Goal: Complete application form

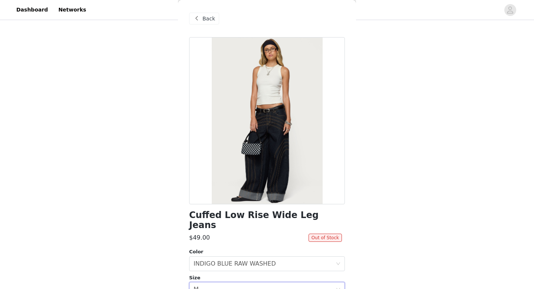
click at [207, 19] on span "Back" at bounding box center [209, 19] width 13 height 8
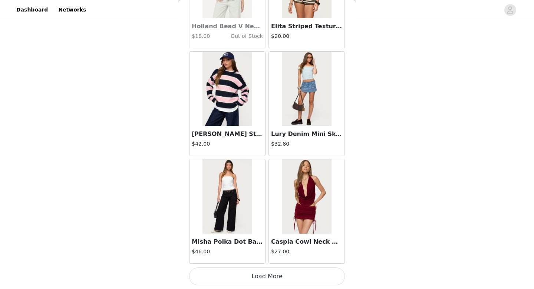
scroll to position [328, 0]
click at [231, 205] on img at bounding box center [227, 196] width 49 height 74
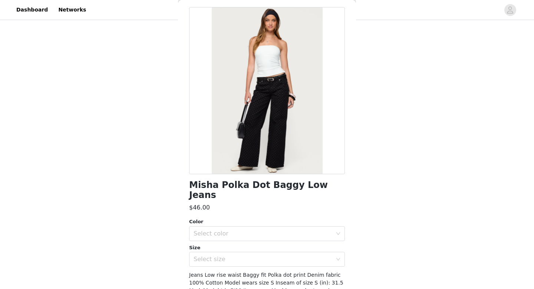
scroll to position [0, 0]
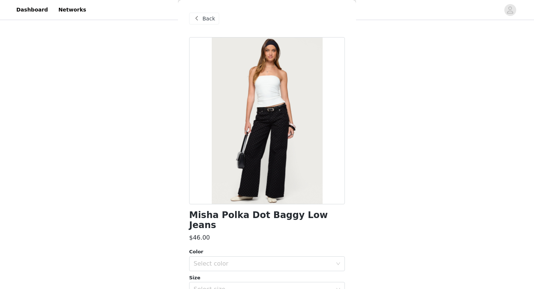
click at [206, 22] on span "Back" at bounding box center [209, 19] width 13 height 8
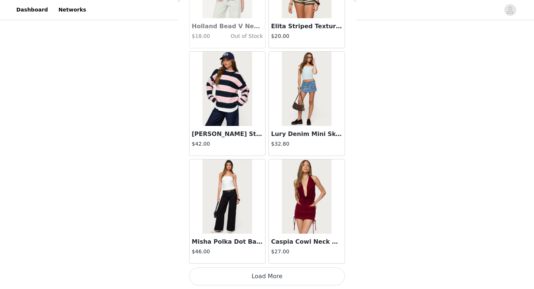
scroll to position [509, 0]
click at [245, 277] on button "Load More" at bounding box center [267, 276] width 156 height 18
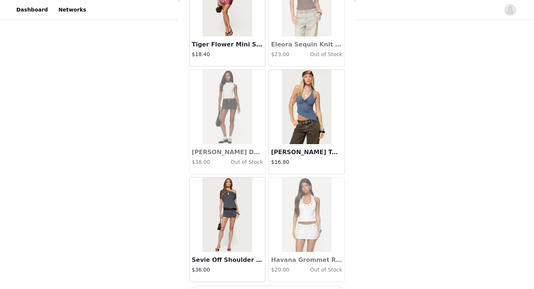
scroll to position [13764, 0]
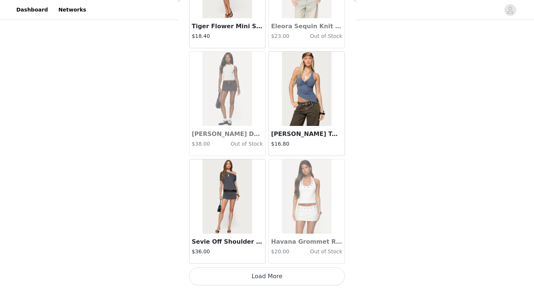
click at [248, 279] on button "Load More" at bounding box center [267, 276] width 156 height 18
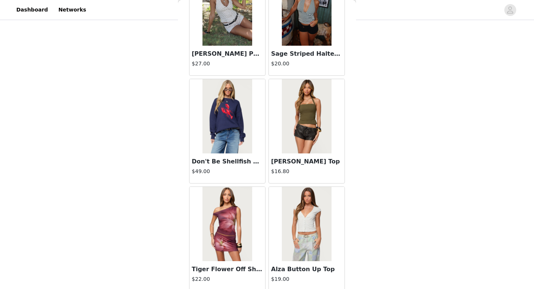
scroll to position [14061, 0]
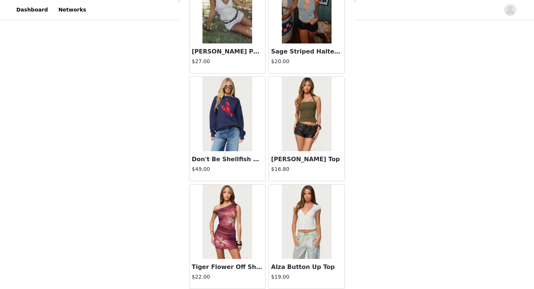
click at [210, 111] on img at bounding box center [227, 114] width 49 height 74
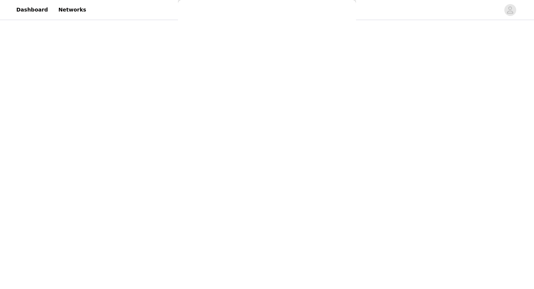
scroll to position [0, 0]
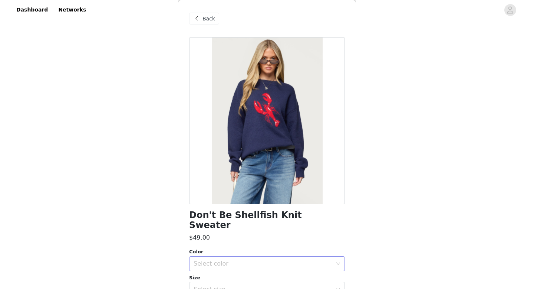
click at [205, 260] on div "Select color" at bounding box center [263, 263] width 139 height 7
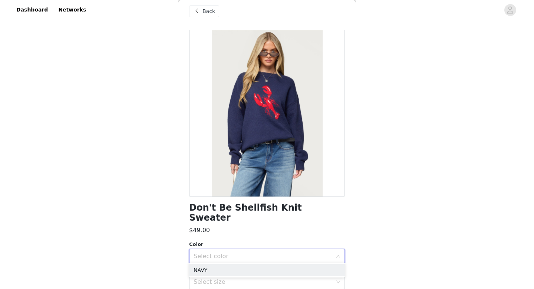
scroll to position [9, 0]
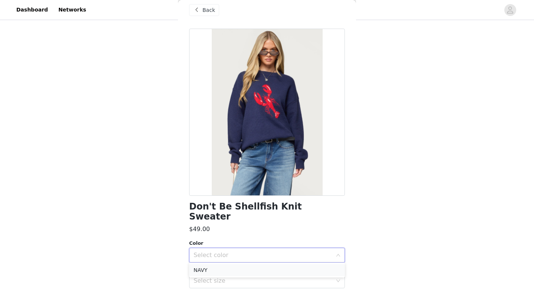
click at [202, 270] on li "NAVY" at bounding box center [267, 270] width 156 height 12
click at [218, 277] on div "Select size" at bounding box center [263, 280] width 139 height 7
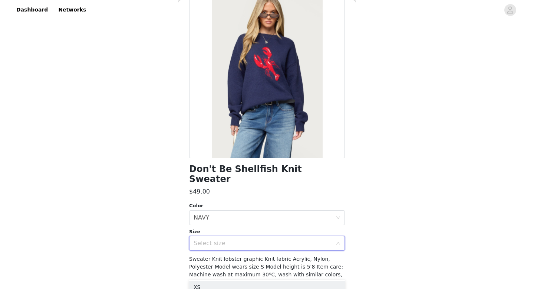
scroll to position [45, 0]
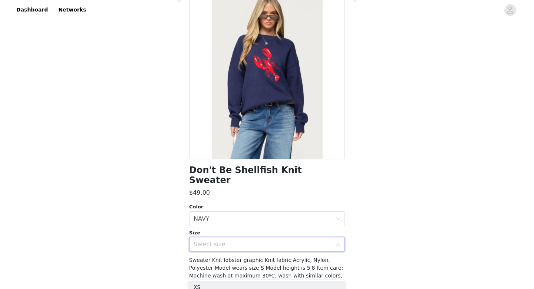
click at [245, 237] on div "Select size" at bounding box center [265, 244] width 142 height 14
click at [243, 237] on div "Select size" at bounding box center [265, 244] width 142 height 14
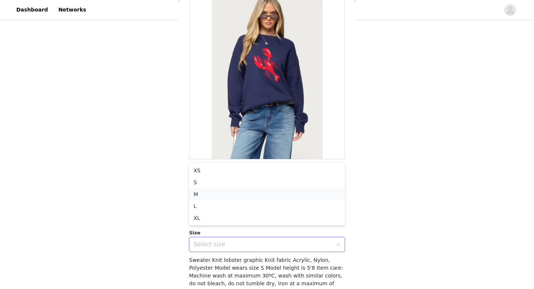
click at [204, 192] on li "M" at bounding box center [267, 194] width 156 height 12
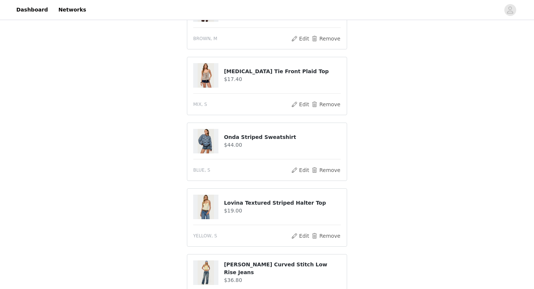
scroll to position [372, 0]
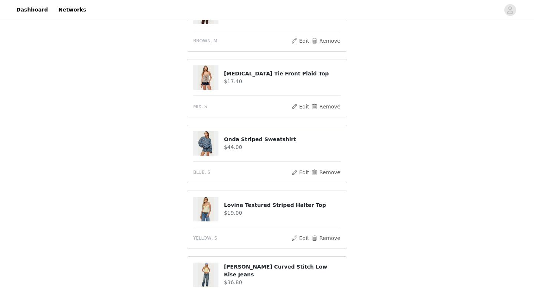
click at [206, 141] on img at bounding box center [206, 143] width 16 height 24
click at [298, 170] on button "Edit" at bounding box center [300, 172] width 19 height 9
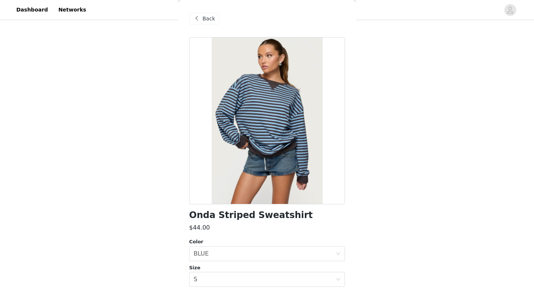
click at [194, 15] on span at bounding box center [196, 18] width 9 height 9
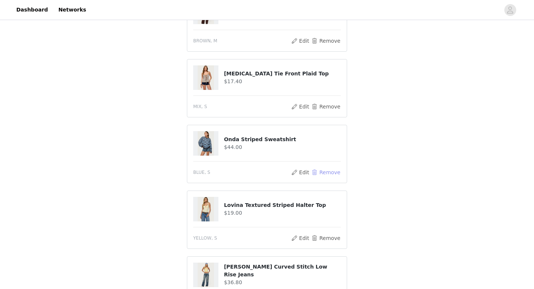
click at [321, 171] on button "Remove" at bounding box center [326, 172] width 30 height 9
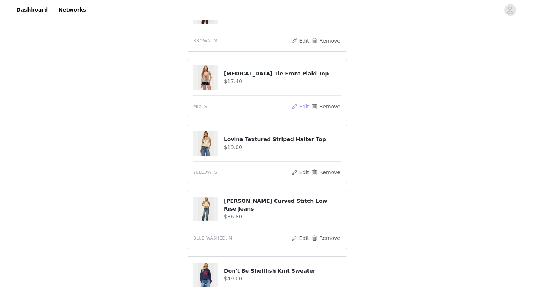
click at [303, 105] on button "Edit" at bounding box center [300, 106] width 19 height 9
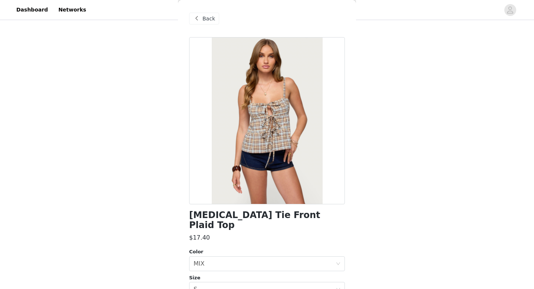
click at [197, 20] on span at bounding box center [196, 18] width 9 height 9
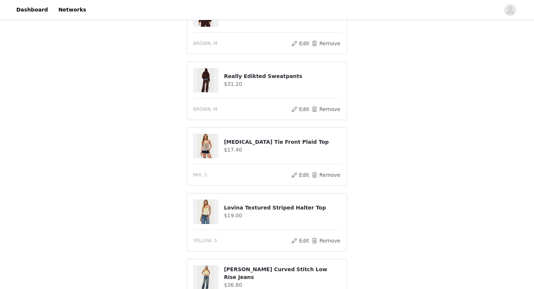
scroll to position [294, 0]
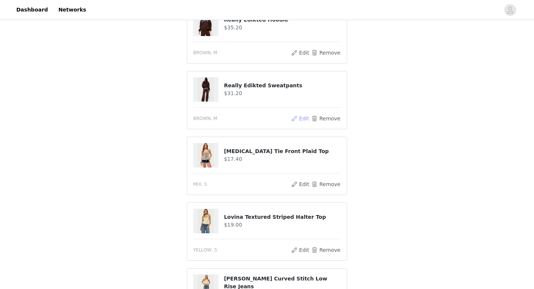
click at [304, 119] on button "Edit" at bounding box center [300, 118] width 19 height 9
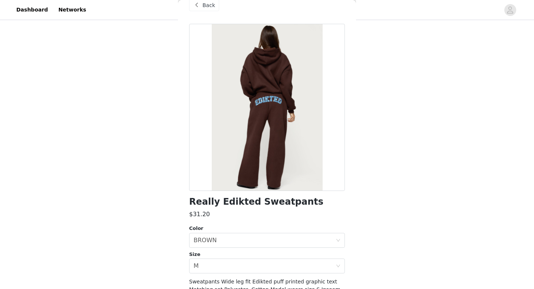
scroll to position [13, 0]
click at [197, 10] on span at bounding box center [196, 5] width 9 height 9
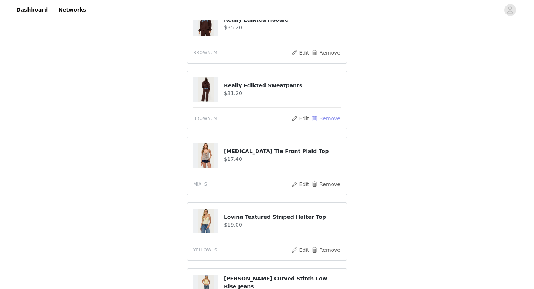
click at [324, 117] on button "Remove" at bounding box center [326, 118] width 30 height 9
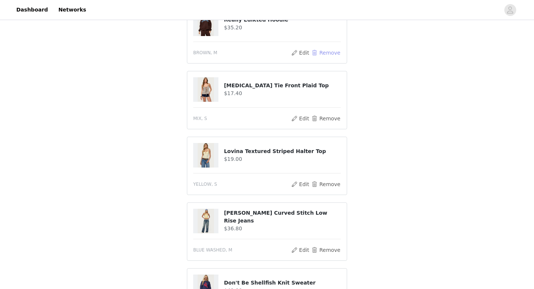
click at [320, 53] on button "Remove" at bounding box center [326, 52] width 30 height 9
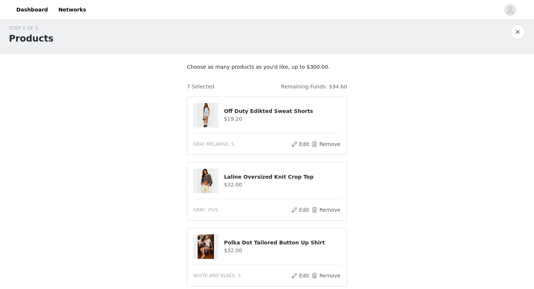
scroll to position [0, 0]
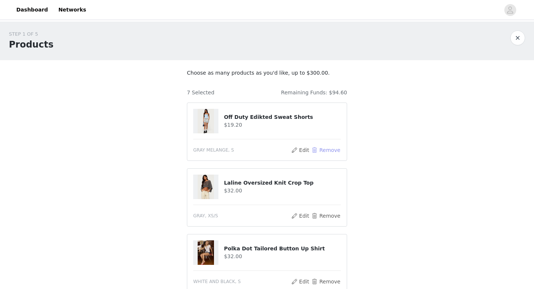
click at [318, 147] on button "Remove" at bounding box center [326, 149] width 30 height 9
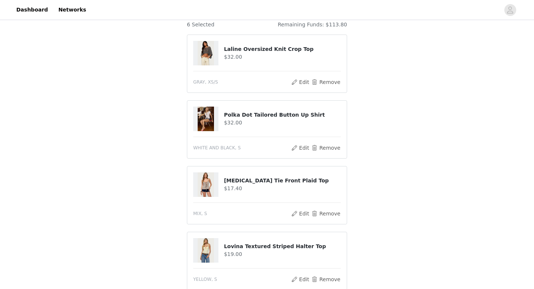
scroll to position [72, 0]
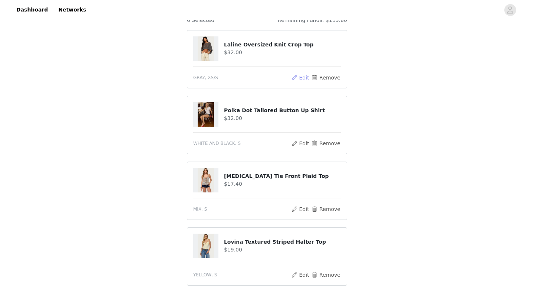
click at [304, 78] on button "Edit" at bounding box center [300, 77] width 19 height 9
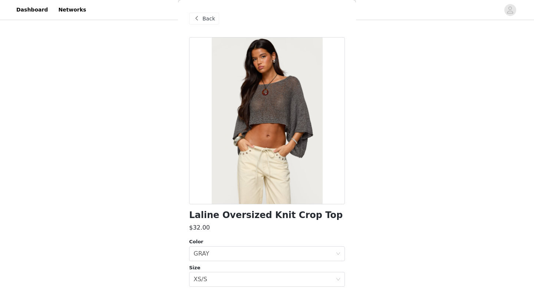
click at [197, 23] on span at bounding box center [196, 18] width 9 height 9
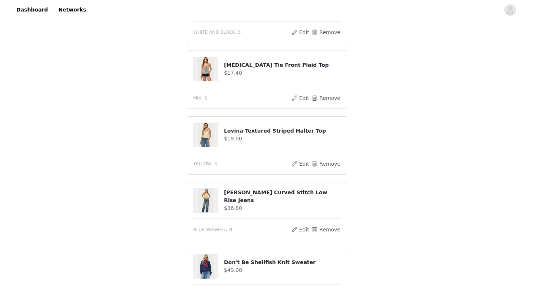
scroll to position [186, 0]
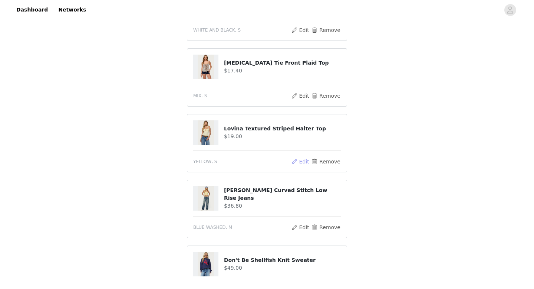
click at [303, 161] on button "Edit" at bounding box center [300, 161] width 19 height 9
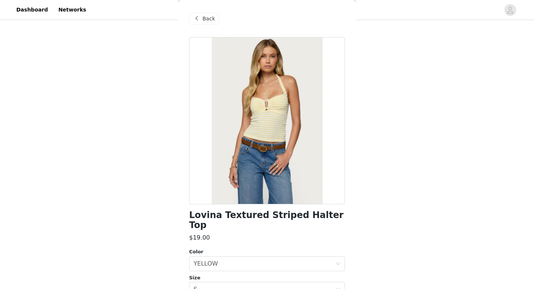
click at [192, 13] on div "Back" at bounding box center [204, 19] width 30 height 12
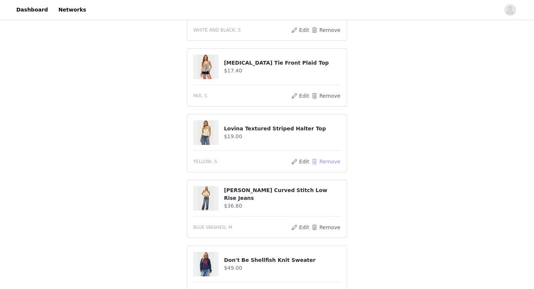
click at [316, 159] on button "Remove" at bounding box center [326, 161] width 30 height 9
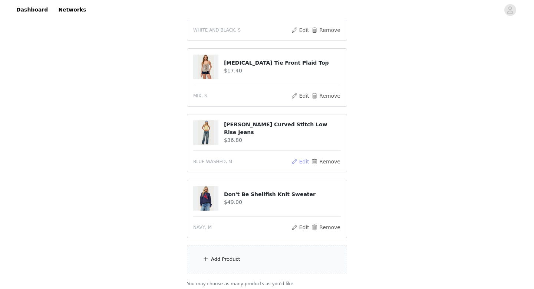
click at [302, 159] on button "Edit" at bounding box center [300, 161] width 19 height 9
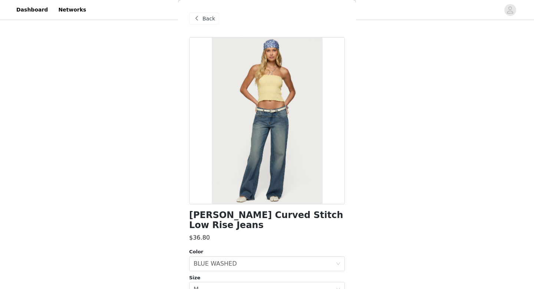
scroll to position [7, 0]
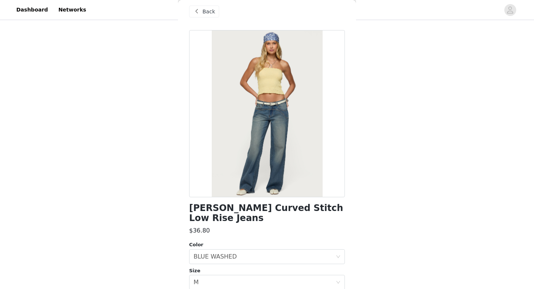
click at [195, 14] on span at bounding box center [196, 11] width 9 height 9
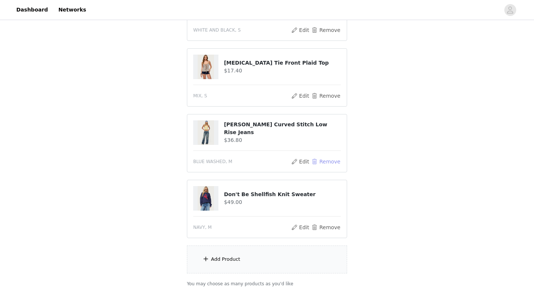
click at [323, 161] on button "Remove" at bounding box center [326, 161] width 30 height 9
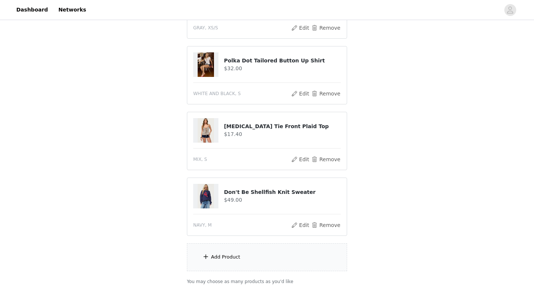
scroll to position [180, 0]
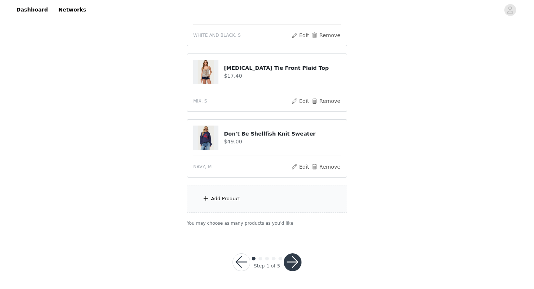
click at [215, 195] on div "Add Product" at bounding box center [225, 198] width 29 height 7
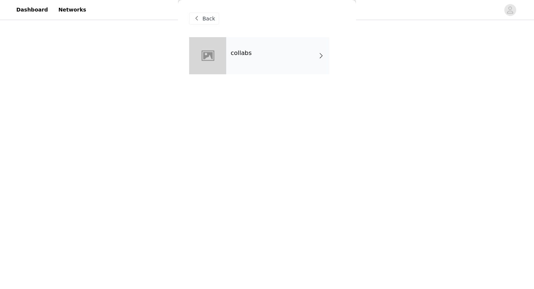
click at [246, 42] on div "collabs" at bounding box center [277, 55] width 103 height 37
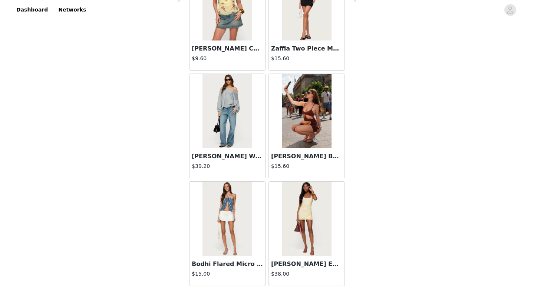
scroll to position [847, 0]
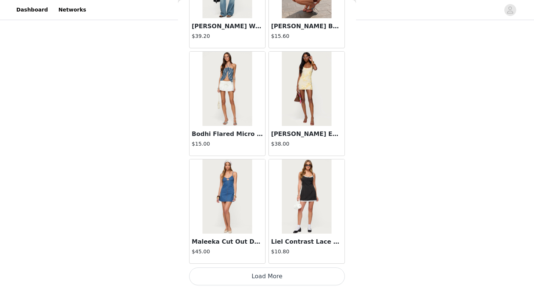
click at [254, 283] on button "Load More" at bounding box center [267, 276] width 156 height 18
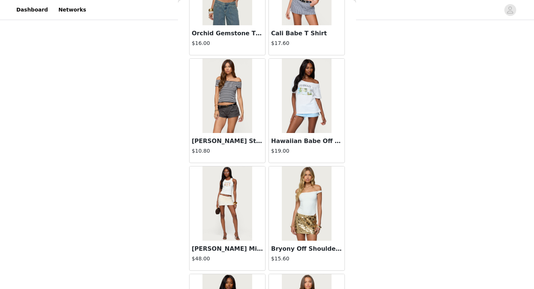
scroll to position [1923, 0]
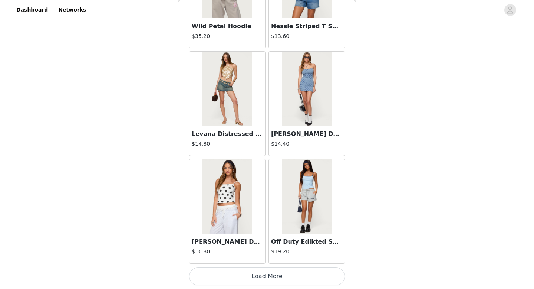
click at [259, 262] on div "[PERSON_NAME] Dot Tank Top $10.80" at bounding box center [228, 248] width 76 height 30
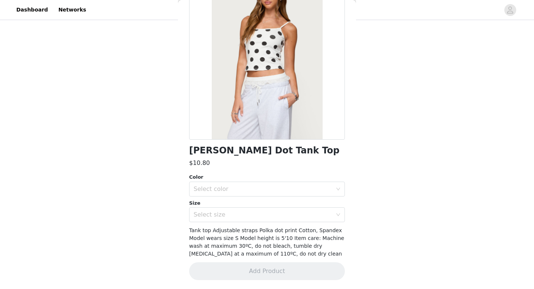
scroll to position [0, 0]
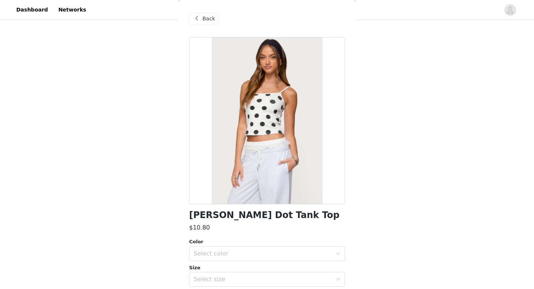
click at [208, 14] on div "Back" at bounding box center [204, 19] width 30 height 12
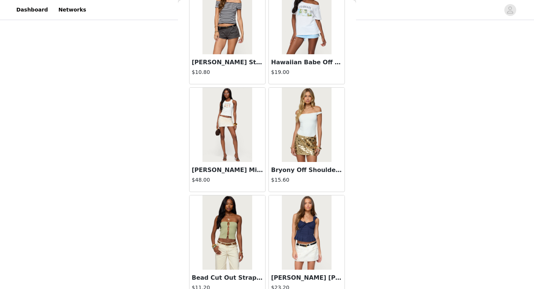
scroll to position [1923, 0]
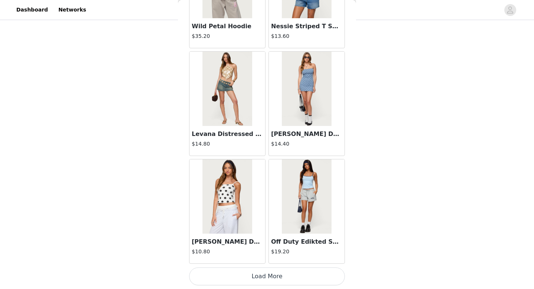
click at [271, 272] on button "Load More" at bounding box center [267, 276] width 156 height 18
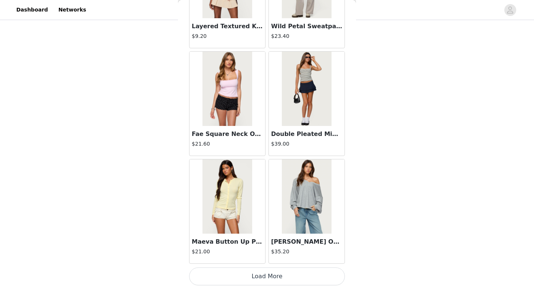
click at [271, 274] on button "Load More" at bounding box center [267, 276] width 156 height 18
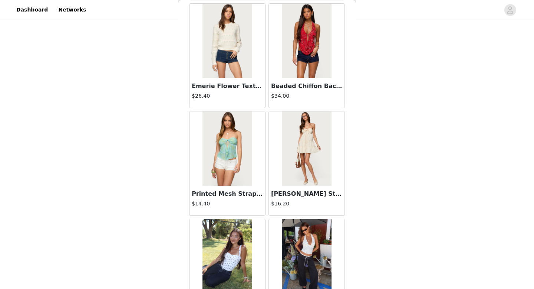
scroll to position [4076, 0]
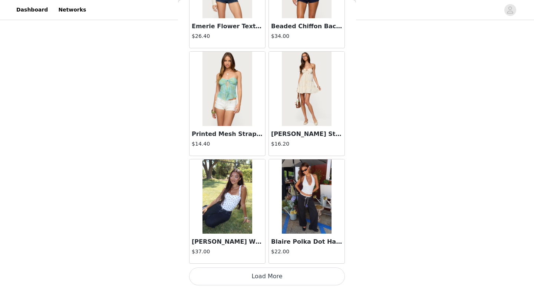
click at [251, 275] on button "Load More" at bounding box center [267, 276] width 156 height 18
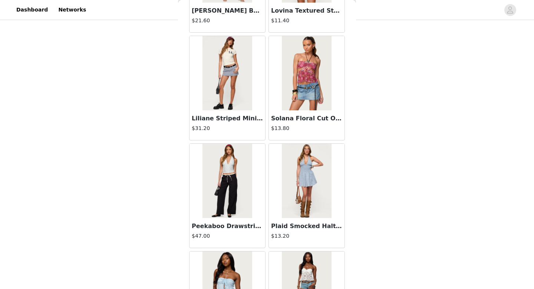
scroll to position [5153, 0]
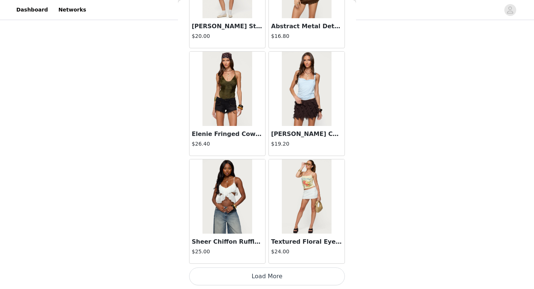
click at [252, 275] on button "Load More" at bounding box center [267, 276] width 156 height 18
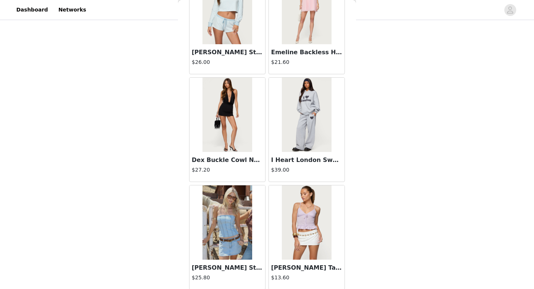
scroll to position [6229, 0]
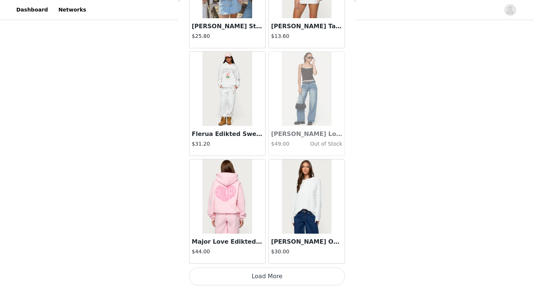
click at [239, 277] on button "Load More" at bounding box center [267, 276] width 156 height 18
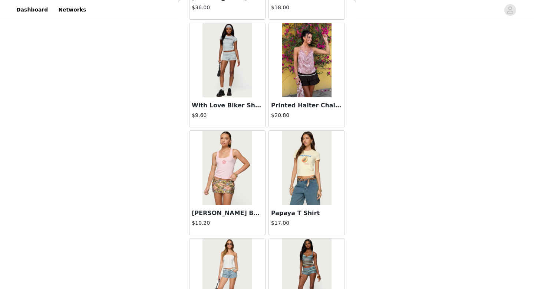
scroll to position [7305, 0]
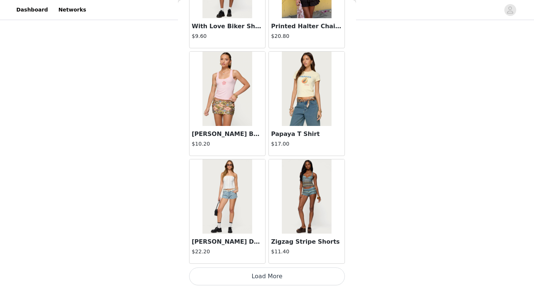
click at [251, 281] on button "Load More" at bounding box center [267, 276] width 156 height 18
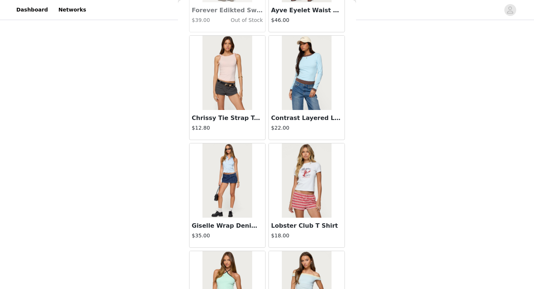
scroll to position [8382, 0]
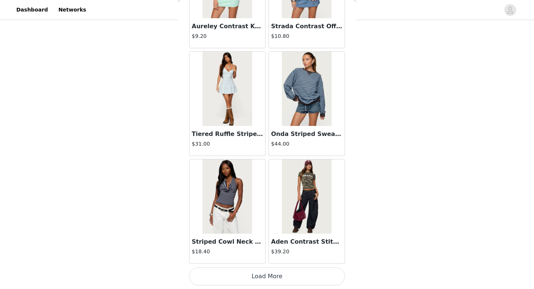
click at [257, 275] on button "Load More" at bounding box center [267, 276] width 156 height 18
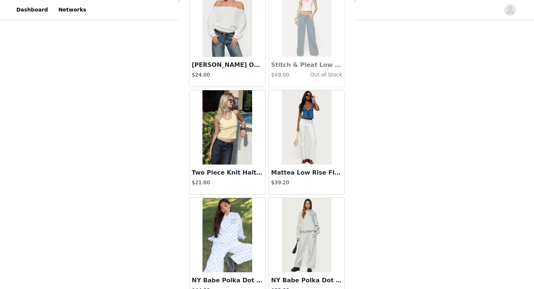
scroll to position [9458, 0]
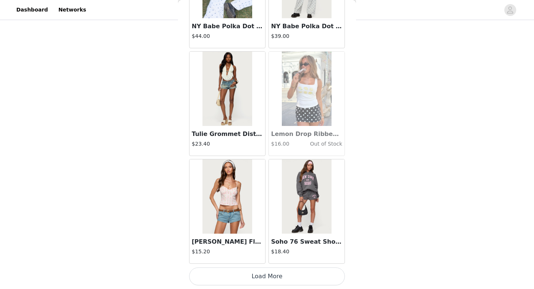
click at [257, 275] on button "Load More" at bounding box center [267, 276] width 156 height 18
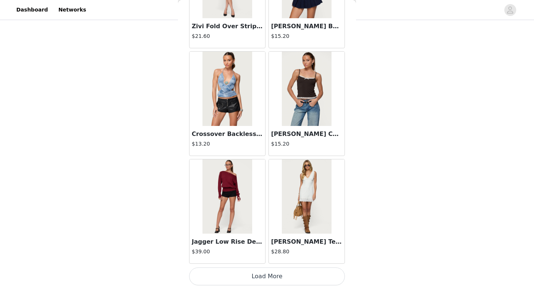
click at [257, 275] on button "Load More" at bounding box center [267, 276] width 156 height 18
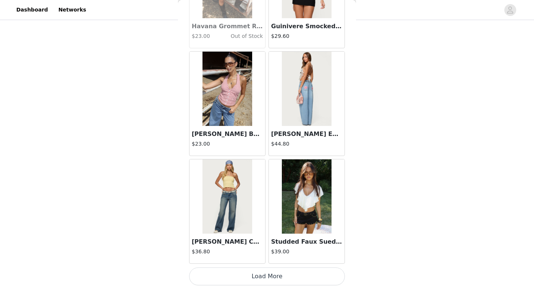
click at [257, 275] on button "Load More" at bounding box center [267, 276] width 156 height 18
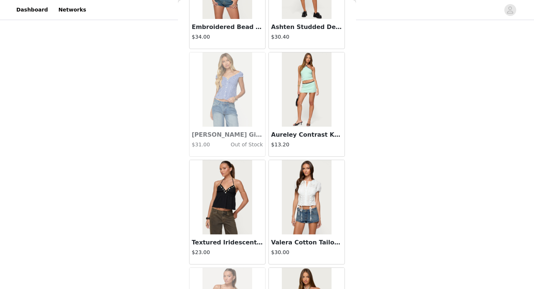
scroll to position [12687, 0]
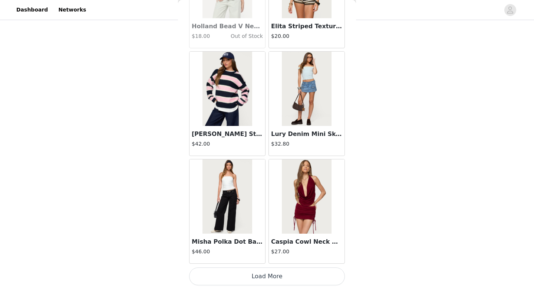
click at [256, 279] on button "Load More" at bounding box center [267, 276] width 156 height 18
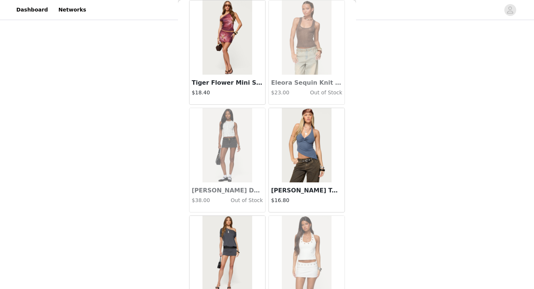
scroll to position [13764, 0]
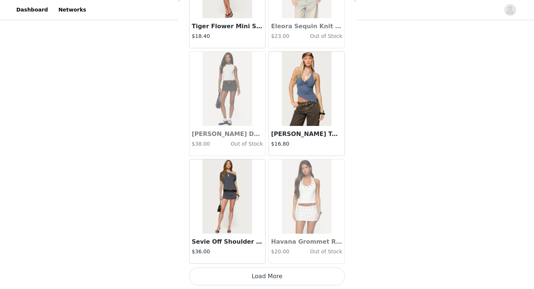
click at [236, 274] on button "Load More" at bounding box center [267, 276] width 156 height 18
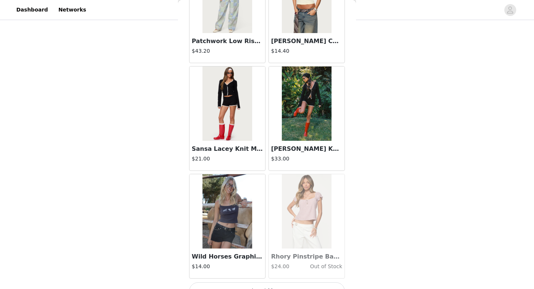
scroll to position [14840, 0]
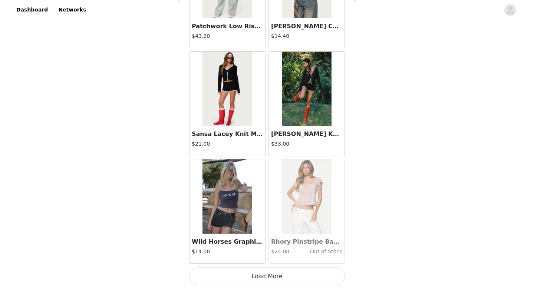
click at [265, 275] on button "Load More" at bounding box center [267, 276] width 156 height 18
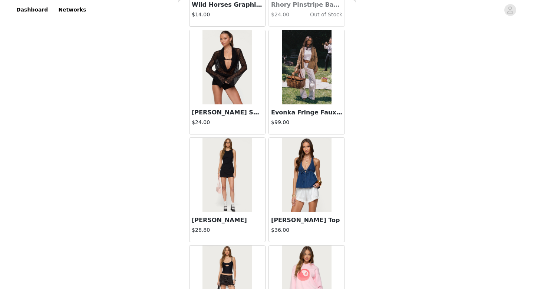
scroll to position [15076, 0]
click at [295, 104] on img at bounding box center [306, 67] width 49 height 74
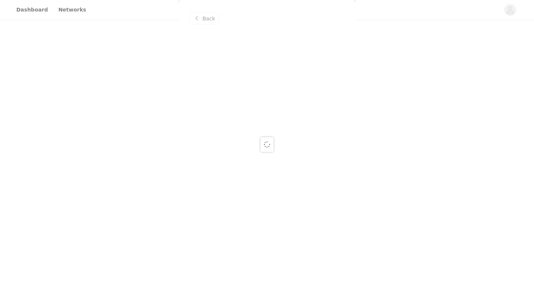
scroll to position [0, 0]
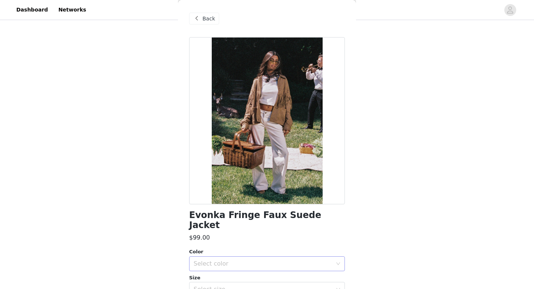
click at [235, 256] on div "Select color" at bounding box center [265, 263] width 142 height 14
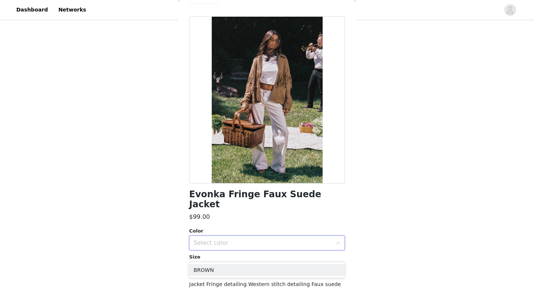
scroll to position [24, 0]
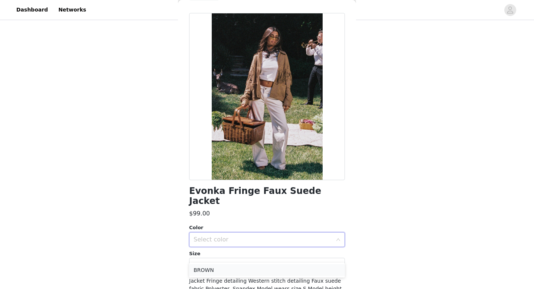
click at [222, 265] on li "BROWN" at bounding box center [267, 270] width 156 height 12
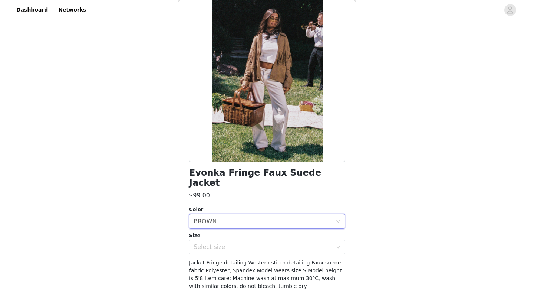
scroll to position [45, 0]
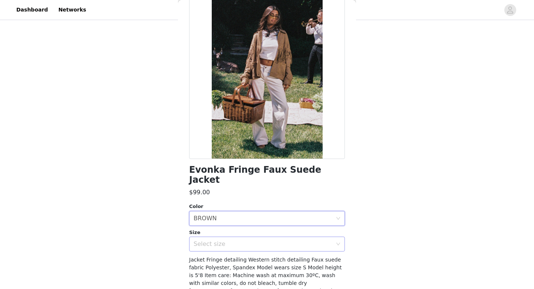
click at [240, 240] on div "Select size" at bounding box center [263, 243] width 139 height 7
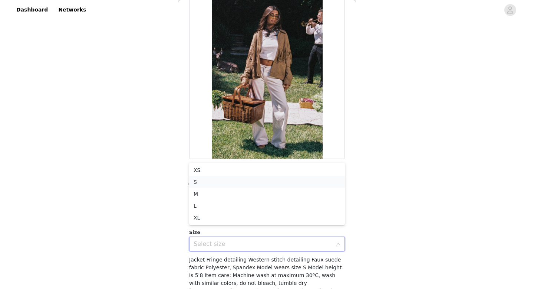
click at [203, 186] on li "S" at bounding box center [267, 182] width 156 height 12
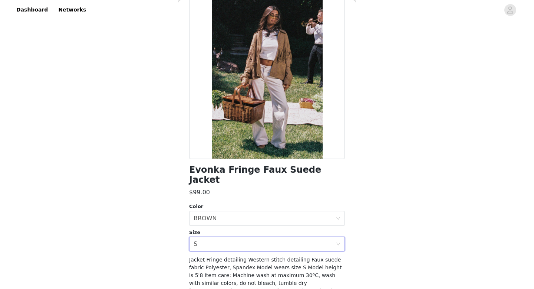
scroll to position [72, 0]
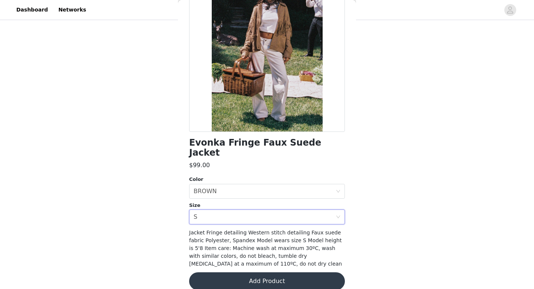
click at [233, 272] on button "Add Product" at bounding box center [267, 281] width 156 height 18
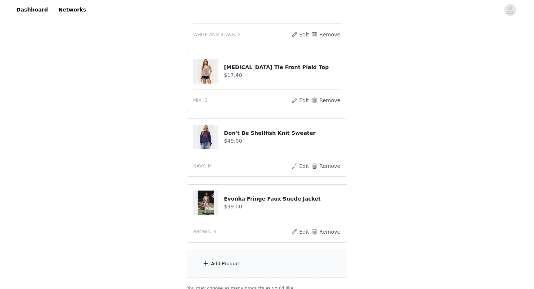
scroll to position [246, 0]
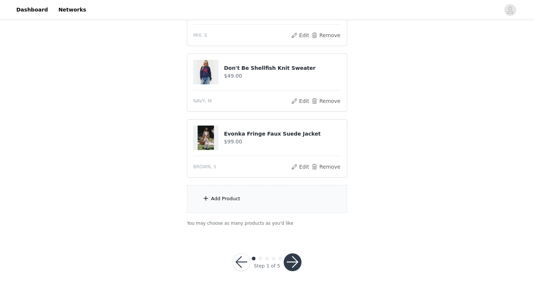
click at [213, 194] on div "Add Product" at bounding box center [267, 199] width 160 height 28
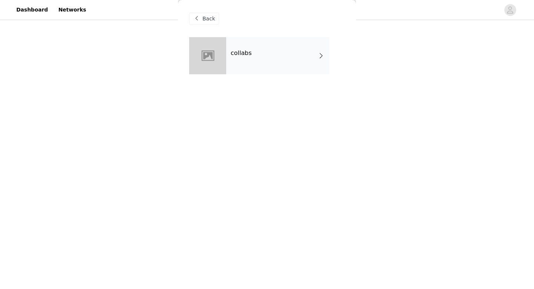
click at [244, 50] on h4 "collabs" at bounding box center [241, 53] width 21 height 7
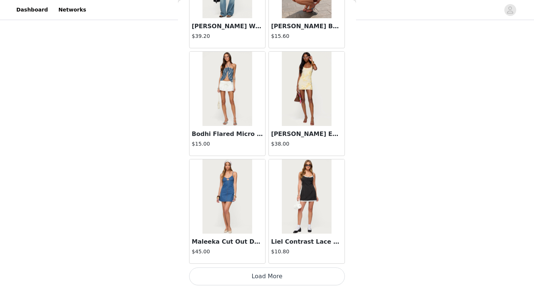
click at [236, 272] on button "Load More" at bounding box center [267, 276] width 156 height 18
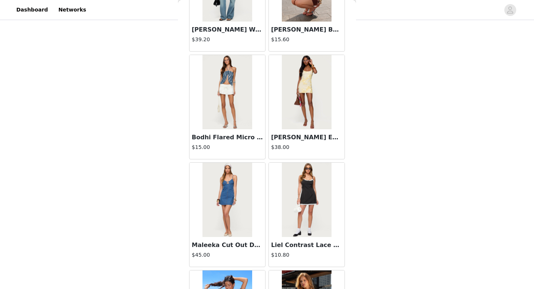
scroll to position [847, 0]
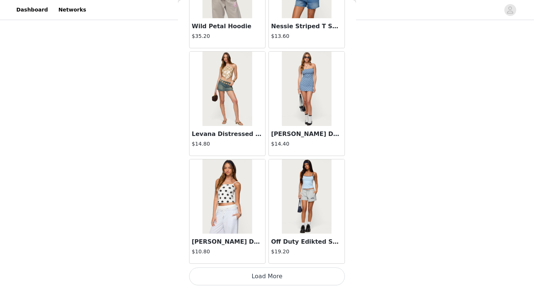
click at [236, 272] on button "Load More" at bounding box center [267, 276] width 156 height 18
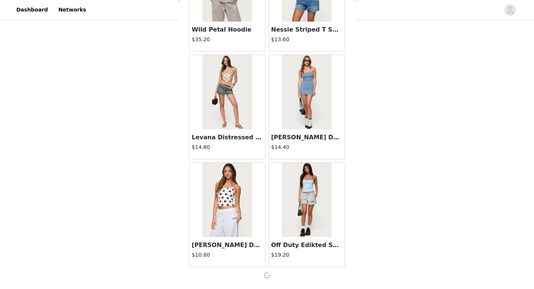
scroll to position [1920, 0]
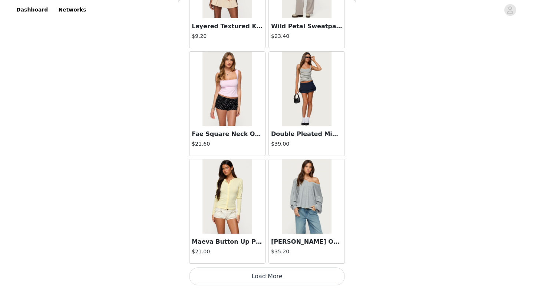
click at [236, 272] on button "Load More" at bounding box center [267, 276] width 156 height 18
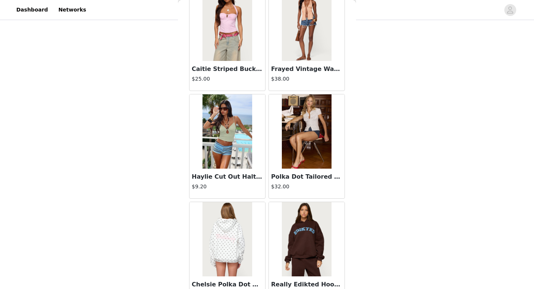
scroll to position [4076, 0]
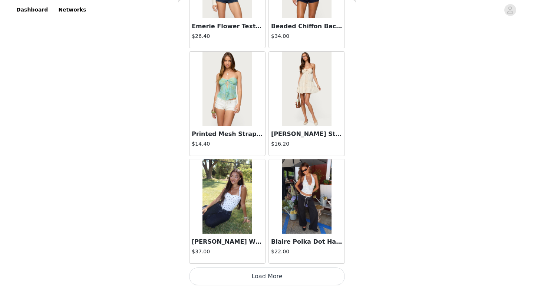
click at [244, 283] on button "Load More" at bounding box center [267, 276] width 156 height 18
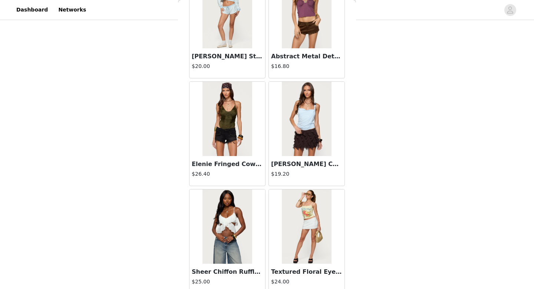
scroll to position [5153, 0]
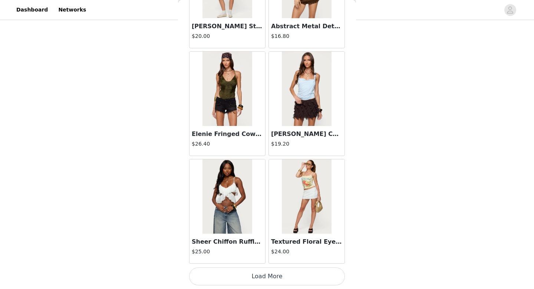
click at [251, 271] on button "Load More" at bounding box center [267, 276] width 156 height 18
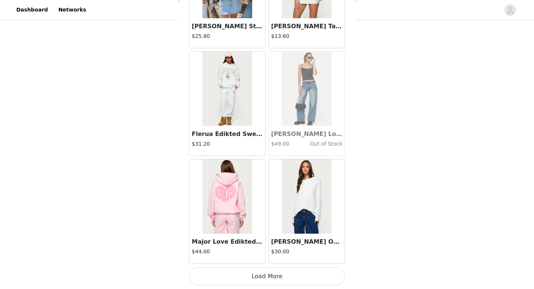
click at [251, 270] on button "Load More" at bounding box center [267, 276] width 156 height 18
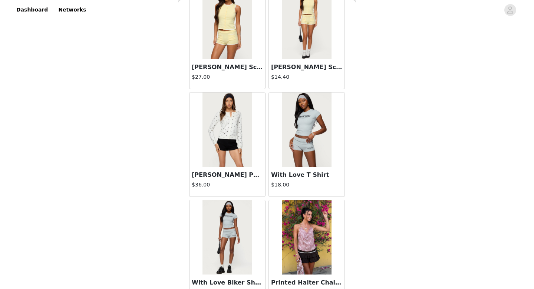
scroll to position [7305, 0]
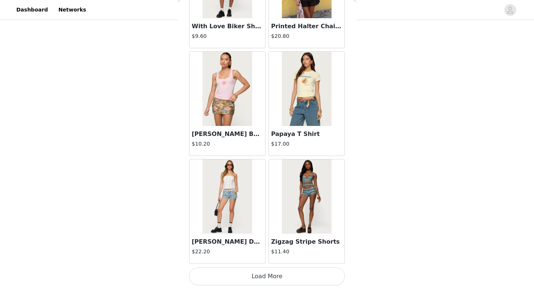
click at [256, 276] on button "Load More" at bounding box center [267, 276] width 156 height 18
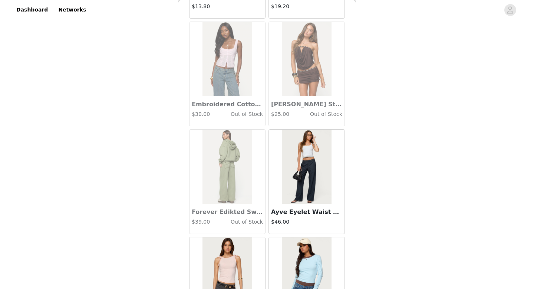
scroll to position [8382, 0]
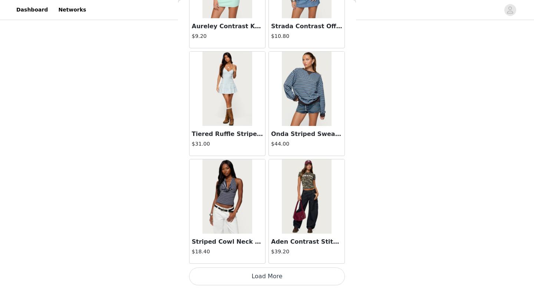
click at [256, 282] on button "Load More" at bounding box center [267, 276] width 156 height 18
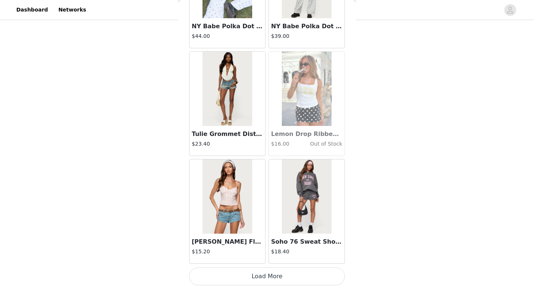
click at [256, 282] on button "Load More" at bounding box center [267, 276] width 156 height 18
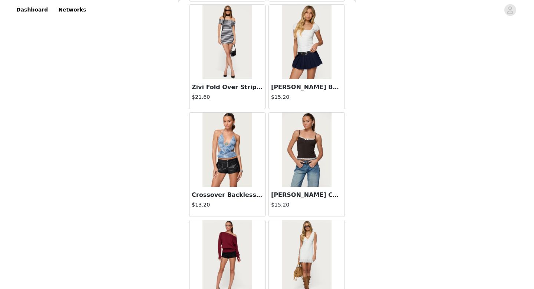
scroll to position [10535, 0]
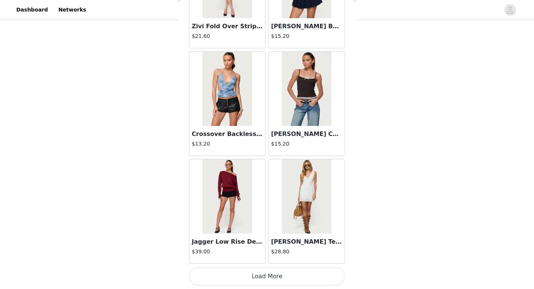
click at [243, 272] on button "Load More" at bounding box center [267, 276] width 156 height 18
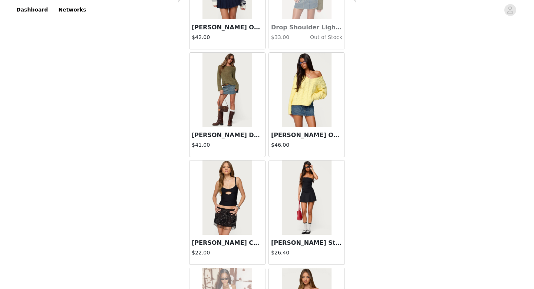
scroll to position [11611, 0]
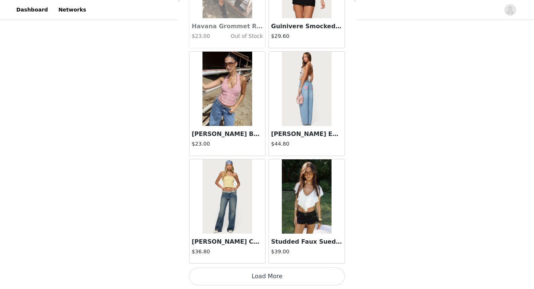
click at [243, 272] on button "Load More" at bounding box center [267, 276] width 156 height 18
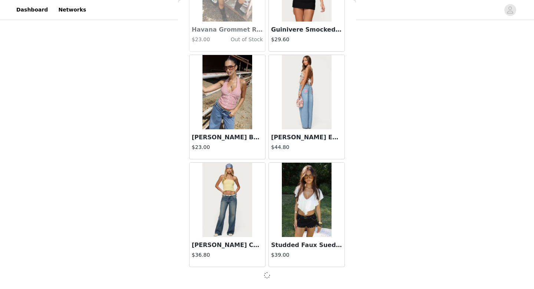
scroll to position [11608, 0]
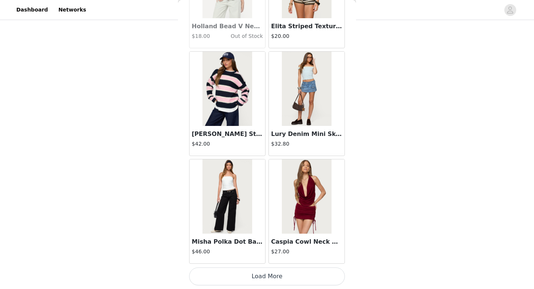
click at [243, 272] on button "Load More" at bounding box center [267, 276] width 156 height 18
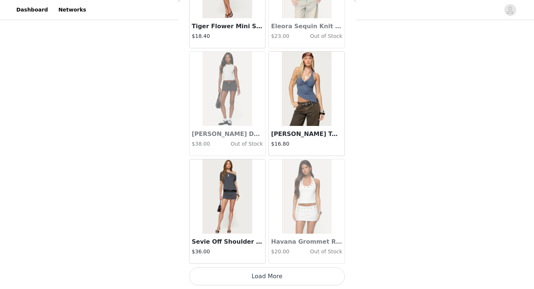
click at [243, 272] on button "Load More" at bounding box center [267, 276] width 156 height 18
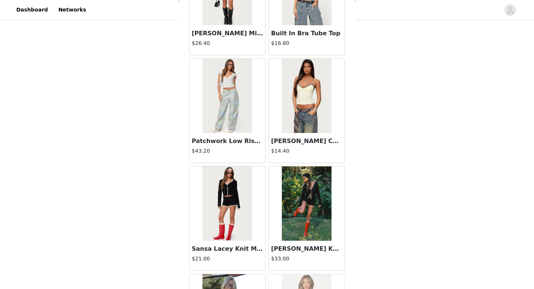
scroll to position [14840, 0]
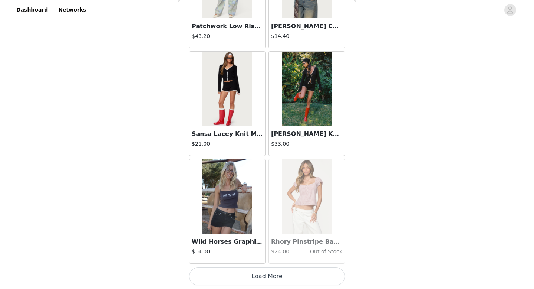
click at [243, 272] on button "Load More" at bounding box center [267, 276] width 156 height 18
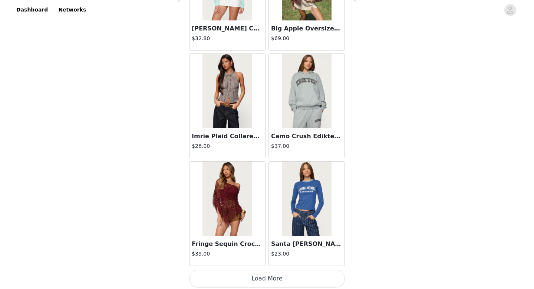
scroll to position [15916, 0]
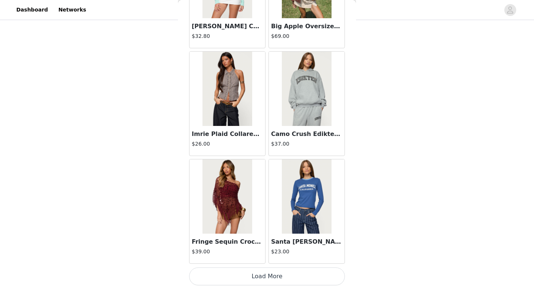
click at [243, 273] on button "Load More" at bounding box center [267, 276] width 156 height 18
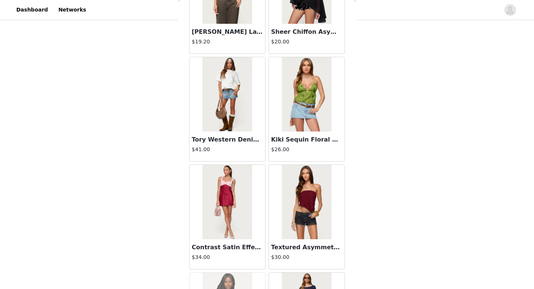
scroll to position [16746, 0]
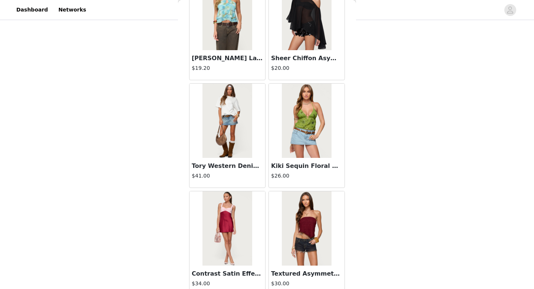
click at [230, 118] on img at bounding box center [227, 121] width 49 height 74
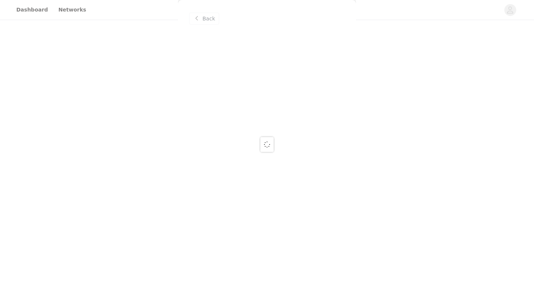
scroll to position [0, 0]
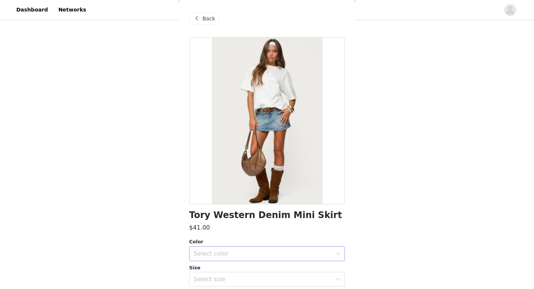
click at [223, 256] on div "Select color" at bounding box center [263, 253] width 139 height 7
click at [210, 267] on li "BLUE" at bounding box center [267, 270] width 156 height 12
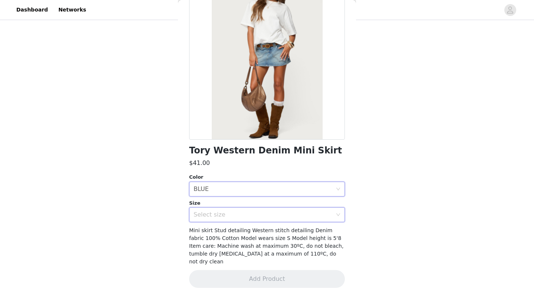
click at [241, 210] on div "Select size" at bounding box center [265, 214] width 142 height 14
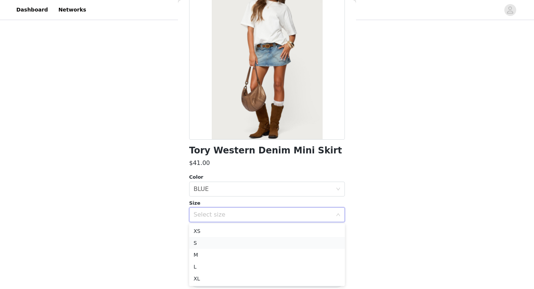
click at [215, 243] on li "S" at bounding box center [267, 243] width 156 height 12
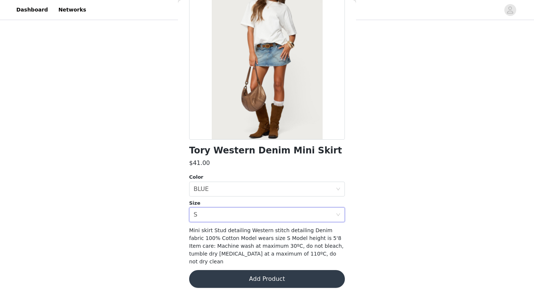
click at [226, 270] on button "Add Product" at bounding box center [267, 279] width 156 height 18
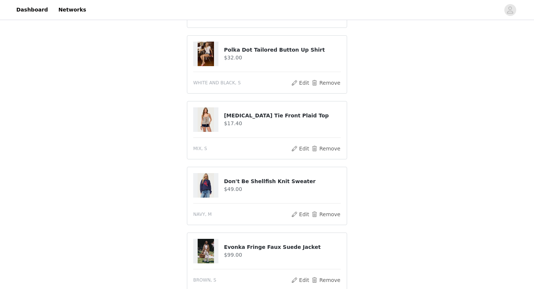
scroll to position [143, 0]
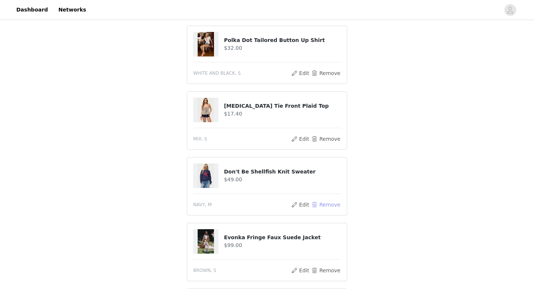
click at [316, 202] on button "Remove" at bounding box center [326, 204] width 30 height 9
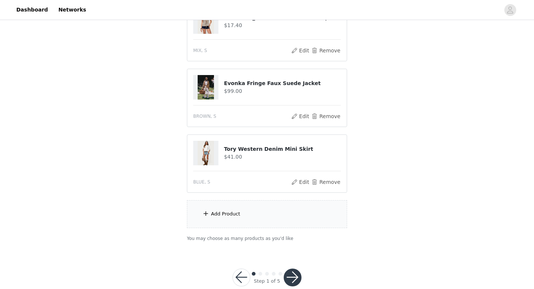
scroll to position [231, 0]
click at [221, 208] on div "Add Product" at bounding box center [267, 214] width 160 height 28
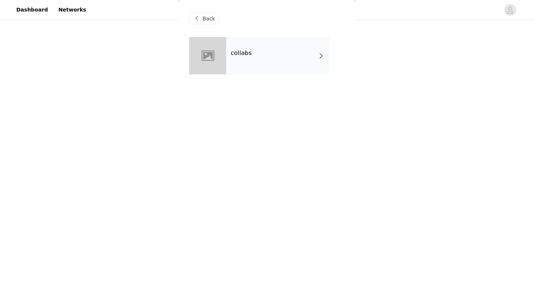
click at [258, 49] on div "collabs" at bounding box center [277, 55] width 103 height 37
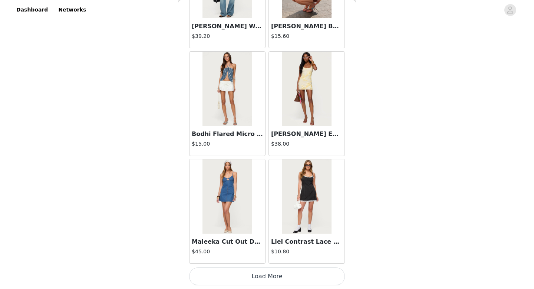
click at [239, 279] on button "Load More" at bounding box center [267, 276] width 156 height 18
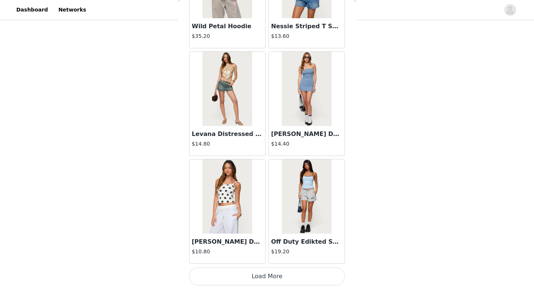
click at [239, 279] on button "Load More" at bounding box center [267, 276] width 156 height 18
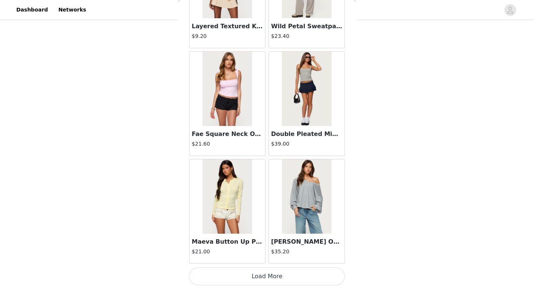
click at [260, 274] on button "Load More" at bounding box center [267, 276] width 156 height 18
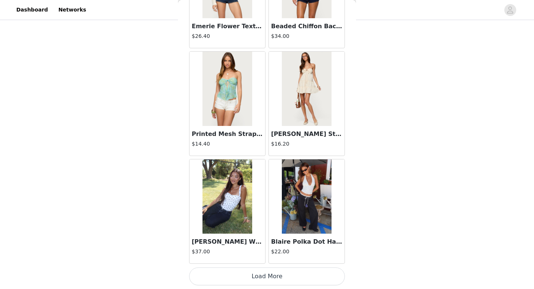
click at [260, 274] on button "Load More" at bounding box center [267, 276] width 156 height 18
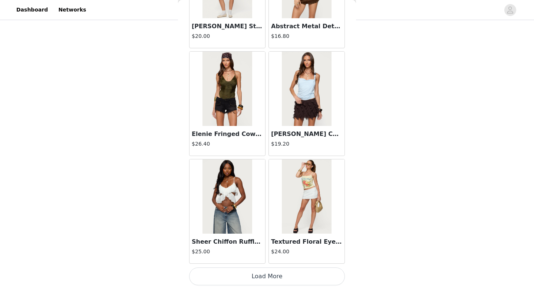
scroll to position [246, 0]
click at [260, 275] on button "Load More" at bounding box center [267, 276] width 156 height 18
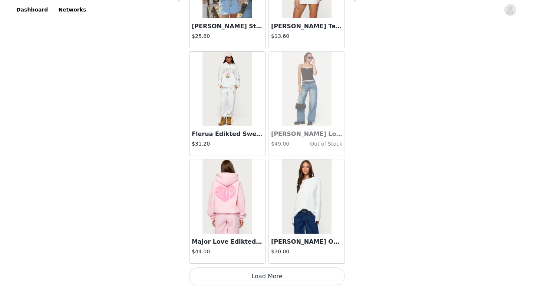
click at [260, 274] on button "Load More" at bounding box center [267, 276] width 156 height 18
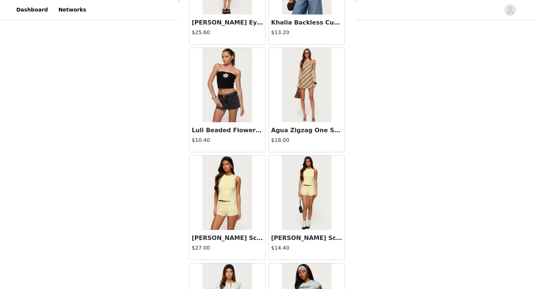
scroll to position [7305, 0]
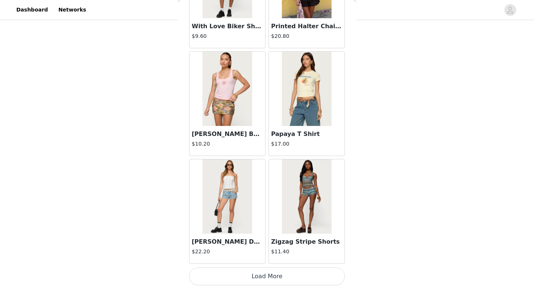
click at [265, 278] on button "Load More" at bounding box center [267, 276] width 156 height 18
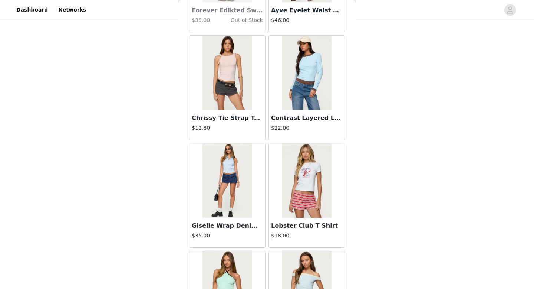
scroll to position [8382, 0]
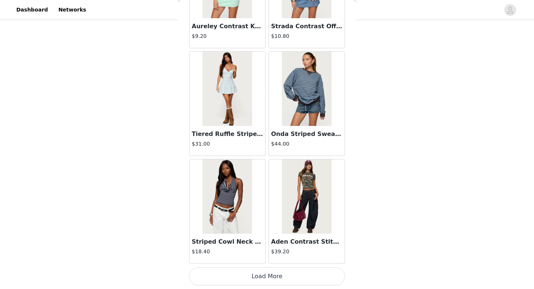
click at [265, 278] on button "Load More" at bounding box center [267, 276] width 156 height 18
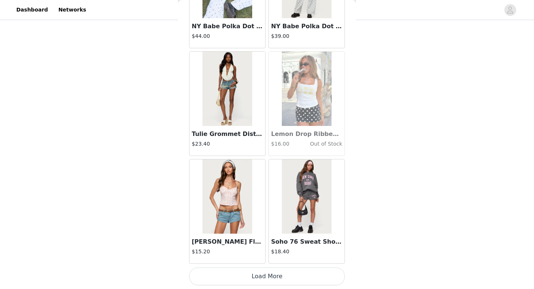
click at [265, 278] on button "Load More" at bounding box center [267, 276] width 156 height 18
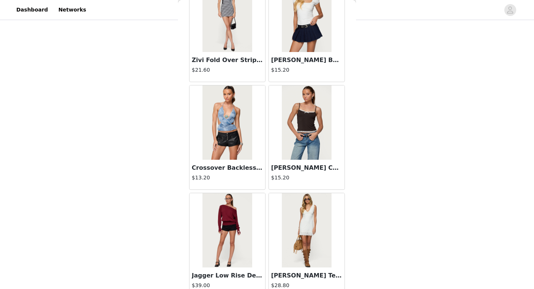
scroll to position [10535, 0]
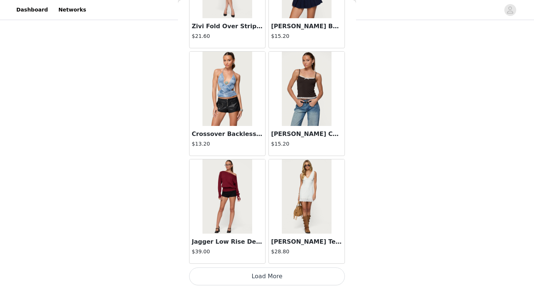
click at [265, 278] on button "Load More" at bounding box center [267, 276] width 156 height 18
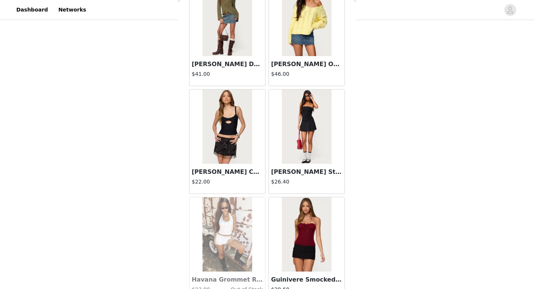
scroll to position [11611, 0]
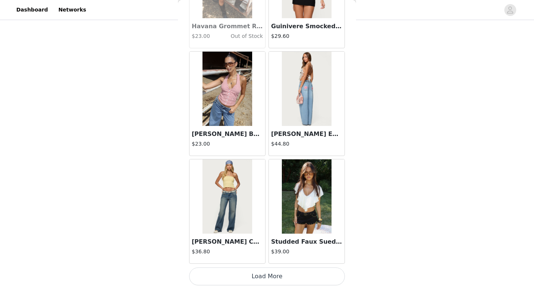
click at [266, 274] on button "Load More" at bounding box center [267, 276] width 156 height 18
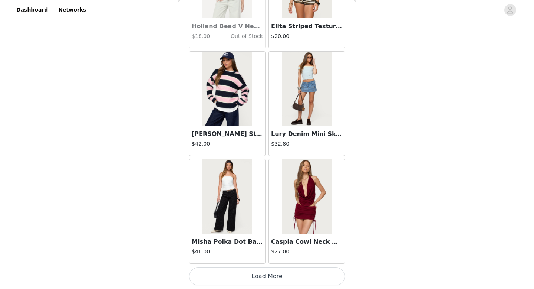
click at [266, 275] on button "Load More" at bounding box center [267, 276] width 156 height 18
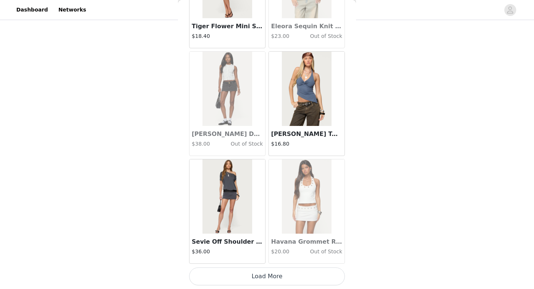
click at [266, 274] on button "Load More" at bounding box center [267, 276] width 156 height 18
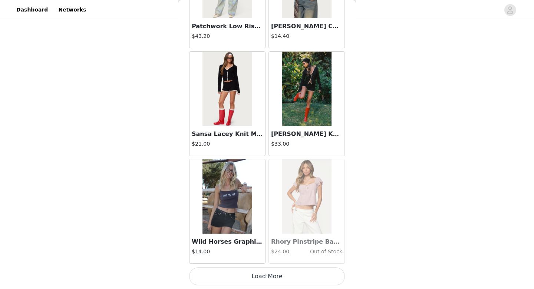
click at [266, 274] on button "Load More" at bounding box center [267, 276] width 156 height 18
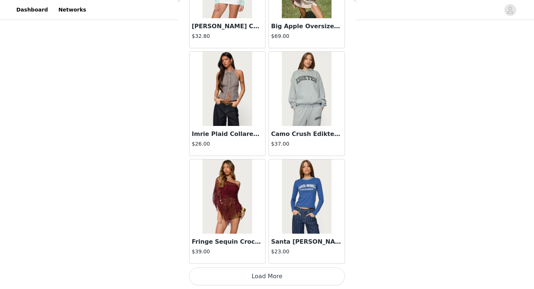
click at [266, 274] on button "Load More" at bounding box center [267, 276] width 156 height 18
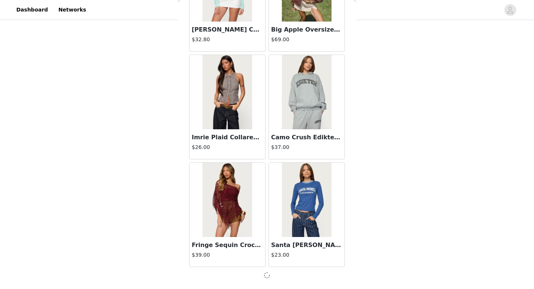
scroll to position [15913, 0]
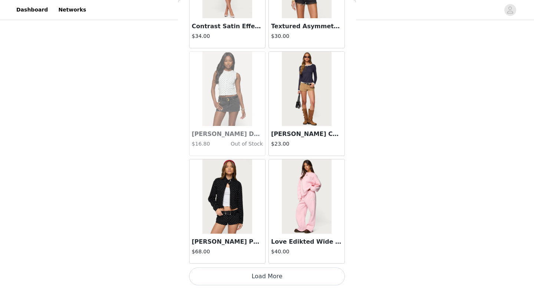
click at [266, 274] on button "Load More" at bounding box center [267, 276] width 156 height 18
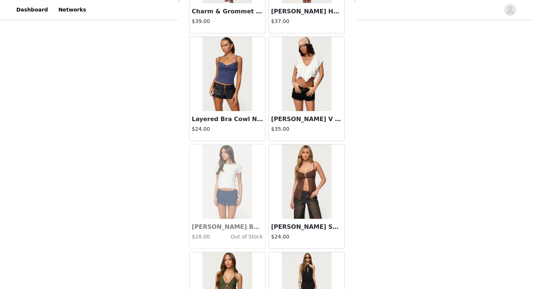
scroll to position [17977, 0]
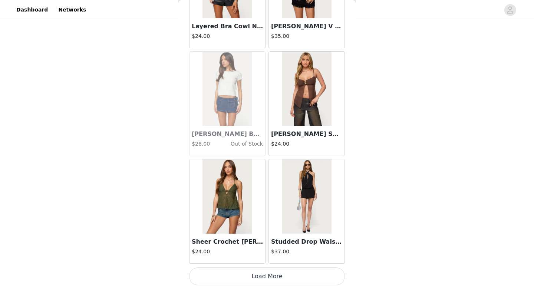
click at [266, 274] on button "Load More" at bounding box center [267, 276] width 156 height 18
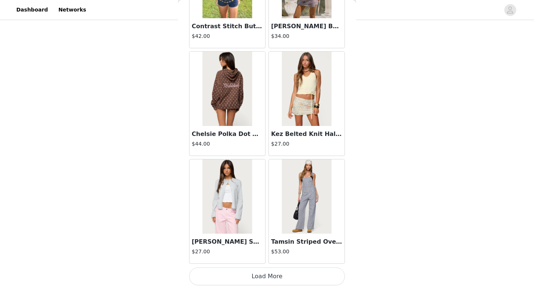
scroll to position [23, 0]
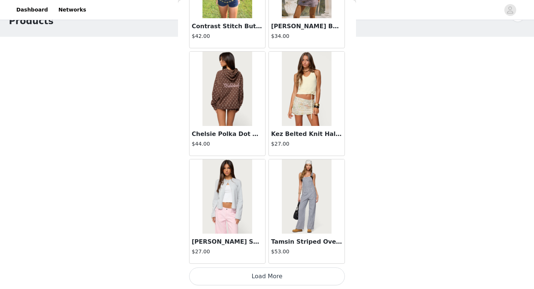
click at [276, 279] on button "Load More" at bounding box center [267, 276] width 156 height 18
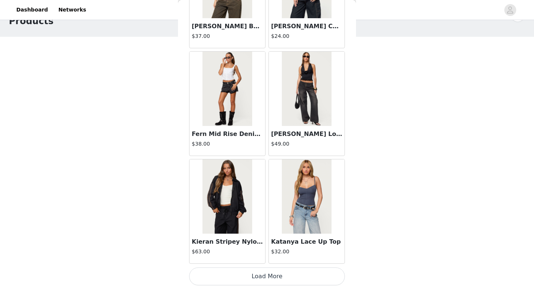
click at [276, 279] on button "Load More" at bounding box center [267, 276] width 156 height 18
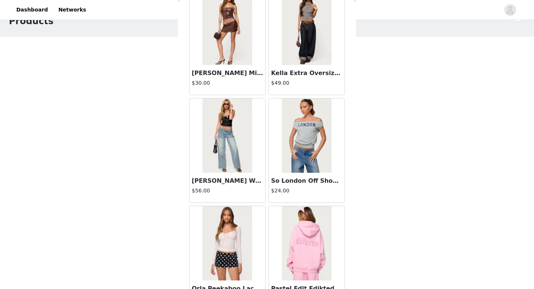
scroll to position [21298, 0]
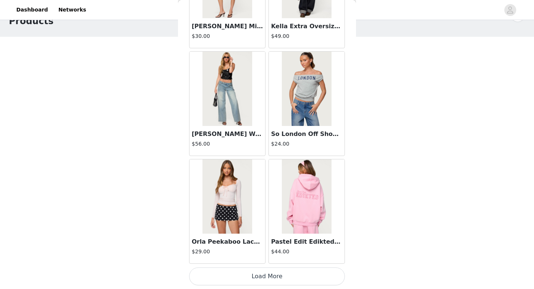
click at [251, 278] on button "Load More" at bounding box center [267, 276] width 156 height 18
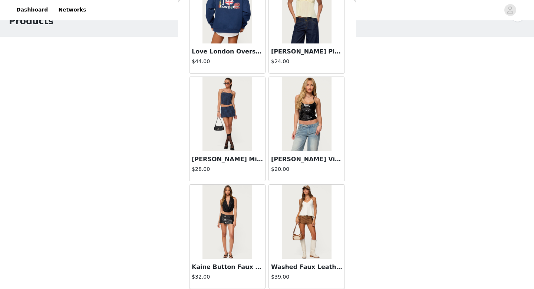
scroll to position [22375, 0]
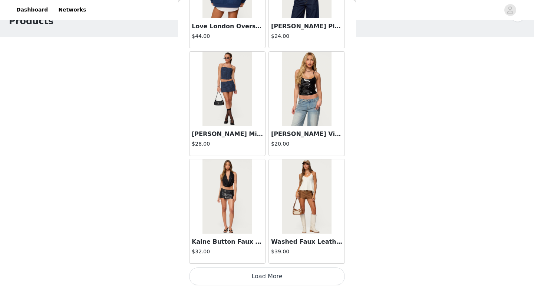
click at [278, 278] on button "Load More" at bounding box center [267, 276] width 156 height 18
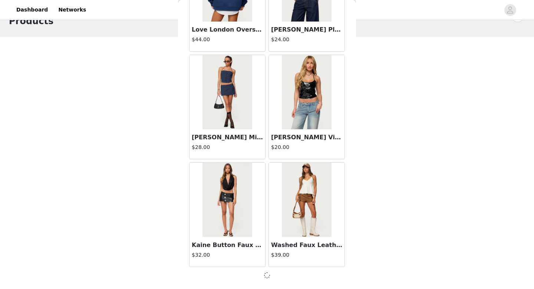
click at [278, 278] on div at bounding box center [267, 275] width 156 height 9
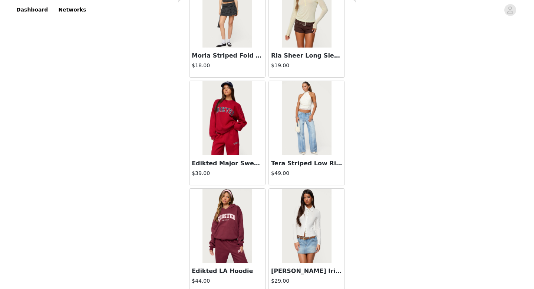
scroll to position [22021, 0]
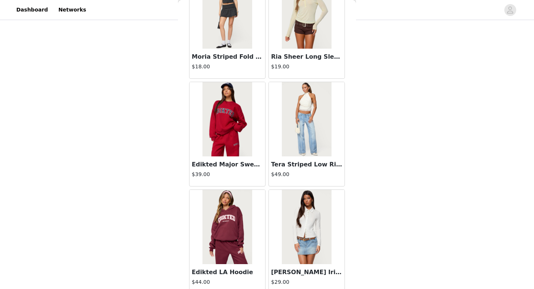
click at [233, 140] on img at bounding box center [227, 119] width 49 height 74
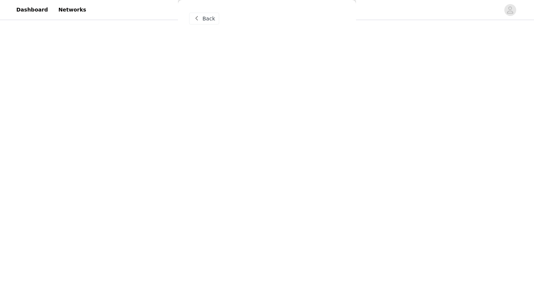
scroll to position [0, 0]
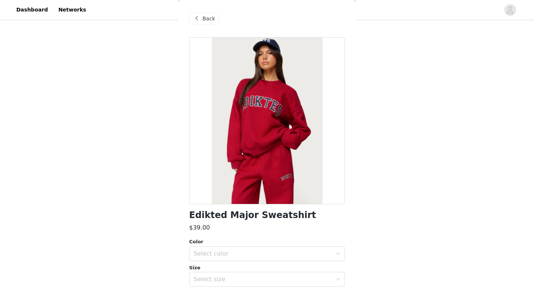
click at [385, 229] on div "STEP 1 OF 5 Products Choose as many products as you'd like, up to $300.00. 5 Se…" at bounding box center [267, 5] width 534 height 460
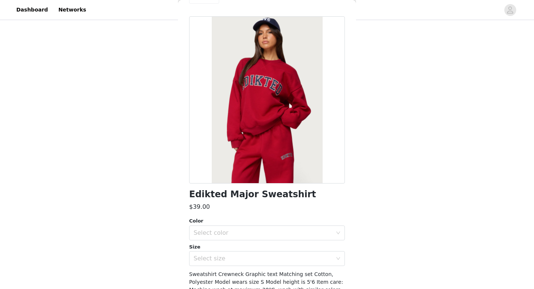
scroll to position [16, 0]
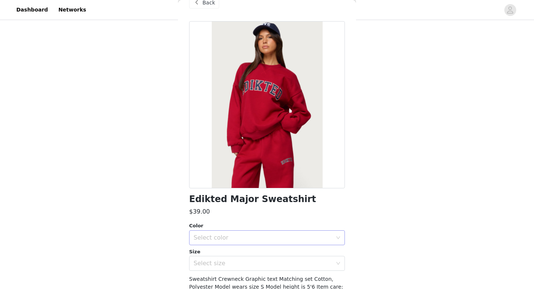
click at [216, 237] on div "Select color" at bounding box center [263, 237] width 139 height 7
click at [213, 249] on li "RED" at bounding box center [267, 254] width 156 height 12
click at [211, 260] on div "Select size" at bounding box center [263, 262] width 139 height 7
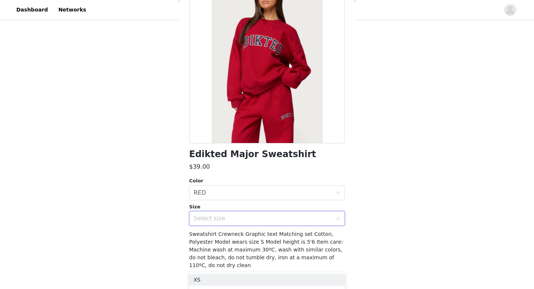
scroll to position [72, 0]
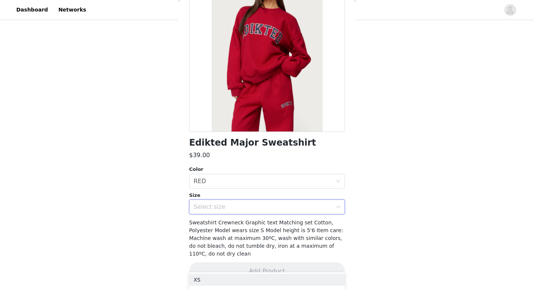
click at [225, 208] on div "Select size" at bounding box center [263, 206] width 139 height 7
click at [237, 207] on div "Select size" at bounding box center [263, 206] width 139 height 7
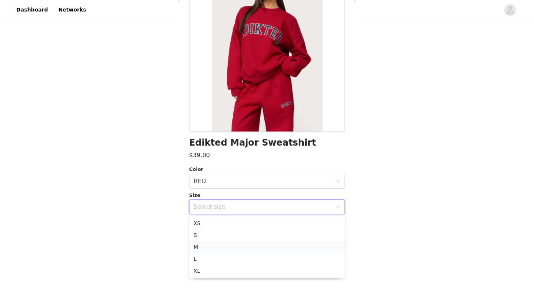
click at [201, 245] on li "M" at bounding box center [267, 247] width 156 height 12
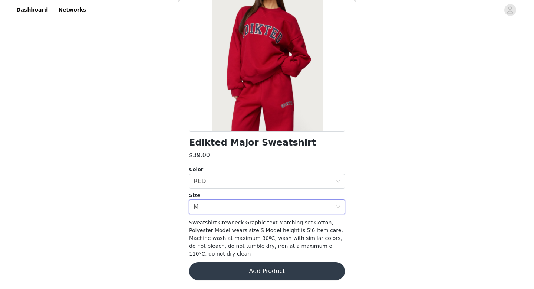
click at [238, 271] on button "Add Product" at bounding box center [267, 271] width 156 height 18
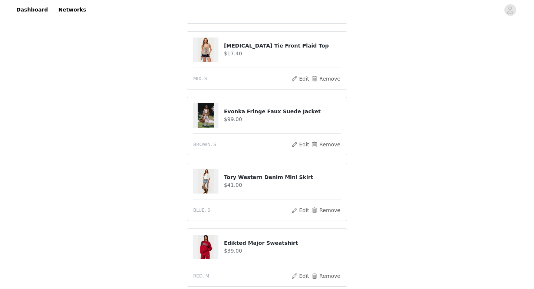
scroll to position [203, 0]
click at [318, 139] on button "Remove" at bounding box center [326, 143] width 30 height 9
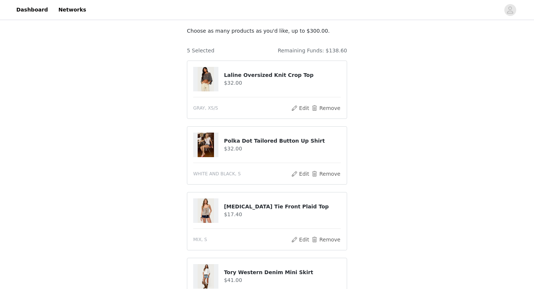
scroll to position [43, 0]
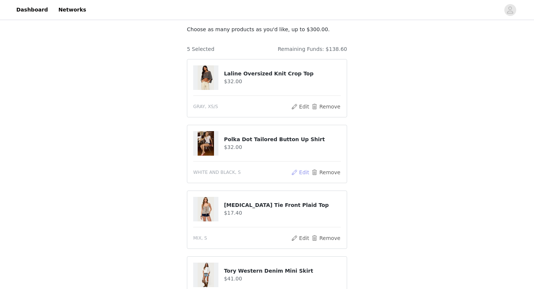
click at [303, 172] on button "Edit" at bounding box center [300, 172] width 19 height 9
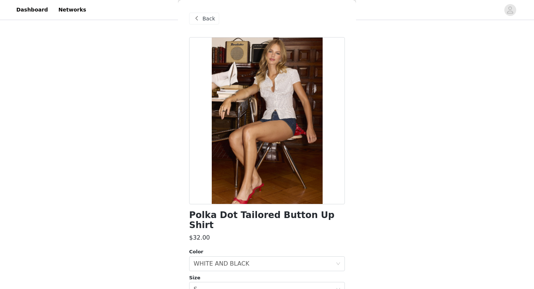
click at [198, 16] on span at bounding box center [196, 18] width 9 height 9
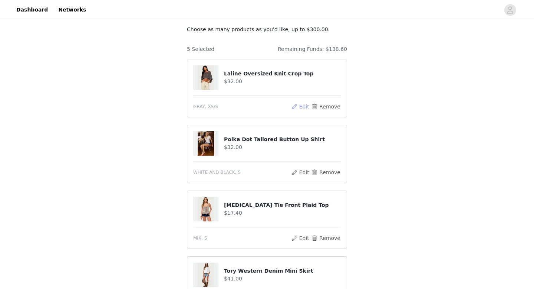
click at [300, 104] on button "Edit" at bounding box center [300, 106] width 19 height 9
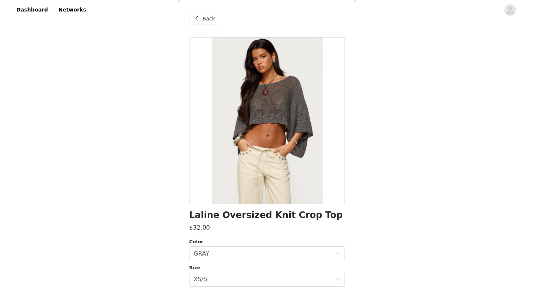
click at [199, 20] on span at bounding box center [196, 18] width 9 height 9
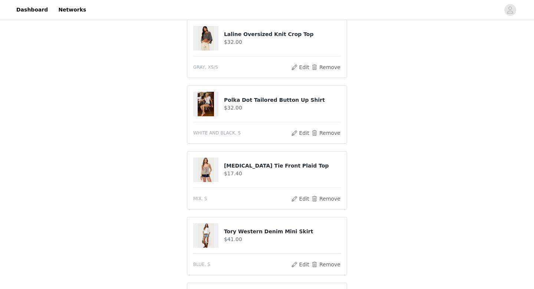
scroll to position [97, 0]
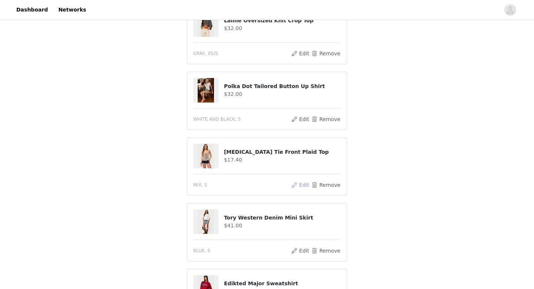
click at [303, 184] on button "Edit" at bounding box center [300, 184] width 19 height 9
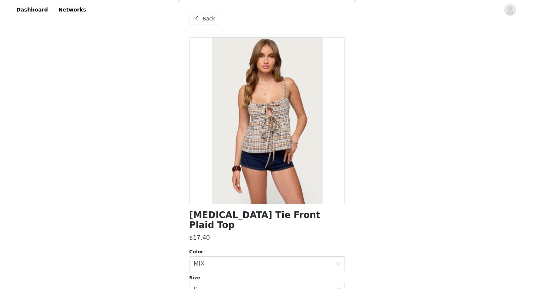
click at [206, 22] on span "Back" at bounding box center [209, 19] width 13 height 8
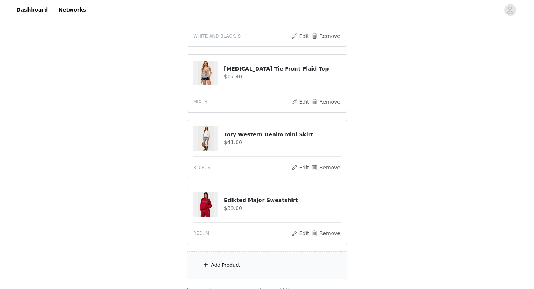
scroll to position [189, 0]
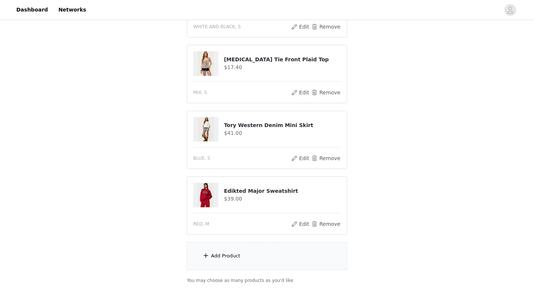
click at [214, 262] on div "Add Product" at bounding box center [267, 256] width 160 height 28
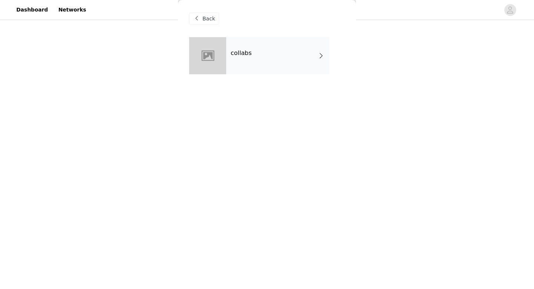
click at [259, 42] on div "collabs" at bounding box center [277, 55] width 103 height 37
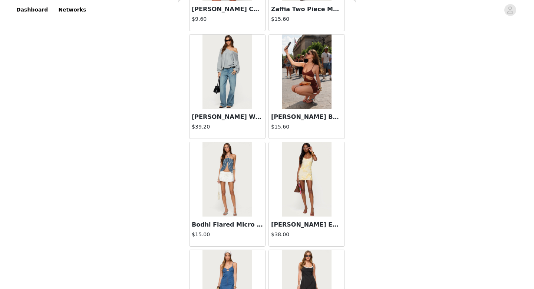
scroll to position [847, 0]
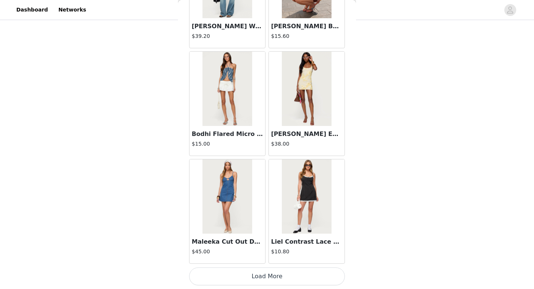
click at [235, 281] on button "Load More" at bounding box center [267, 276] width 156 height 18
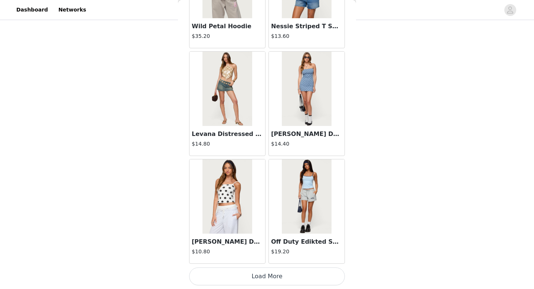
click at [235, 281] on button "Load More" at bounding box center [267, 276] width 156 height 18
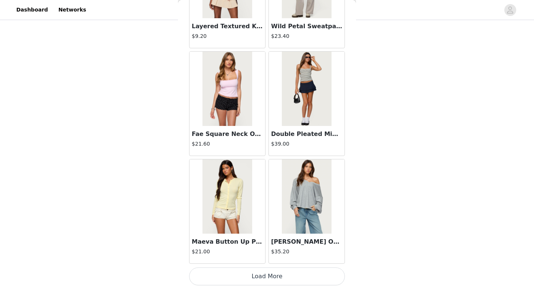
click at [235, 281] on button "Load More" at bounding box center [267, 276] width 156 height 18
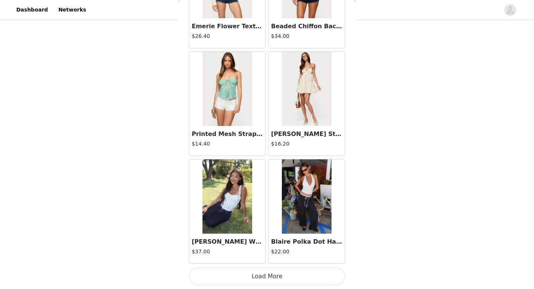
click at [235, 280] on button "Load More" at bounding box center [267, 276] width 156 height 18
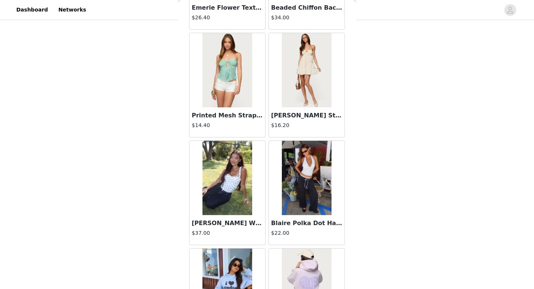
scroll to position [4100, 0]
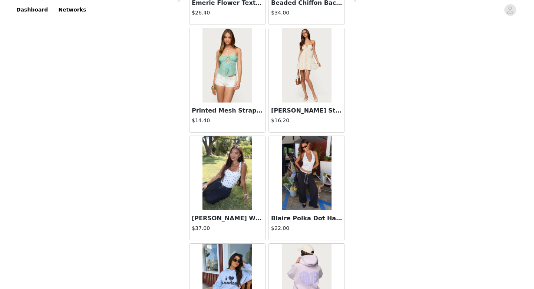
click at [222, 180] on img at bounding box center [227, 173] width 49 height 74
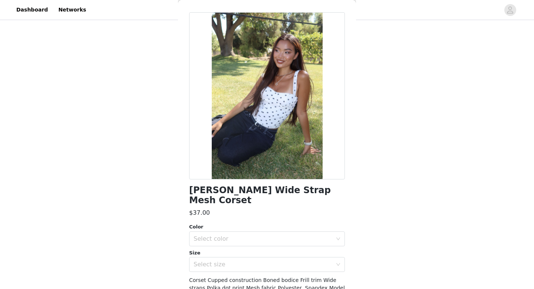
scroll to position [0, 0]
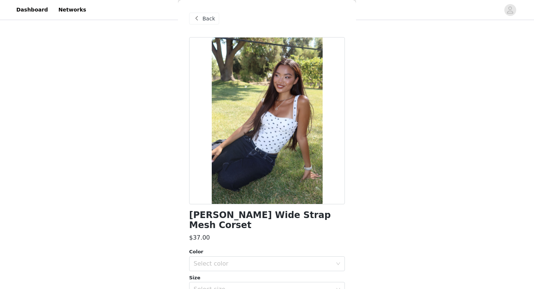
click at [209, 16] on span "Back" at bounding box center [209, 19] width 13 height 8
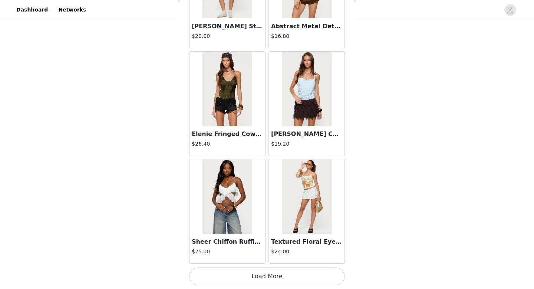
scroll to position [246, 0]
click at [245, 269] on button "Load More" at bounding box center [267, 276] width 156 height 18
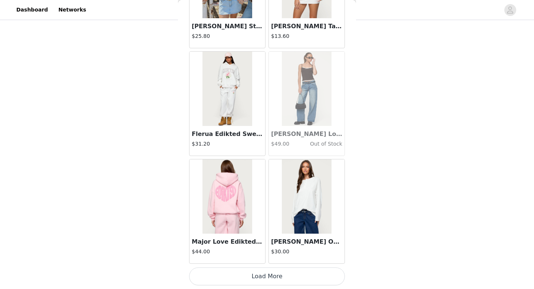
click at [245, 269] on button "Load More" at bounding box center [267, 276] width 156 height 18
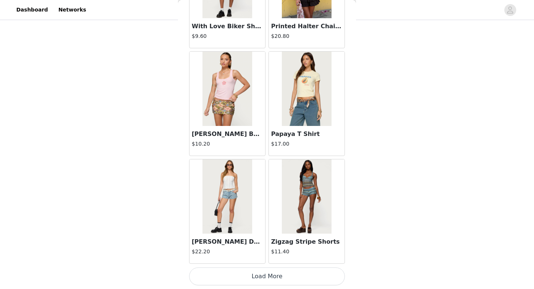
click at [245, 269] on button "Load More" at bounding box center [267, 276] width 156 height 18
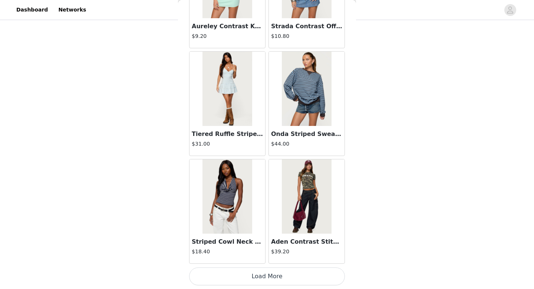
click at [245, 269] on button "Load More" at bounding box center [267, 276] width 156 height 18
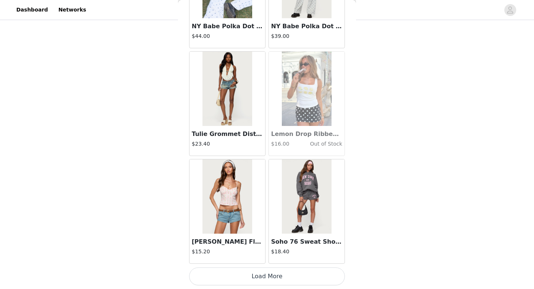
click at [245, 269] on button "Load More" at bounding box center [267, 276] width 156 height 18
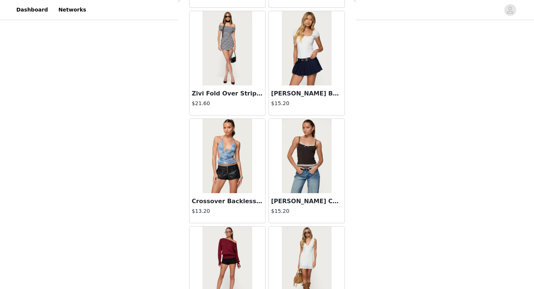
scroll to position [10535, 0]
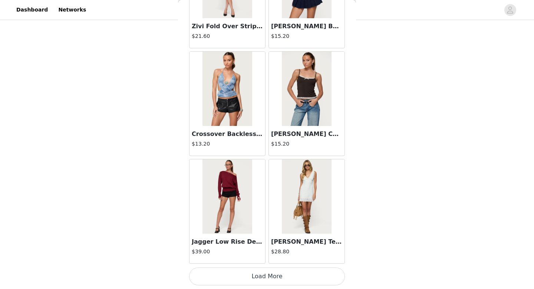
click at [245, 264] on div "Jagger Low Rise Denim Shorts $39.00" at bounding box center [227, 211] width 79 height 108
click at [248, 269] on button "Load More" at bounding box center [267, 276] width 156 height 18
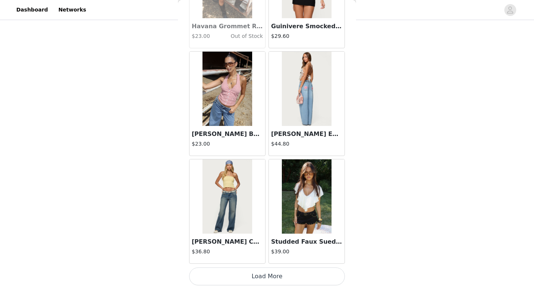
click at [248, 269] on button "Load More" at bounding box center [267, 276] width 156 height 18
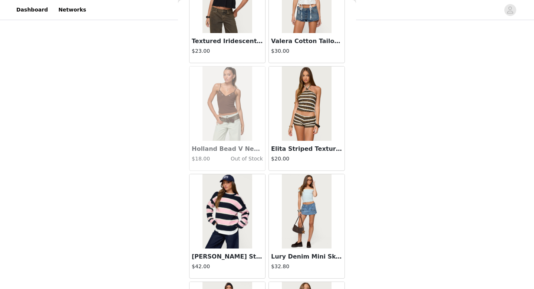
scroll to position [12687, 0]
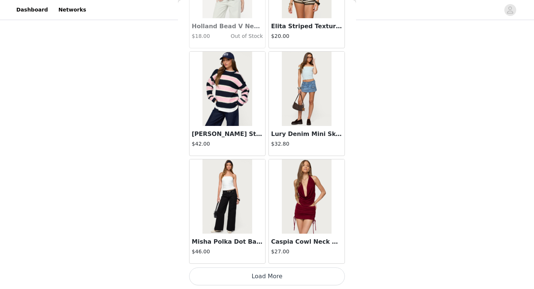
click at [248, 279] on button "Load More" at bounding box center [267, 276] width 156 height 18
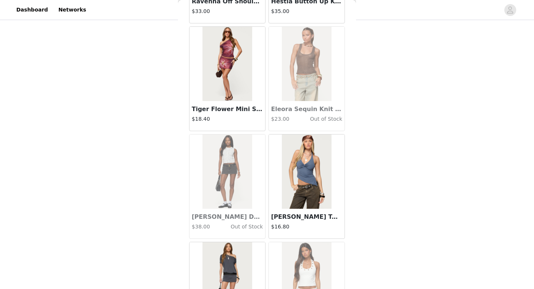
scroll to position [13764, 0]
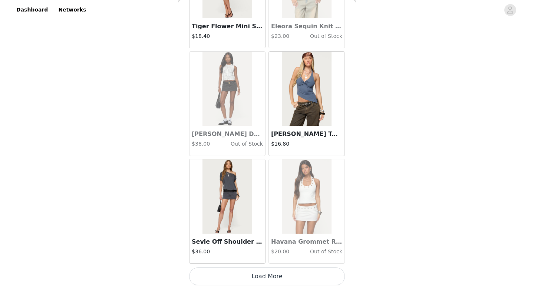
click at [248, 279] on button "Load More" at bounding box center [267, 276] width 156 height 18
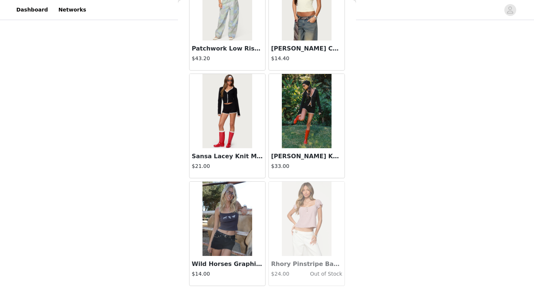
scroll to position [14840, 0]
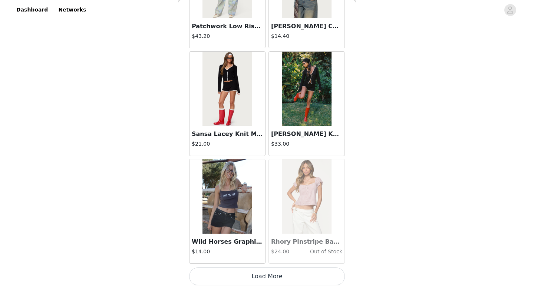
click at [249, 264] on div "Wild Horses Graphic Tank Top $14.00" at bounding box center [227, 211] width 79 height 108
click at [250, 267] on button "Load More" at bounding box center [267, 276] width 156 height 18
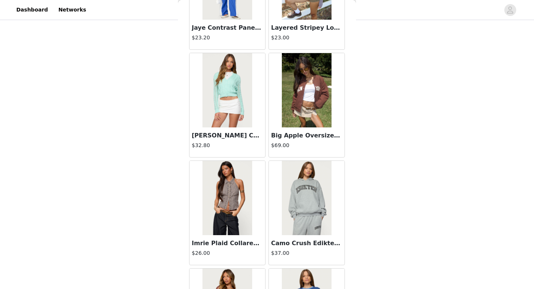
scroll to position [15916, 0]
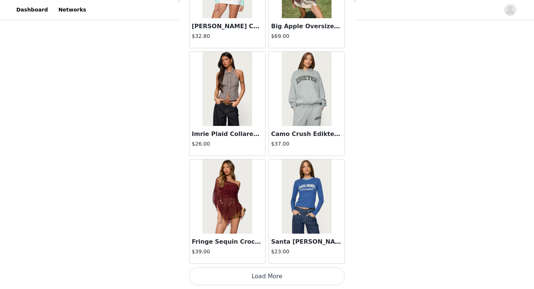
click at [270, 273] on button "Load More" at bounding box center [267, 276] width 156 height 18
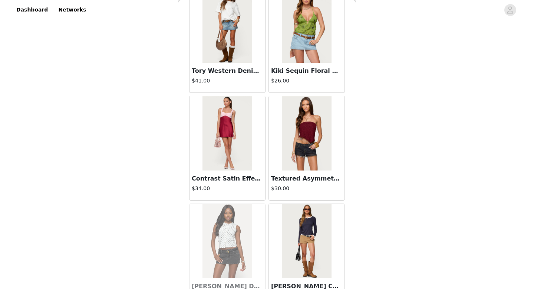
scroll to position [16985, 0]
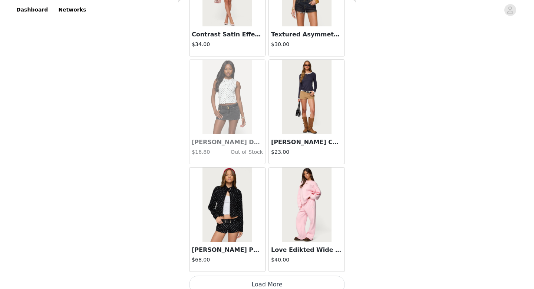
click at [249, 283] on button "Load More" at bounding box center [267, 284] width 156 height 18
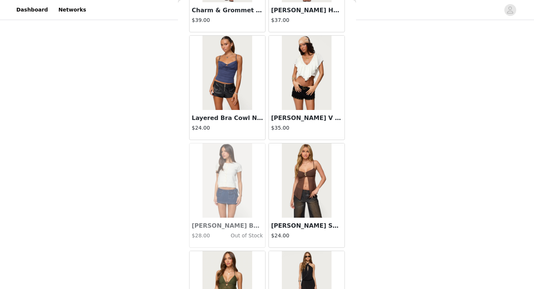
scroll to position [18069, 0]
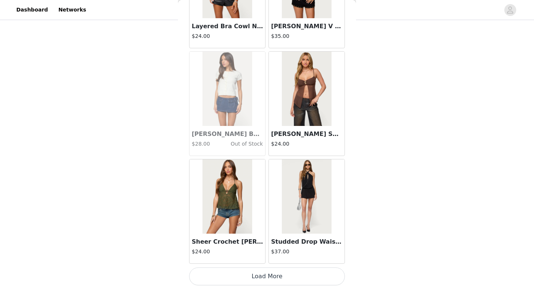
click at [263, 277] on button "Load More" at bounding box center [267, 276] width 156 height 18
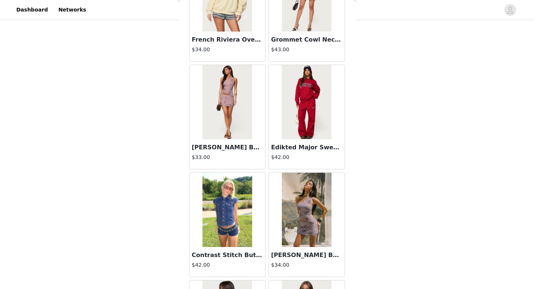
scroll to position [18929, 0]
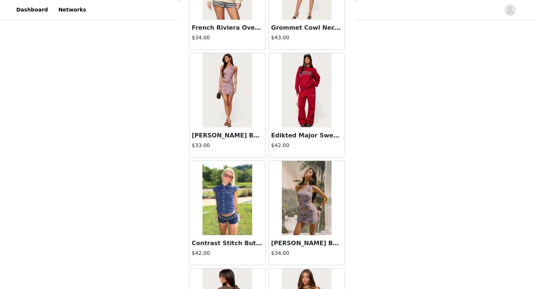
click at [304, 95] on img at bounding box center [306, 90] width 49 height 74
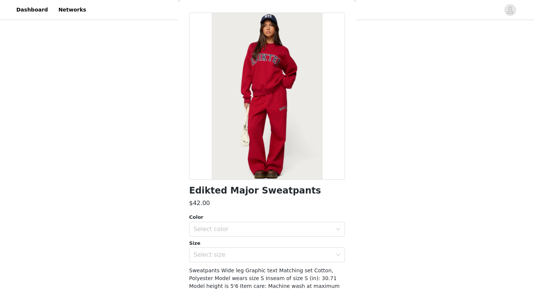
scroll to position [26, 0]
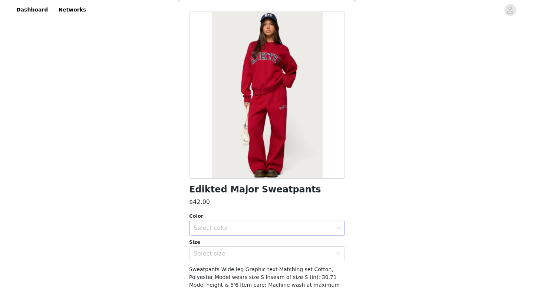
click at [248, 231] on div "Select color" at bounding box center [263, 227] width 139 height 7
click at [225, 242] on li "RED" at bounding box center [267, 244] width 156 height 12
click at [223, 253] on div "Select size" at bounding box center [263, 253] width 139 height 7
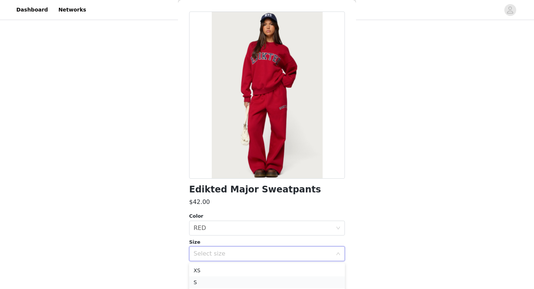
click at [203, 279] on li "S" at bounding box center [267, 282] width 156 height 12
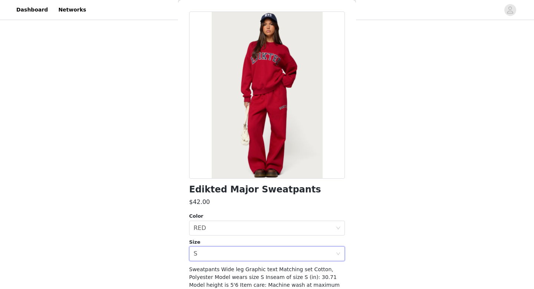
scroll to position [72, 0]
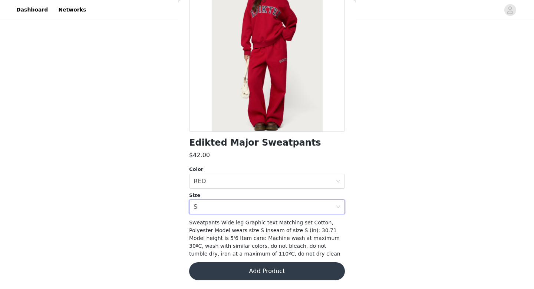
click at [227, 269] on button "Add Product" at bounding box center [267, 271] width 156 height 18
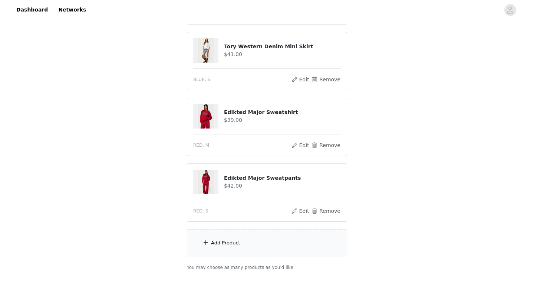
scroll to position [290, 0]
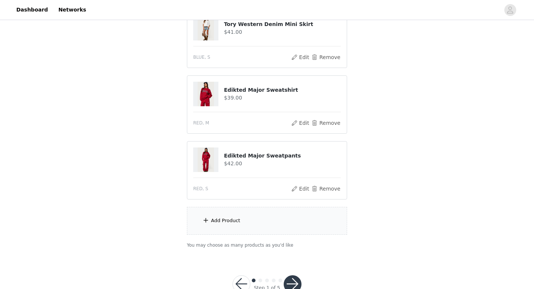
click at [215, 227] on div "Add Product" at bounding box center [267, 221] width 160 height 28
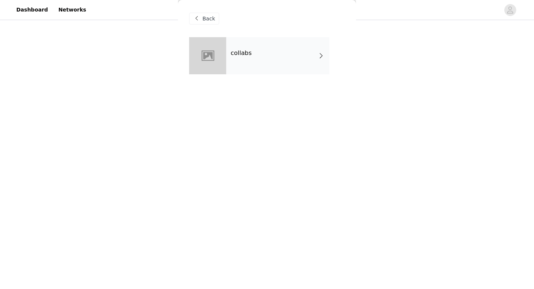
click at [253, 57] on div "collabs" at bounding box center [277, 55] width 103 height 37
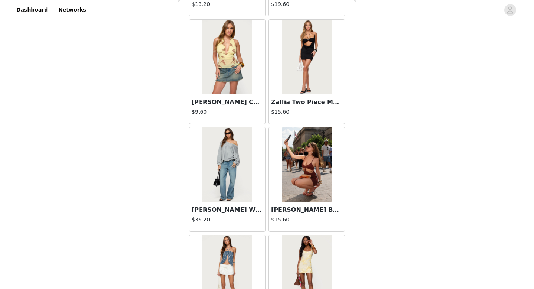
scroll to position [665, 0]
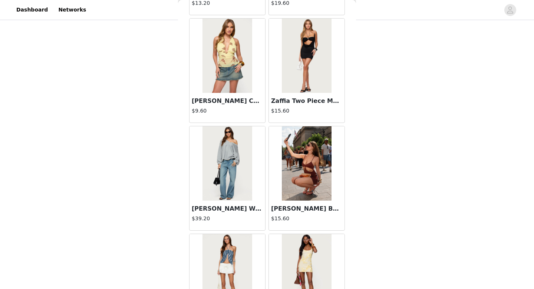
click at [223, 183] on img at bounding box center [227, 163] width 49 height 74
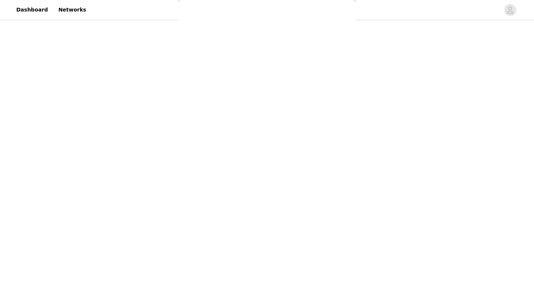
scroll to position [72, 0]
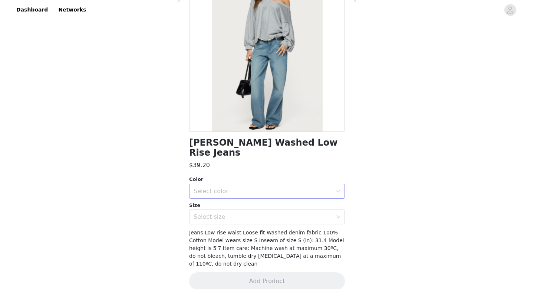
click at [229, 187] on div "Select color" at bounding box center [263, 190] width 139 height 7
click at [224, 196] on li "TINTED DENIM" at bounding box center [267, 198] width 156 height 12
click at [234, 213] on div "Select size" at bounding box center [263, 216] width 139 height 7
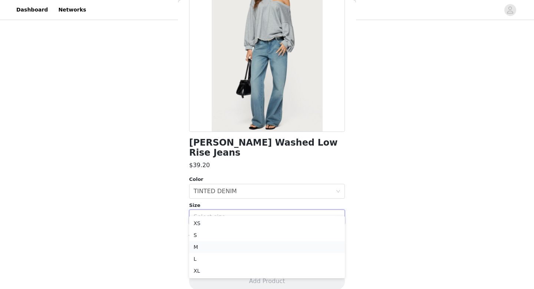
click at [204, 250] on li "M" at bounding box center [267, 247] width 156 height 12
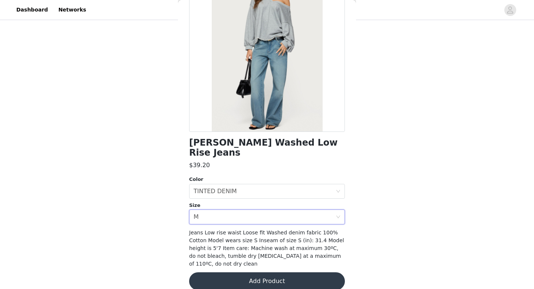
click at [255, 272] on button "Add Product" at bounding box center [267, 281] width 156 height 18
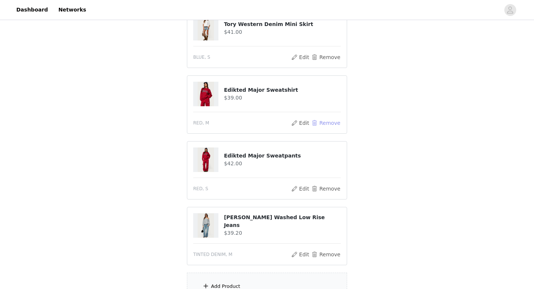
click at [316, 120] on button "Remove" at bounding box center [326, 122] width 30 height 9
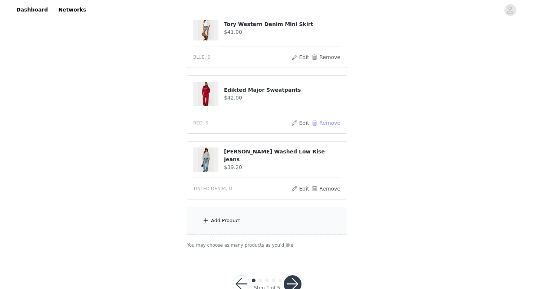
click at [321, 122] on button "Remove" at bounding box center [326, 122] width 30 height 9
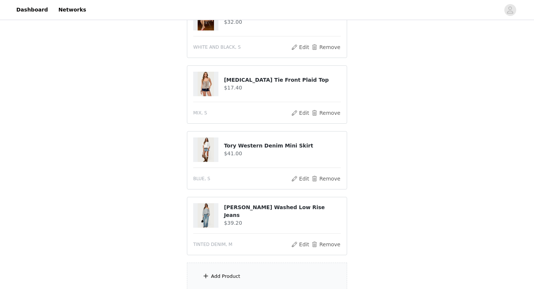
scroll to position [246, 0]
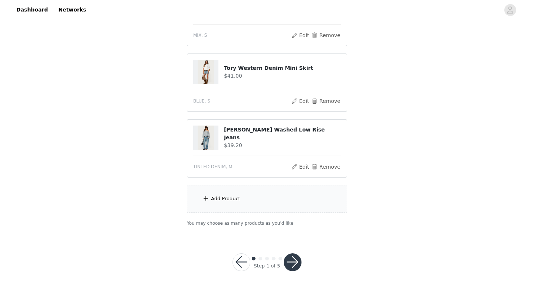
click at [207, 195] on span at bounding box center [205, 198] width 7 height 9
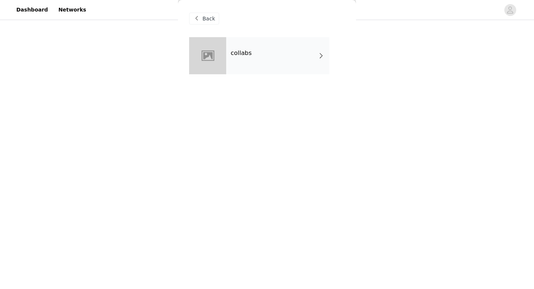
click at [252, 55] on div "collabs" at bounding box center [277, 55] width 103 height 37
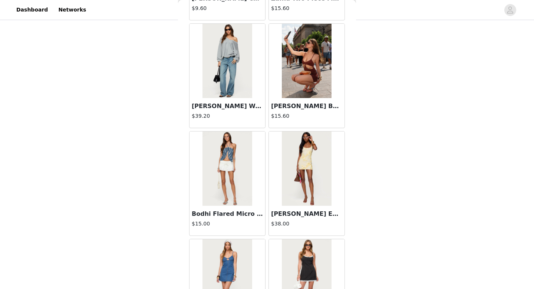
scroll to position [847, 0]
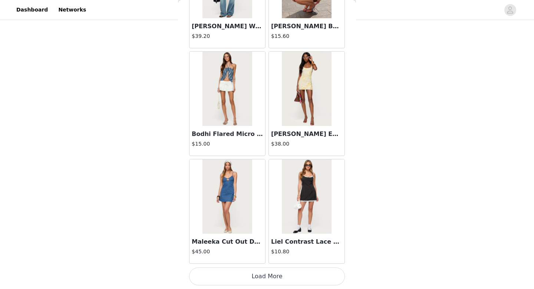
click at [258, 278] on button "Load More" at bounding box center [267, 276] width 156 height 18
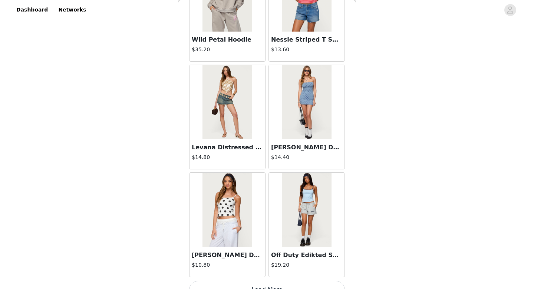
scroll to position [1923, 0]
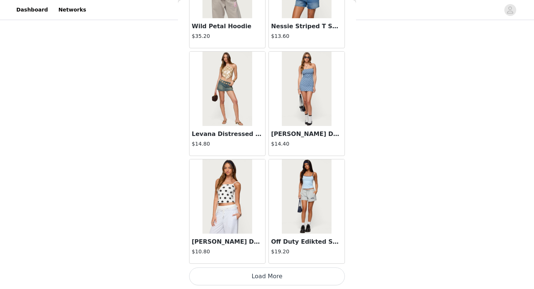
click at [259, 274] on button "Load More" at bounding box center [267, 276] width 156 height 18
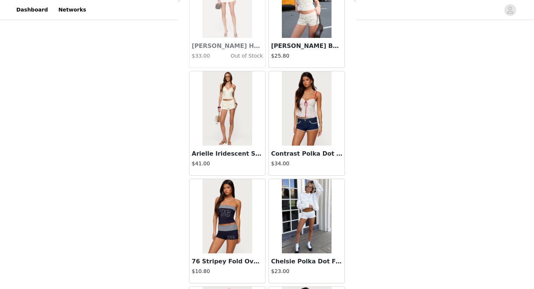
scroll to position [2337, 0]
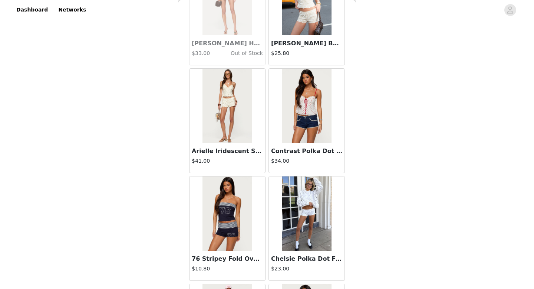
click at [310, 106] on img at bounding box center [306, 106] width 49 height 74
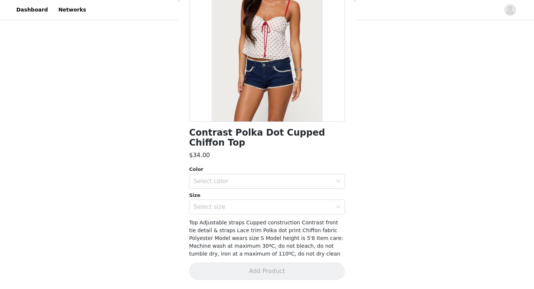
scroll to position [0, 0]
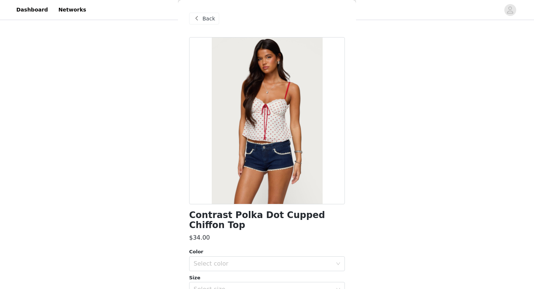
click at [202, 13] on div "Back" at bounding box center [204, 19] width 30 height 12
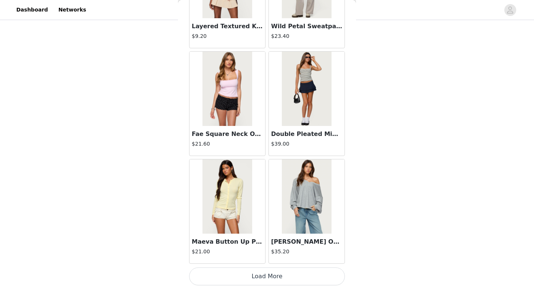
scroll to position [67, 0]
click at [266, 278] on button "Load More" at bounding box center [267, 276] width 156 height 18
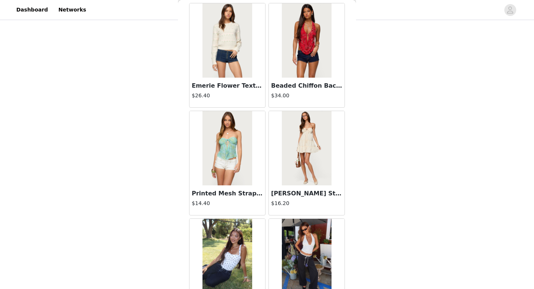
scroll to position [4076, 0]
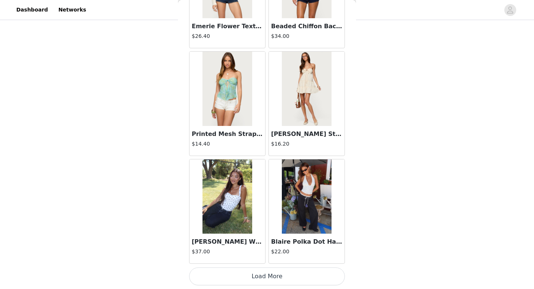
click at [281, 274] on button "Load More" at bounding box center [267, 276] width 156 height 18
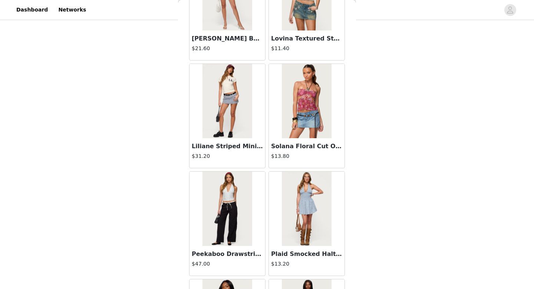
scroll to position [4654, 0]
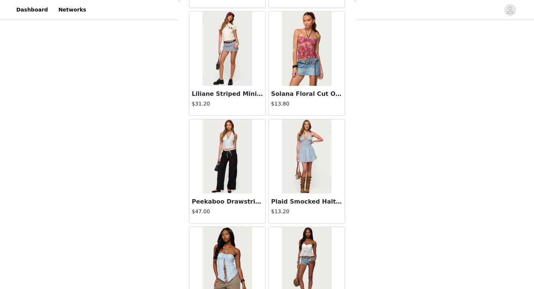
click at [235, 53] on img at bounding box center [227, 49] width 49 height 74
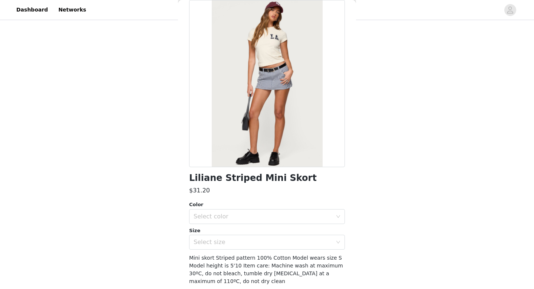
scroll to position [65, 0]
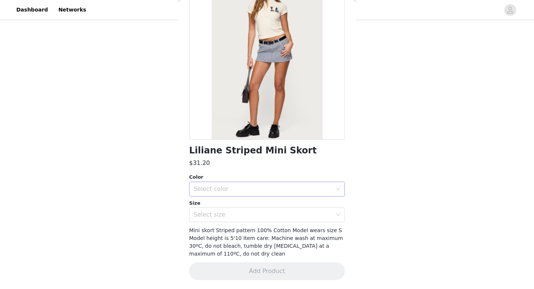
click at [222, 189] on div "Select color" at bounding box center [263, 188] width 139 height 7
click at [223, 206] on li "NAVY AND WHITE" at bounding box center [267, 205] width 156 height 12
click at [229, 212] on div "Select size" at bounding box center [263, 214] width 139 height 7
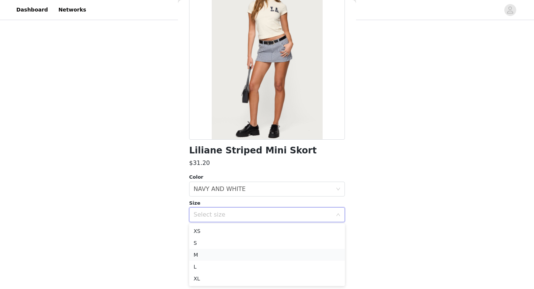
click at [207, 252] on li "M" at bounding box center [267, 255] width 156 height 12
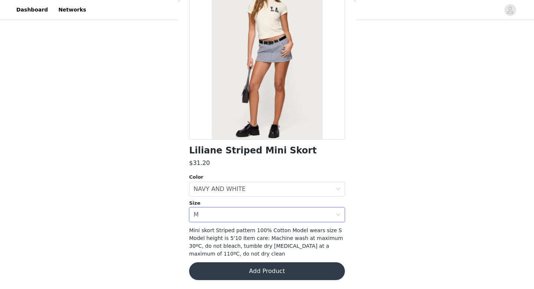
click at [251, 272] on button "Add Product" at bounding box center [267, 271] width 156 height 18
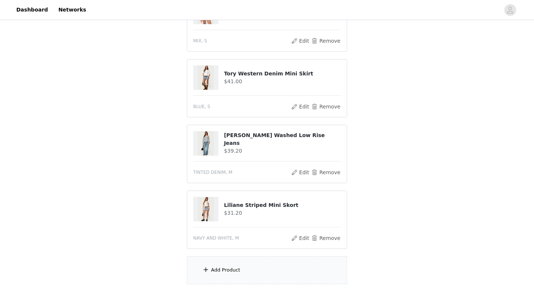
scroll to position [312, 0]
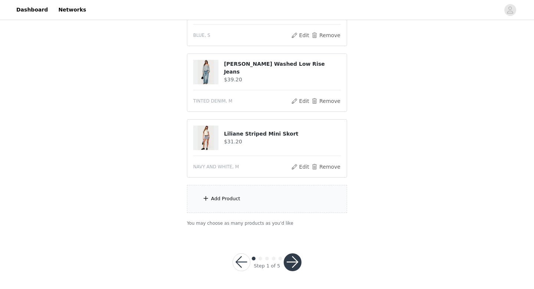
click at [214, 196] on div "Add Product" at bounding box center [225, 198] width 29 height 7
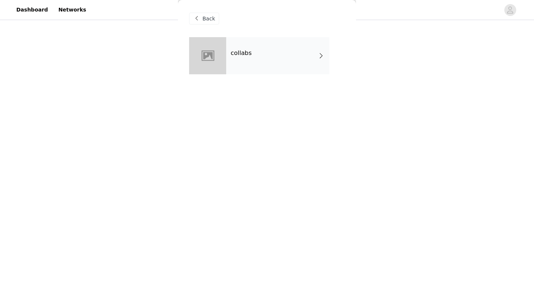
click at [246, 57] on div "collabs" at bounding box center [277, 55] width 103 height 37
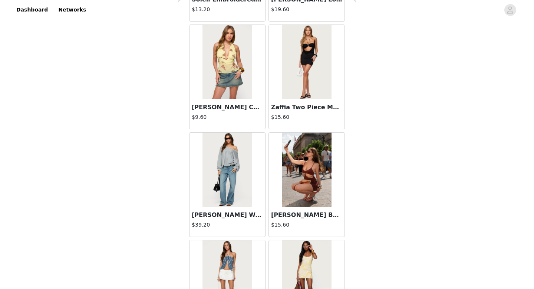
scroll to position [847, 0]
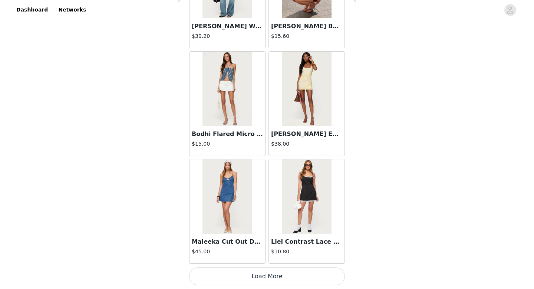
click at [246, 279] on button "Load More" at bounding box center [267, 276] width 156 height 18
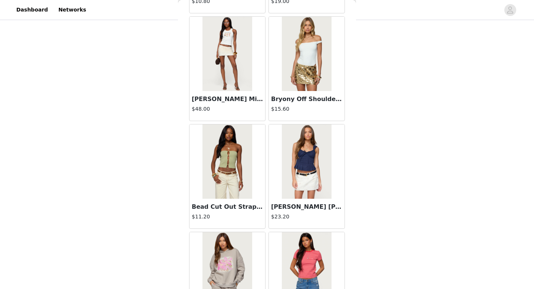
scroll to position [1923, 0]
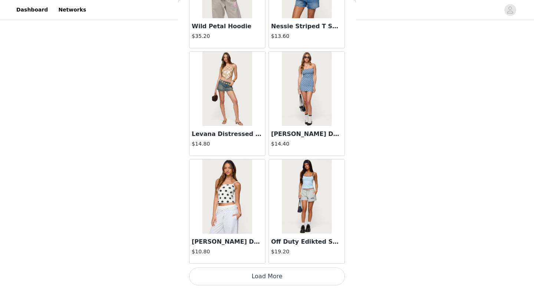
click at [246, 279] on button "Load More" at bounding box center [267, 276] width 156 height 18
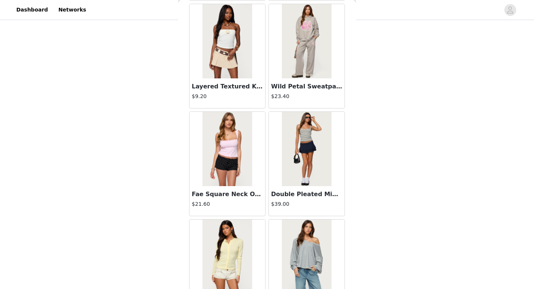
scroll to position [3000, 0]
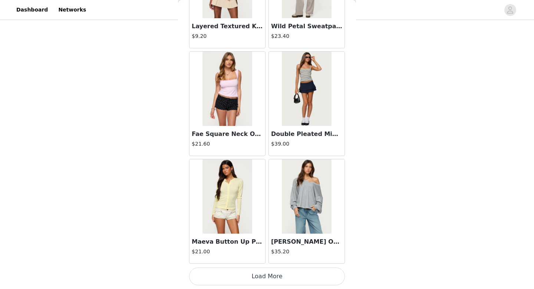
click at [248, 276] on button "Load More" at bounding box center [267, 276] width 156 height 18
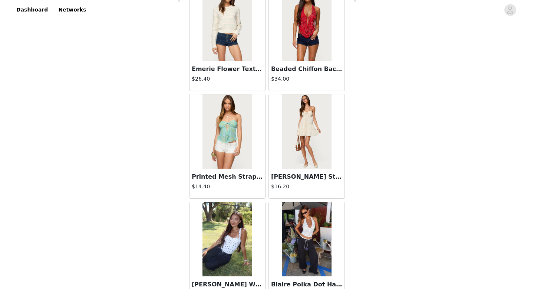
scroll to position [4076, 0]
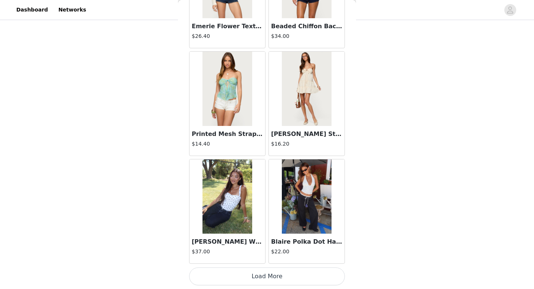
click at [254, 276] on button "Load More" at bounding box center [267, 276] width 156 height 18
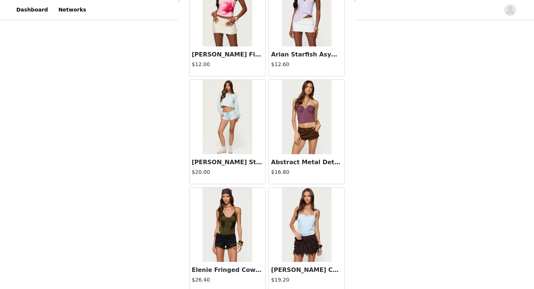
scroll to position [5153, 0]
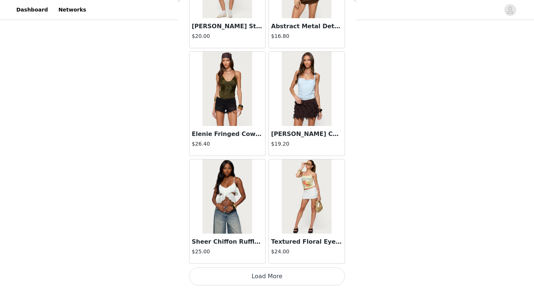
click at [261, 275] on button "Load More" at bounding box center [267, 276] width 156 height 18
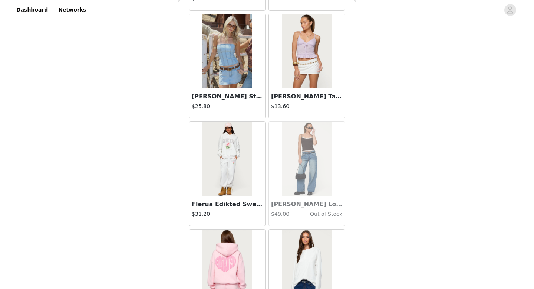
scroll to position [6229, 0]
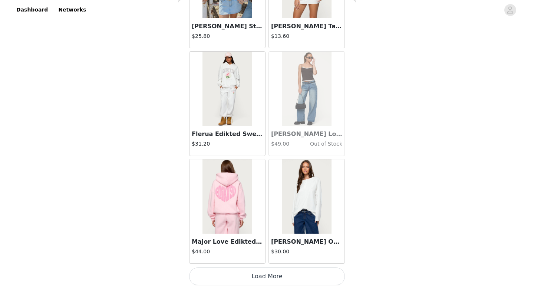
click at [261, 275] on button "Load More" at bounding box center [267, 276] width 156 height 18
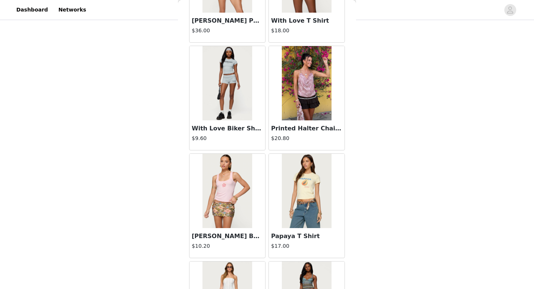
scroll to position [7305, 0]
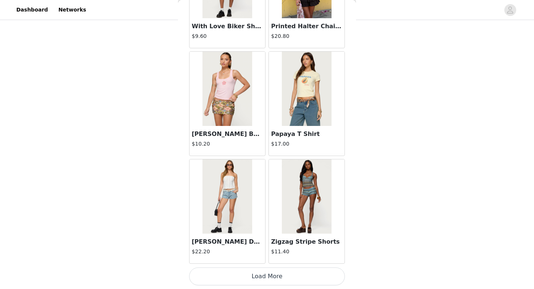
click at [264, 277] on button "Load More" at bounding box center [267, 276] width 156 height 18
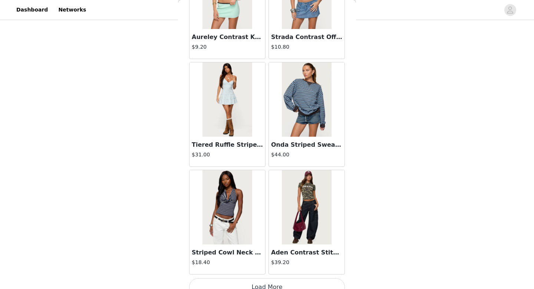
scroll to position [8370, 0]
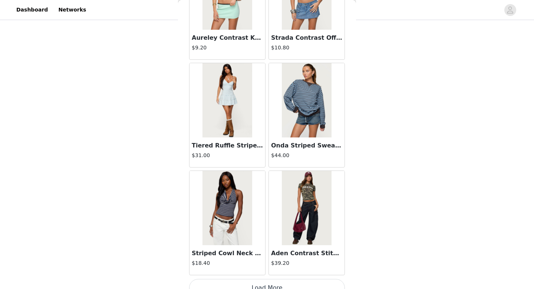
click at [266, 284] on button "Load More" at bounding box center [267, 288] width 156 height 18
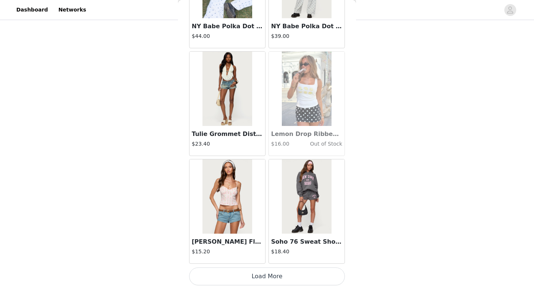
scroll to position [9458, 0]
click at [248, 274] on button "Load More" at bounding box center [267, 277] width 156 height 18
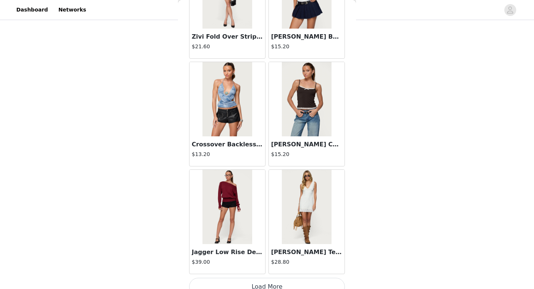
scroll to position [10535, 0]
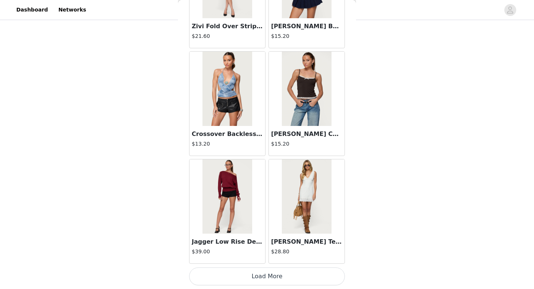
click at [267, 276] on button "Load More" at bounding box center [267, 276] width 156 height 18
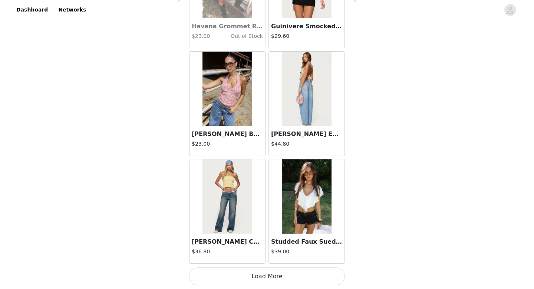
scroll to position [11611, 0]
click at [263, 277] on button "Load More" at bounding box center [267, 277] width 156 height 18
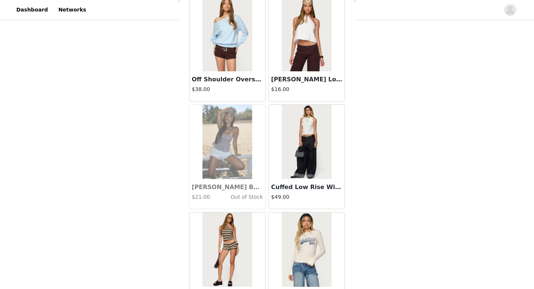
scroll to position [11991, 0]
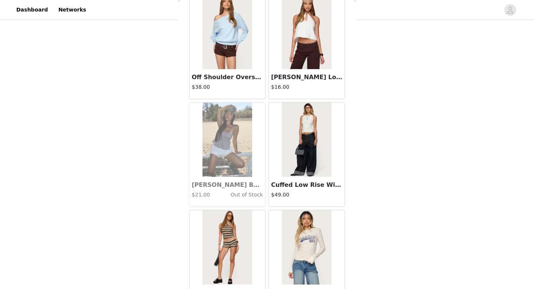
click at [303, 165] on img at bounding box center [306, 139] width 49 height 74
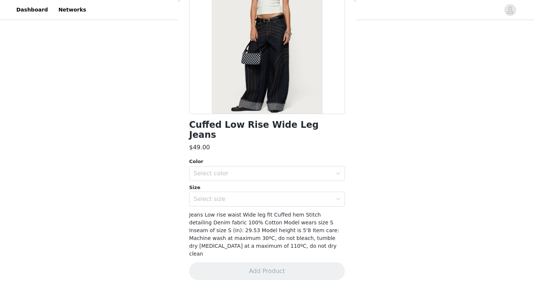
scroll to position [72, 0]
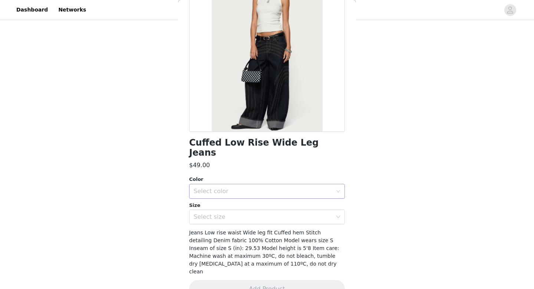
click at [246, 184] on div "Select color" at bounding box center [265, 191] width 142 height 14
click at [235, 193] on li "INDIGO BLUE RAW WASHED" at bounding box center [267, 198] width 156 height 12
click at [236, 213] on div "Select size" at bounding box center [263, 216] width 139 height 7
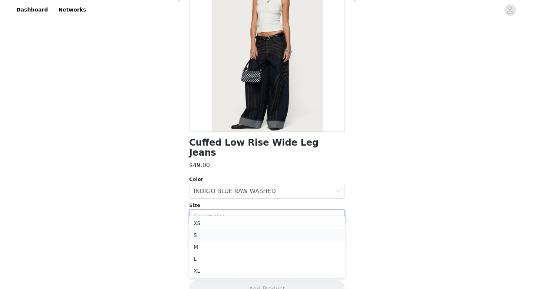
click at [220, 236] on li "S" at bounding box center [267, 235] width 156 height 12
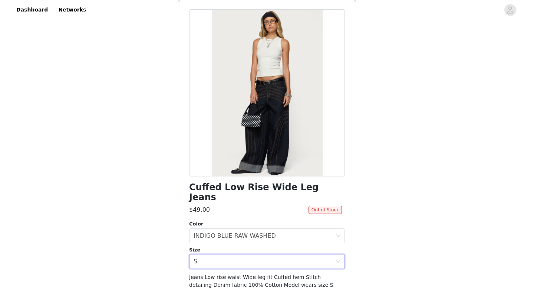
scroll to position [0, 0]
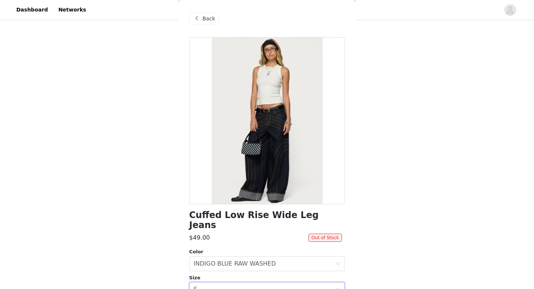
click at [202, 15] on div "Back" at bounding box center [204, 19] width 30 height 12
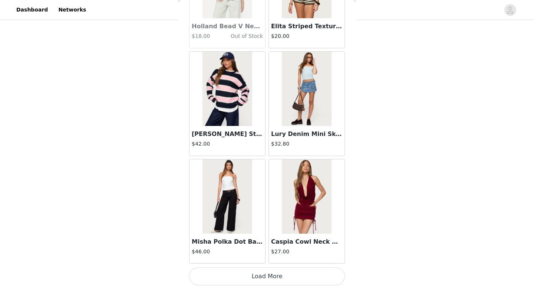
scroll to position [312, 0]
click at [268, 274] on button "Load More" at bounding box center [267, 276] width 156 height 18
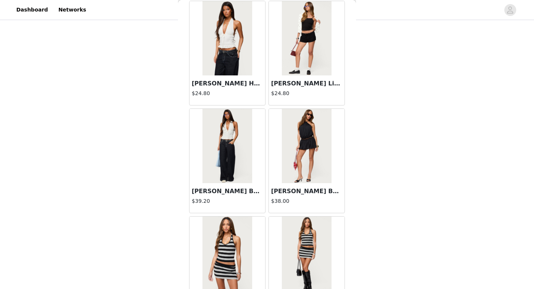
scroll to position [13281, 0]
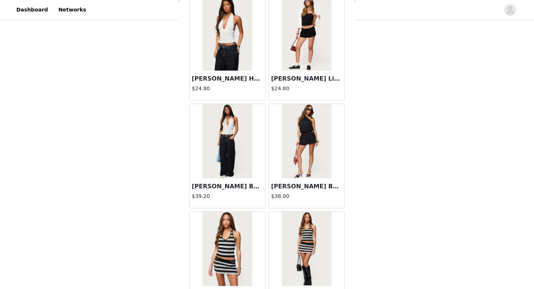
click at [223, 142] on img at bounding box center [227, 141] width 49 height 74
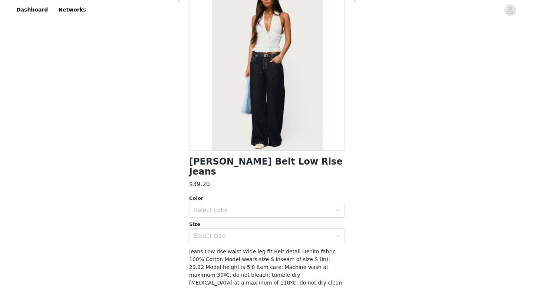
scroll to position [64, 0]
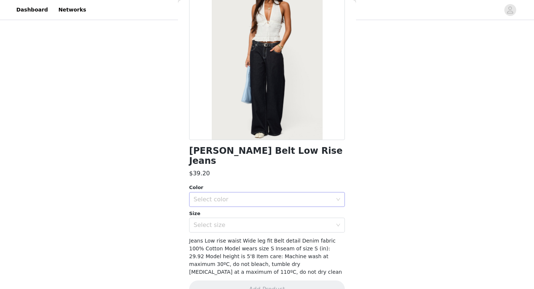
click at [240, 196] on div "Select color" at bounding box center [263, 199] width 139 height 7
click at [230, 206] on li "DARK BLUE" at bounding box center [267, 206] width 156 height 12
click at [222, 218] on div "Select size" at bounding box center [265, 225] width 142 height 14
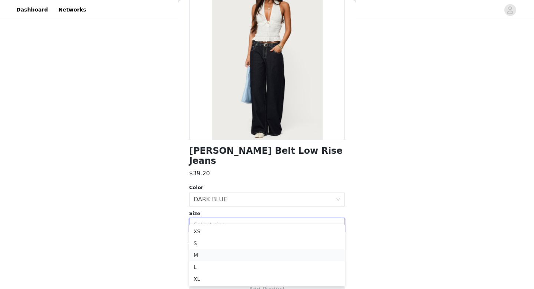
click at [202, 253] on li "M" at bounding box center [267, 255] width 156 height 12
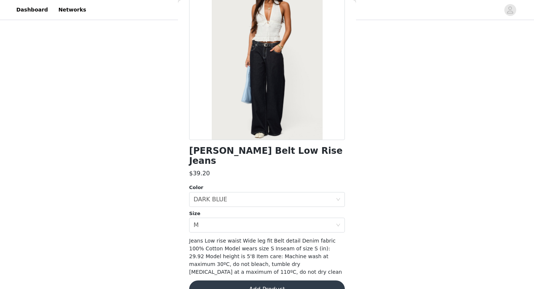
click at [244, 280] on button "Add Product" at bounding box center [267, 289] width 156 height 18
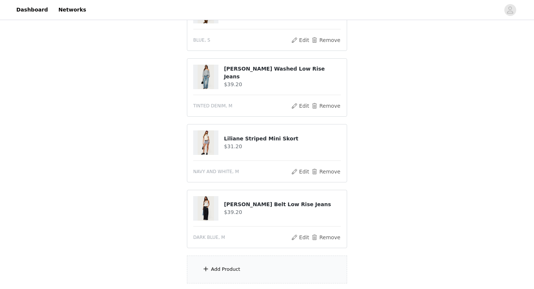
scroll to position [305, 0]
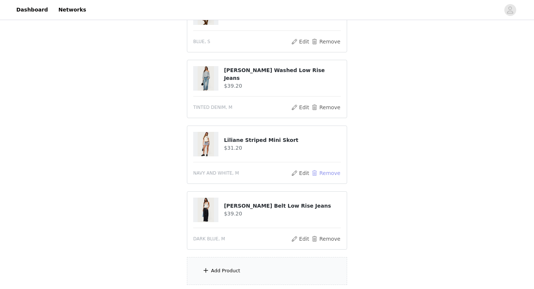
click at [320, 172] on button "Remove" at bounding box center [326, 173] width 30 height 9
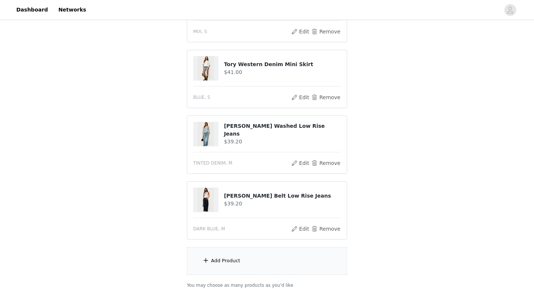
scroll to position [312, 0]
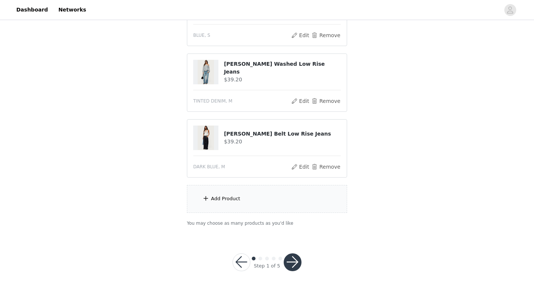
click at [217, 192] on div "Add Product" at bounding box center [267, 199] width 160 height 28
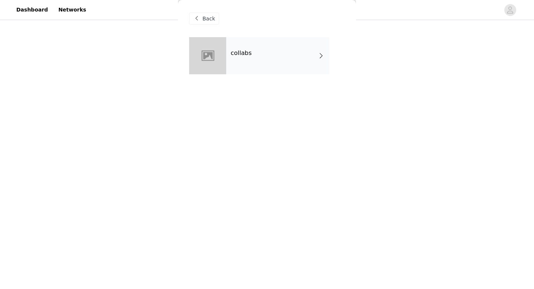
click at [261, 45] on div "collabs" at bounding box center [277, 55] width 103 height 37
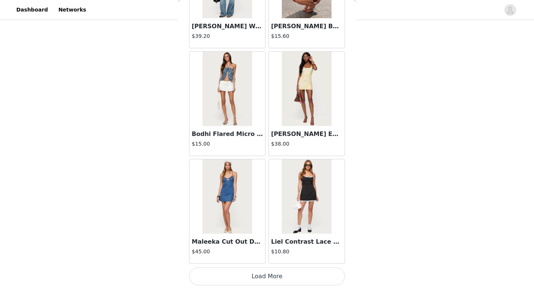
click at [255, 269] on button "Load More" at bounding box center [267, 276] width 156 height 18
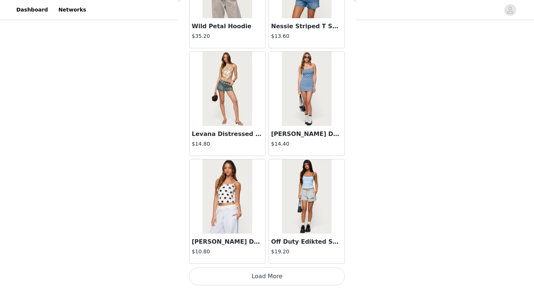
click at [254, 278] on button "Load More" at bounding box center [267, 276] width 156 height 18
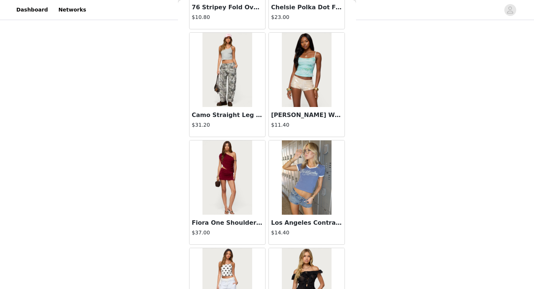
scroll to position [3000, 0]
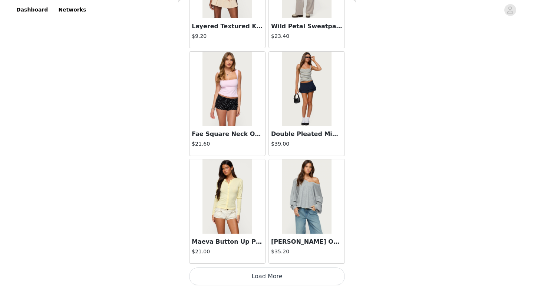
click at [255, 282] on button "Load More" at bounding box center [267, 276] width 156 height 18
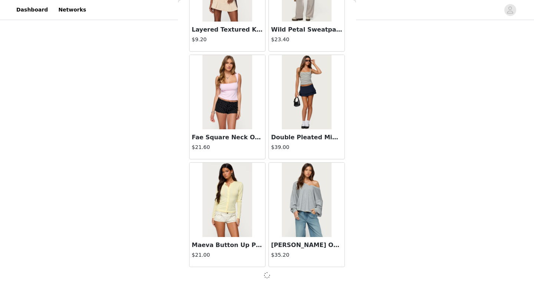
scroll to position [2996, 0]
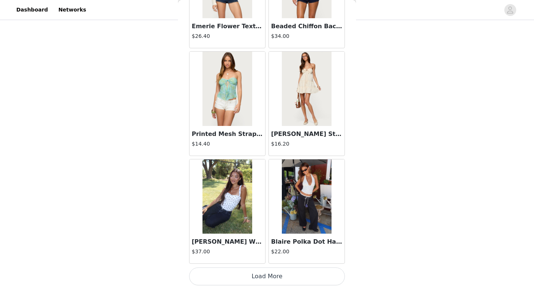
click at [255, 282] on button "Load More" at bounding box center [267, 276] width 156 height 18
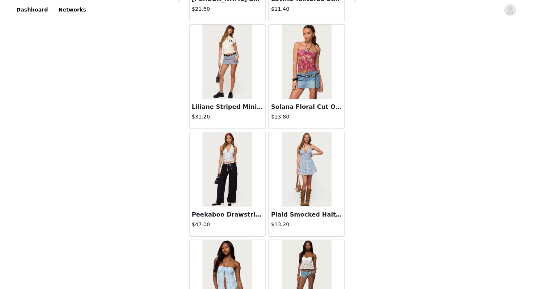
scroll to position [5153, 0]
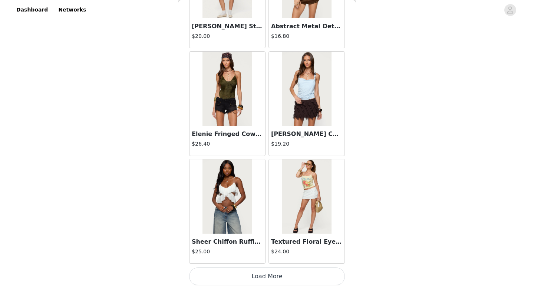
click at [262, 279] on button "Load More" at bounding box center [267, 276] width 156 height 18
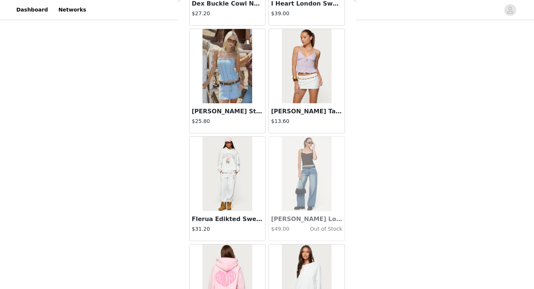
scroll to position [6229, 0]
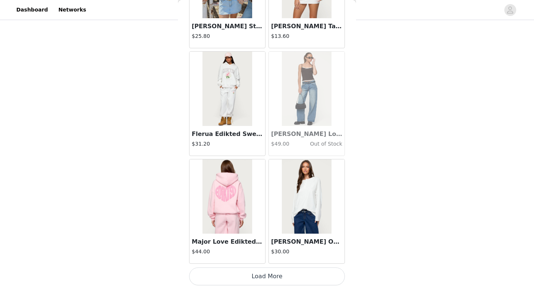
click at [249, 277] on button "Load More" at bounding box center [267, 276] width 156 height 18
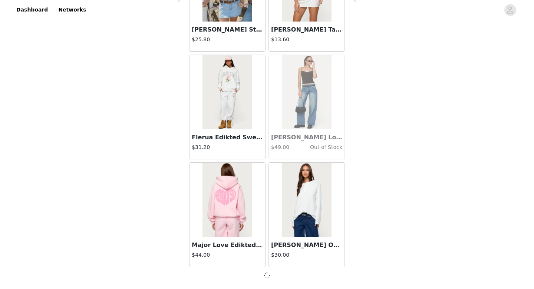
scroll to position [6226, 0]
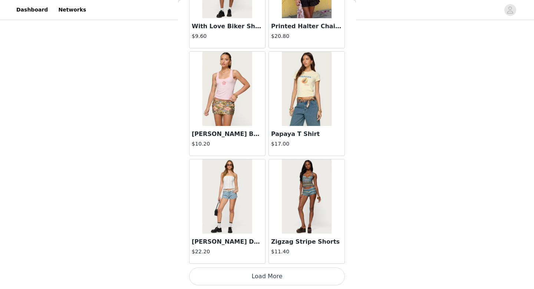
click at [249, 278] on button "Load More" at bounding box center [267, 276] width 156 height 18
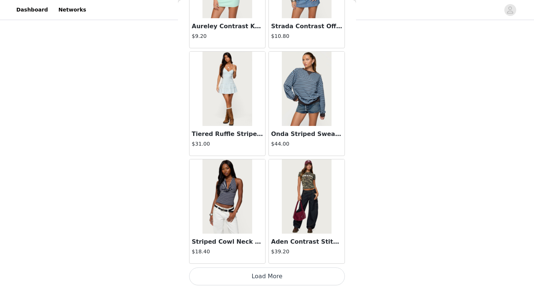
click at [249, 277] on button "Load More" at bounding box center [267, 276] width 156 height 18
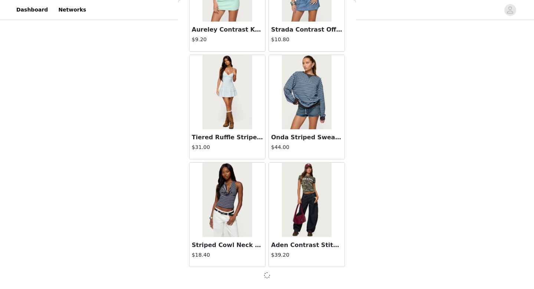
scroll to position [8378, 0]
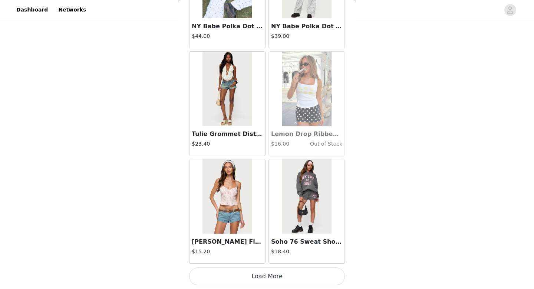
click at [249, 277] on button "Load More" at bounding box center [267, 276] width 156 height 18
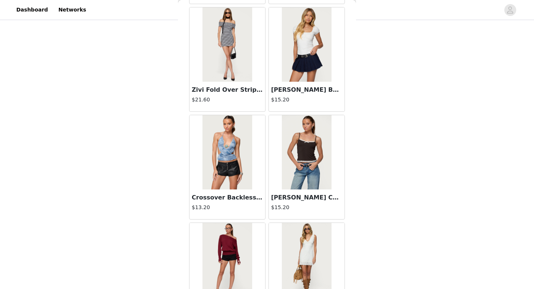
scroll to position [10535, 0]
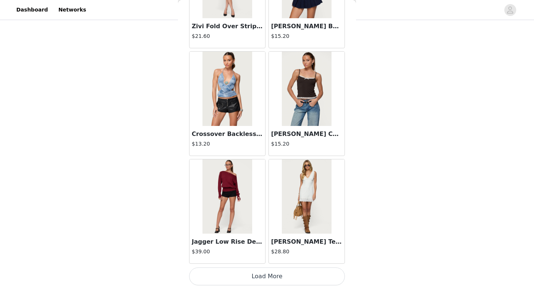
click at [241, 272] on button "Load More" at bounding box center [267, 276] width 156 height 18
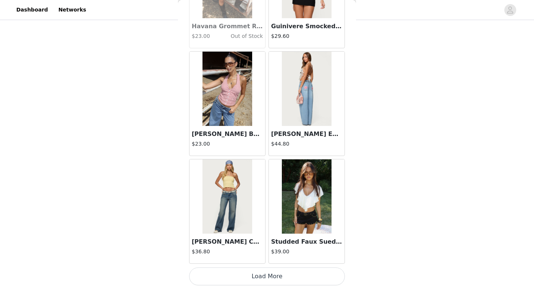
click at [247, 280] on button "Load More" at bounding box center [267, 276] width 156 height 18
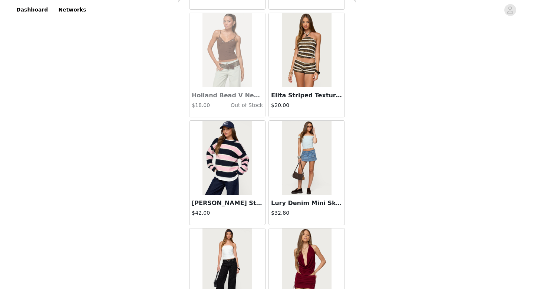
scroll to position [12687, 0]
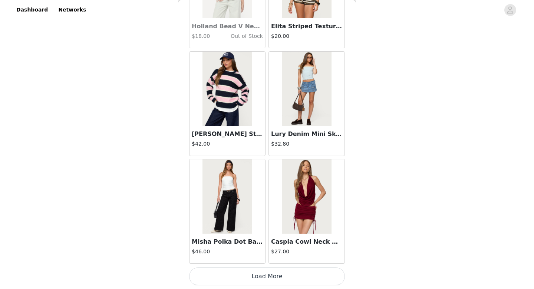
click at [264, 278] on button "Load More" at bounding box center [267, 276] width 156 height 18
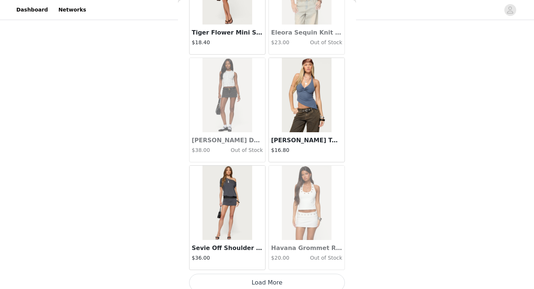
scroll to position [13764, 0]
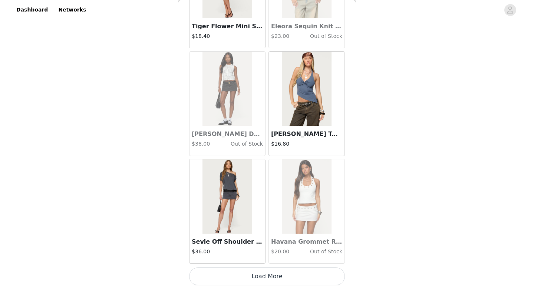
click at [255, 281] on button "Load More" at bounding box center [267, 276] width 156 height 18
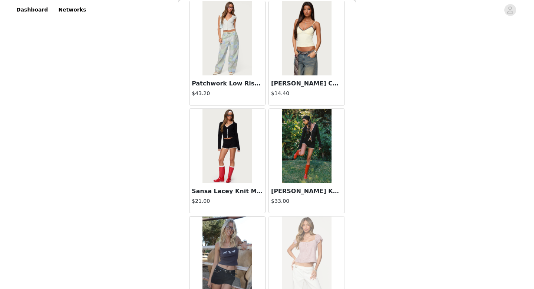
scroll to position [14840, 0]
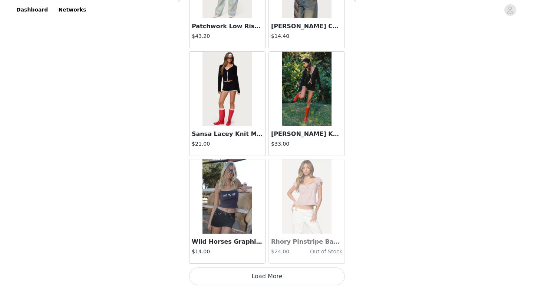
click at [267, 273] on button "Load More" at bounding box center [267, 276] width 156 height 18
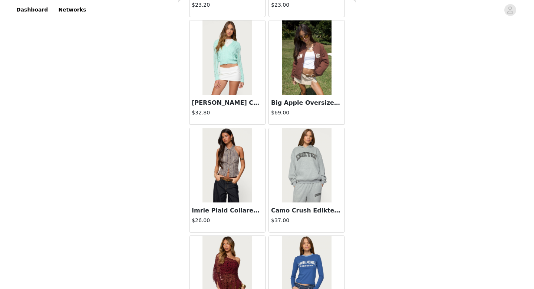
scroll to position [15916, 0]
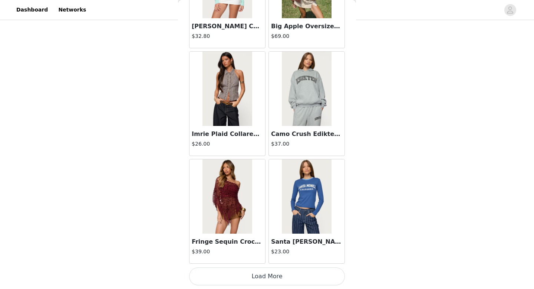
click at [262, 282] on button "Load More" at bounding box center [267, 276] width 156 height 18
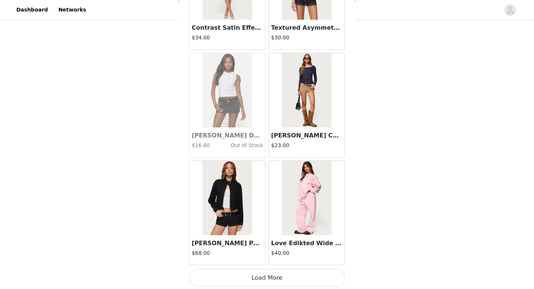
scroll to position [16993, 0]
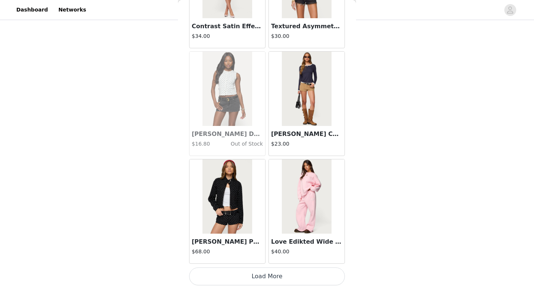
click at [275, 272] on button "Load More" at bounding box center [267, 276] width 156 height 18
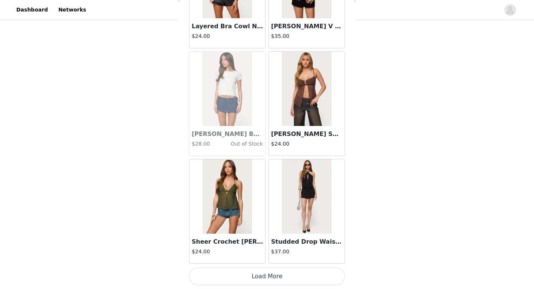
scroll to position [305, 0]
click at [279, 279] on button "Load More" at bounding box center [267, 276] width 156 height 18
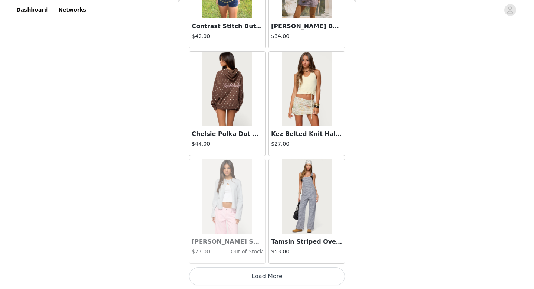
scroll to position [19145, 0]
click at [253, 281] on button "Load More" at bounding box center [267, 277] width 156 height 18
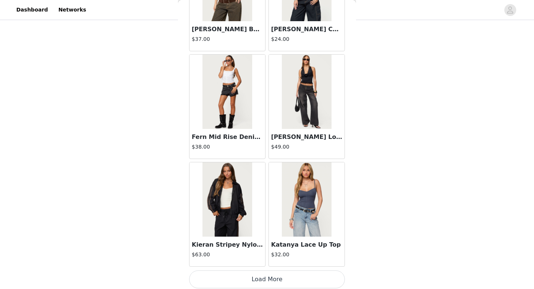
scroll to position [20222, 0]
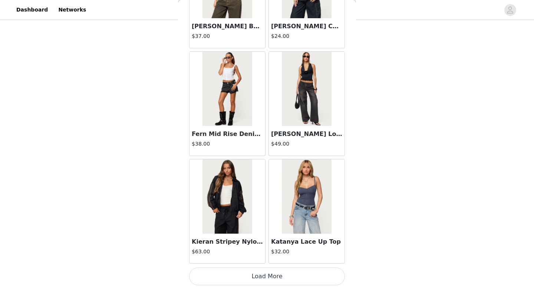
click at [253, 280] on button "Load More" at bounding box center [267, 276] width 156 height 18
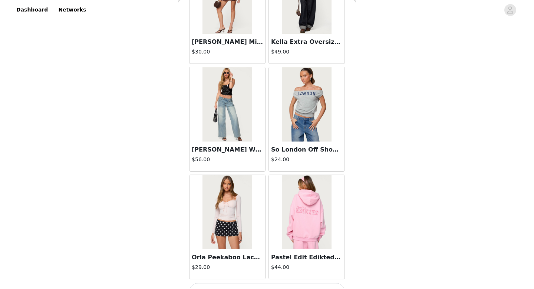
scroll to position [21298, 0]
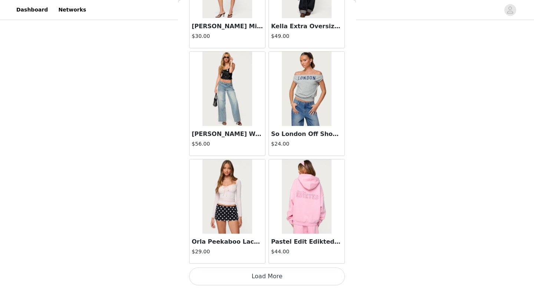
click at [246, 276] on button "Load More" at bounding box center [267, 276] width 156 height 18
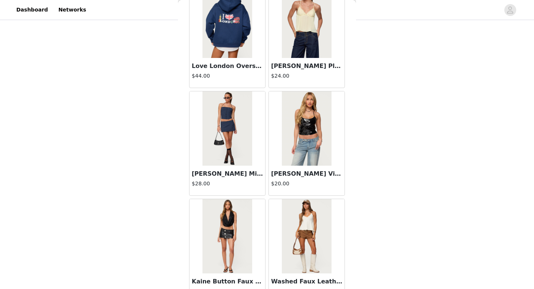
scroll to position [22375, 0]
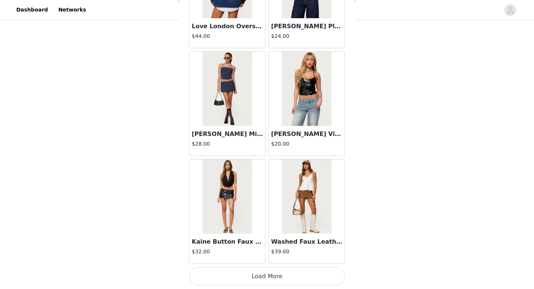
click at [275, 281] on button "Load More" at bounding box center [267, 276] width 156 height 18
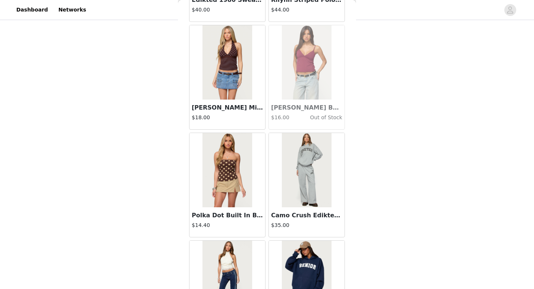
scroll to position [17328, 0]
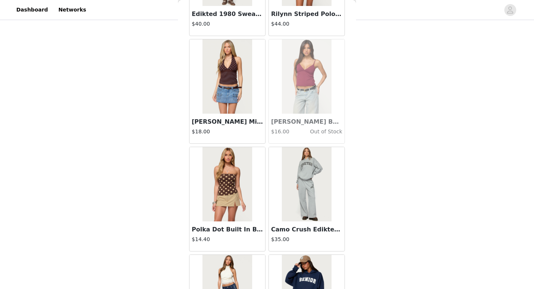
click at [229, 194] on img at bounding box center [227, 184] width 49 height 74
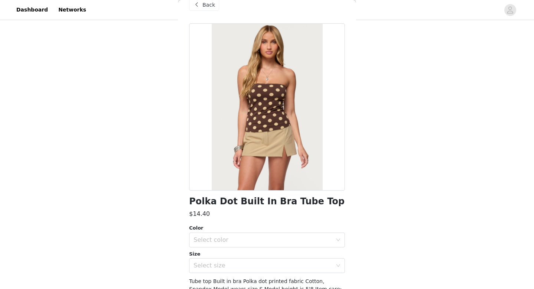
scroll to position [0, 0]
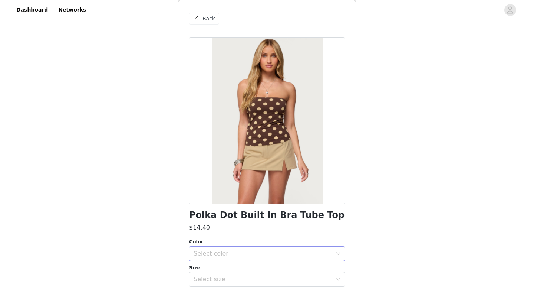
click at [237, 251] on div "Select color" at bounding box center [263, 253] width 139 height 7
click at [218, 274] on li "BROWN" at bounding box center [267, 270] width 156 height 12
click at [218, 275] on div "Select size" at bounding box center [263, 278] width 139 height 7
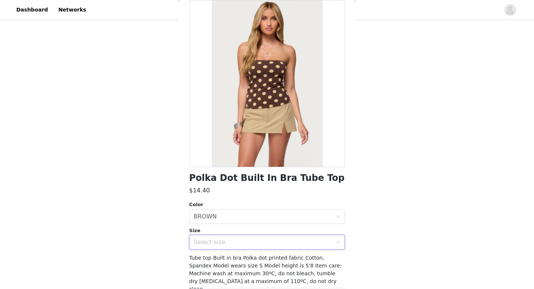
scroll to position [40, 0]
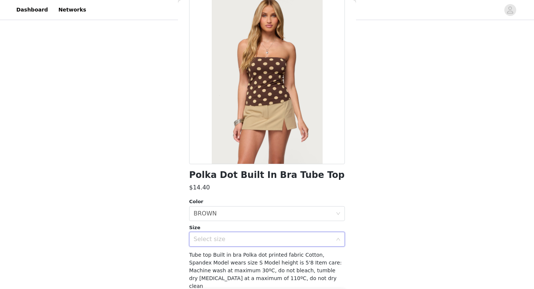
click at [219, 239] on div "Select size" at bounding box center [263, 238] width 139 height 7
click at [255, 243] on div "Select size" at bounding box center [265, 239] width 142 height 14
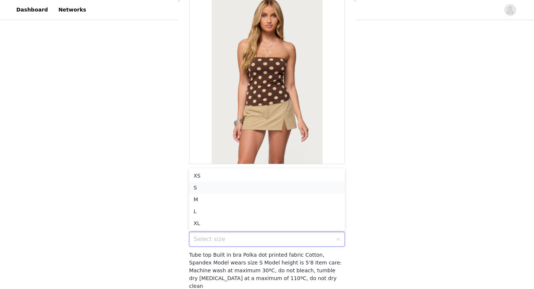
click at [208, 190] on li "S" at bounding box center [267, 188] width 156 height 12
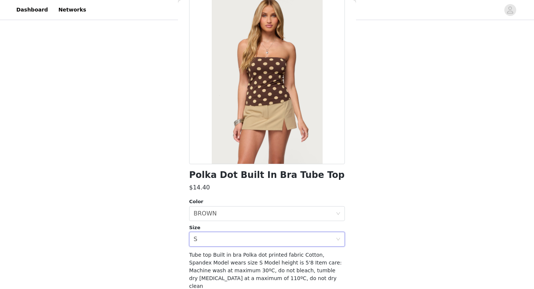
scroll to position [65, 0]
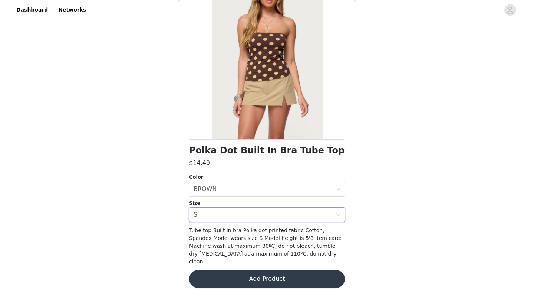
click at [246, 278] on button "Add Product" at bounding box center [267, 279] width 156 height 18
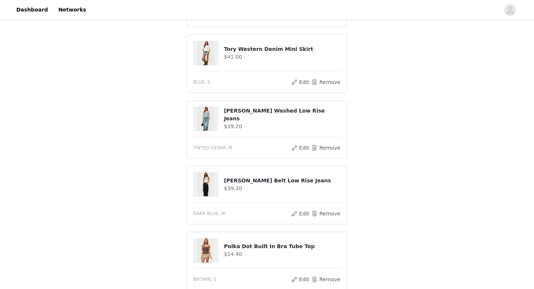
scroll to position [263, 0]
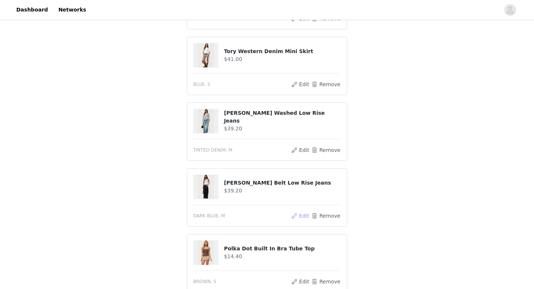
click at [301, 215] on button "Edit" at bounding box center [300, 215] width 19 height 9
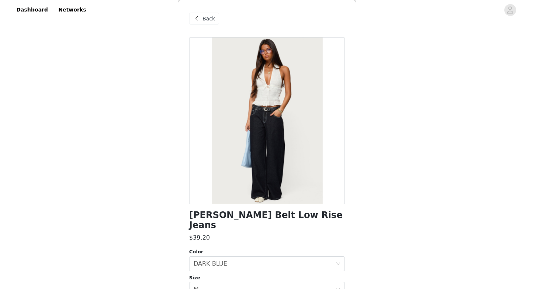
click at [203, 22] on div "Back" at bounding box center [204, 19] width 30 height 12
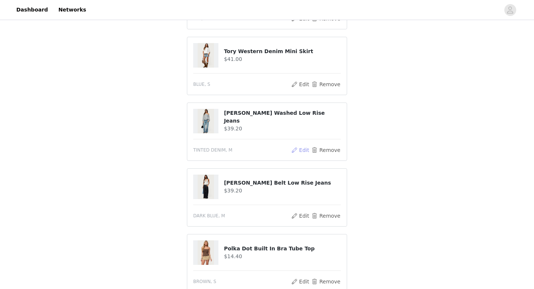
click at [302, 149] on button "Edit" at bounding box center [300, 149] width 19 height 9
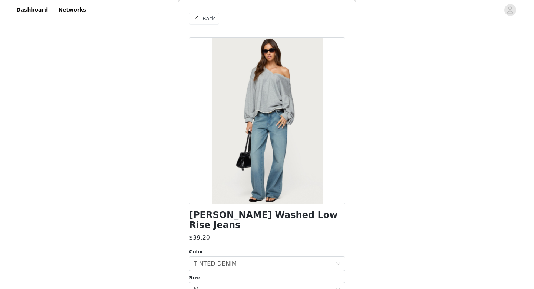
click at [194, 22] on span at bounding box center [196, 18] width 9 height 9
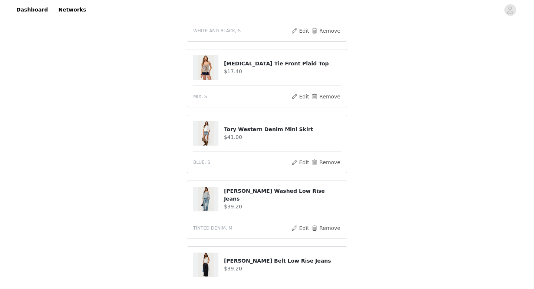
scroll to position [182, 0]
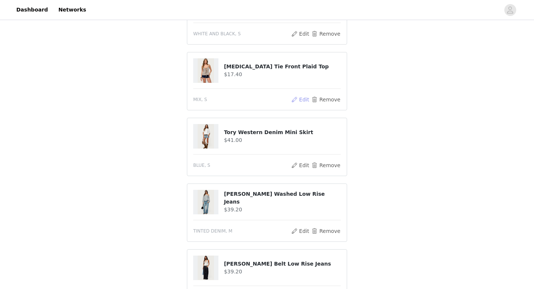
click at [304, 100] on button "Edit" at bounding box center [300, 99] width 19 height 9
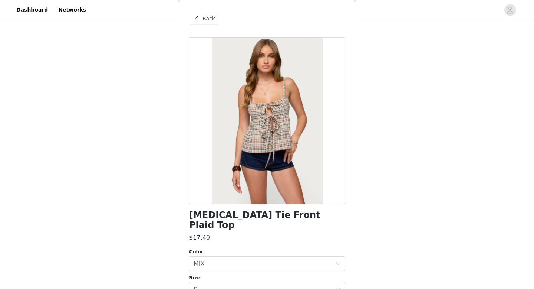
click at [202, 19] on div "Back" at bounding box center [204, 19] width 30 height 12
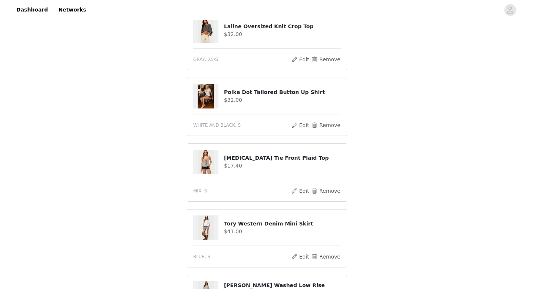
scroll to position [90, 0]
click at [298, 126] on button "Edit" at bounding box center [300, 125] width 19 height 9
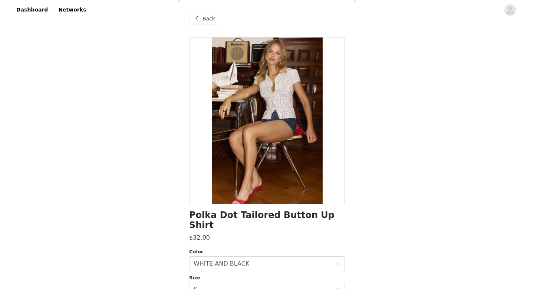
click at [195, 19] on span at bounding box center [196, 18] width 9 height 9
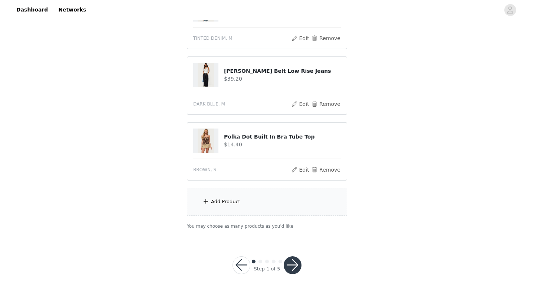
scroll to position [377, 0]
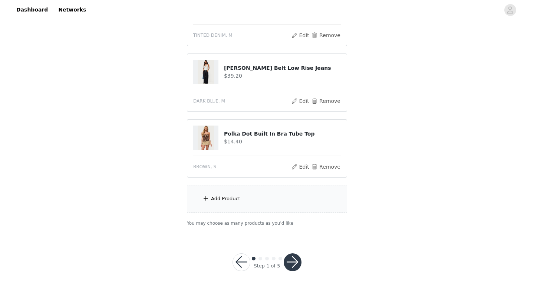
click at [213, 196] on div "Add Product" at bounding box center [225, 198] width 29 height 7
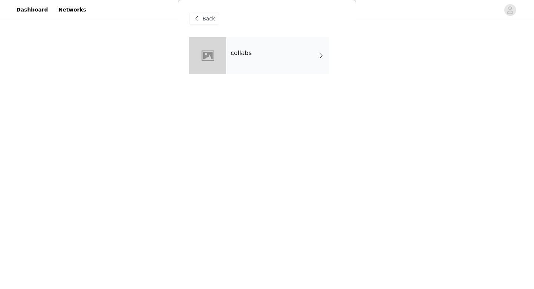
click at [254, 70] on div "collabs" at bounding box center [277, 55] width 103 height 37
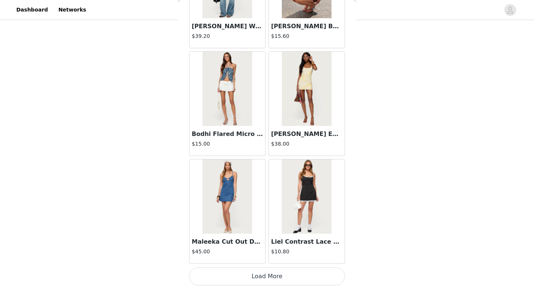
click at [252, 272] on button "Load More" at bounding box center [267, 276] width 156 height 18
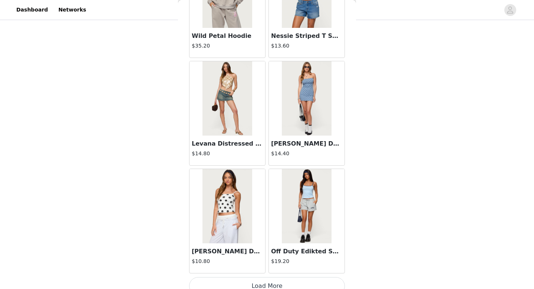
scroll to position [1923, 0]
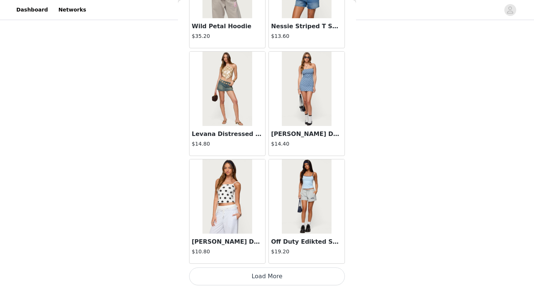
click at [252, 276] on button "Load More" at bounding box center [267, 276] width 156 height 18
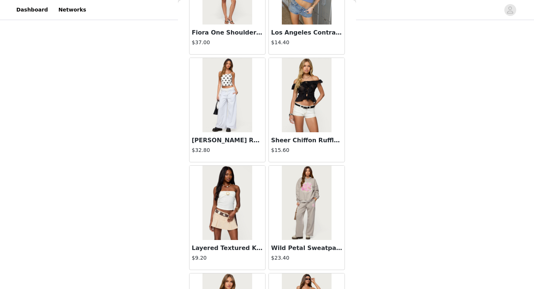
scroll to position [2997, 0]
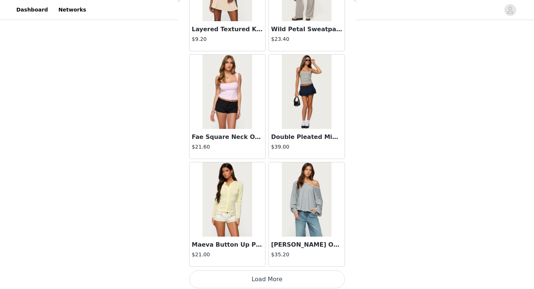
click at [261, 276] on button "Load More" at bounding box center [267, 279] width 156 height 18
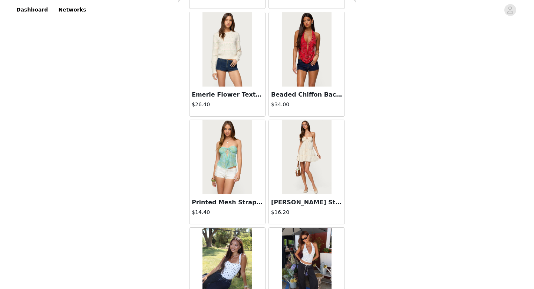
scroll to position [4076, 0]
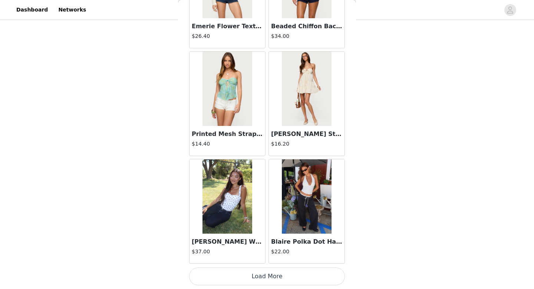
click at [279, 272] on button "Load More" at bounding box center [267, 276] width 156 height 18
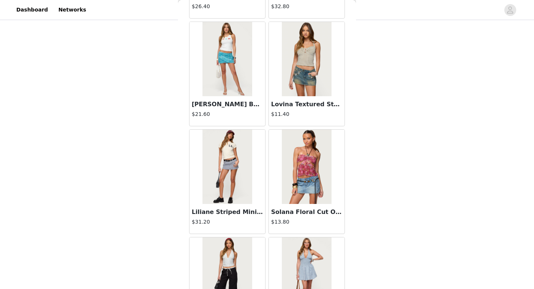
scroll to position [4546, 0]
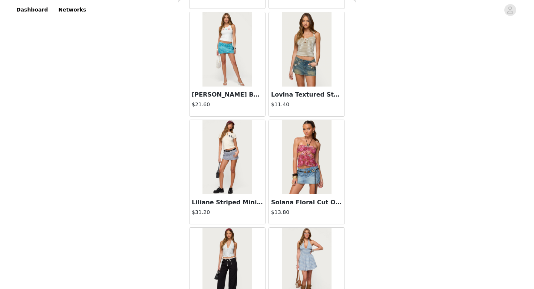
click at [310, 70] on img at bounding box center [306, 49] width 49 height 74
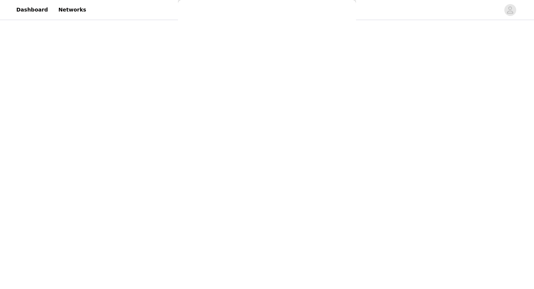
scroll to position [0, 0]
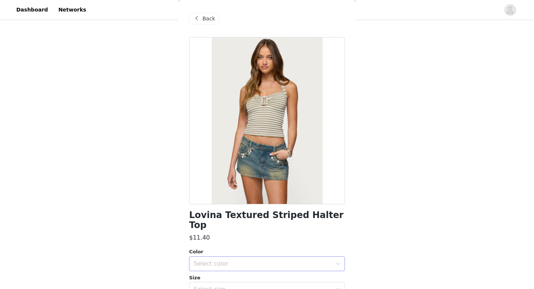
click at [249, 260] on div "Select color" at bounding box center [263, 263] width 139 height 7
click at [196, 18] on span at bounding box center [196, 18] width 9 height 9
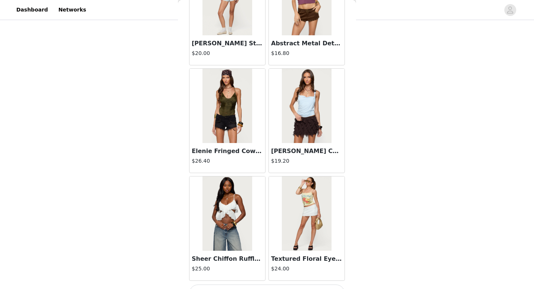
scroll to position [5153, 0]
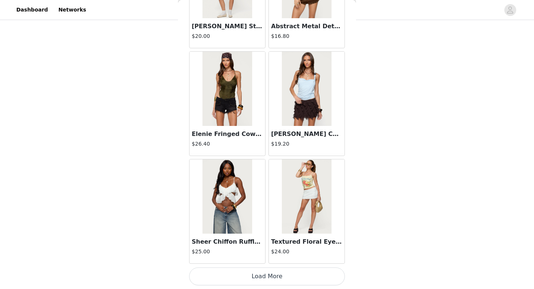
click at [237, 270] on button "Load More" at bounding box center [267, 276] width 156 height 18
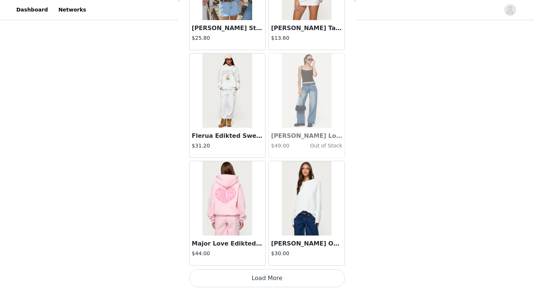
scroll to position [6229, 0]
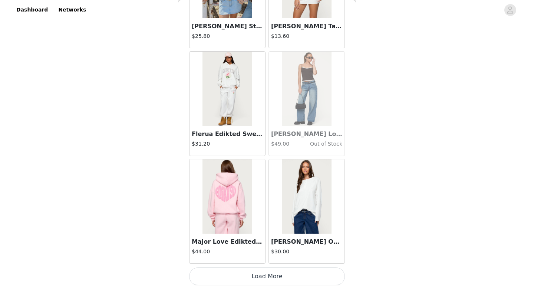
click at [254, 278] on button "Load More" at bounding box center [267, 276] width 156 height 18
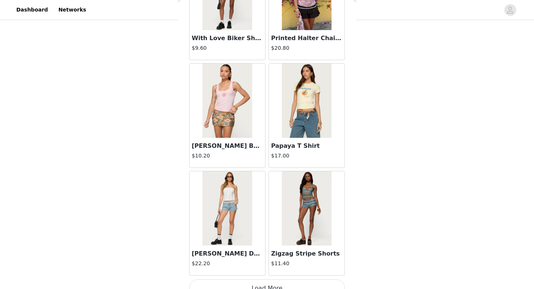
scroll to position [7305, 0]
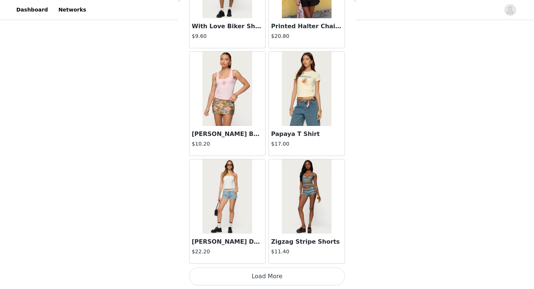
click at [259, 281] on button "Load More" at bounding box center [267, 276] width 156 height 18
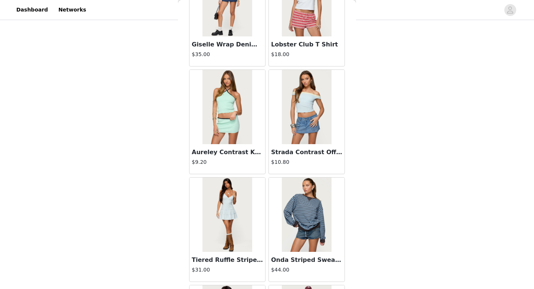
scroll to position [8355, 0]
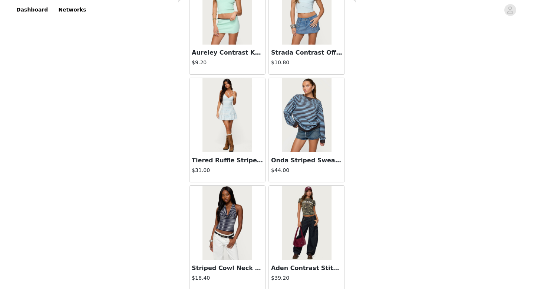
click at [287, 124] on img at bounding box center [306, 115] width 49 height 74
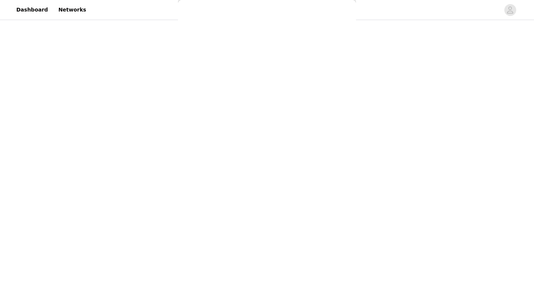
scroll to position [65, 0]
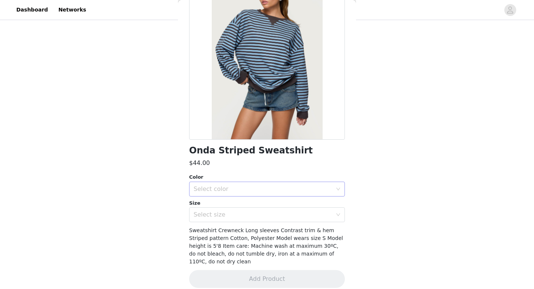
click at [256, 189] on div "Select color" at bounding box center [263, 188] width 139 height 7
click at [231, 207] on li "BLUE" at bounding box center [267, 205] width 156 height 12
click at [222, 209] on div "Select size" at bounding box center [265, 214] width 142 height 14
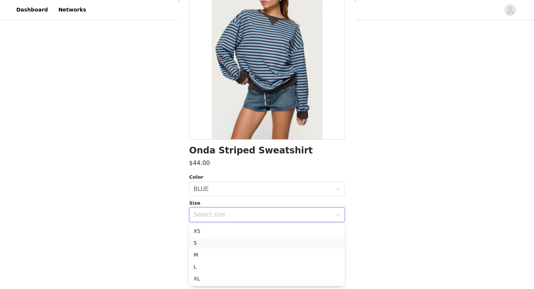
click at [205, 243] on li "S" at bounding box center [267, 243] width 156 height 12
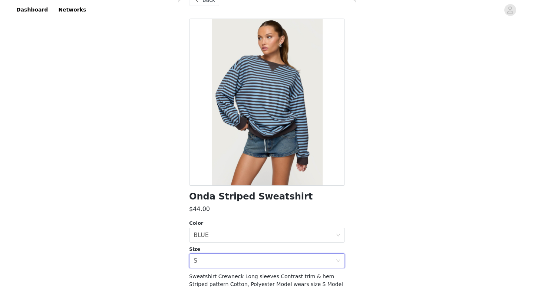
scroll to position [16, 0]
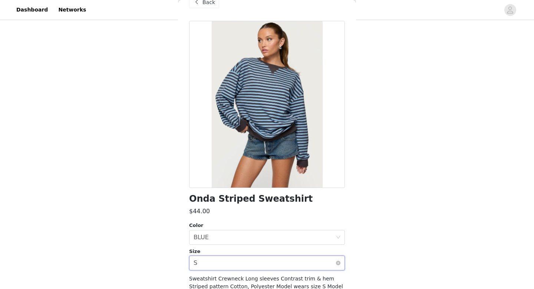
click at [226, 261] on div "Select size S" at bounding box center [265, 263] width 142 height 14
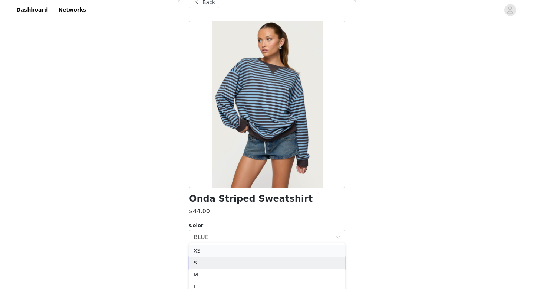
scroll to position [423, 0]
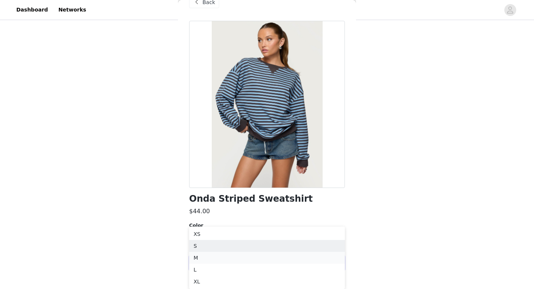
click at [200, 257] on li "M" at bounding box center [267, 258] width 156 height 12
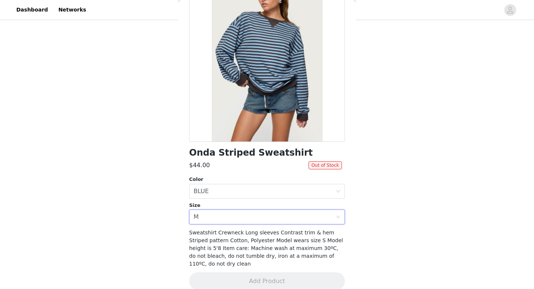
scroll to position [65, 0]
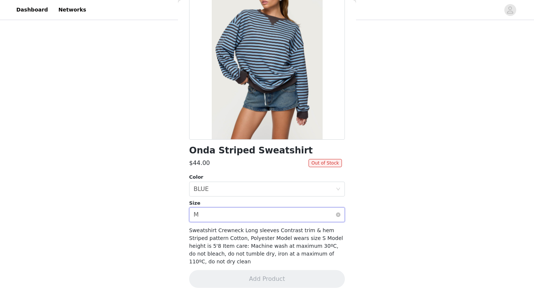
click at [206, 216] on div "Select size M" at bounding box center [265, 214] width 142 height 14
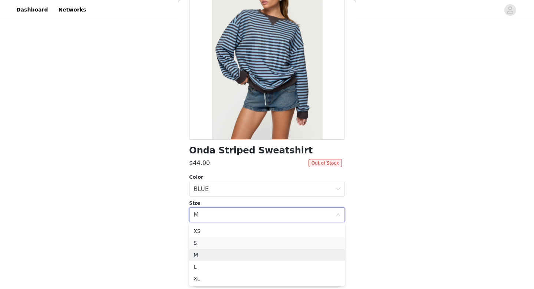
click at [205, 241] on li "S" at bounding box center [267, 243] width 156 height 12
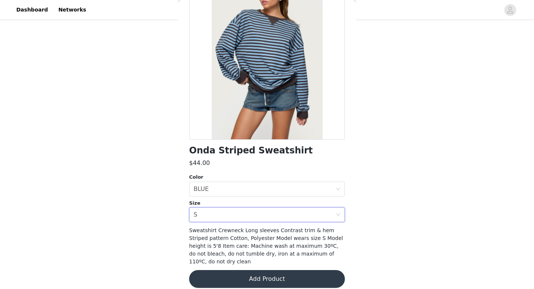
scroll to position [0, 0]
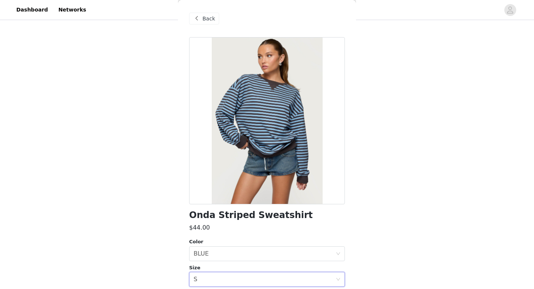
click at [209, 19] on span "Back" at bounding box center [209, 19] width 13 height 8
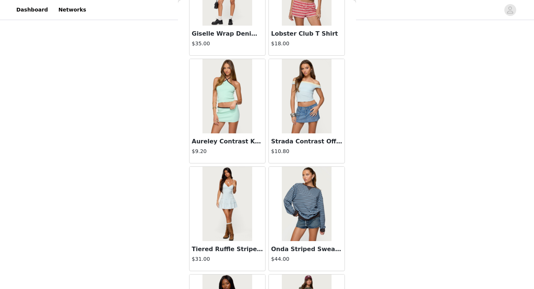
scroll to position [8382, 0]
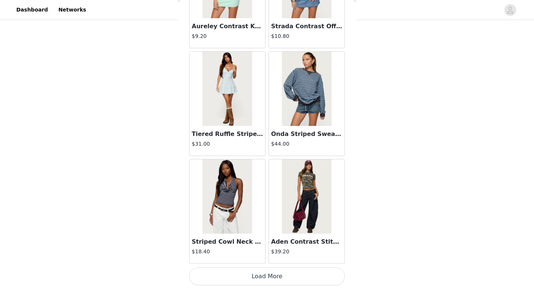
click at [262, 271] on button "Load More" at bounding box center [267, 276] width 156 height 18
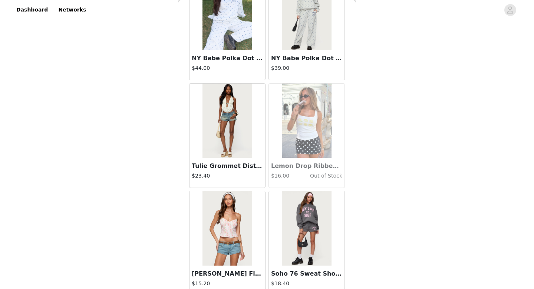
scroll to position [9458, 0]
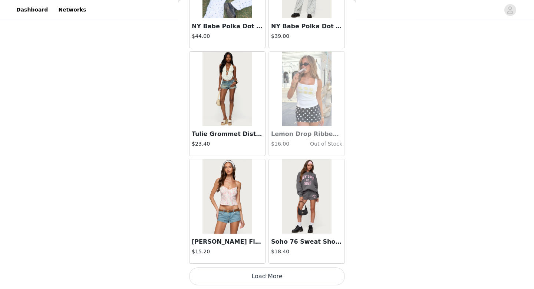
click at [262, 275] on button "Load More" at bounding box center [267, 276] width 156 height 18
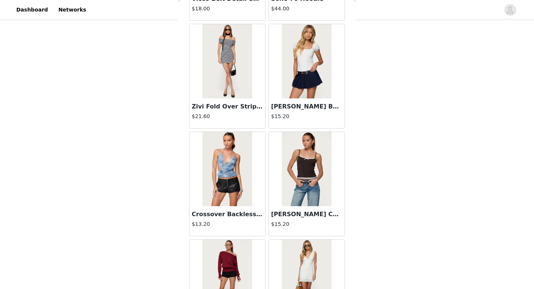
scroll to position [10535, 0]
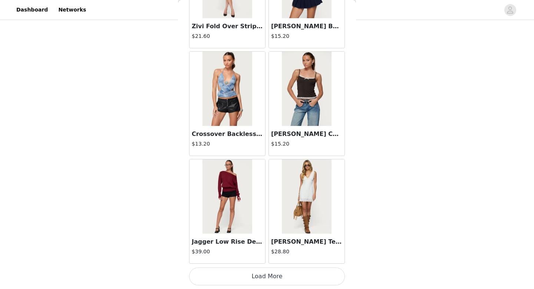
click at [265, 280] on button "Load More" at bounding box center [267, 276] width 156 height 18
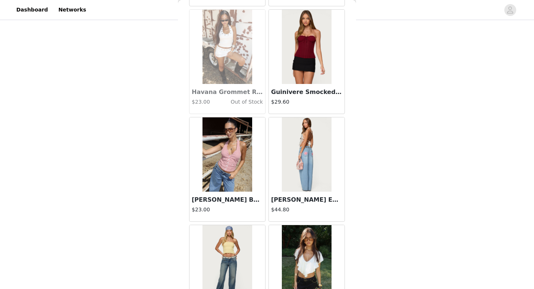
scroll to position [11551, 0]
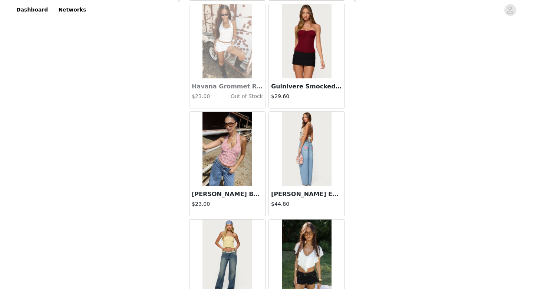
click at [232, 151] on img at bounding box center [227, 149] width 49 height 74
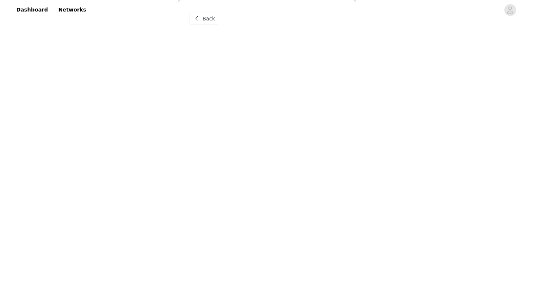
scroll to position [0, 0]
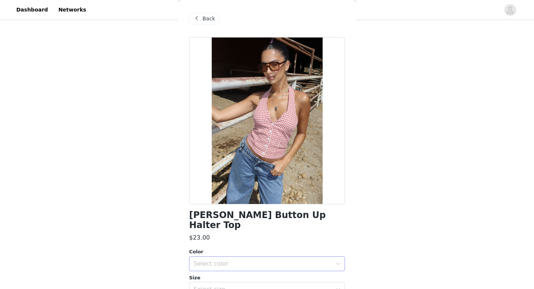
click at [209, 260] on div "Select color" at bounding box center [263, 263] width 139 height 7
click at [209, 274] on li "RED" at bounding box center [267, 270] width 156 height 12
click at [210, 285] on div "Select size" at bounding box center [263, 288] width 139 height 7
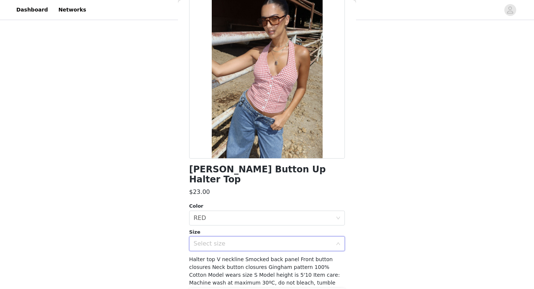
scroll to position [50, 0]
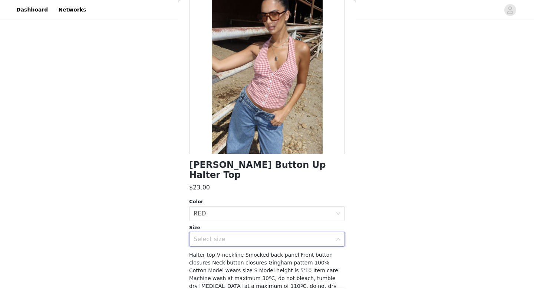
click at [214, 235] on div "Select size" at bounding box center [263, 238] width 139 height 7
click at [241, 234] on div "Select size" at bounding box center [265, 239] width 142 height 14
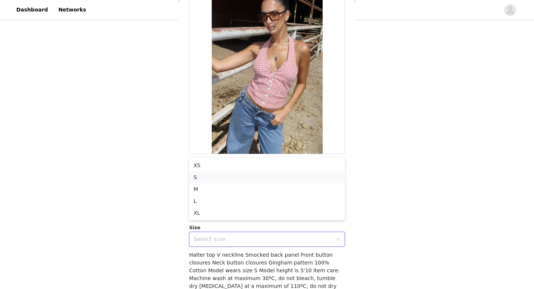
click at [213, 176] on li "S" at bounding box center [267, 177] width 156 height 12
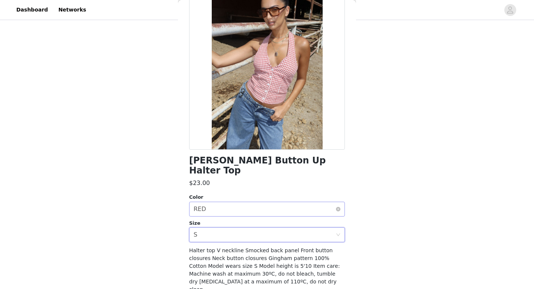
scroll to position [72, 0]
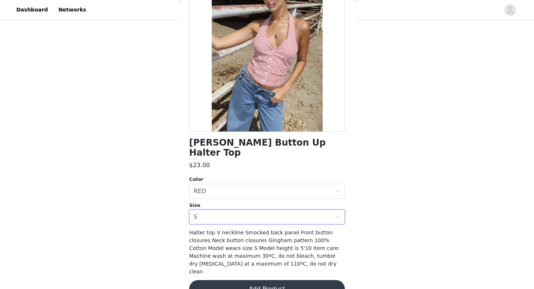
click at [235, 280] on button "Add Product" at bounding box center [267, 289] width 156 height 18
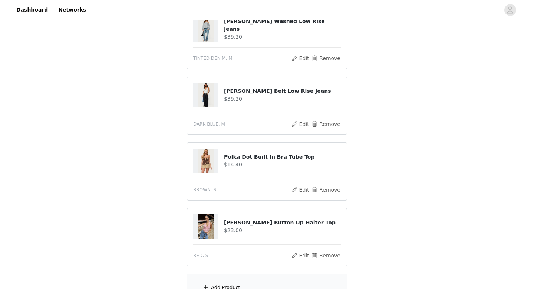
scroll to position [443, 0]
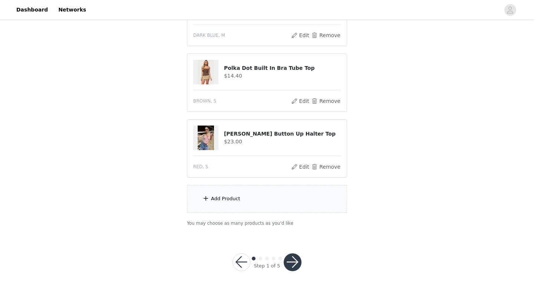
click at [244, 200] on div "Add Product" at bounding box center [267, 199] width 160 height 28
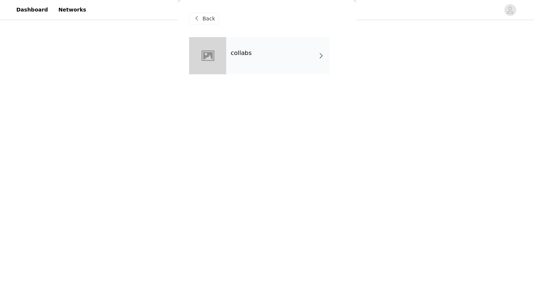
click at [242, 56] on h4 "collabs" at bounding box center [241, 53] width 21 height 7
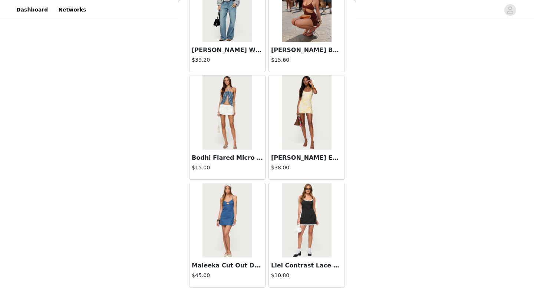
scroll to position [847, 0]
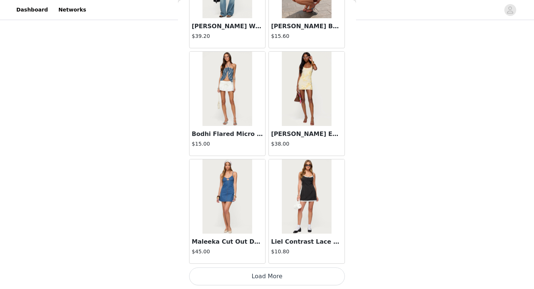
click at [246, 278] on button "Load More" at bounding box center [267, 276] width 156 height 18
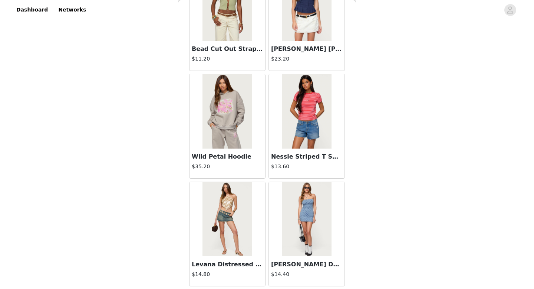
scroll to position [1923, 0]
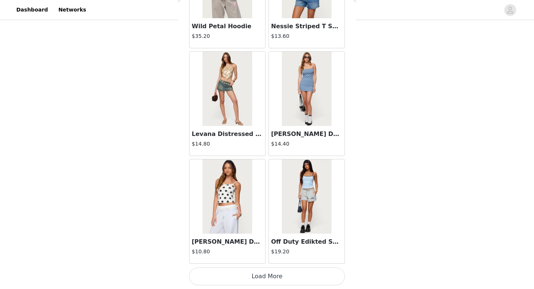
click at [249, 280] on button "Load More" at bounding box center [267, 276] width 156 height 18
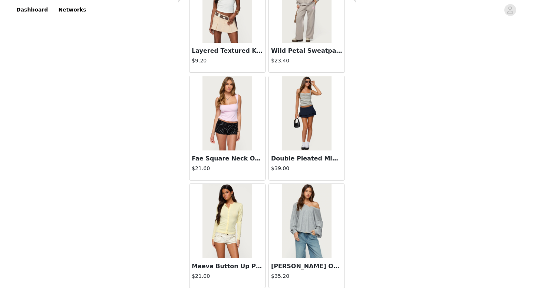
scroll to position [3000, 0]
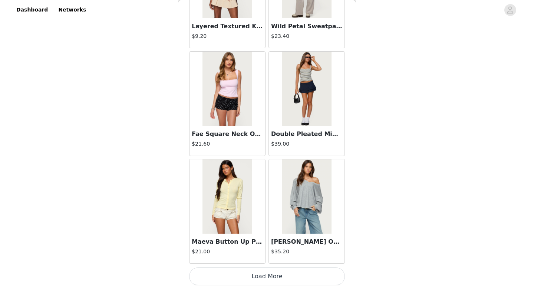
click at [251, 277] on button "Load More" at bounding box center [267, 276] width 156 height 18
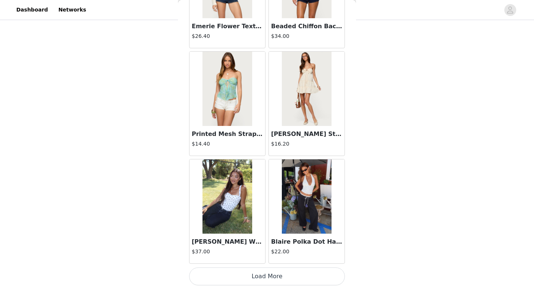
click at [251, 277] on button "Load More" at bounding box center [267, 276] width 156 height 18
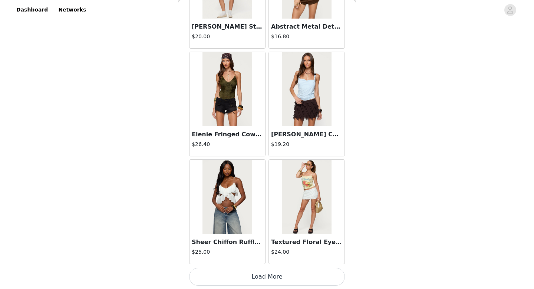
scroll to position [5153, 0]
click at [262, 271] on button "Load More" at bounding box center [267, 276] width 156 height 18
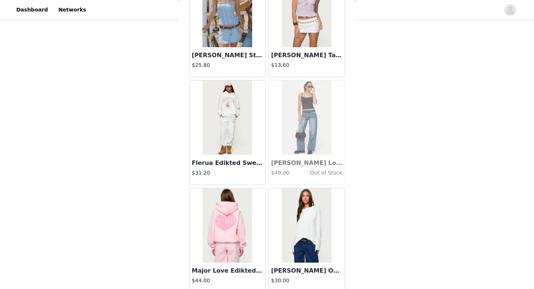
scroll to position [6229, 0]
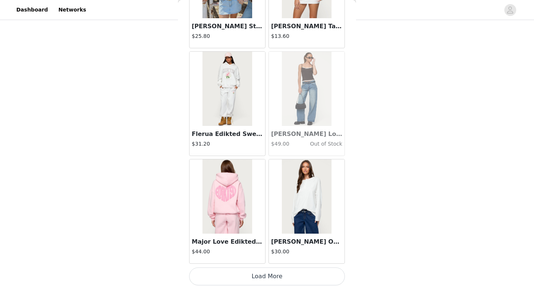
click at [262, 272] on button "Load More" at bounding box center [267, 276] width 156 height 18
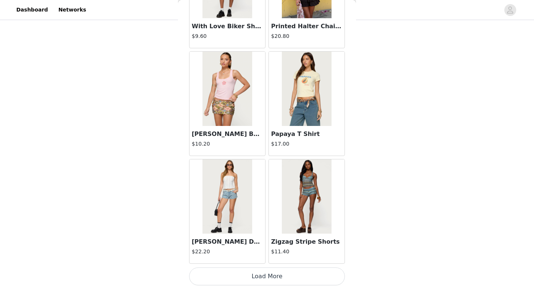
scroll to position [7303, 0]
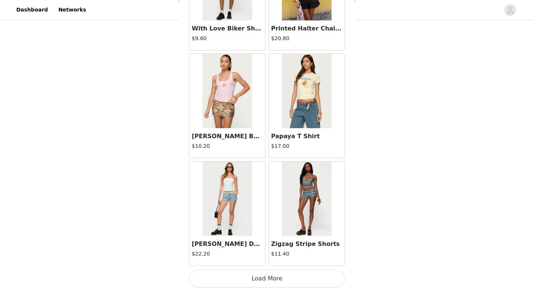
click at [262, 278] on button "Load More" at bounding box center [267, 278] width 156 height 18
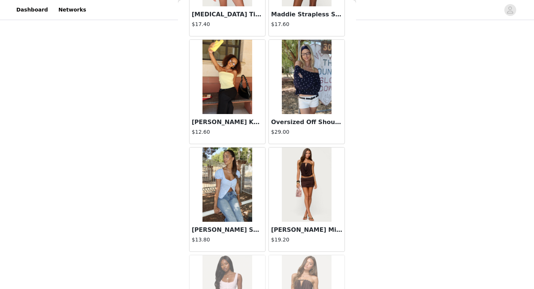
scroll to position [7652, 0]
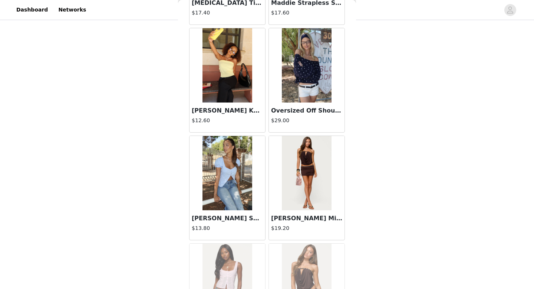
click at [225, 86] on img at bounding box center [227, 65] width 49 height 74
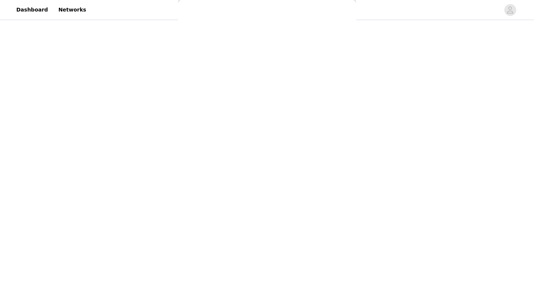
scroll to position [0, 0]
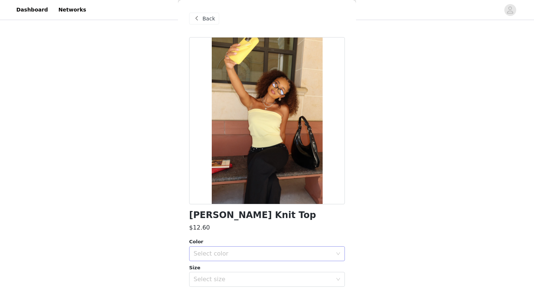
click at [207, 256] on div "Select color" at bounding box center [263, 253] width 139 height 7
click at [207, 266] on li "YELLOW" at bounding box center [267, 270] width 156 height 12
click at [208, 277] on div "Select size" at bounding box center [263, 278] width 139 height 7
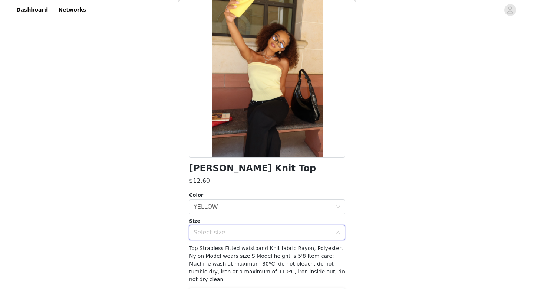
scroll to position [48, 0]
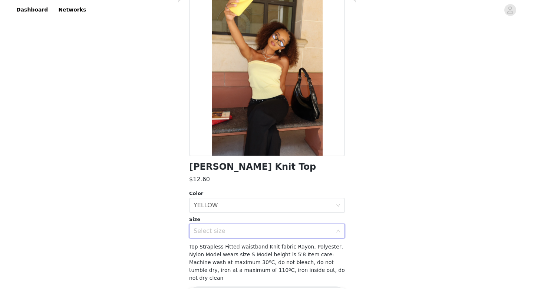
click at [214, 230] on div "Select size" at bounding box center [263, 230] width 139 height 7
click at [244, 235] on div "Select size" at bounding box center [265, 231] width 142 height 14
click at [212, 179] on li "S" at bounding box center [267, 179] width 156 height 12
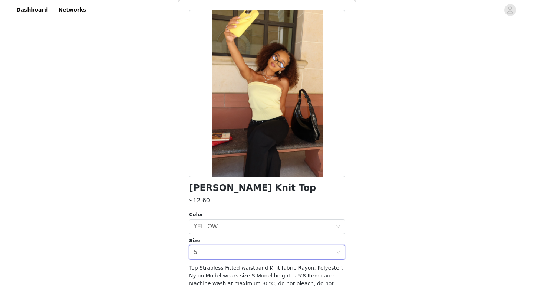
scroll to position [0, 0]
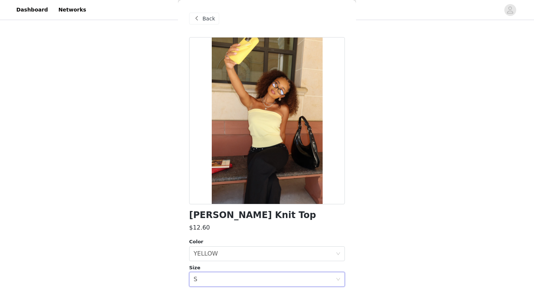
click at [199, 17] on span at bounding box center [196, 18] width 9 height 9
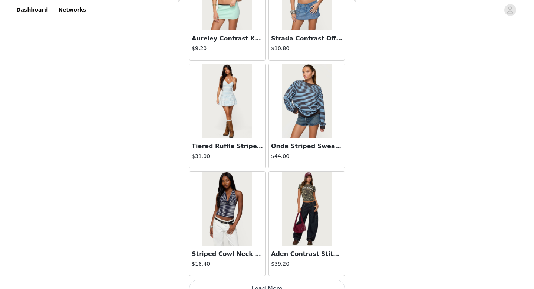
scroll to position [8382, 0]
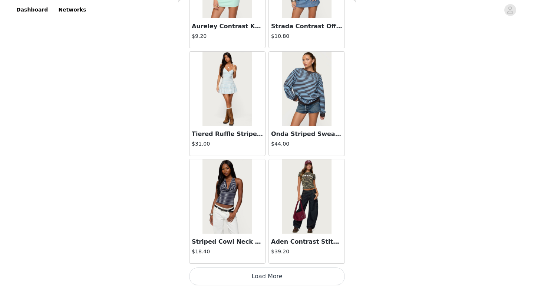
click at [253, 269] on button "Load More" at bounding box center [267, 276] width 156 height 18
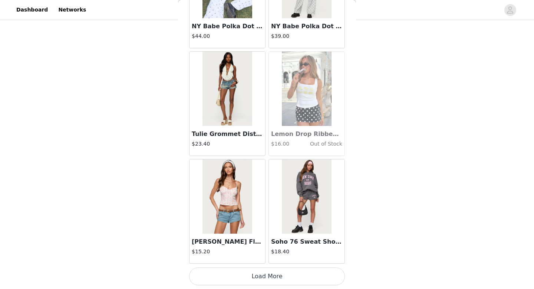
scroll to position [9458, 0]
click at [261, 272] on button "Load More" at bounding box center [267, 277] width 156 height 18
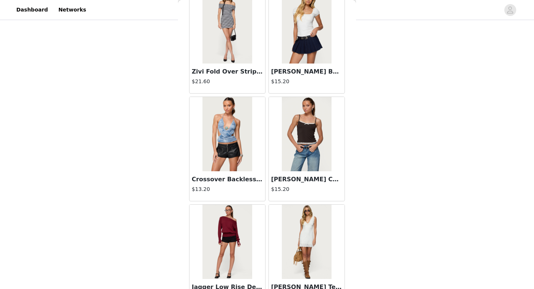
scroll to position [10535, 0]
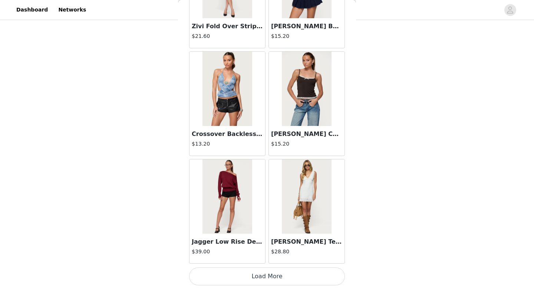
click at [274, 271] on button "Load More" at bounding box center [267, 276] width 156 height 18
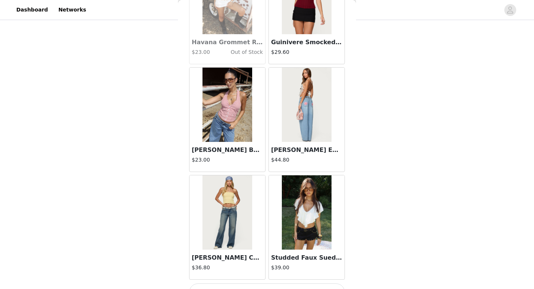
scroll to position [11611, 0]
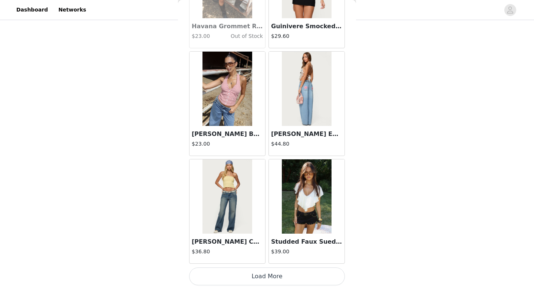
click at [275, 280] on button "Load More" at bounding box center [267, 276] width 156 height 18
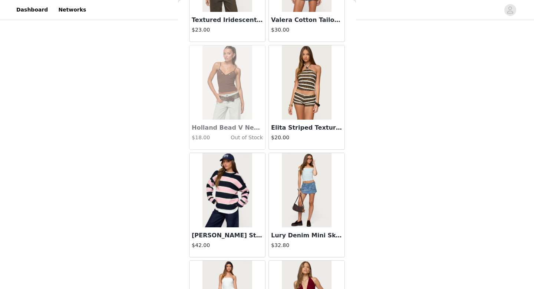
scroll to position [12687, 0]
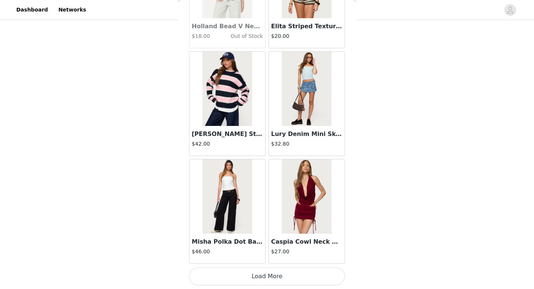
click at [251, 274] on button "Load More" at bounding box center [267, 276] width 156 height 18
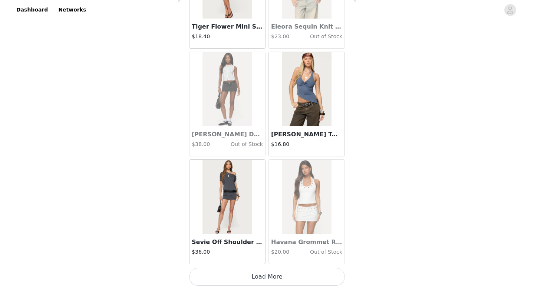
scroll to position [13764, 0]
click at [228, 272] on button "Load More" at bounding box center [267, 276] width 156 height 18
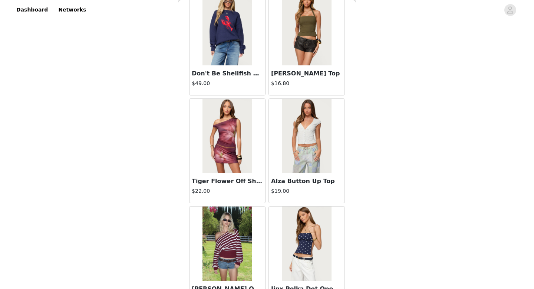
scroll to position [14156, 0]
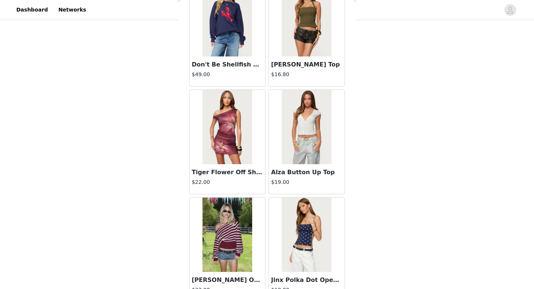
click at [216, 48] on img at bounding box center [227, 19] width 49 height 74
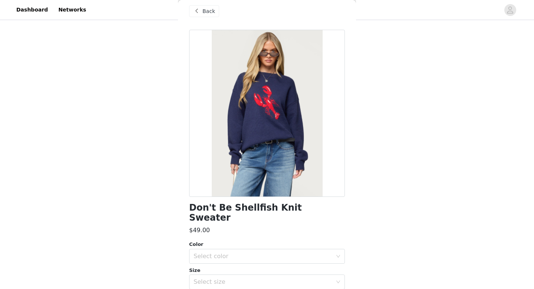
scroll to position [7, 0]
click at [218, 249] on div "Select color" at bounding box center [265, 256] width 142 height 14
click at [216, 261] on li "NAVY" at bounding box center [267, 263] width 156 height 12
click at [216, 278] on div "Select size" at bounding box center [263, 281] width 139 height 7
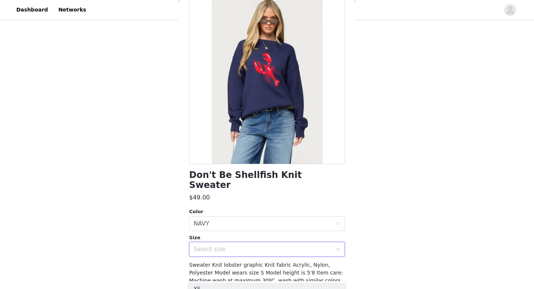
scroll to position [65, 0]
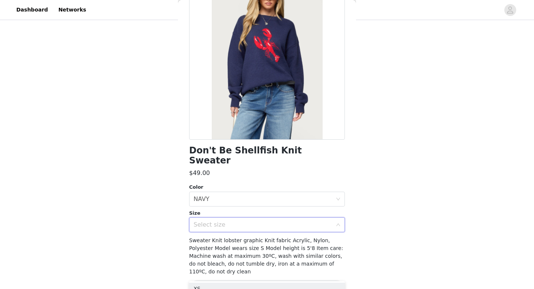
click at [210, 221] on div "Select size" at bounding box center [263, 224] width 139 height 7
click at [229, 223] on div "Don't Be Shellfish Knit Sweater $49.00 Color Select color NAVY Size Select size…" at bounding box center [267, 140] width 156 height 334
click at [237, 219] on div "Select size" at bounding box center [265, 225] width 142 height 14
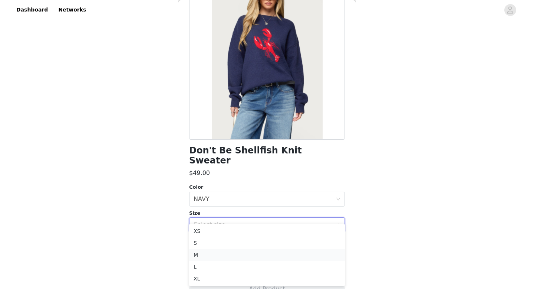
click at [199, 253] on li "M" at bounding box center [267, 255] width 156 height 12
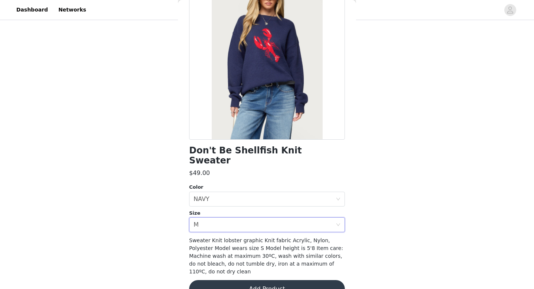
click at [229, 280] on button "Add Product" at bounding box center [267, 289] width 156 height 18
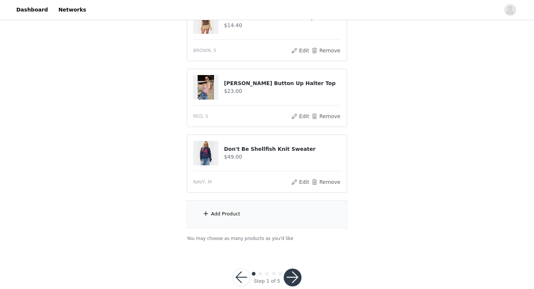
scroll to position [509, 0]
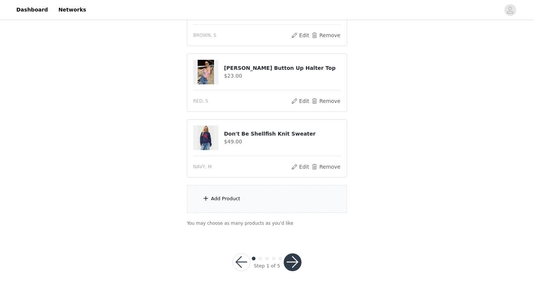
click at [220, 194] on div "Add Product" at bounding box center [267, 199] width 160 height 28
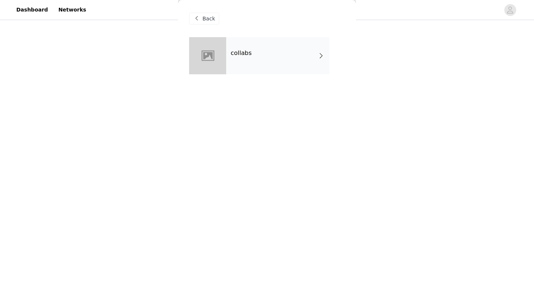
click at [244, 68] on div "collabs" at bounding box center [277, 55] width 103 height 37
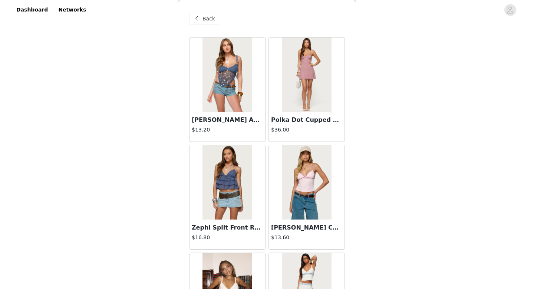
click at [232, 179] on img at bounding box center [227, 182] width 49 height 74
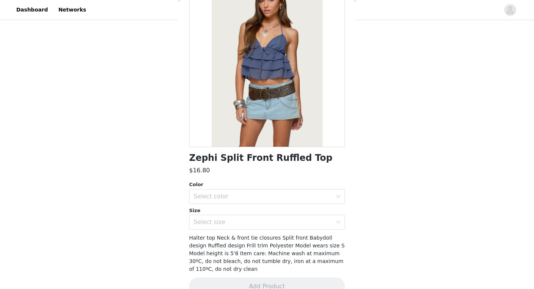
scroll to position [72, 0]
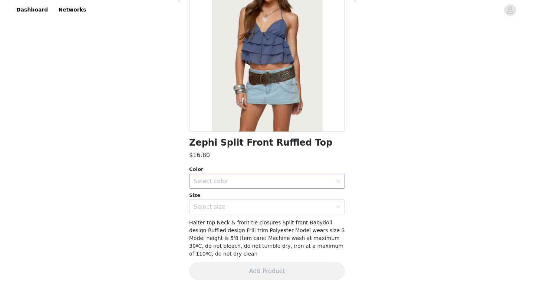
click at [284, 183] on div "Select color" at bounding box center [263, 180] width 139 height 7
click at [255, 197] on li "BLUE" at bounding box center [267, 198] width 156 height 12
click at [251, 203] on div "Select size" at bounding box center [263, 206] width 139 height 7
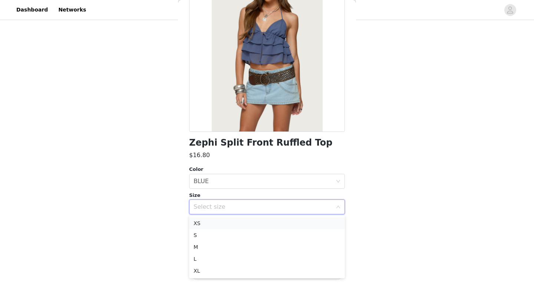
click at [244, 222] on li "XS" at bounding box center [267, 223] width 156 height 12
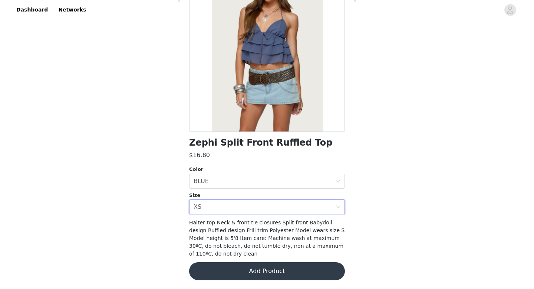
click at [241, 244] on span "Halter top Neck & front tie closures Split front Babydoll design Ruffled design…" at bounding box center [267, 237] width 156 height 37
click at [245, 265] on button "Add Product" at bounding box center [267, 271] width 156 height 18
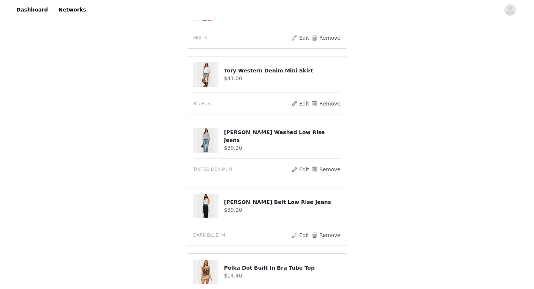
scroll to position [575, 0]
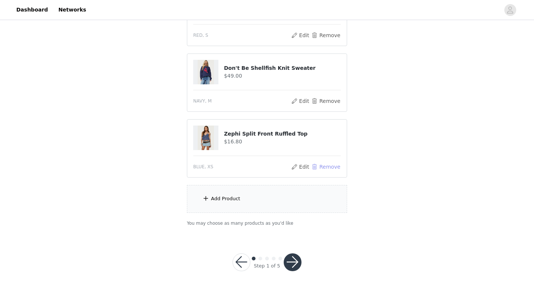
click at [319, 169] on button "Remove" at bounding box center [326, 166] width 30 height 9
click at [251, 191] on div "Add Product" at bounding box center [267, 199] width 160 height 28
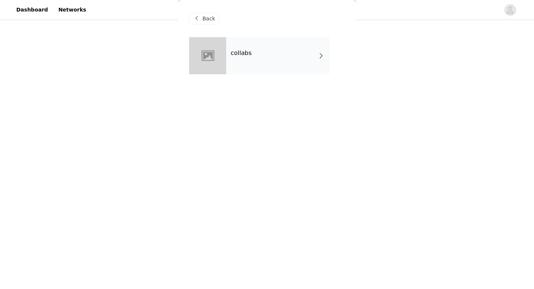
click at [267, 64] on div "collabs" at bounding box center [277, 55] width 103 height 37
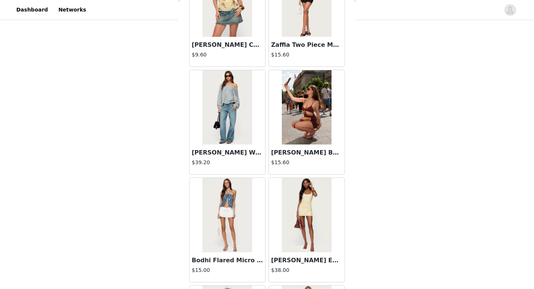
scroll to position [847, 0]
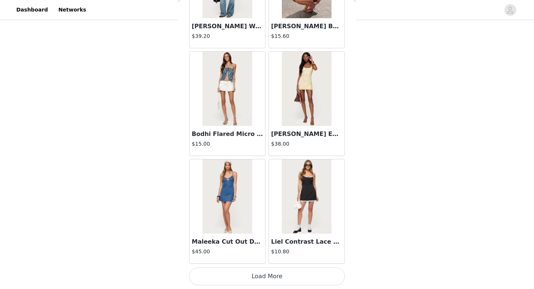
click at [292, 272] on button "Load More" at bounding box center [267, 276] width 156 height 18
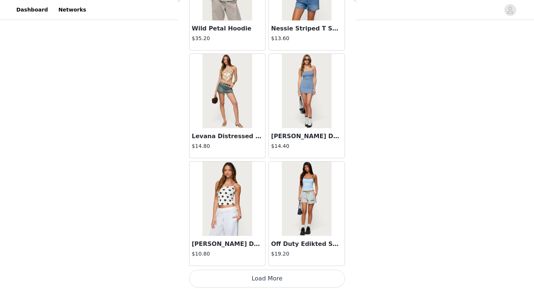
scroll to position [1923, 0]
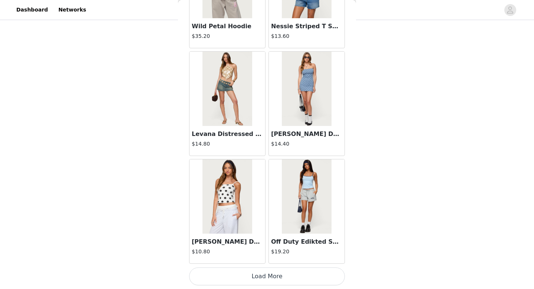
click at [292, 272] on button "Load More" at bounding box center [267, 276] width 156 height 18
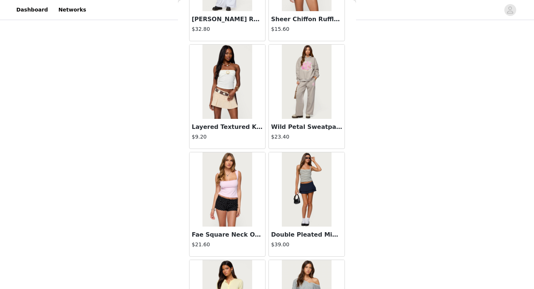
scroll to position [3000, 0]
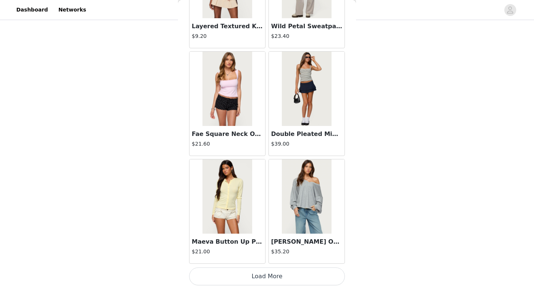
click at [298, 269] on button "Load More" at bounding box center [267, 276] width 156 height 18
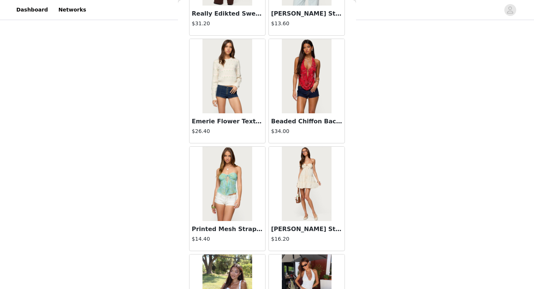
scroll to position [4076, 0]
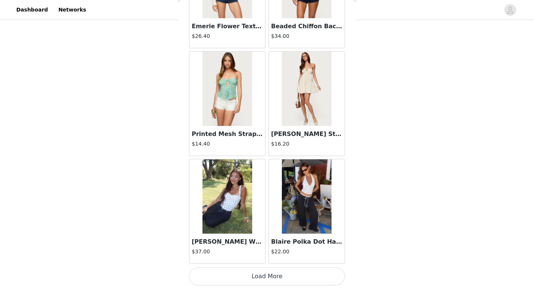
click at [294, 277] on button "Load More" at bounding box center [267, 276] width 156 height 18
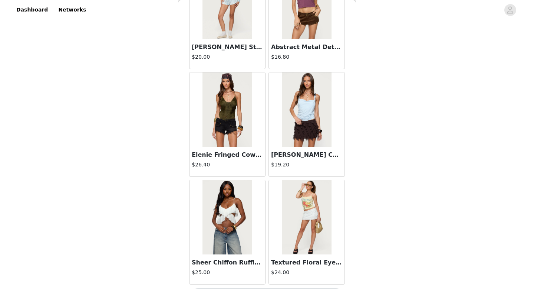
scroll to position [5153, 0]
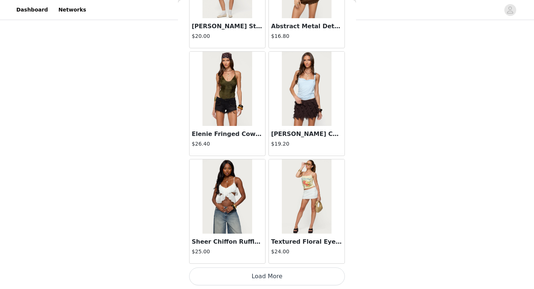
click at [264, 271] on button "Load More" at bounding box center [267, 276] width 156 height 18
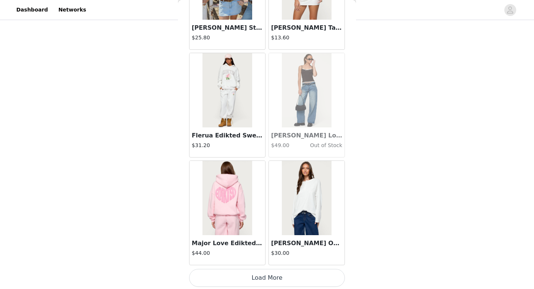
scroll to position [6229, 0]
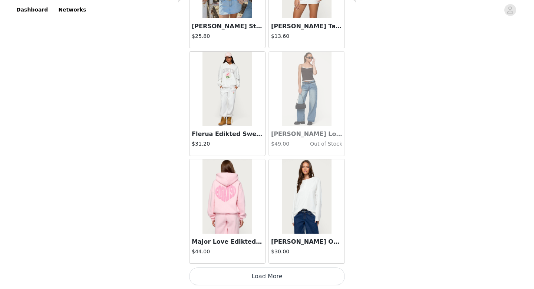
click at [264, 272] on button "Load More" at bounding box center [267, 276] width 156 height 18
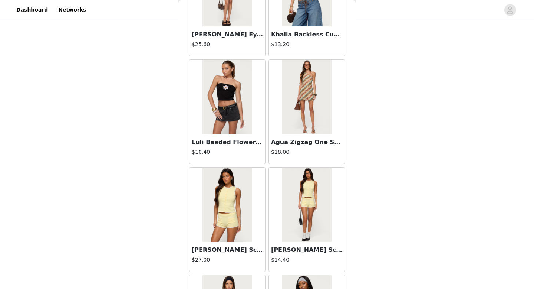
scroll to position [6923, 0]
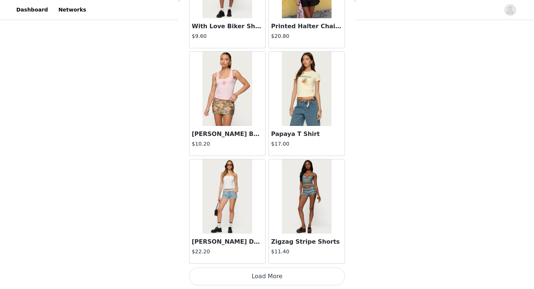
click at [264, 281] on button "Load More" at bounding box center [267, 276] width 156 height 18
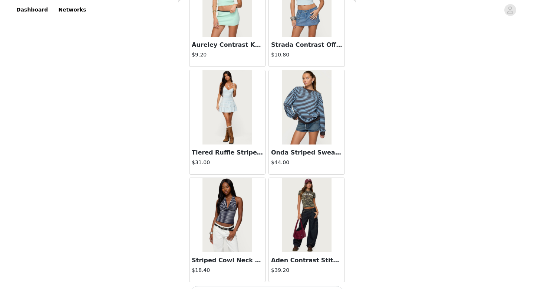
scroll to position [8382, 0]
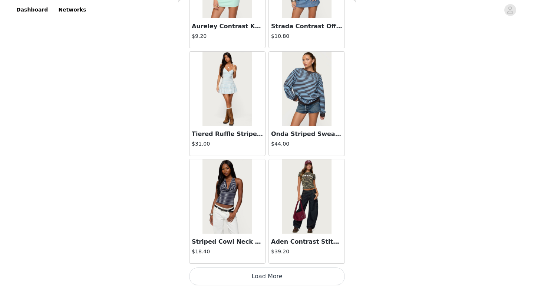
click at [256, 279] on button "Load More" at bounding box center [267, 276] width 156 height 18
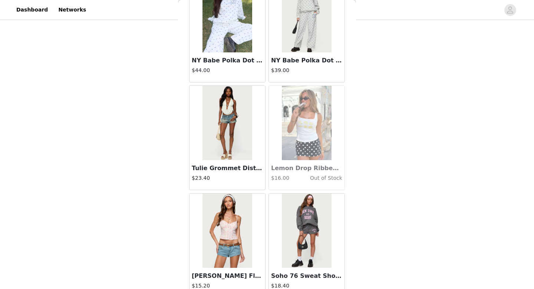
scroll to position [9458, 0]
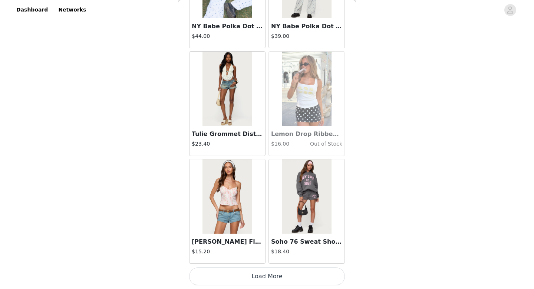
click at [259, 282] on button "Load More" at bounding box center [267, 276] width 156 height 18
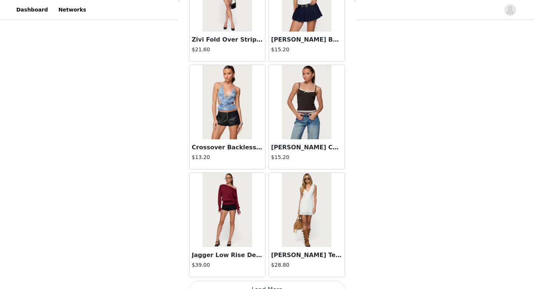
scroll to position [10535, 0]
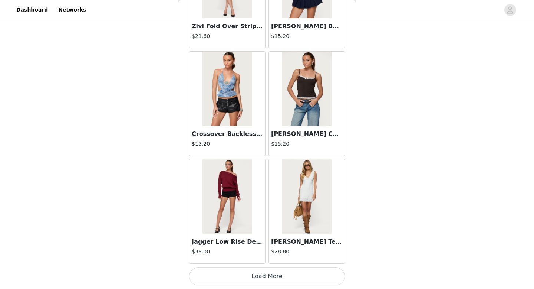
click at [271, 278] on button "Load More" at bounding box center [267, 276] width 156 height 18
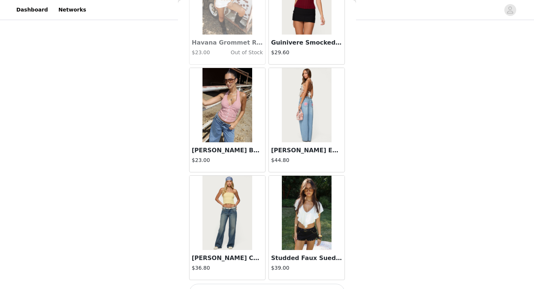
scroll to position [11611, 0]
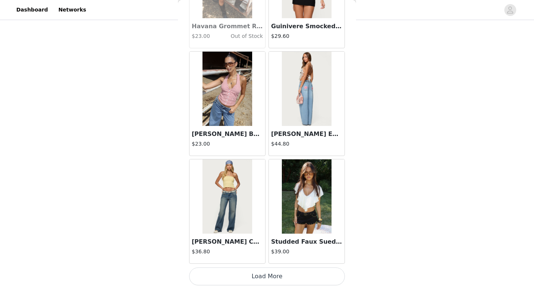
click at [271, 278] on button "Load More" at bounding box center [267, 276] width 156 height 18
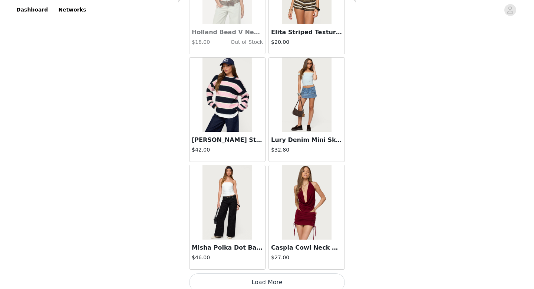
scroll to position [12687, 0]
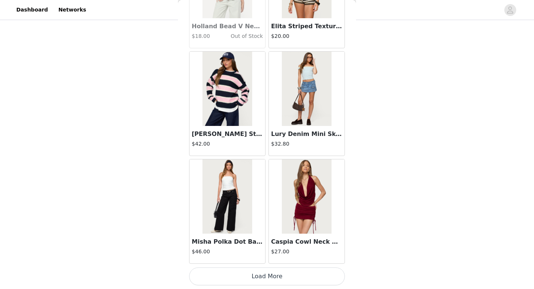
click at [252, 273] on button "Load More" at bounding box center [267, 276] width 156 height 18
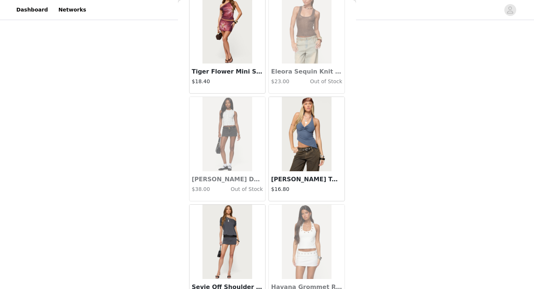
scroll to position [13764, 0]
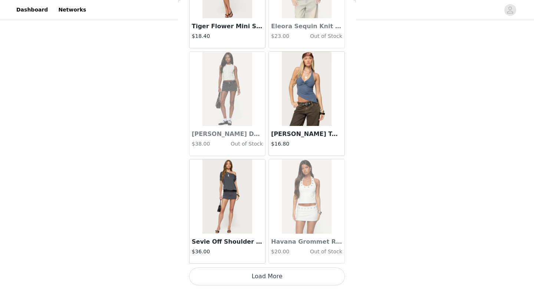
click at [252, 283] on button "Load More" at bounding box center [267, 276] width 156 height 18
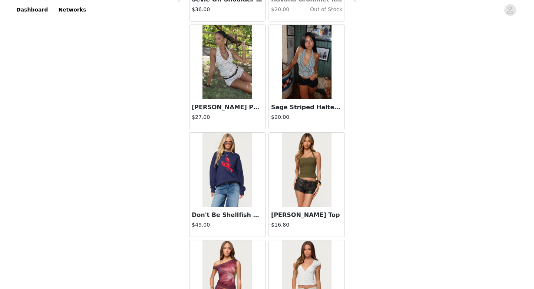
scroll to position [14007, 0]
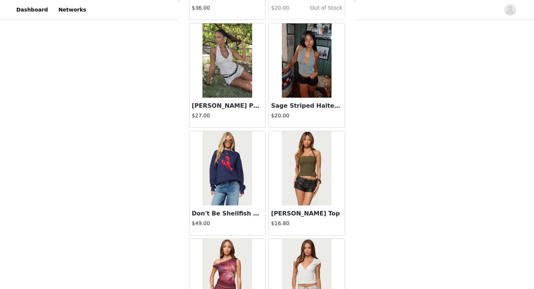
click at [230, 70] on img at bounding box center [227, 60] width 49 height 74
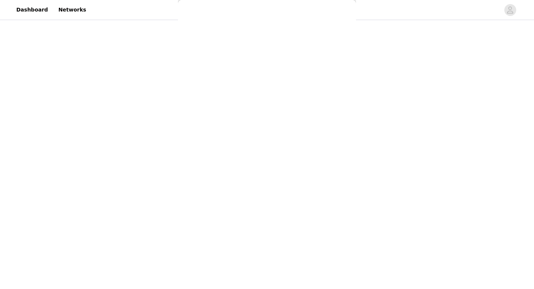
scroll to position [0, 0]
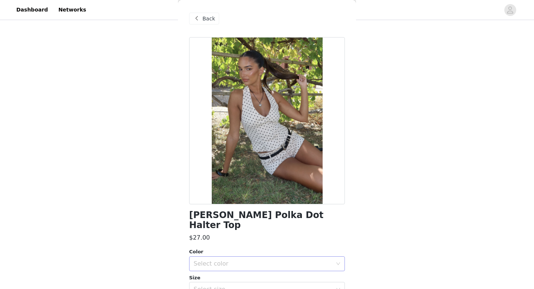
click at [240, 260] on div "Select color" at bounding box center [263, 263] width 139 height 7
click at [229, 263] on ul "CREAM" at bounding box center [267, 269] width 156 height 15
click at [225, 269] on li "CREAM" at bounding box center [267, 270] width 156 height 12
click at [223, 285] on div "Select size" at bounding box center [263, 288] width 139 height 7
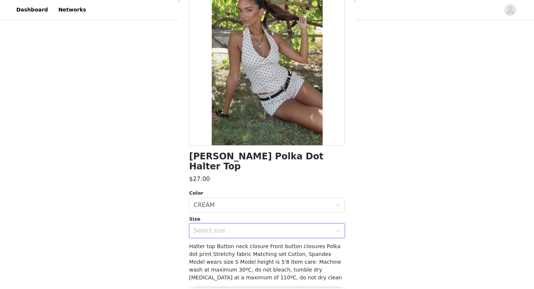
scroll to position [65, 0]
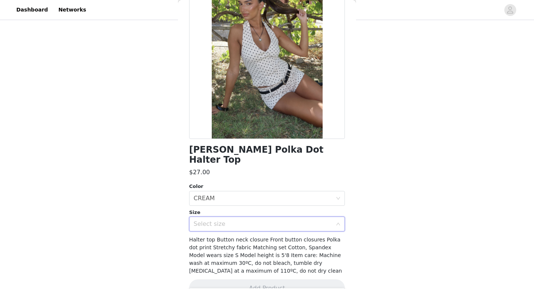
click at [216, 220] on div "Select size" at bounding box center [263, 223] width 139 height 7
click at [237, 220] on div "Select size" at bounding box center [263, 223] width 139 height 7
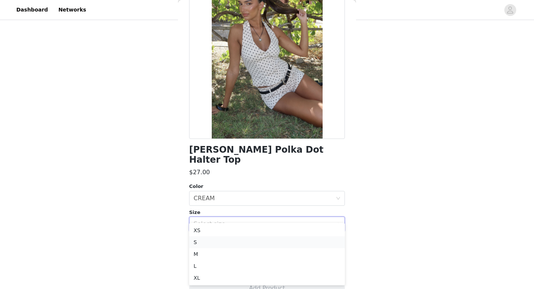
click at [237, 241] on li "S" at bounding box center [267, 242] width 156 height 12
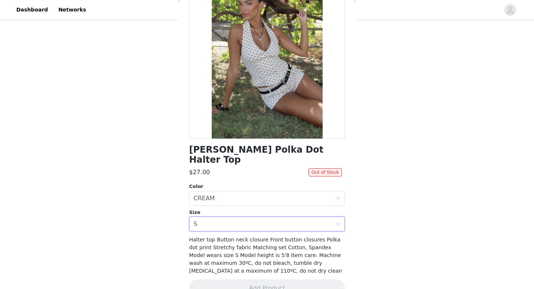
scroll to position [0, 0]
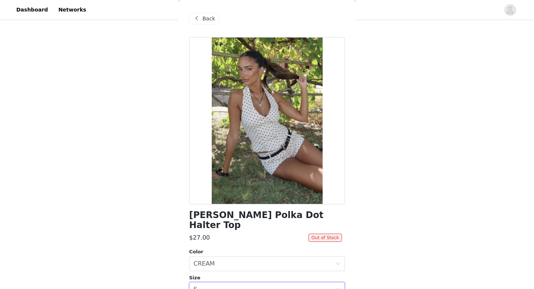
click at [203, 18] on span "Back" at bounding box center [209, 19] width 13 height 8
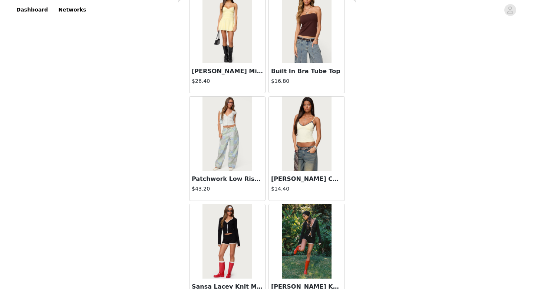
scroll to position [14840, 0]
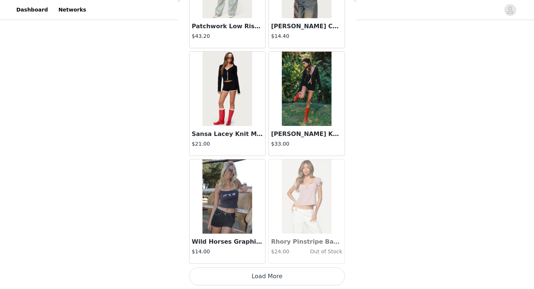
click at [275, 282] on button "Load More" at bounding box center [267, 276] width 156 height 18
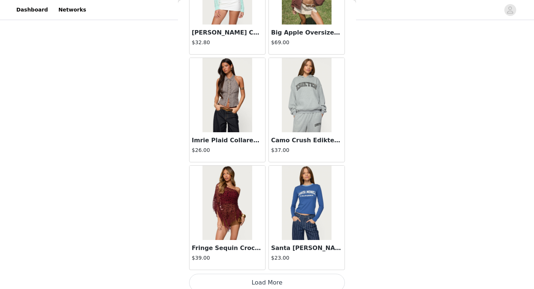
scroll to position [15916, 0]
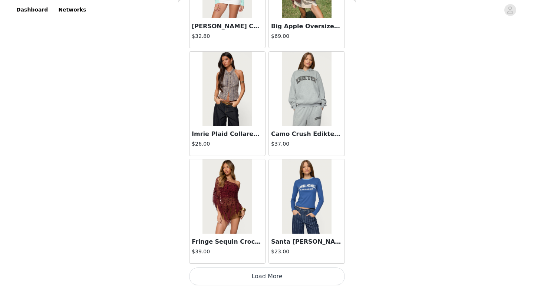
click at [258, 274] on button "Load More" at bounding box center [267, 276] width 156 height 18
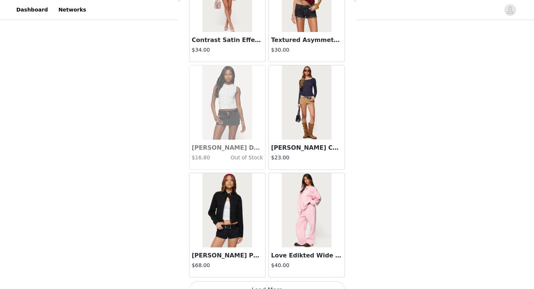
scroll to position [16993, 0]
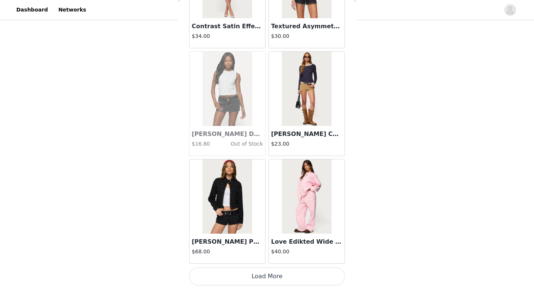
click at [256, 276] on button "Load More" at bounding box center [267, 276] width 156 height 18
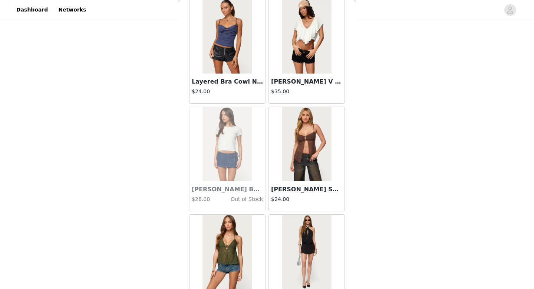
scroll to position [18069, 0]
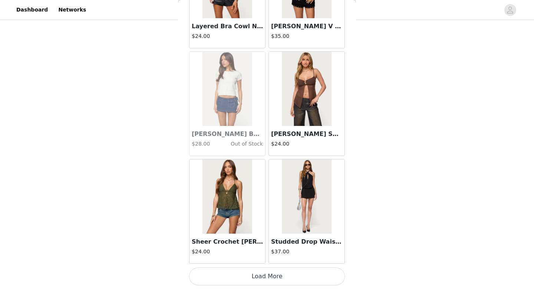
click at [262, 281] on button "Load More" at bounding box center [267, 276] width 156 height 18
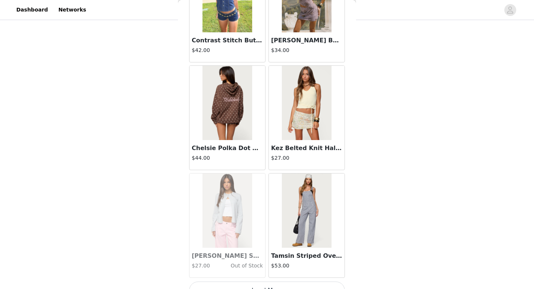
scroll to position [19146, 0]
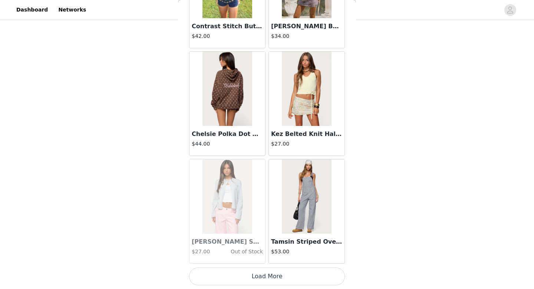
click at [270, 282] on button "Load More" at bounding box center [267, 276] width 156 height 18
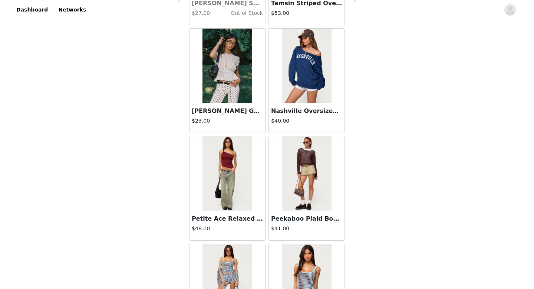
scroll to position [19384, 0]
click at [232, 78] on img at bounding box center [227, 66] width 49 height 74
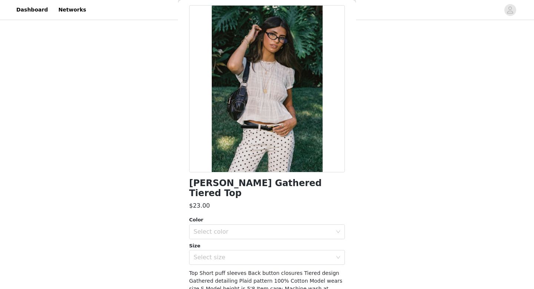
scroll to position [45, 0]
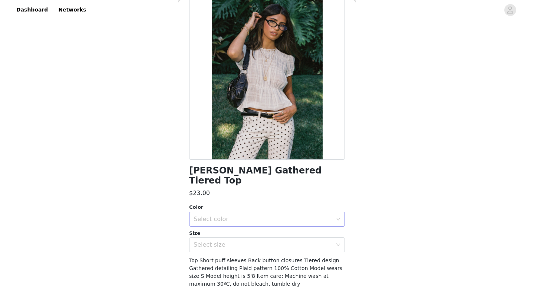
click at [227, 215] on div "Select color" at bounding box center [263, 218] width 139 height 7
click at [217, 222] on li "WHITE" at bounding box center [267, 225] width 156 height 12
click at [216, 241] on div "Select size" at bounding box center [263, 244] width 139 height 7
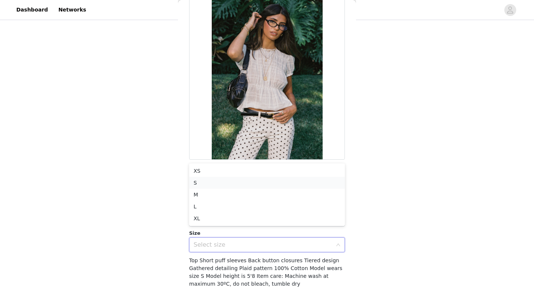
click at [199, 177] on li "S" at bounding box center [267, 183] width 156 height 12
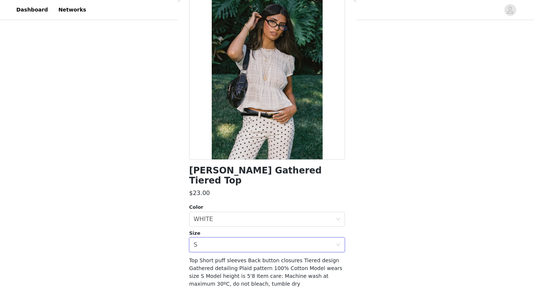
scroll to position [72, 0]
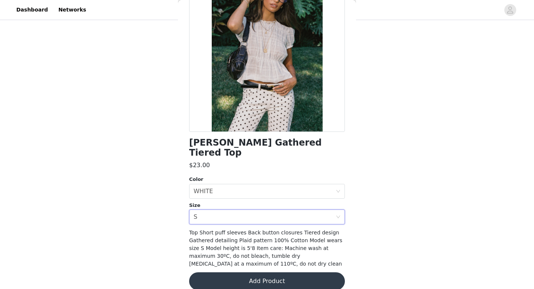
click at [241, 279] on button "Add Product" at bounding box center [267, 281] width 156 height 18
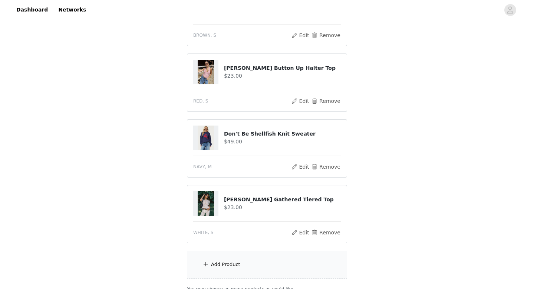
click at [239, 266] on div "Add Product" at bounding box center [267, 265] width 160 height 28
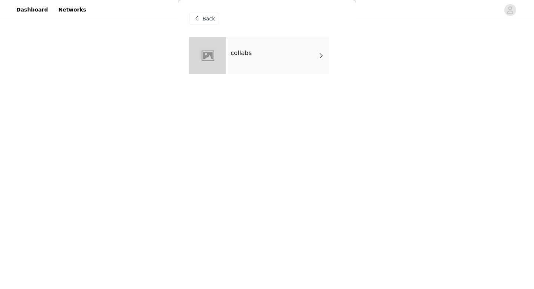
click at [234, 46] on div "collabs" at bounding box center [277, 55] width 103 height 37
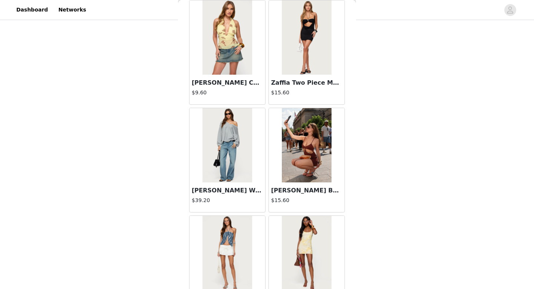
scroll to position [847, 0]
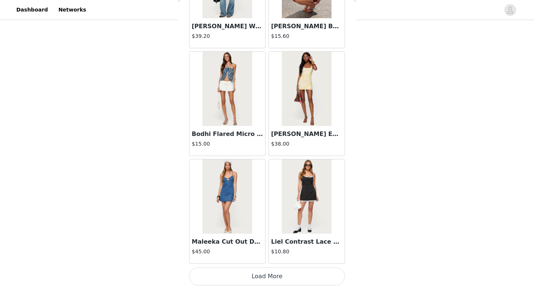
click at [254, 269] on button "Load More" at bounding box center [267, 276] width 156 height 18
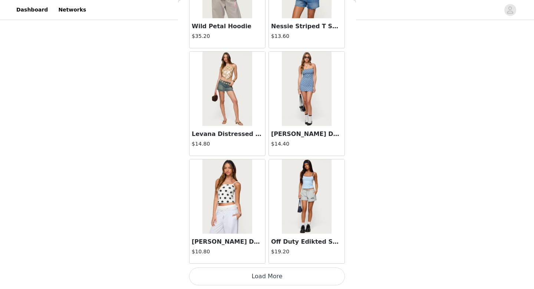
click at [254, 269] on button "Load More" at bounding box center [267, 276] width 156 height 18
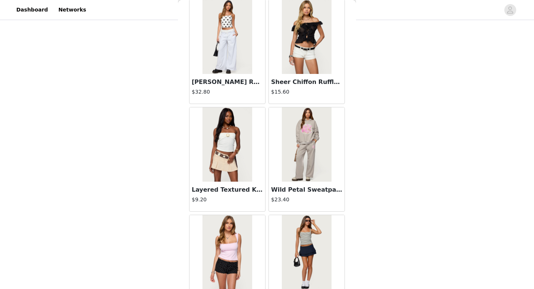
scroll to position [3000, 0]
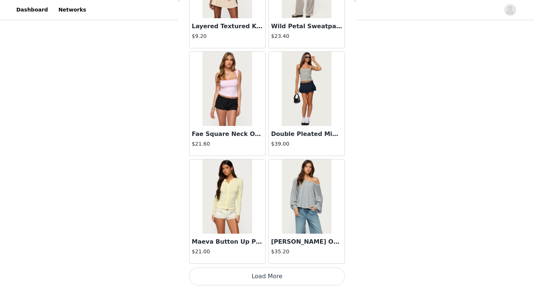
click at [305, 271] on button "Load More" at bounding box center [267, 276] width 156 height 18
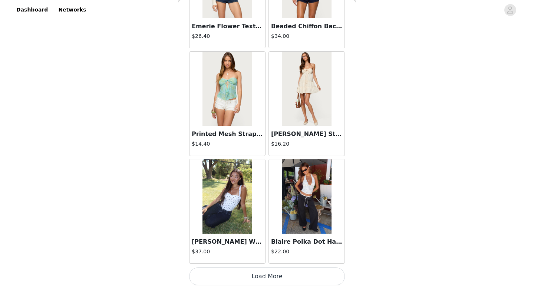
click at [305, 271] on button "Load More" at bounding box center [267, 276] width 156 height 18
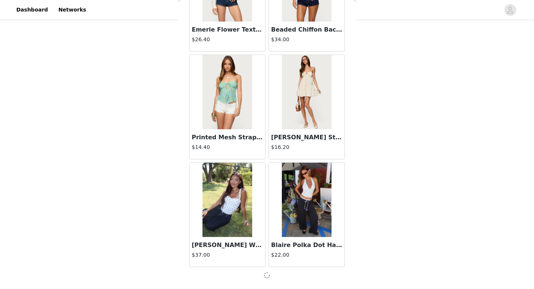
scroll to position [4073, 0]
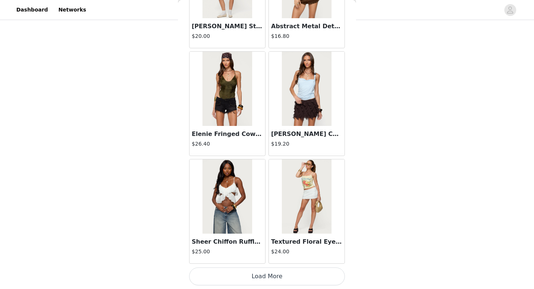
click at [305, 271] on button "Load More" at bounding box center [267, 276] width 156 height 18
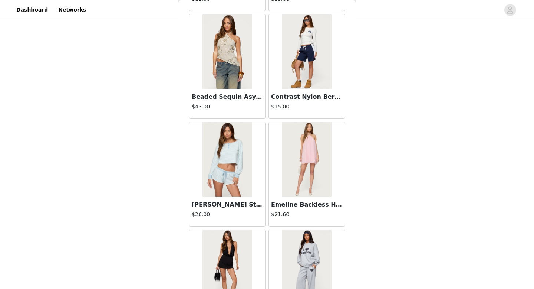
scroll to position [6229, 0]
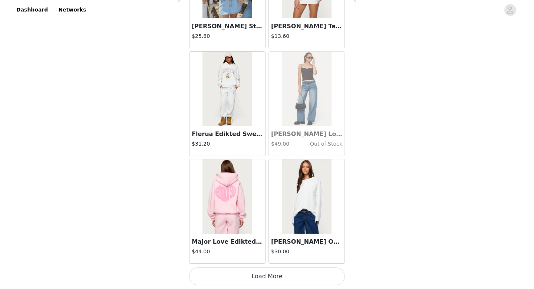
click at [305, 272] on button "Load More" at bounding box center [267, 276] width 156 height 18
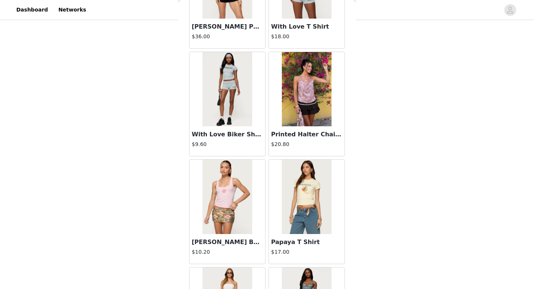
scroll to position [7305, 0]
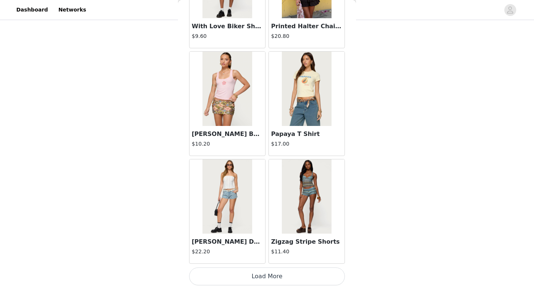
click at [305, 271] on button "Load More" at bounding box center [267, 276] width 156 height 18
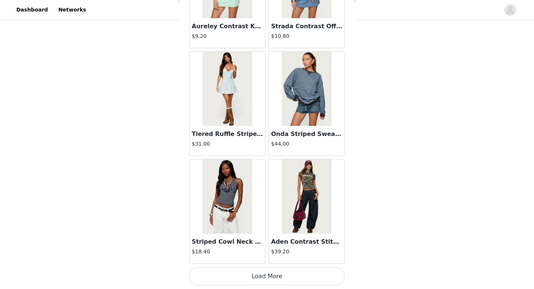
click at [290, 271] on button "Load More" at bounding box center [267, 276] width 156 height 18
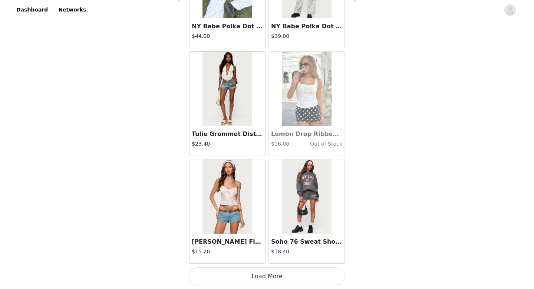
click at [290, 272] on button "Load More" at bounding box center [267, 276] width 156 height 18
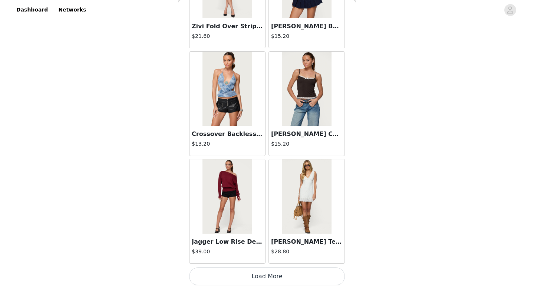
click at [290, 271] on button "Load More" at bounding box center [267, 276] width 156 height 18
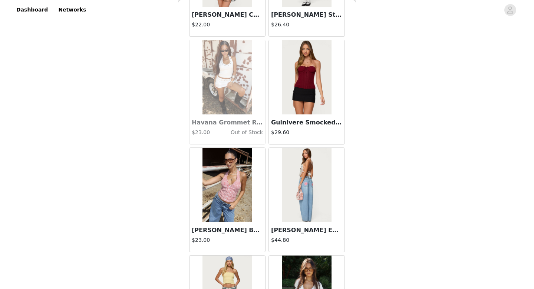
scroll to position [11611, 0]
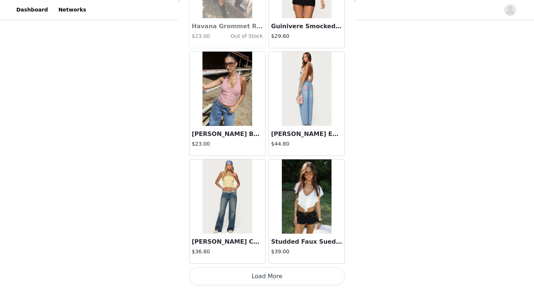
click at [290, 271] on button "Load More" at bounding box center [267, 276] width 156 height 18
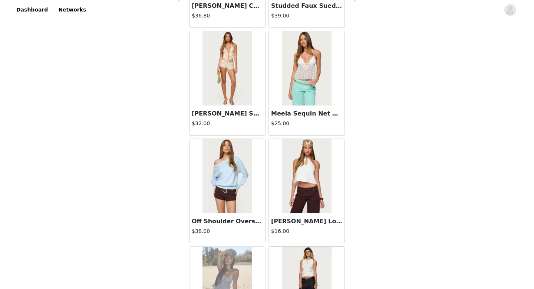
scroll to position [12177, 0]
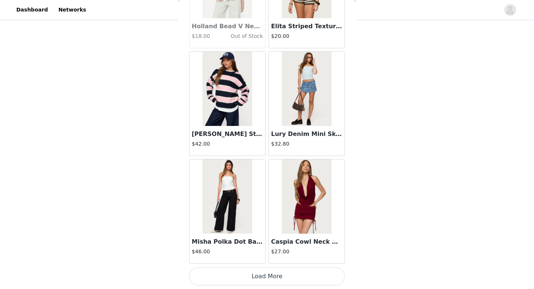
click at [290, 273] on button "Load More" at bounding box center [267, 276] width 156 height 18
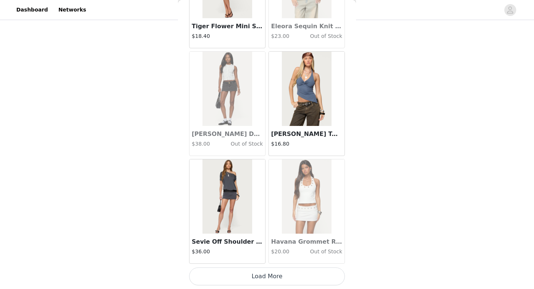
click at [290, 273] on button "Load More" at bounding box center [267, 276] width 156 height 18
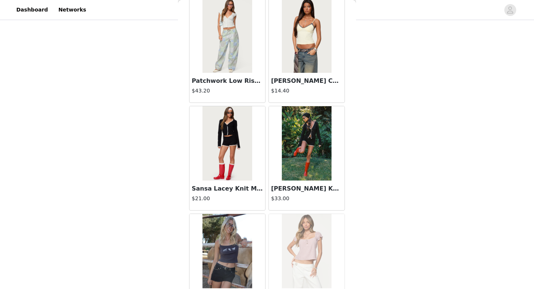
scroll to position [14840, 0]
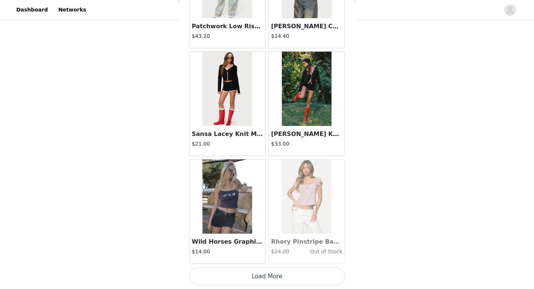
click at [290, 272] on button "Load More" at bounding box center [267, 276] width 156 height 18
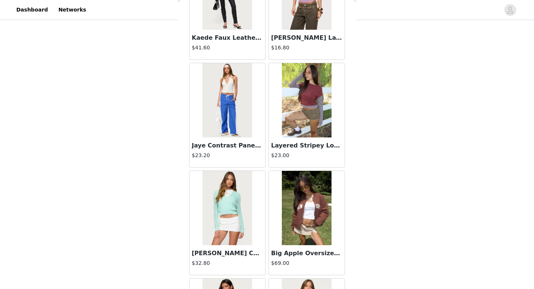
scroll to position [15916, 0]
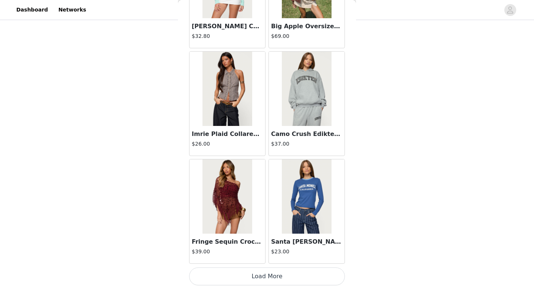
click at [290, 276] on button "Load More" at bounding box center [267, 276] width 156 height 18
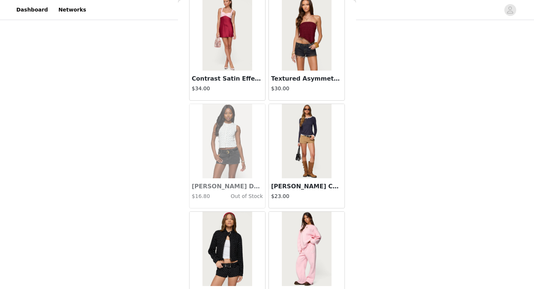
scroll to position [16993, 0]
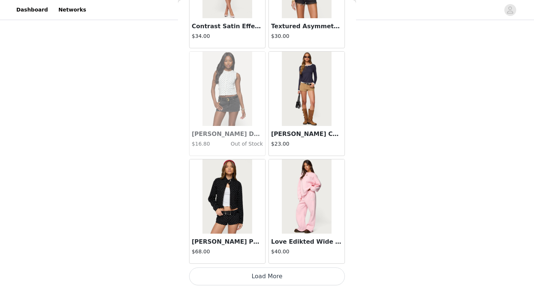
click at [290, 276] on button "Load More" at bounding box center [267, 276] width 156 height 18
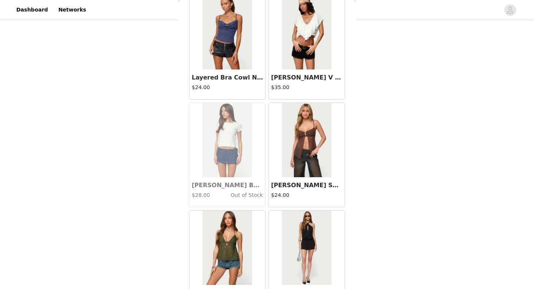
scroll to position [18069, 0]
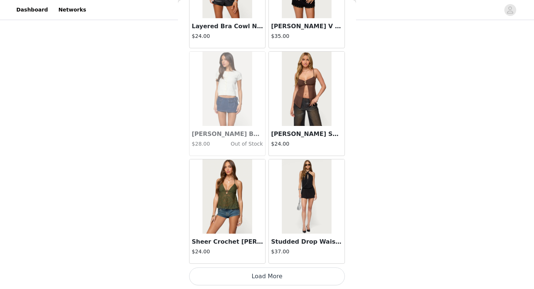
click at [283, 275] on button "Load More" at bounding box center [267, 276] width 156 height 18
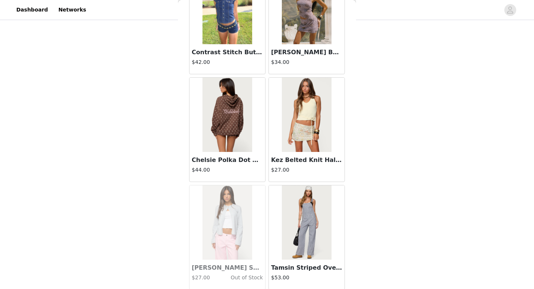
scroll to position [19146, 0]
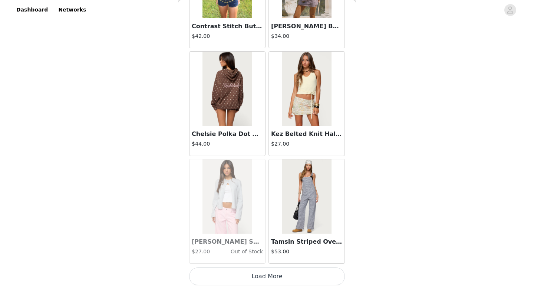
click at [283, 275] on button "Load More" at bounding box center [267, 276] width 156 height 18
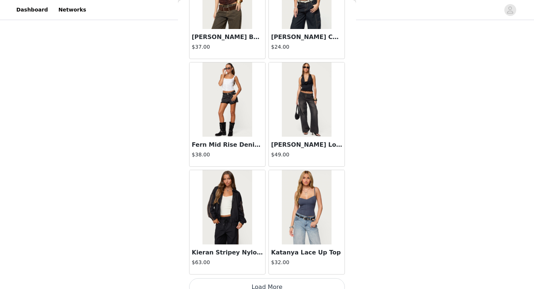
scroll to position [20222, 0]
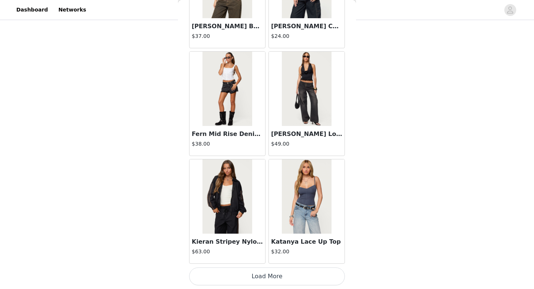
click at [277, 281] on button "Load More" at bounding box center [267, 276] width 156 height 18
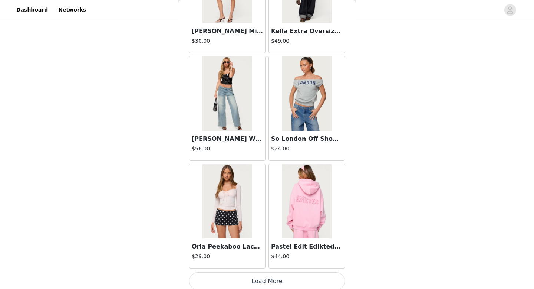
scroll to position [21298, 0]
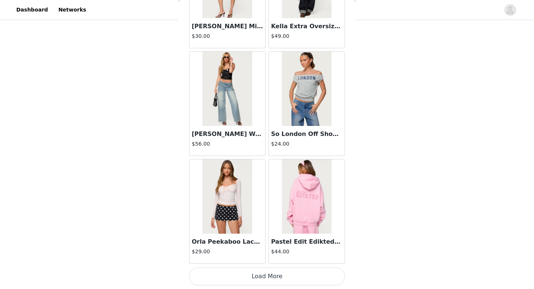
click at [277, 278] on button "Load More" at bounding box center [267, 276] width 156 height 18
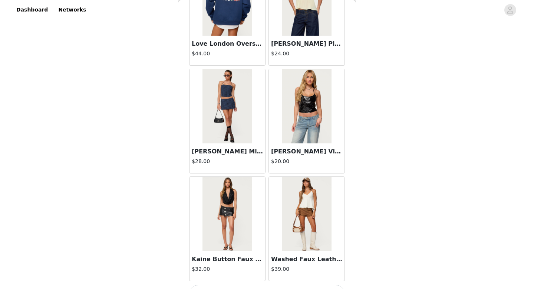
scroll to position [22375, 0]
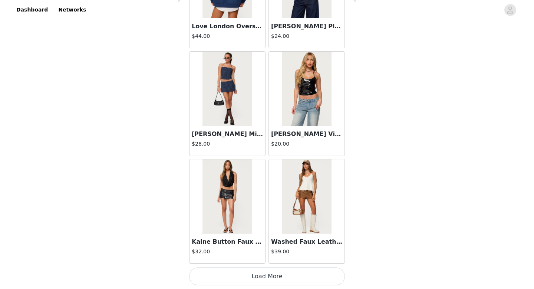
click at [266, 279] on button "Load More" at bounding box center [267, 276] width 156 height 18
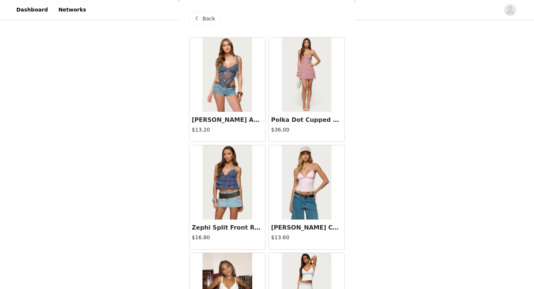
scroll to position [0, 0]
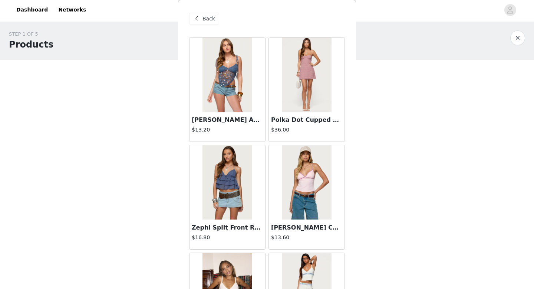
click at [203, 13] on div "Back" at bounding box center [204, 19] width 30 height 12
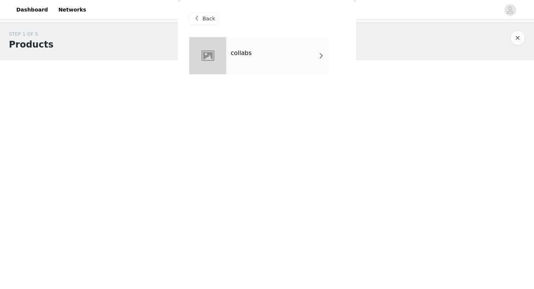
click at [199, 9] on div "Back" at bounding box center [267, 18] width 156 height 37
click at [200, 15] on span at bounding box center [196, 18] width 9 height 9
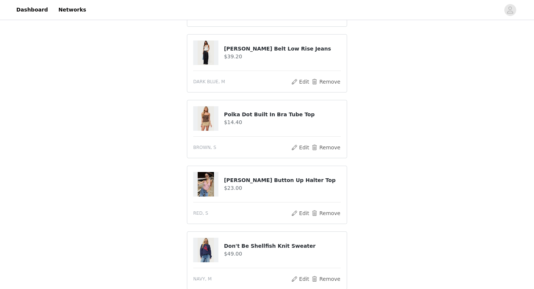
scroll to position [398, 0]
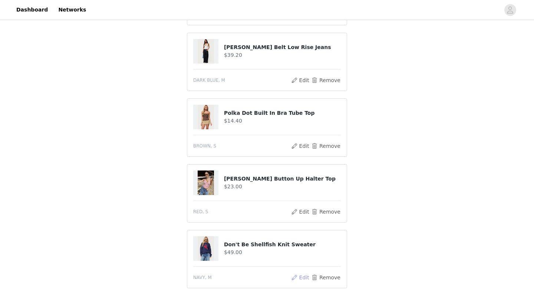
click at [303, 276] on button "Edit" at bounding box center [300, 277] width 19 height 9
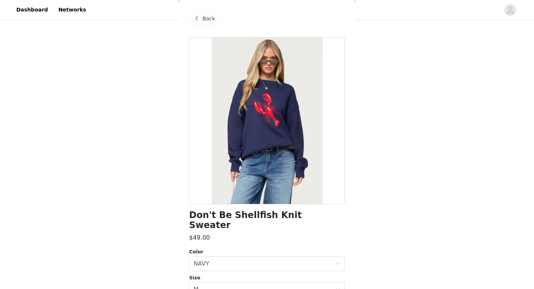
click at [199, 15] on span at bounding box center [196, 18] width 9 height 9
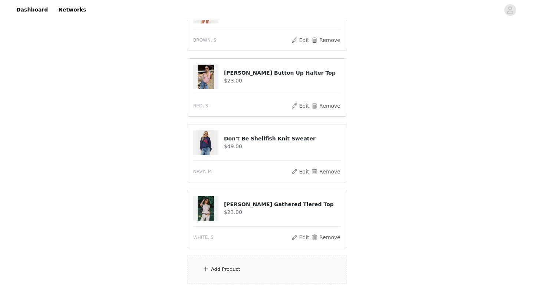
scroll to position [510, 0]
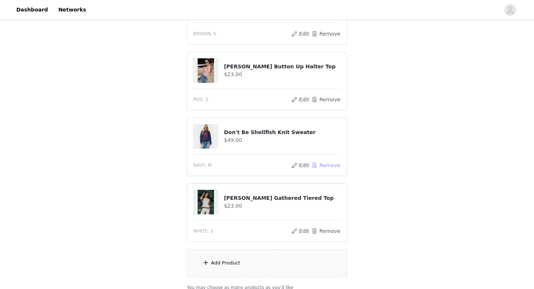
click at [317, 165] on button "Remove" at bounding box center [326, 165] width 30 height 9
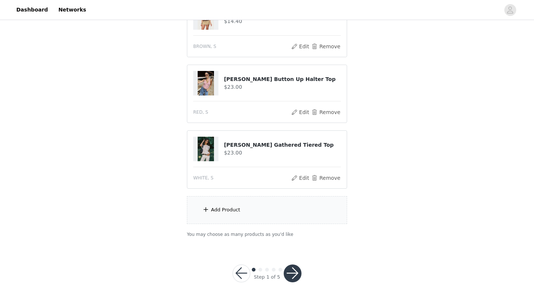
scroll to position [509, 0]
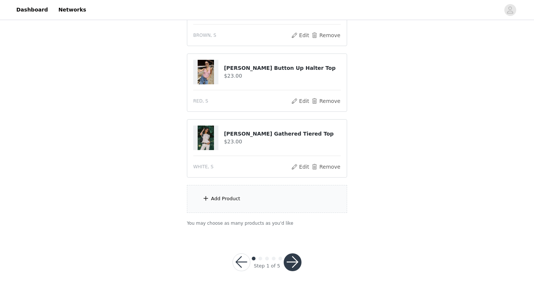
click at [220, 200] on div "Add Product" at bounding box center [225, 198] width 29 height 7
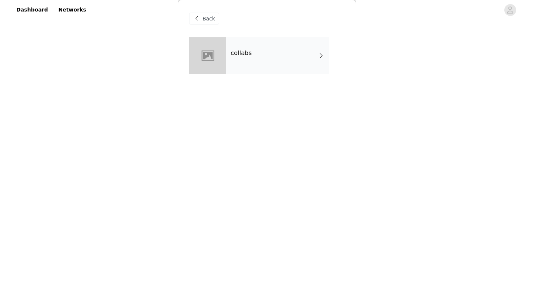
click at [243, 75] on div "collabs" at bounding box center [267, 61] width 156 height 48
click at [240, 60] on div "collabs" at bounding box center [277, 55] width 103 height 37
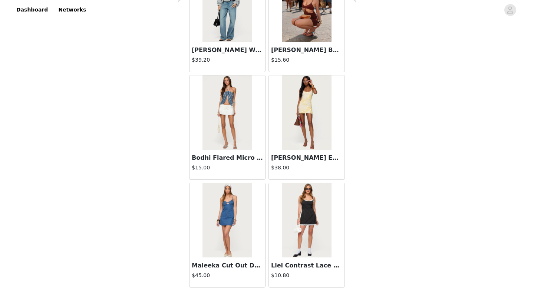
scroll to position [847, 0]
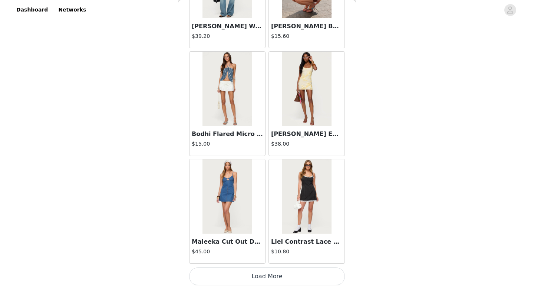
click at [250, 278] on button "Load More" at bounding box center [267, 276] width 156 height 18
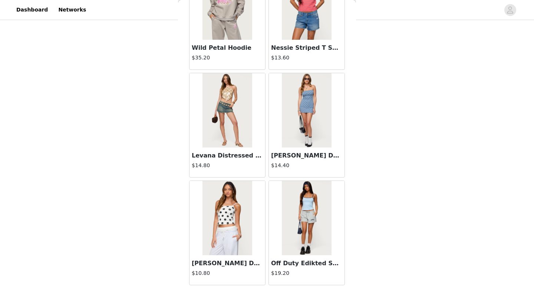
scroll to position [1923, 0]
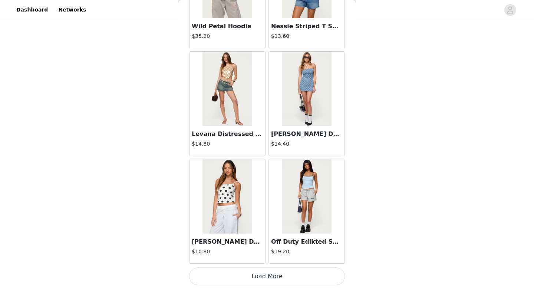
click at [267, 279] on button "Load More" at bounding box center [267, 276] width 156 height 18
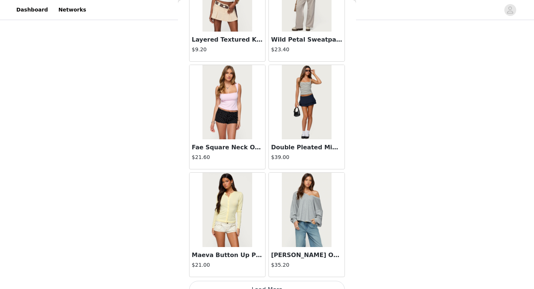
scroll to position [3000, 0]
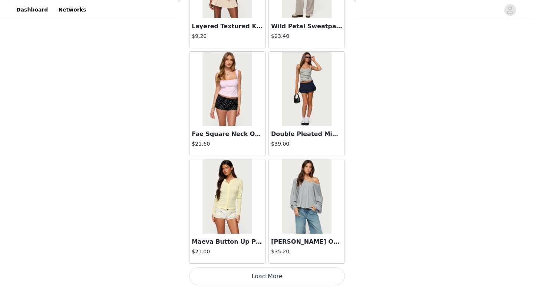
click at [268, 275] on button "Load More" at bounding box center [267, 276] width 156 height 18
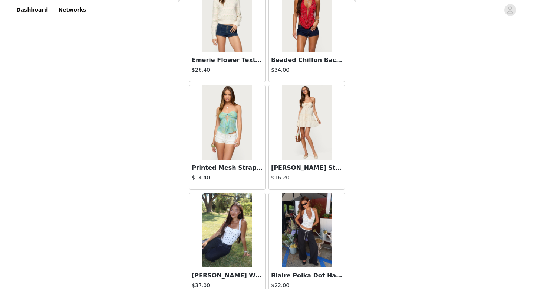
scroll to position [4076, 0]
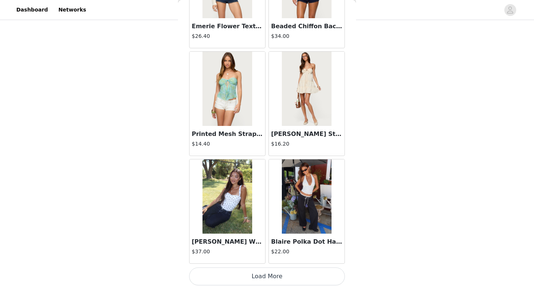
click at [275, 278] on button "Load More" at bounding box center [267, 276] width 156 height 18
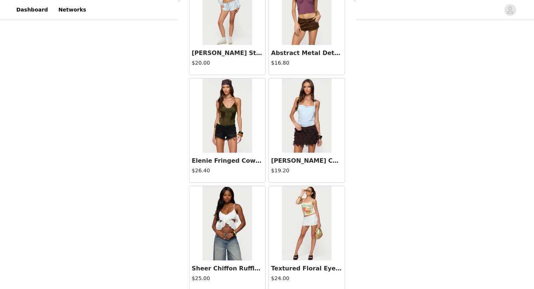
scroll to position [5153, 0]
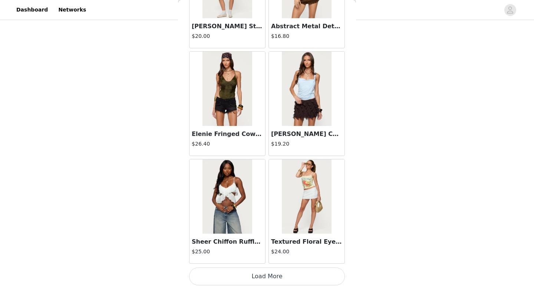
click at [254, 277] on button "Load More" at bounding box center [267, 276] width 156 height 18
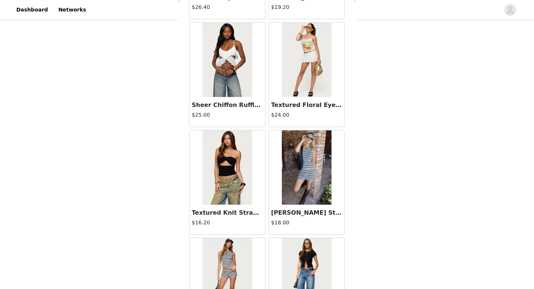
scroll to position [5291, 0]
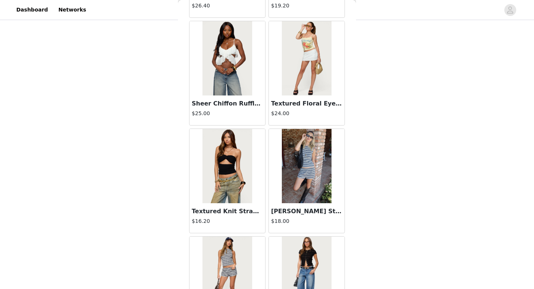
click at [225, 83] on img at bounding box center [227, 58] width 49 height 74
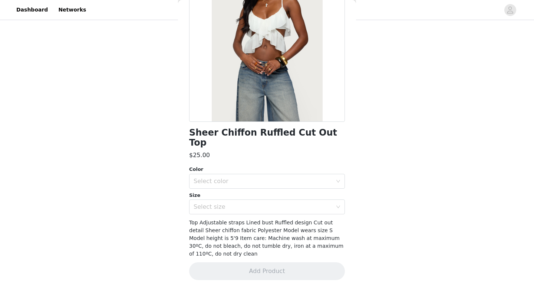
scroll to position [65, 0]
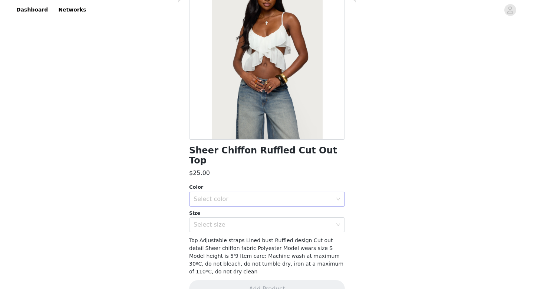
click at [242, 195] on div "Select color" at bounding box center [263, 198] width 139 height 7
click at [211, 203] on li "WHITE" at bounding box center [267, 205] width 156 height 12
click at [212, 221] on div "Select size" at bounding box center [263, 224] width 139 height 7
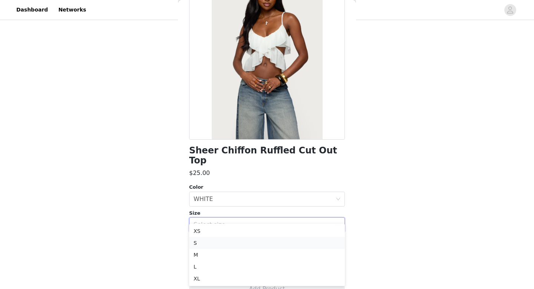
click at [200, 244] on li "S" at bounding box center [267, 243] width 156 height 12
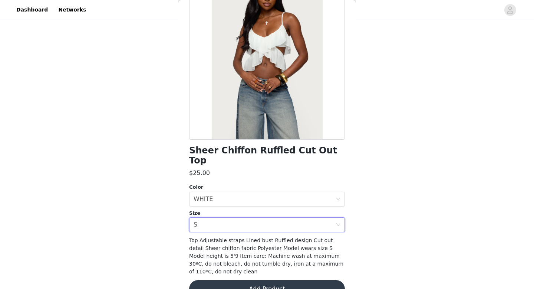
click at [211, 280] on button "Add Product" at bounding box center [267, 289] width 156 height 18
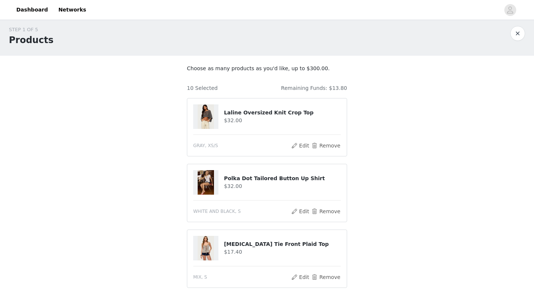
scroll to position [575, 0]
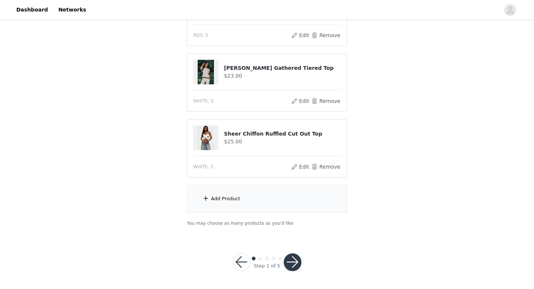
click at [246, 192] on div "Add Product" at bounding box center [267, 199] width 160 height 28
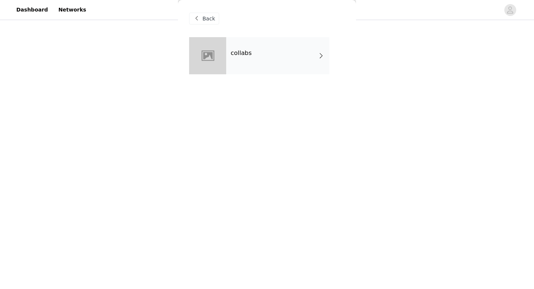
click at [248, 54] on h4 "collabs" at bounding box center [241, 53] width 21 height 7
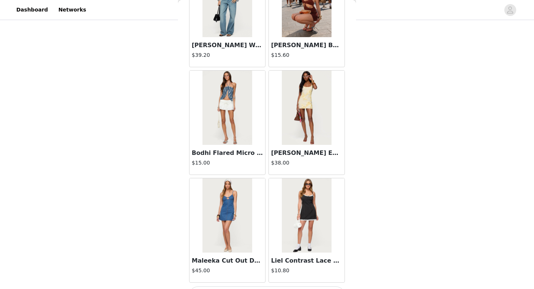
scroll to position [847, 0]
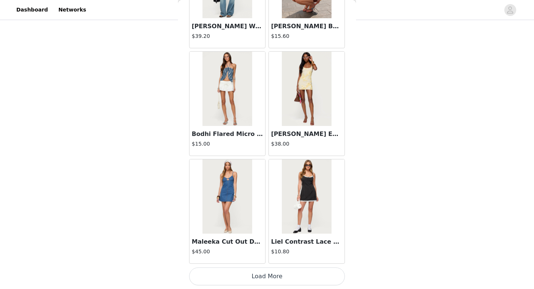
click at [253, 268] on button "Load More" at bounding box center [267, 276] width 156 height 18
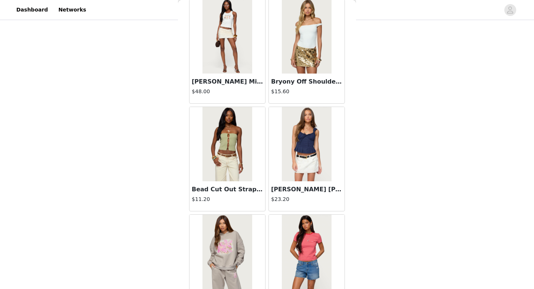
scroll to position [1656, 0]
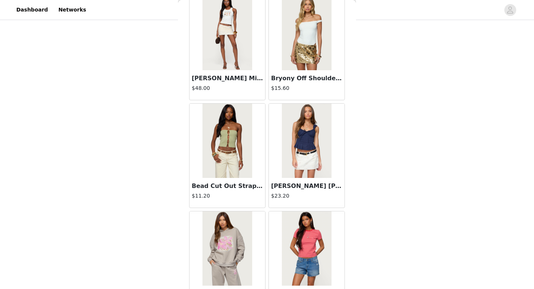
click at [226, 138] on img at bounding box center [227, 141] width 49 height 74
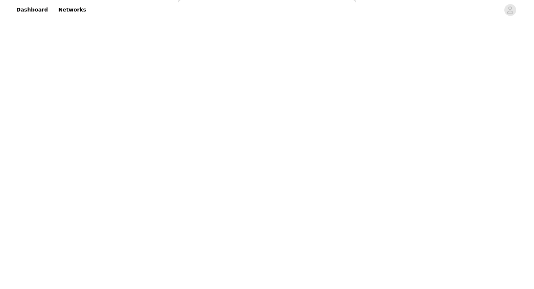
scroll to position [0, 0]
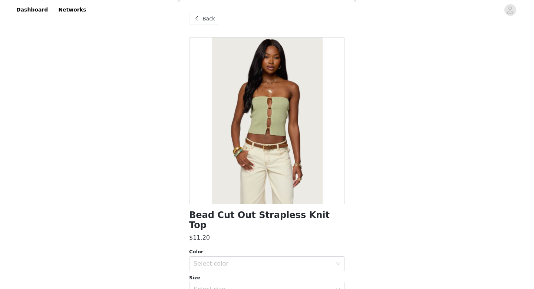
click at [204, 15] on span "Back" at bounding box center [209, 19] width 13 height 8
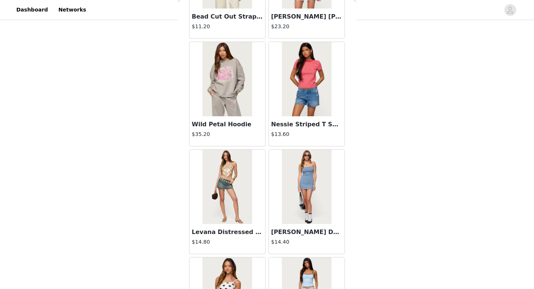
scroll to position [1923, 0]
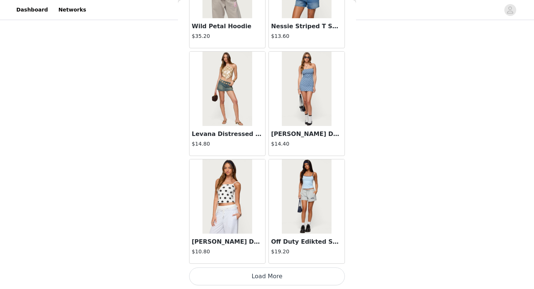
click at [223, 272] on button "Load More" at bounding box center [267, 276] width 156 height 18
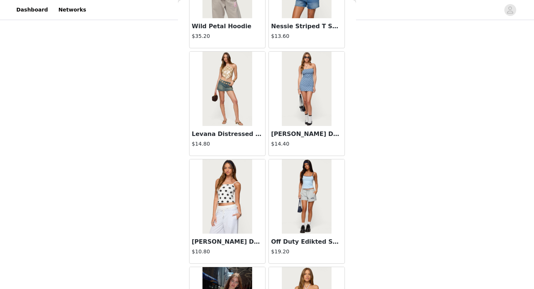
click at [230, 187] on img at bounding box center [227, 196] width 49 height 74
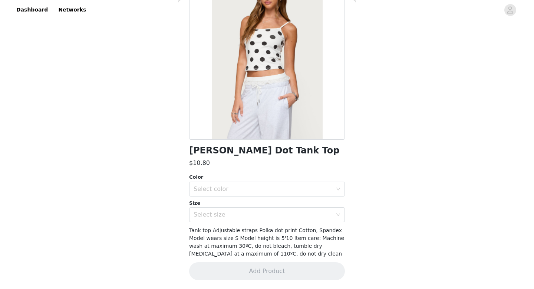
scroll to position [65, 0]
click at [230, 187] on div "Select color" at bounding box center [263, 188] width 139 height 7
click at [213, 207] on li "WHITE" at bounding box center [267, 205] width 156 height 12
click at [213, 213] on div "Select size" at bounding box center [263, 214] width 139 height 7
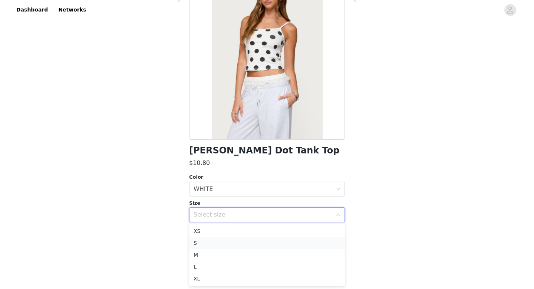
click at [200, 241] on li "S" at bounding box center [267, 243] width 156 height 12
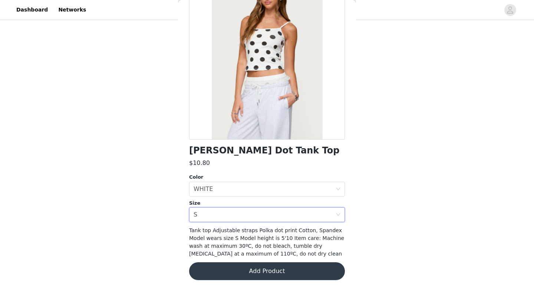
click at [221, 264] on button "Add Product" at bounding box center [267, 271] width 156 height 18
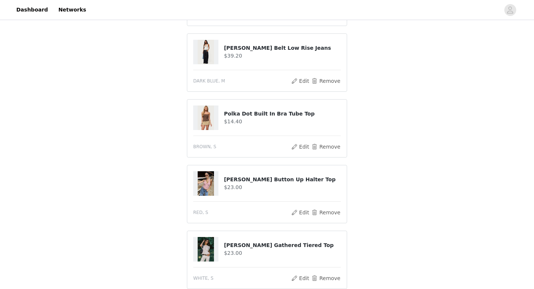
scroll to position [640, 0]
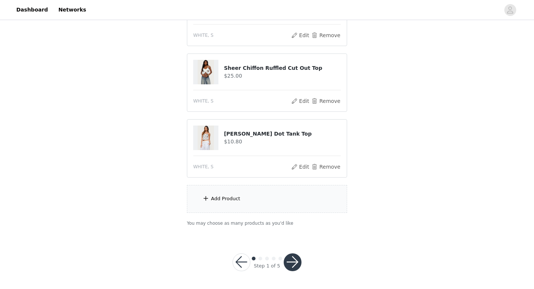
click at [225, 203] on div "Add Product" at bounding box center [267, 199] width 160 height 28
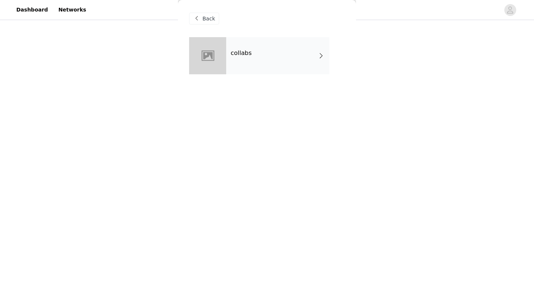
click at [248, 71] on div "collabs" at bounding box center [277, 55] width 103 height 37
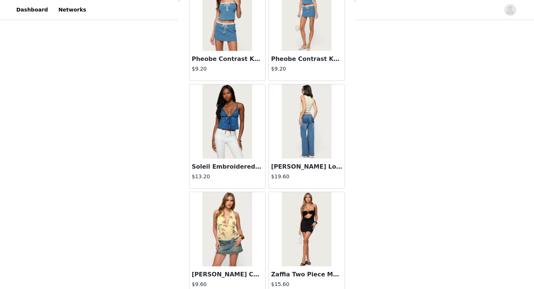
scroll to position [847, 0]
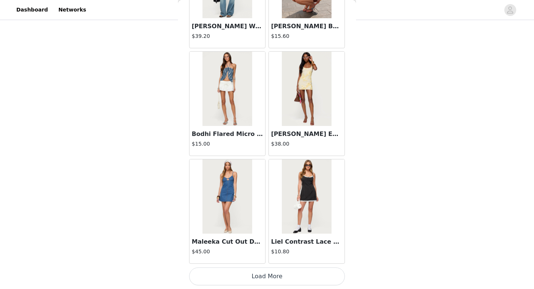
click at [250, 280] on button "Load More" at bounding box center [267, 276] width 156 height 18
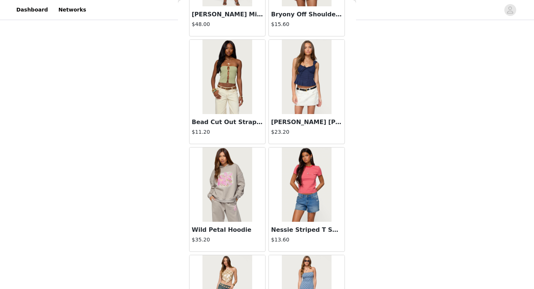
scroll to position [1923, 0]
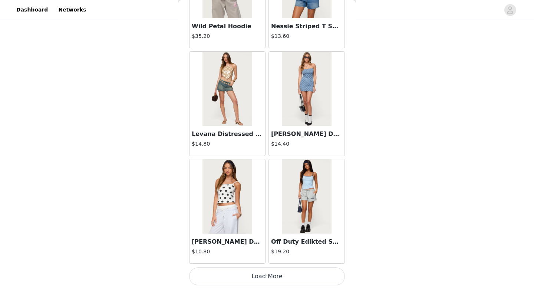
click at [252, 281] on button "Load More" at bounding box center [267, 276] width 156 height 18
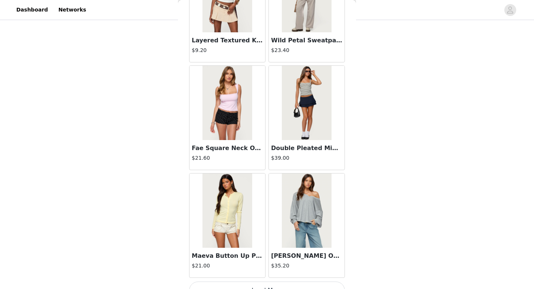
scroll to position [3000, 0]
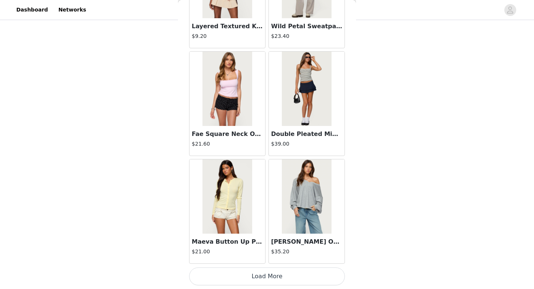
click at [252, 281] on button "Load More" at bounding box center [267, 276] width 156 height 18
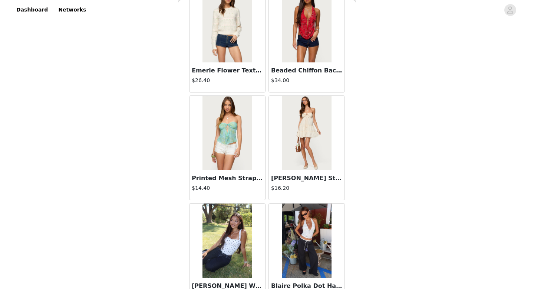
scroll to position [4076, 0]
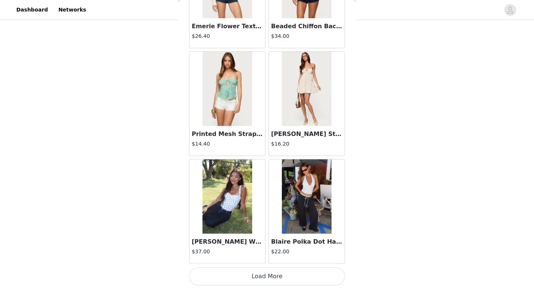
click at [252, 275] on button "Load More" at bounding box center [267, 276] width 156 height 18
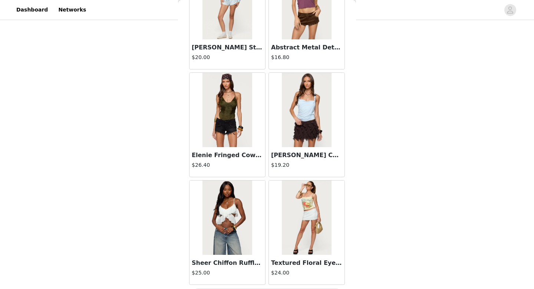
scroll to position [5153, 0]
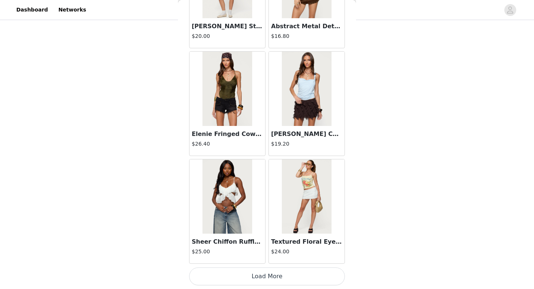
click at [263, 272] on button "Load More" at bounding box center [267, 276] width 156 height 18
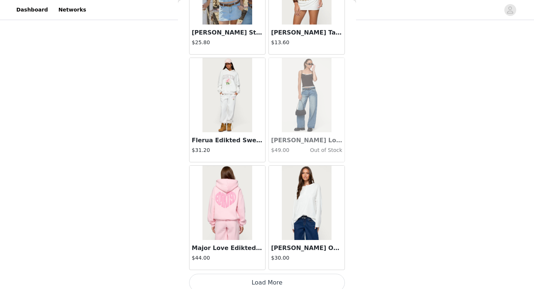
scroll to position [6229, 0]
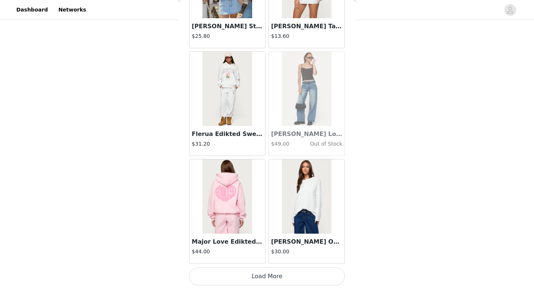
click at [262, 272] on button "Load More" at bounding box center [267, 276] width 156 height 18
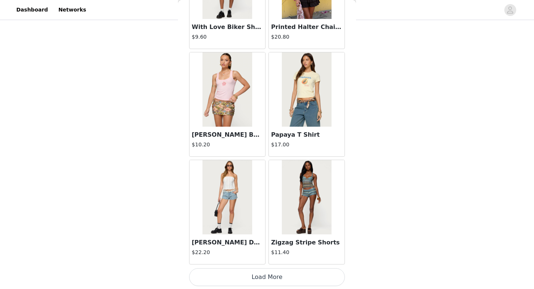
scroll to position [7305, 0]
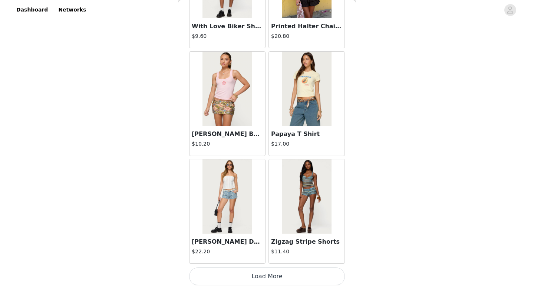
click at [262, 278] on button "Load More" at bounding box center [267, 276] width 156 height 18
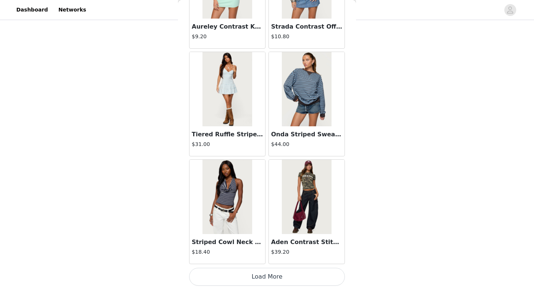
scroll to position [8382, 0]
click at [252, 274] on button "Load More" at bounding box center [267, 276] width 156 height 18
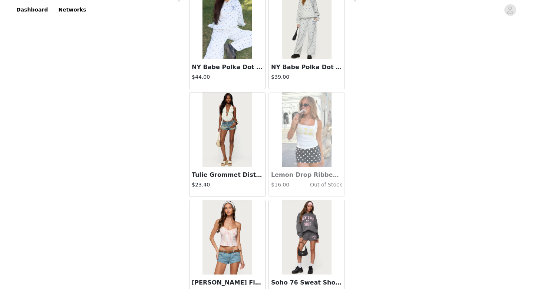
scroll to position [9458, 0]
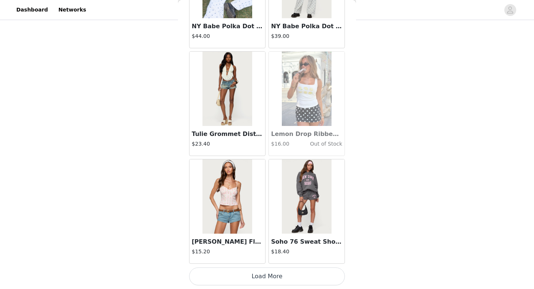
click at [252, 274] on button "Load More" at bounding box center [267, 276] width 156 height 18
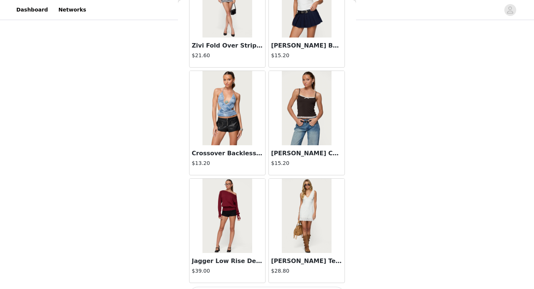
scroll to position [10535, 0]
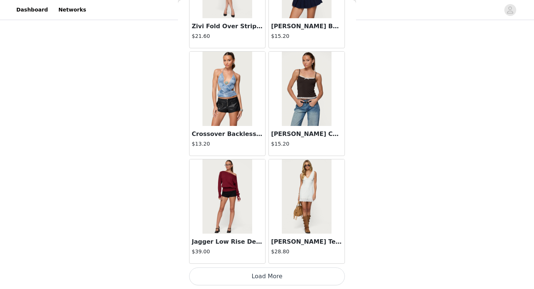
click at [252, 274] on button "Load More" at bounding box center [267, 276] width 156 height 18
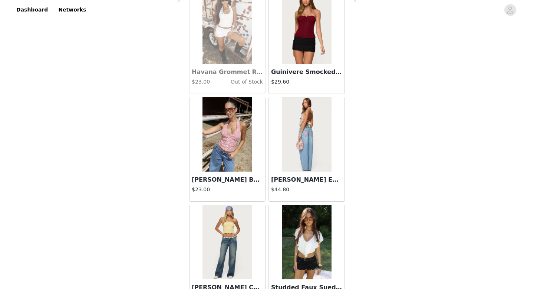
scroll to position [11611, 0]
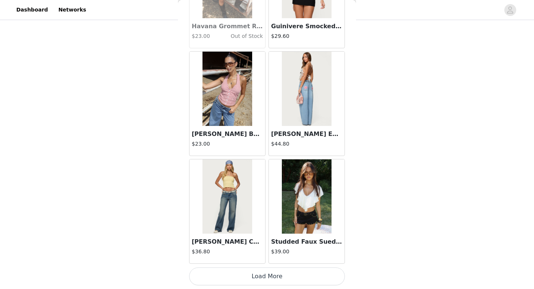
click at [252, 274] on button "Load More" at bounding box center [267, 276] width 156 height 18
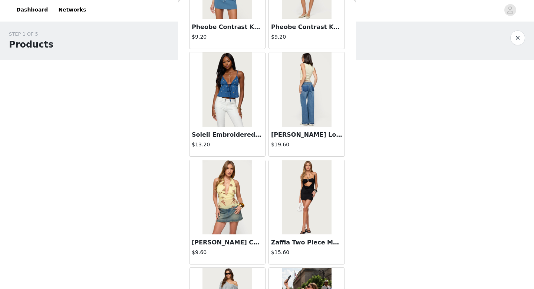
scroll to position [0, 0]
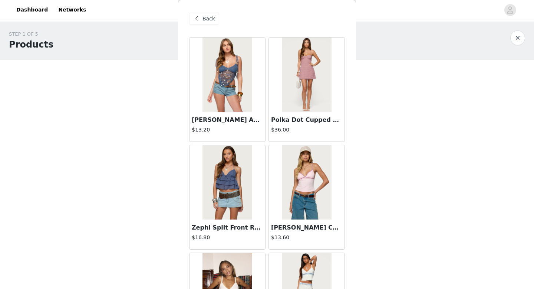
click at [205, 21] on span "Back" at bounding box center [209, 19] width 13 height 8
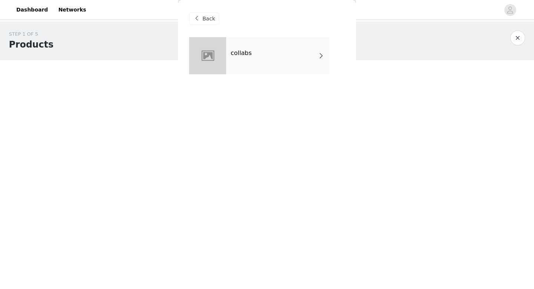
click at [204, 19] on span "Back" at bounding box center [209, 19] width 13 height 8
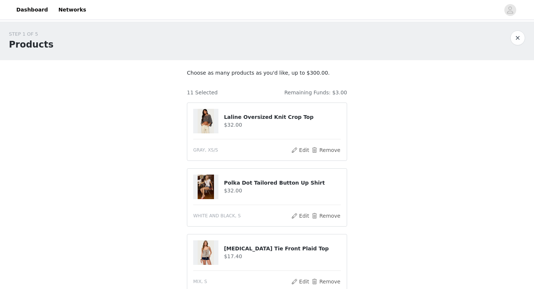
scroll to position [6, 0]
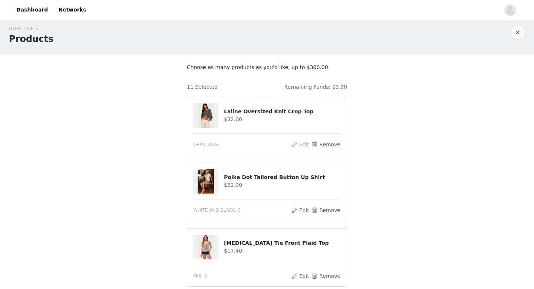
click at [302, 144] on button "Edit" at bounding box center [300, 144] width 19 height 9
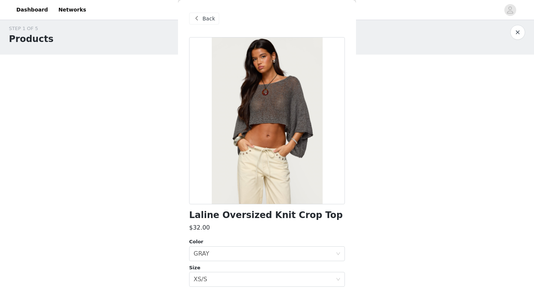
click at [199, 23] on span at bounding box center [196, 18] width 9 height 9
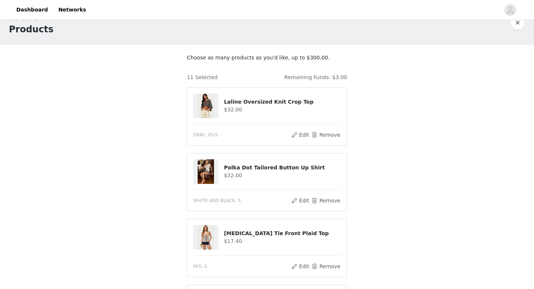
scroll to position [16, 0]
click at [209, 101] on img at bounding box center [206, 105] width 16 height 24
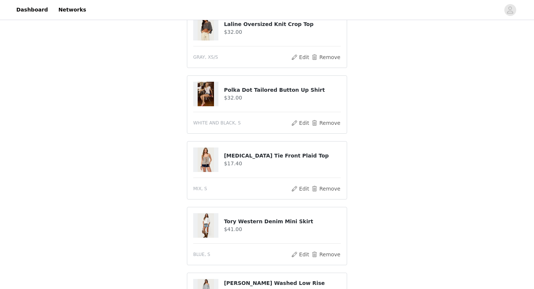
scroll to position [95, 0]
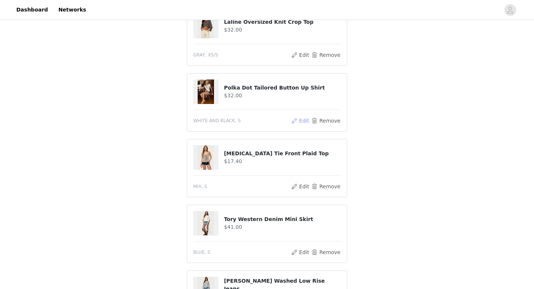
click at [298, 119] on button "Edit" at bounding box center [300, 120] width 19 height 9
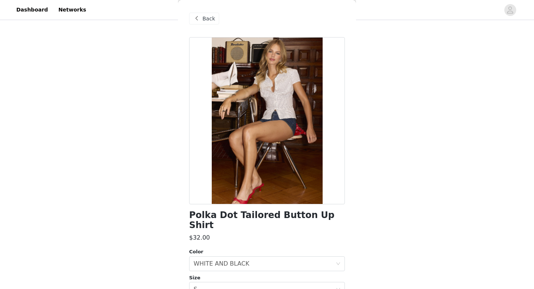
click at [187, 18] on div "Back Polka Dot Tailored Button Up Shirt $32.00 Color Select color WHITE AND BLA…" at bounding box center [267, 144] width 178 height 289
click at [190, 18] on div "Back" at bounding box center [204, 19] width 30 height 12
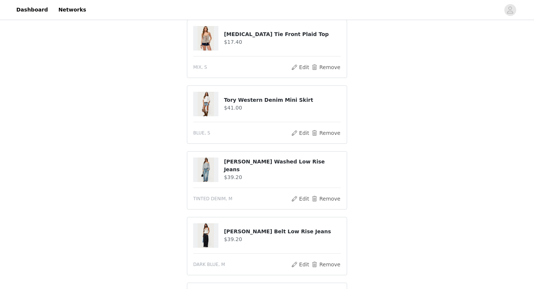
scroll to position [218, 0]
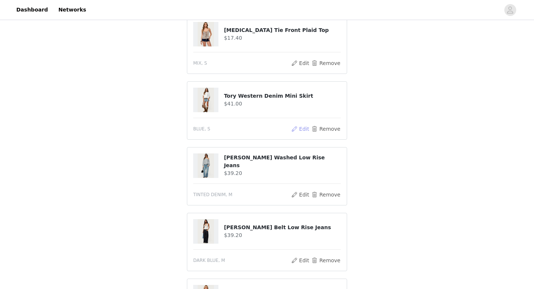
click at [301, 127] on button "Edit" at bounding box center [300, 128] width 19 height 9
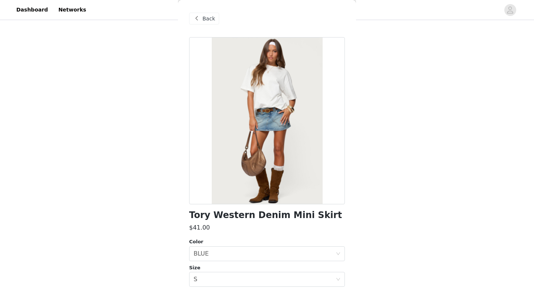
click at [191, 15] on div "Back" at bounding box center [204, 19] width 30 height 12
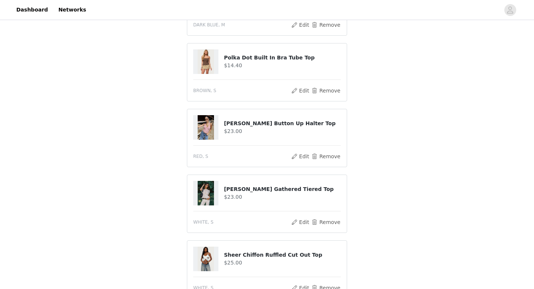
scroll to position [454, 0]
click at [297, 89] on button "Edit" at bounding box center [300, 89] width 19 height 9
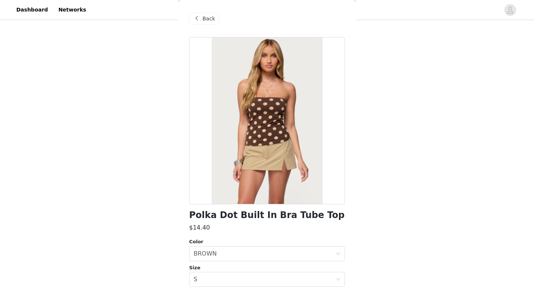
click at [212, 21] on span "Back" at bounding box center [209, 19] width 13 height 8
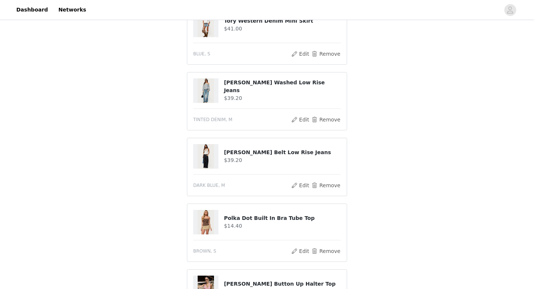
scroll to position [290, 0]
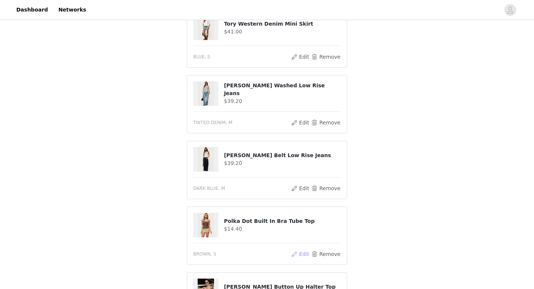
click at [298, 251] on button "Edit" at bounding box center [300, 253] width 19 height 9
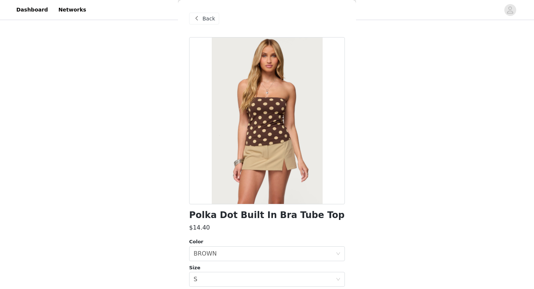
click at [203, 21] on span "Back" at bounding box center [209, 19] width 13 height 8
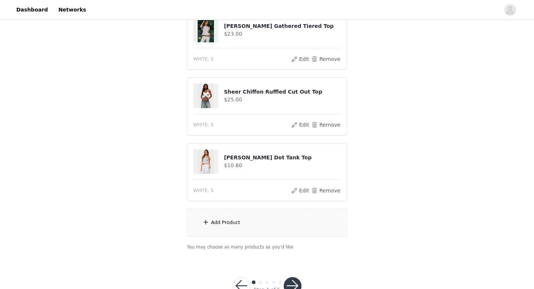
scroll to position [613, 0]
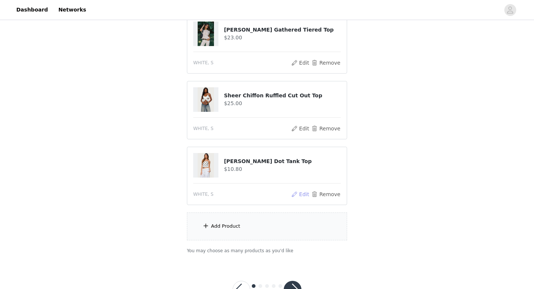
click at [297, 196] on button "Edit" at bounding box center [300, 194] width 19 height 9
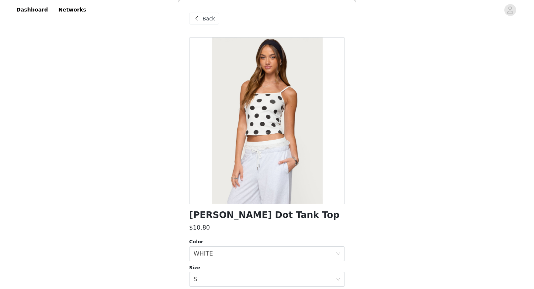
click at [193, 13] on div "Back" at bounding box center [204, 19] width 30 height 12
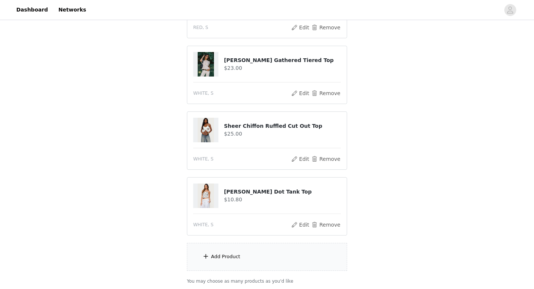
scroll to position [580, 0]
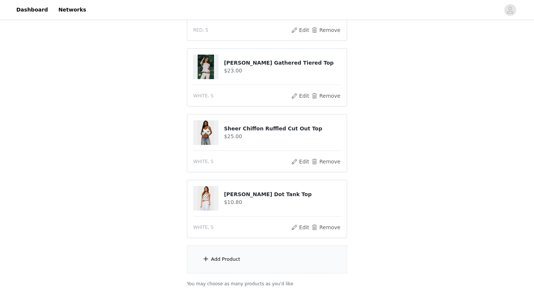
click at [230, 251] on div "Add Product" at bounding box center [267, 259] width 160 height 28
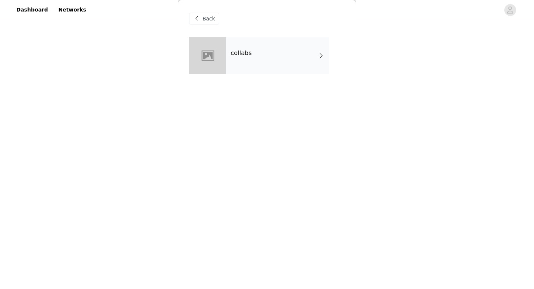
click at [256, 45] on div "collabs" at bounding box center [277, 55] width 103 height 37
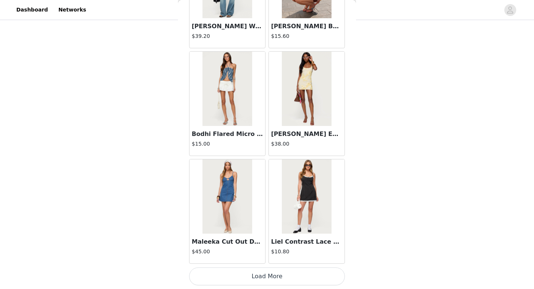
scroll to position [640, 0]
click at [249, 279] on button "Load More" at bounding box center [267, 276] width 156 height 18
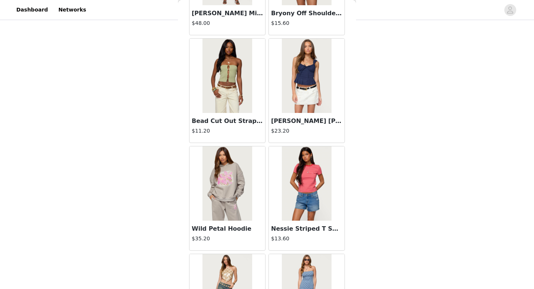
scroll to position [1923, 0]
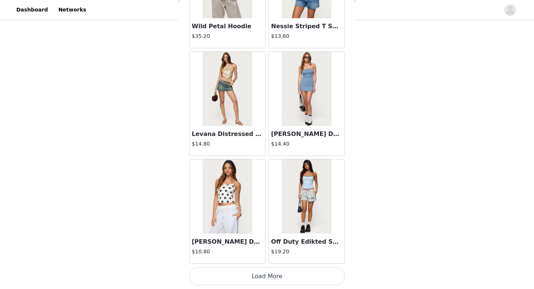
click at [245, 269] on button "Load More" at bounding box center [267, 276] width 156 height 18
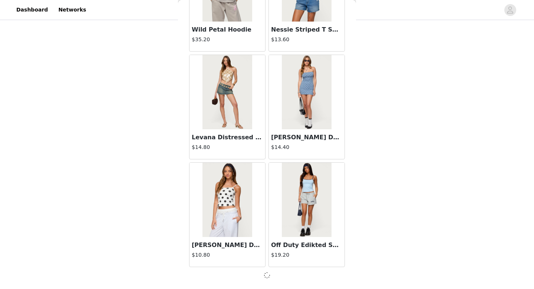
scroll to position [1920, 0]
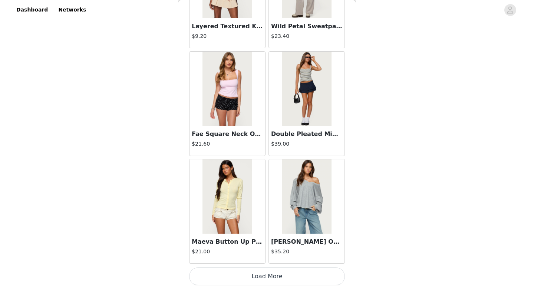
click at [245, 276] on button "Load More" at bounding box center [267, 276] width 156 height 18
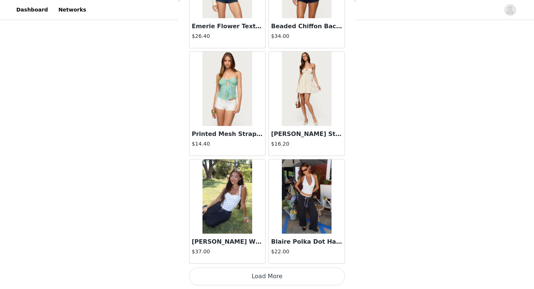
click at [245, 276] on button "Load More" at bounding box center [267, 276] width 156 height 18
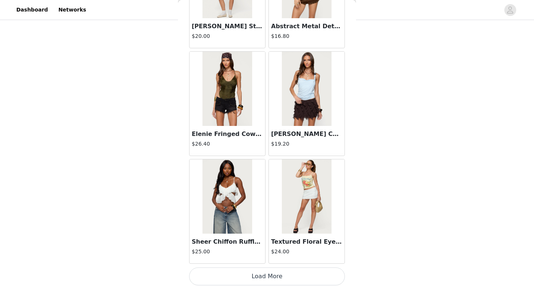
click at [245, 276] on button "Load More" at bounding box center [267, 276] width 156 height 18
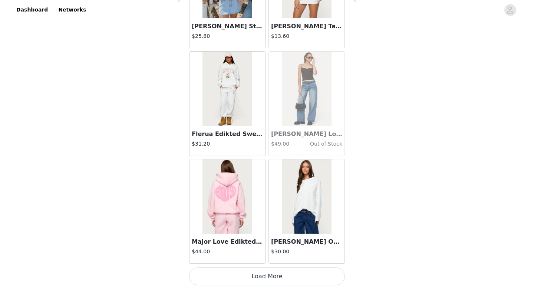
click at [245, 276] on button "Load More" at bounding box center [267, 276] width 156 height 18
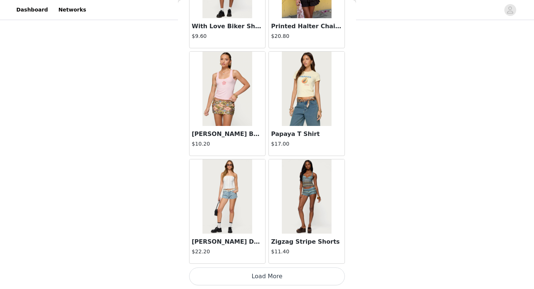
click at [245, 276] on button "Load More" at bounding box center [267, 276] width 156 height 18
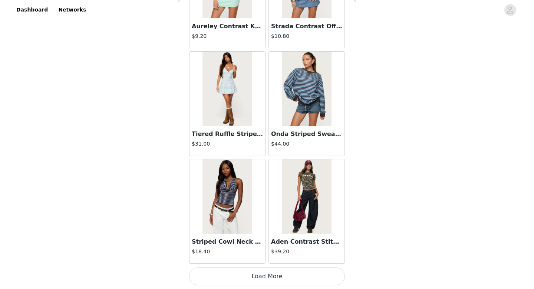
click at [245, 276] on button "Load More" at bounding box center [267, 276] width 156 height 18
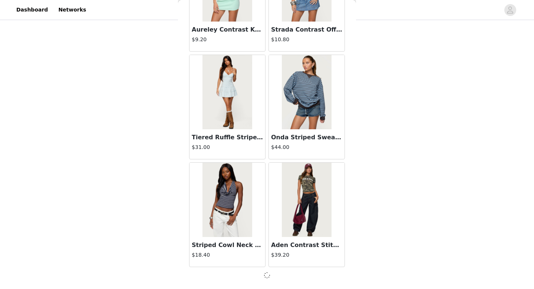
scroll to position [8378, 0]
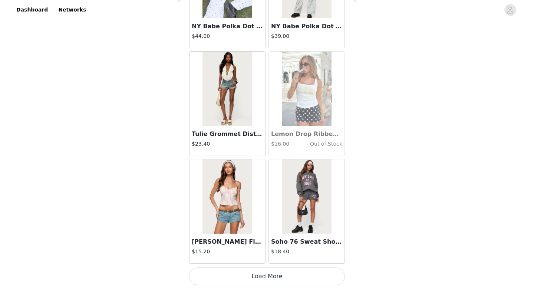
click at [245, 276] on button "Load More" at bounding box center [267, 276] width 156 height 18
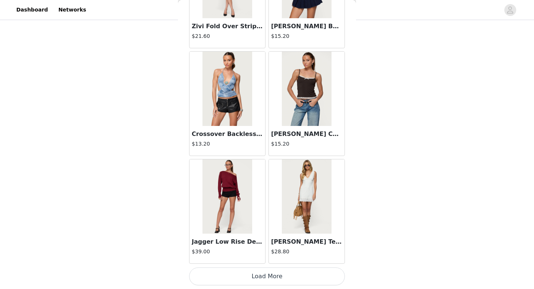
click at [245, 276] on button "Load More" at bounding box center [267, 276] width 156 height 18
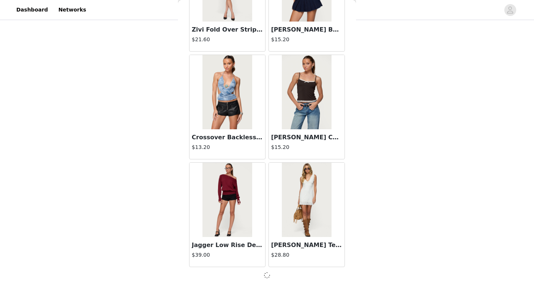
scroll to position [10531, 0]
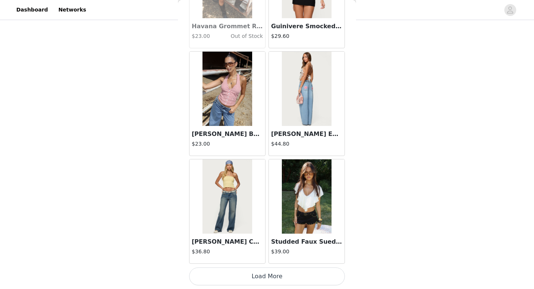
click at [245, 276] on button "Load More" at bounding box center [267, 276] width 156 height 18
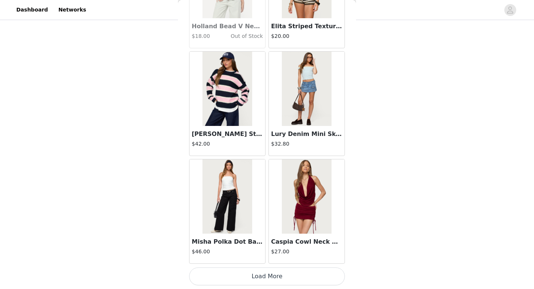
click at [245, 276] on button "Load More" at bounding box center [267, 276] width 156 height 18
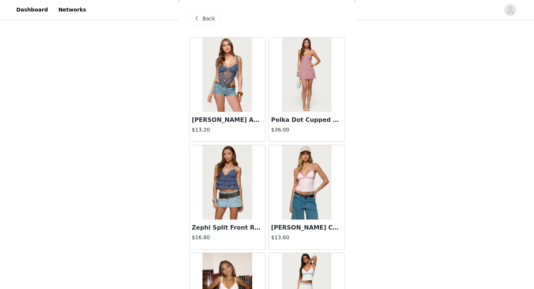
scroll to position [0, 0]
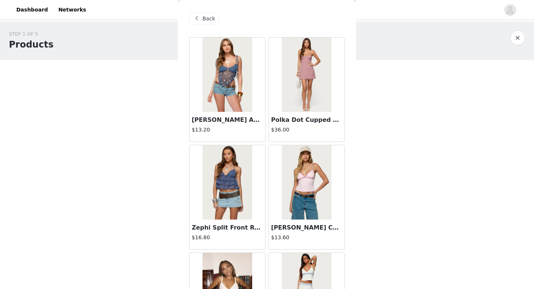
click at [200, 22] on span at bounding box center [196, 18] width 9 height 9
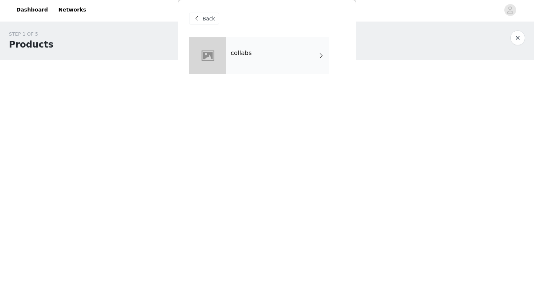
click at [196, 16] on span at bounding box center [196, 18] width 9 height 9
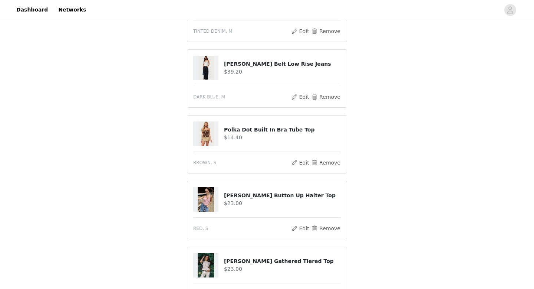
scroll to position [377, 0]
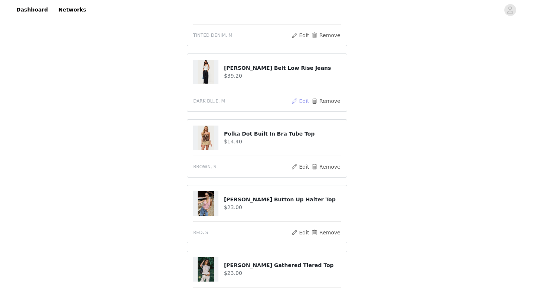
click at [298, 101] on button "Edit" at bounding box center [300, 101] width 19 height 9
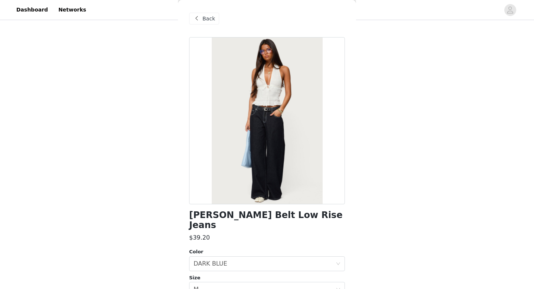
click at [200, 17] on span at bounding box center [196, 18] width 9 height 9
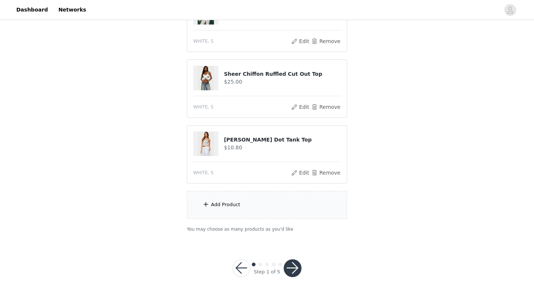
scroll to position [640, 0]
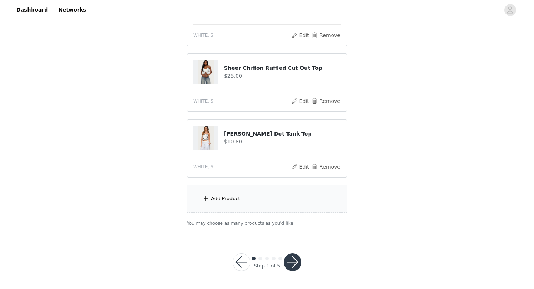
click at [290, 263] on button "button" at bounding box center [293, 262] width 18 height 18
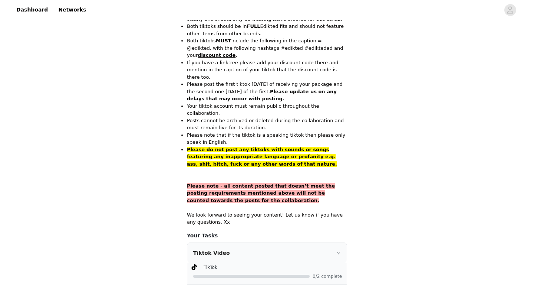
scroll to position [514, 0]
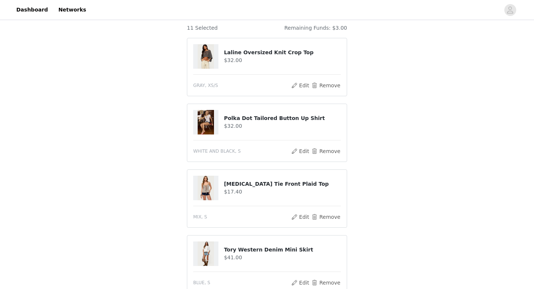
scroll to position [24, 0]
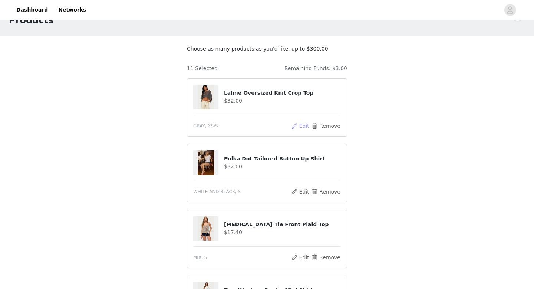
click at [296, 127] on button "Edit" at bounding box center [300, 125] width 19 height 9
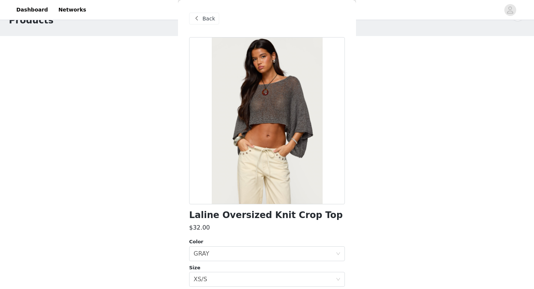
click at [204, 20] on span "Back" at bounding box center [209, 19] width 13 height 8
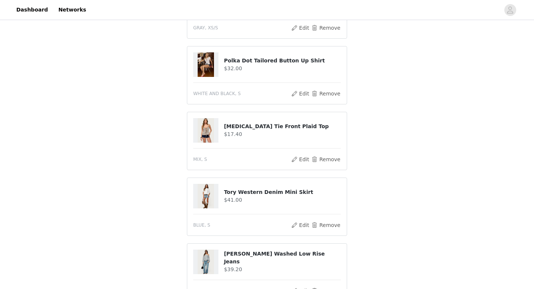
scroll to position [219, 0]
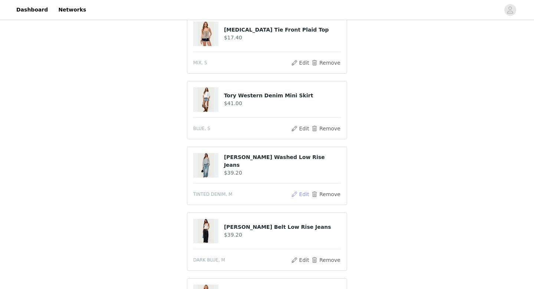
click at [301, 192] on button "Edit" at bounding box center [300, 194] width 19 height 9
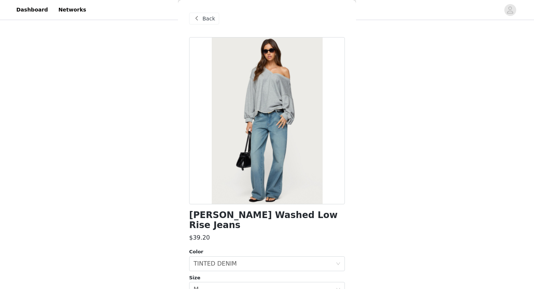
click at [198, 17] on span at bounding box center [196, 18] width 9 height 9
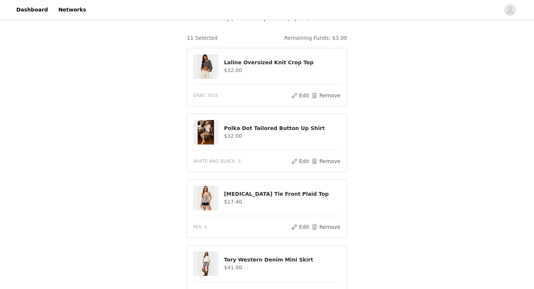
scroll to position [52, 0]
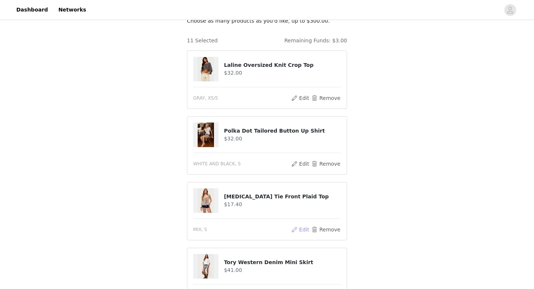
click at [299, 231] on button "Edit" at bounding box center [300, 229] width 19 height 9
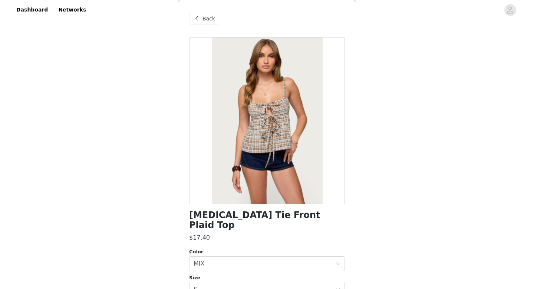
click at [202, 14] on div "Back" at bounding box center [204, 19] width 30 height 12
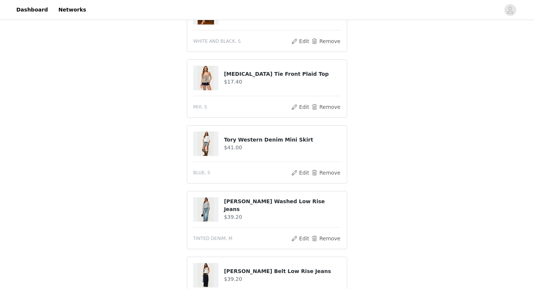
scroll to position [268, 0]
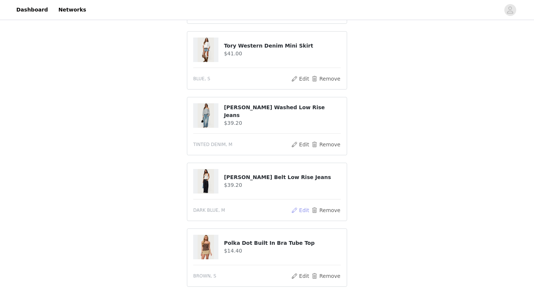
click at [299, 210] on button "Edit" at bounding box center [300, 210] width 19 height 9
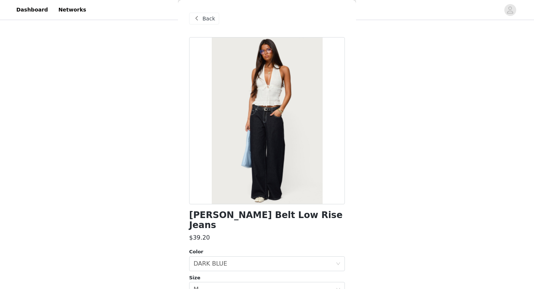
click at [193, 18] on span at bounding box center [196, 18] width 9 height 9
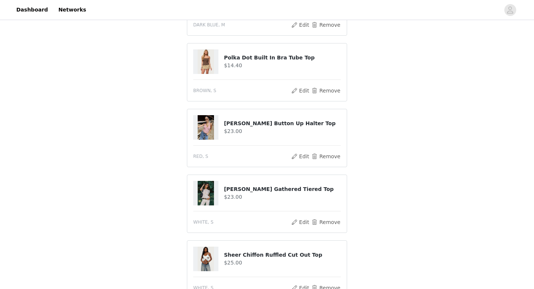
scroll to position [640, 0]
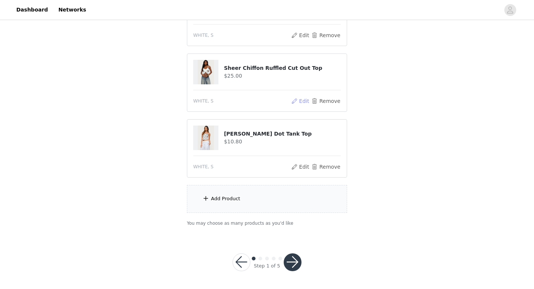
click at [301, 101] on button "Edit" at bounding box center [300, 101] width 19 height 9
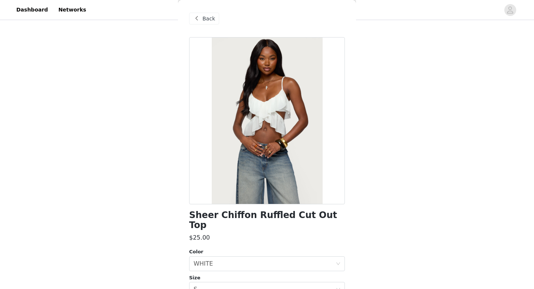
click at [199, 18] on span at bounding box center [196, 18] width 9 height 9
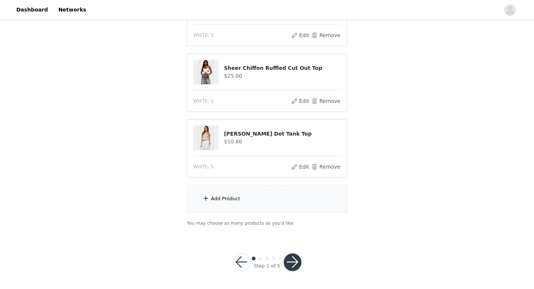
click at [291, 163] on div "WHITE, S" at bounding box center [242, 166] width 98 height 7
click at [298, 167] on button "Edit" at bounding box center [300, 166] width 19 height 9
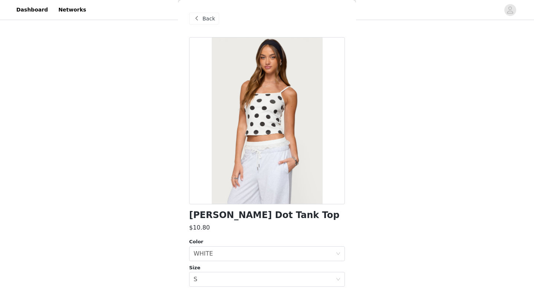
click at [197, 20] on span at bounding box center [196, 18] width 9 height 9
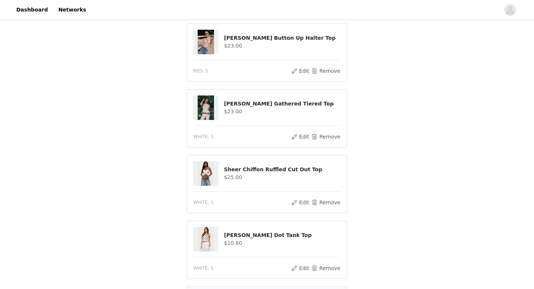
scroll to position [539, 0]
click at [300, 139] on button "Edit" at bounding box center [300, 136] width 19 height 9
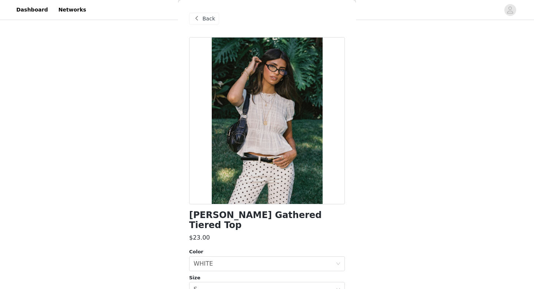
click at [193, 20] on span at bounding box center [196, 18] width 9 height 9
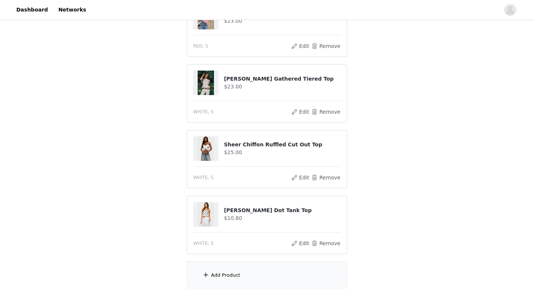
scroll to position [563, 0]
click at [296, 174] on button "Edit" at bounding box center [300, 177] width 19 height 9
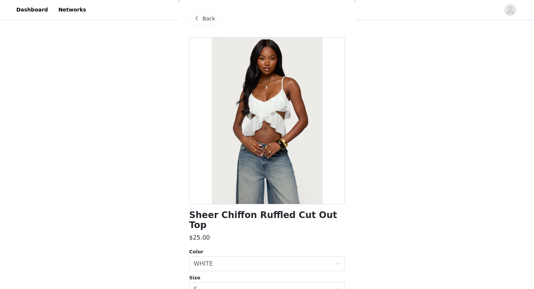
click at [200, 18] on span at bounding box center [196, 18] width 9 height 9
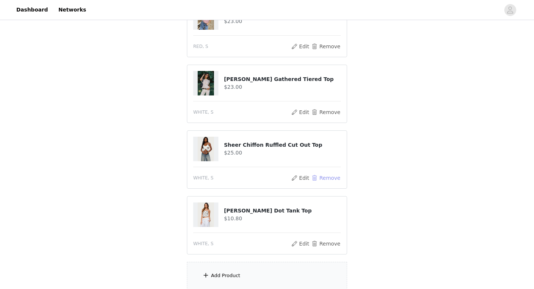
click at [324, 177] on button "Remove" at bounding box center [326, 177] width 30 height 9
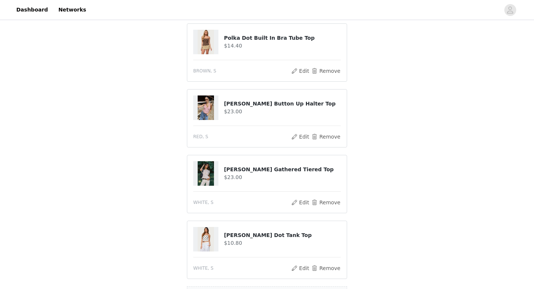
scroll to position [474, 0]
click at [297, 134] on button "Edit" at bounding box center [300, 136] width 19 height 9
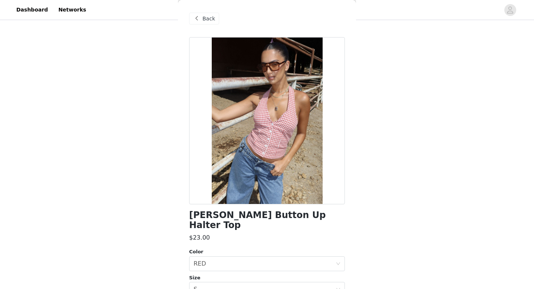
click at [203, 13] on div "Back" at bounding box center [204, 19] width 30 height 12
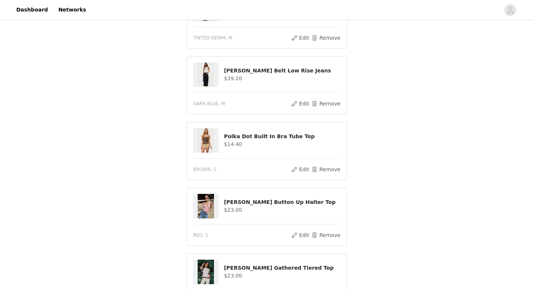
scroll to position [369, 0]
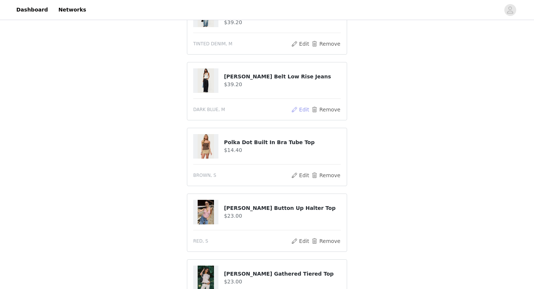
click at [301, 108] on button "Edit" at bounding box center [300, 109] width 19 height 9
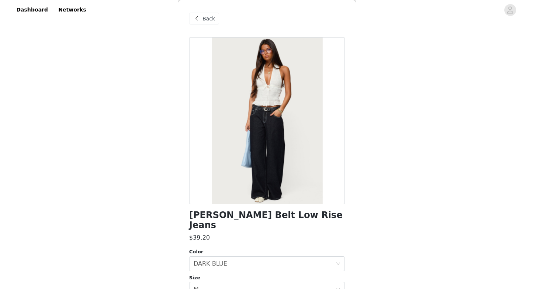
click at [200, 19] on span at bounding box center [196, 18] width 9 height 9
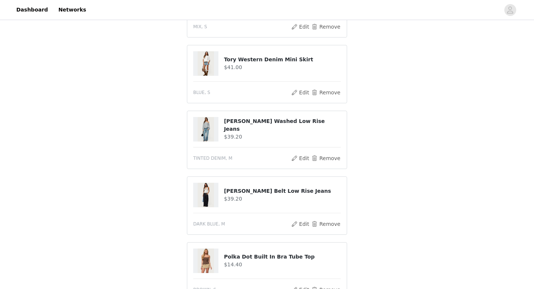
scroll to position [246, 0]
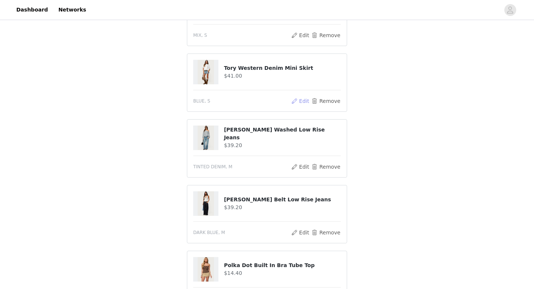
click at [299, 97] on button "Edit" at bounding box center [300, 101] width 19 height 9
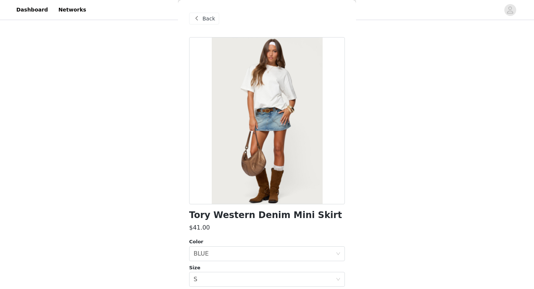
click at [199, 9] on div "Back" at bounding box center [267, 18] width 156 height 37
click at [199, 13] on div "Back" at bounding box center [204, 19] width 30 height 12
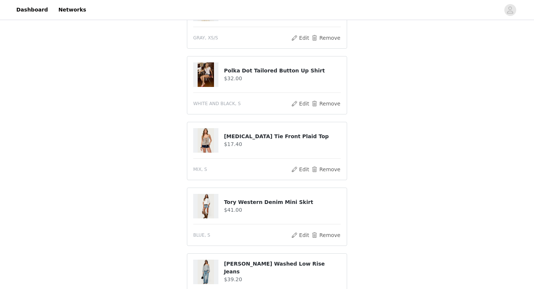
scroll to position [0, 0]
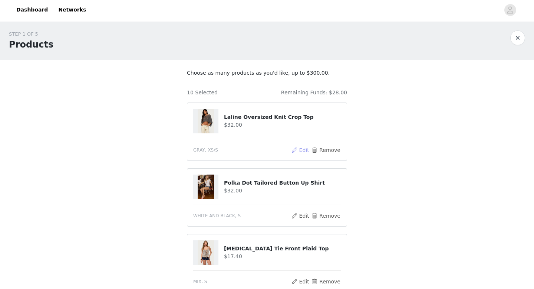
click at [302, 153] on button "Edit" at bounding box center [300, 149] width 19 height 9
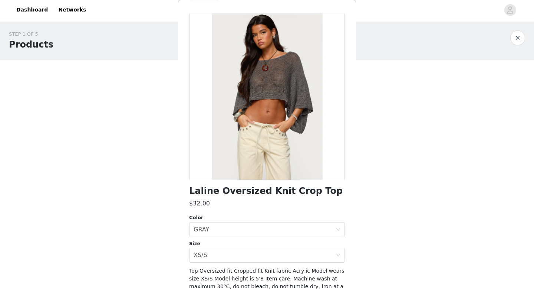
scroll to position [27, 0]
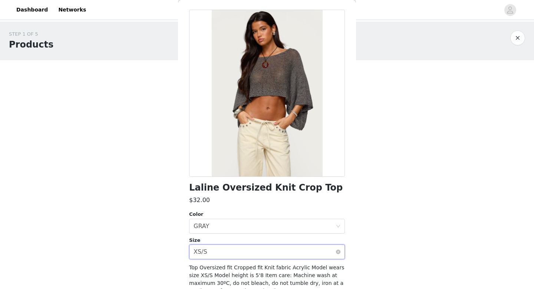
click at [214, 249] on div "Select size XS/S" at bounding box center [265, 252] width 142 height 14
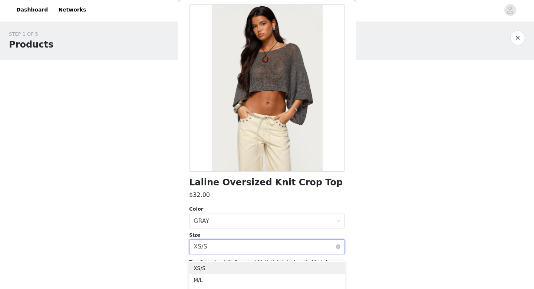
scroll to position [34, 0]
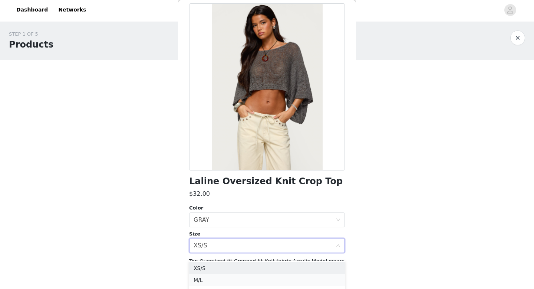
click at [203, 278] on li "M/L" at bounding box center [267, 280] width 156 height 12
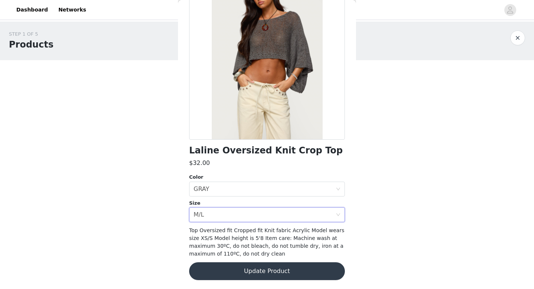
scroll to position [0, 0]
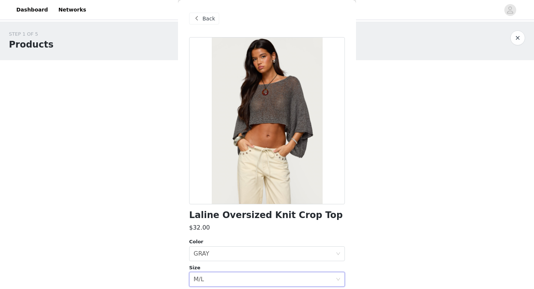
click at [517, 40] on button "button" at bounding box center [518, 37] width 15 height 15
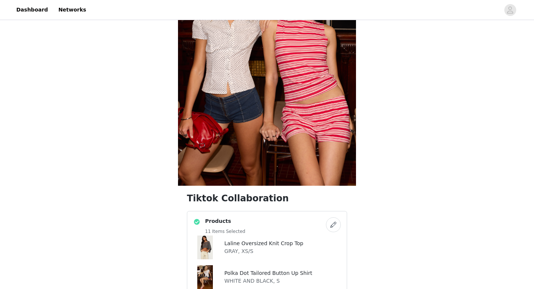
scroll to position [252, 0]
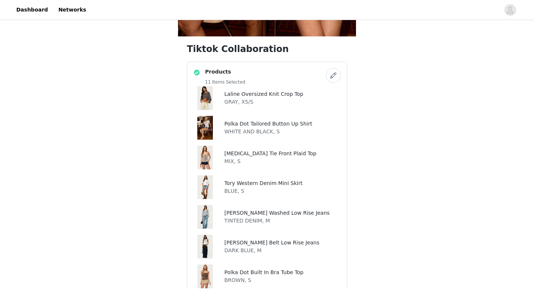
click at [334, 75] on button "button" at bounding box center [333, 75] width 15 height 15
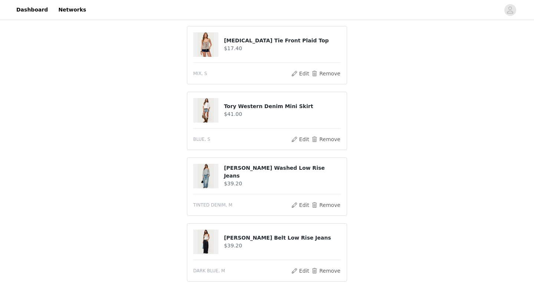
scroll to position [225, 0]
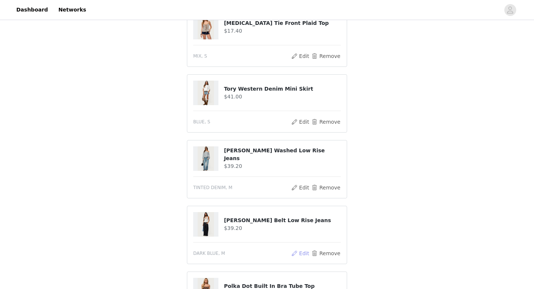
click at [300, 255] on button "Edit" at bounding box center [300, 253] width 19 height 9
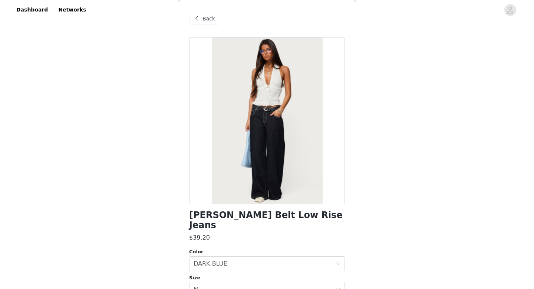
click at [197, 18] on span at bounding box center [196, 18] width 9 height 9
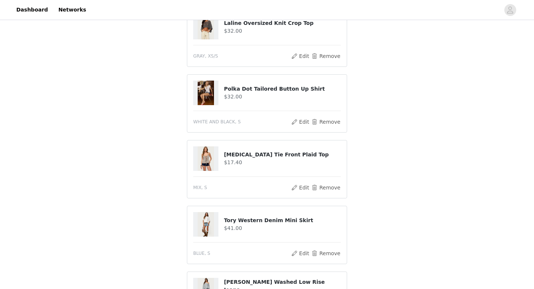
scroll to position [93, 0]
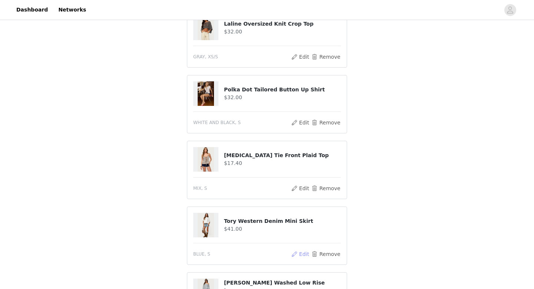
click at [300, 252] on button "Edit" at bounding box center [300, 253] width 19 height 9
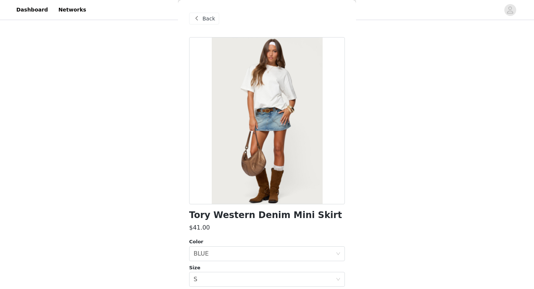
click at [200, 20] on span at bounding box center [196, 18] width 9 height 9
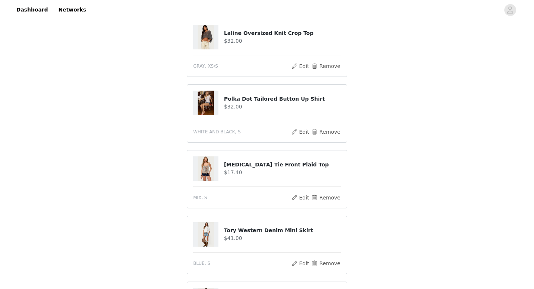
scroll to position [81, 0]
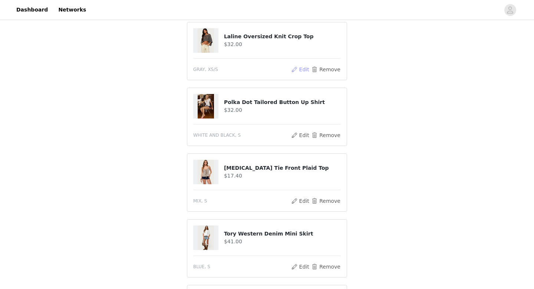
click at [305, 68] on button "Edit" at bounding box center [300, 69] width 19 height 9
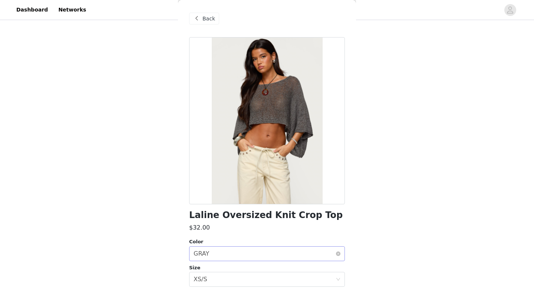
click at [226, 252] on div "Select color GRAY" at bounding box center [265, 253] width 142 height 14
click at [206, 23] on div "Back" at bounding box center [204, 19] width 30 height 12
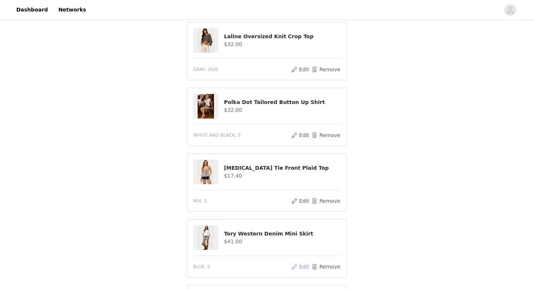
click at [304, 264] on button "Edit" at bounding box center [300, 266] width 19 height 9
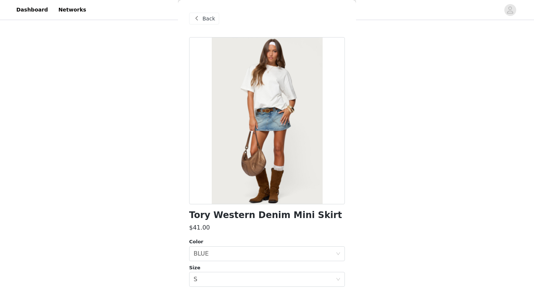
click at [197, 17] on span at bounding box center [196, 18] width 9 height 9
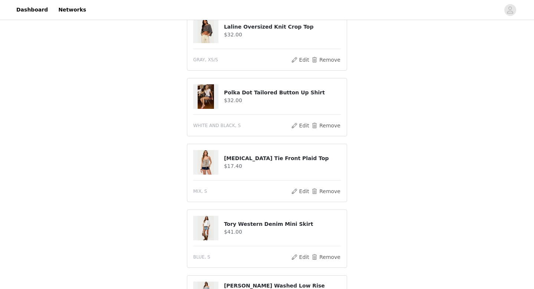
scroll to position [91, 0]
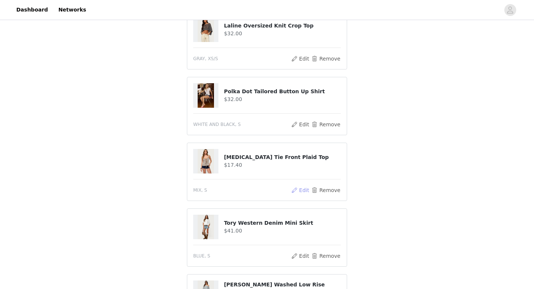
click at [303, 192] on button "Edit" at bounding box center [300, 190] width 19 height 9
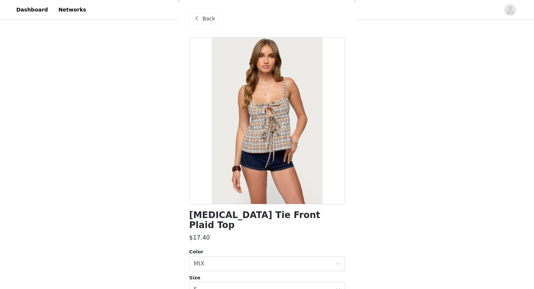
click at [199, 22] on span at bounding box center [196, 18] width 9 height 9
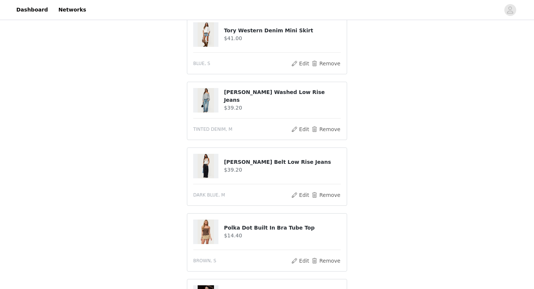
scroll to position [284, 0]
click at [297, 128] on button "Edit" at bounding box center [300, 128] width 19 height 9
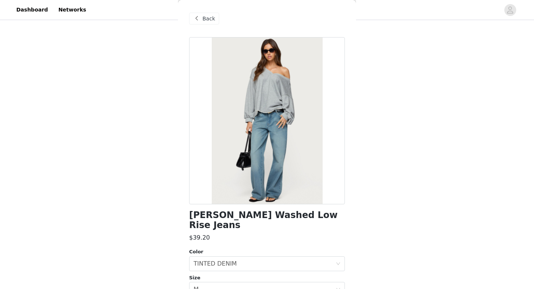
click at [199, 24] on div "Back" at bounding box center [267, 18] width 156 height 37
click at [198, 15] on span at bounding box center [196, 18] width 9 height 9
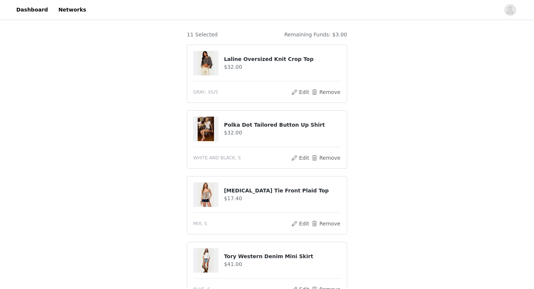
scroll to position [57, 0]
drag, startPoint x: 248, startPoint y: 120, endPoint x: 248, endPoint y: 115, distance: 5.2
click at [248, 115] on article "Polka Dot Tailored Button Up Shirt $32.00 WHITE AND BLACK, S Edit Remove" at bounding box center [267, 140] width 160 height 58
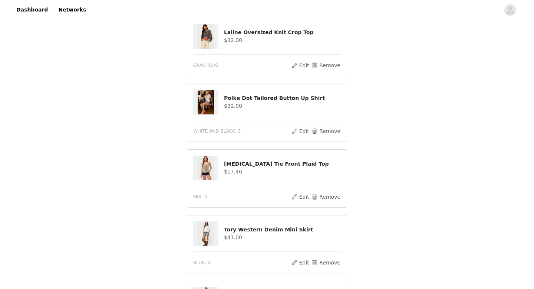
scroll to position [90, 0]
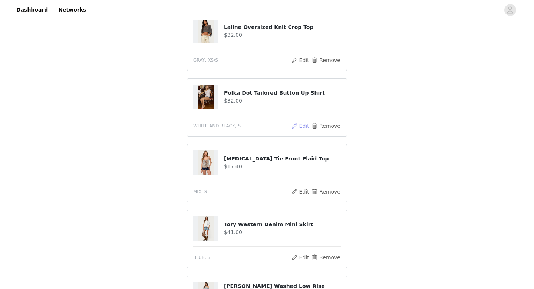
click at [300, 124] on button "Edit" at bounding box center [300, 125] width 19 height 9
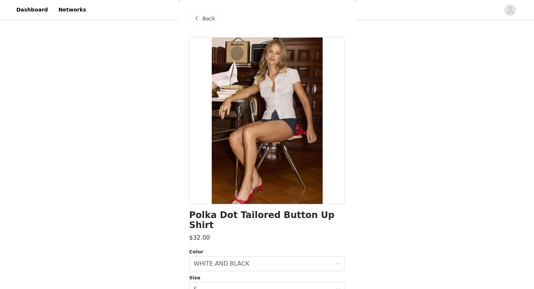
click at [189, 18] on div "Back" at bounding box center [204, 19] width 30 height 12
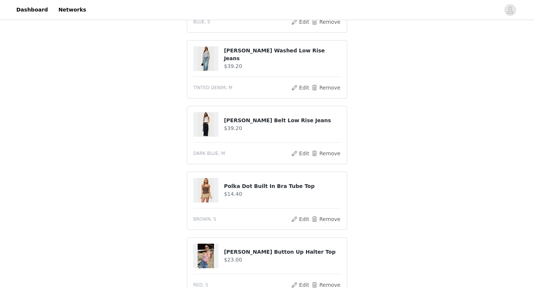
scroll to position [377, 0]
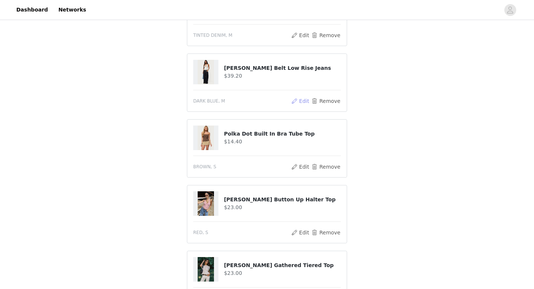
click at [302, 101] on button "Edit" at bounding box center [300, 101] width 19 height 9
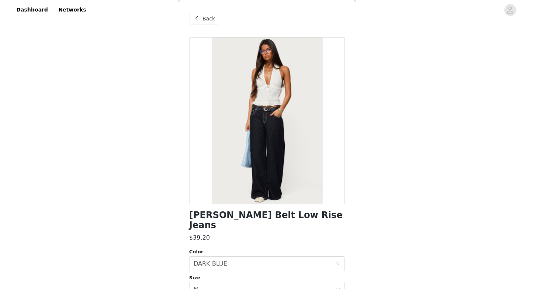
click at [190, 21] on div "Back" at bounding box center [204, 19] width 30 height 12
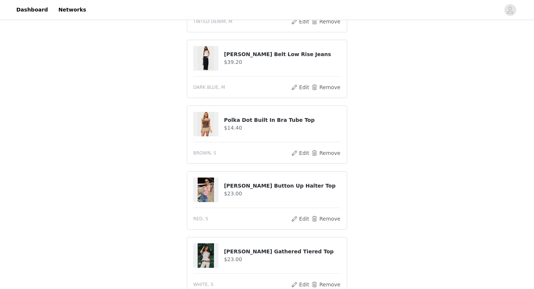
scroll to position [394, 0]
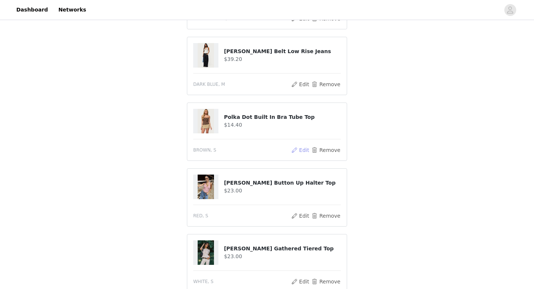
click at [301, 151] on button "Edit" at bounding box center [300, 149] width 19 height 9
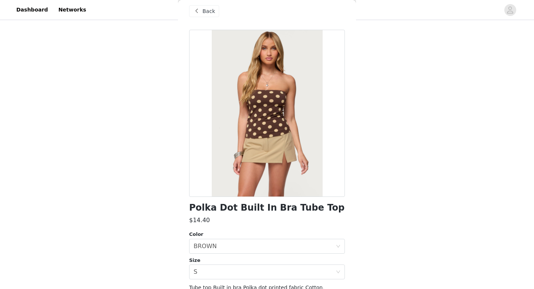
scroll to position [0, 0]
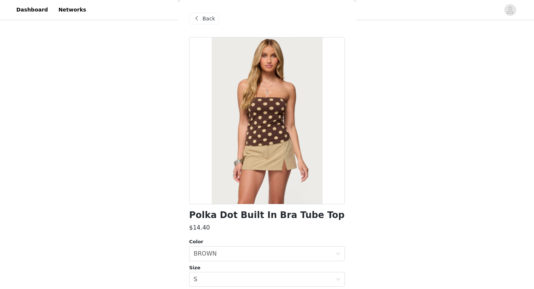
click at [214, 22] on span "Back" at bounding box center [209, 19] width 13 height 8
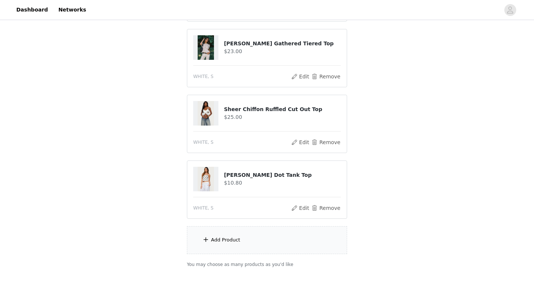
scroll to position [601, 0]
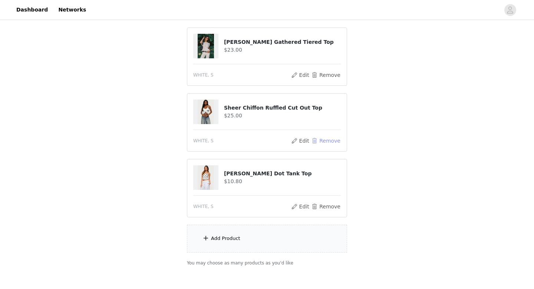
click at [317, 142] on button "Remove" at bounding box center [326, 140] width 30 height 9
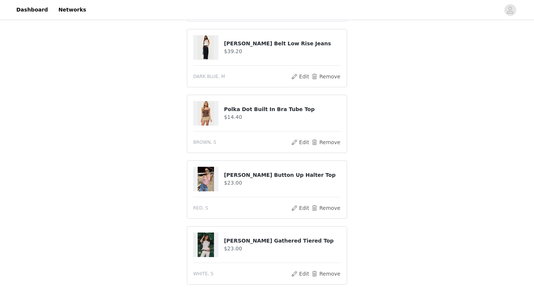
scroll to position [396, 0]
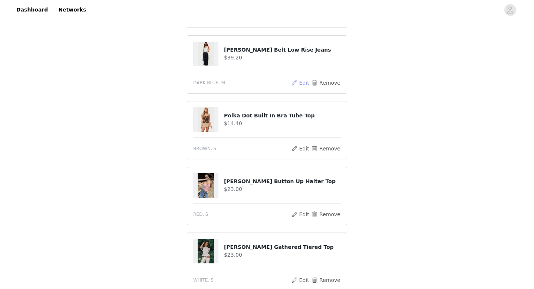
click at [307, 84] on button "Edit" at bounding box center [300, 82] width 19 height 9
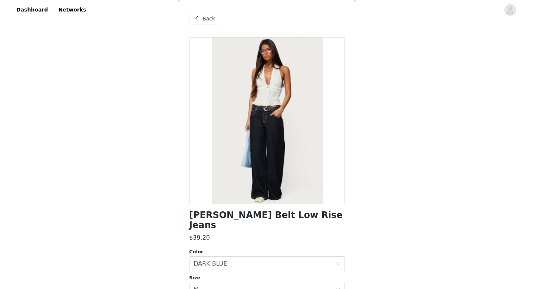
click at [200, 20] on span at bounding box center [196, 18] width 9 height 9
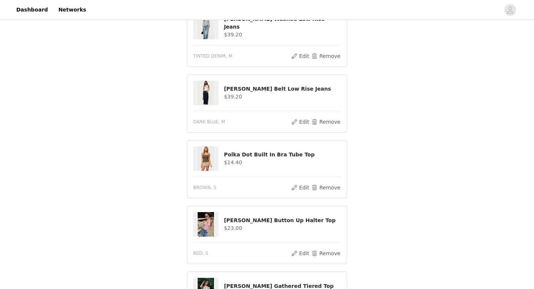
scroll to position [356, 0]
click at [307, 56] on button "Edit" at bounding box center [300, 56] width 19 height 9
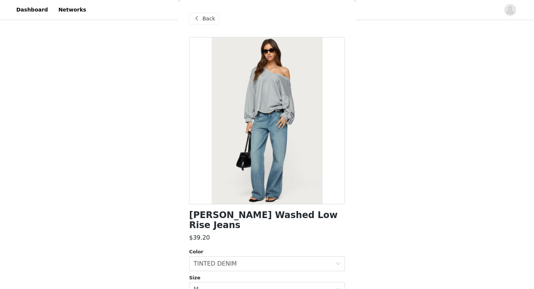
click at [200, 20] on span at bounding box center [196, 18] width 9 height 9
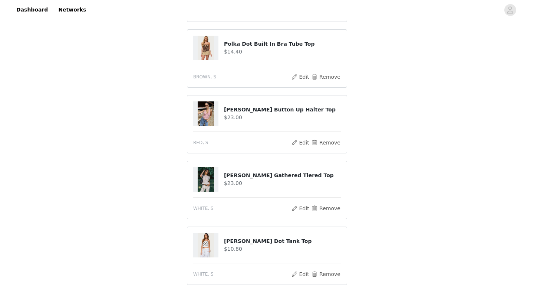
scroll to position [573, 0]
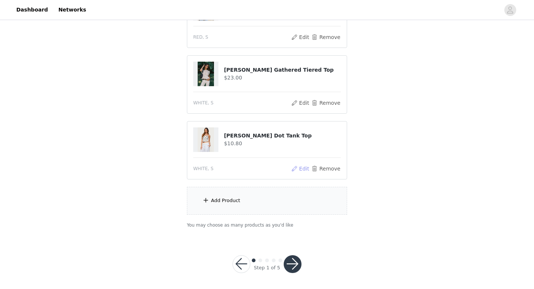
click at [304, 171] on button "Edit" at bounding box center [300, 168] width 19 height 9
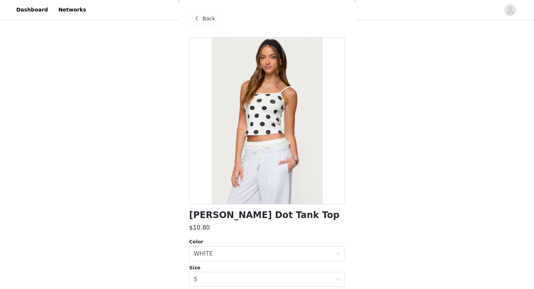
click at [201, 14] on div "Back" at bounding box center [204, 19] width 30 height 12
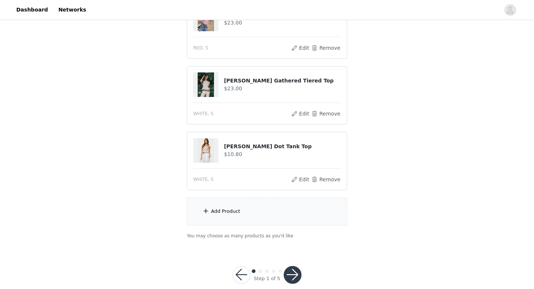
scroll to position [565, 0]
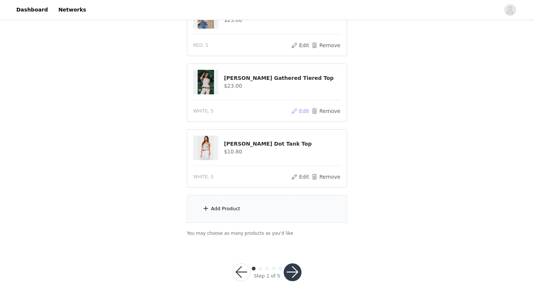
click at [298, 111] on button "Edit" at bounding box center [300, 111] width 19 height 9
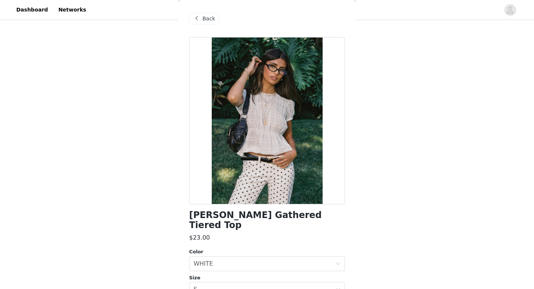
click at [200, 17] on span at bounding box center [196, 18] width 9 height 9
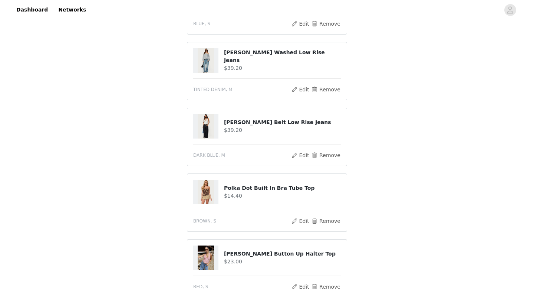
scroll to position [324, 0]
click at [302, 217] on button "Edit" at bounding box center [300, 220] width 19 height 9
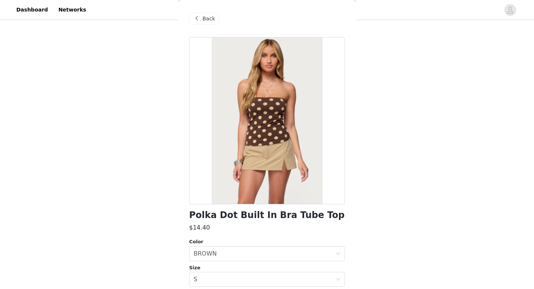
click at [197, 21] on span at bounding box center [196, 18] width 9 height 9
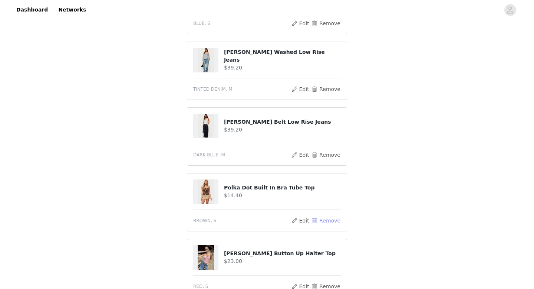
click at [321, 221] on button "Remove" at bounding box center [326, 220] width 30 height 9
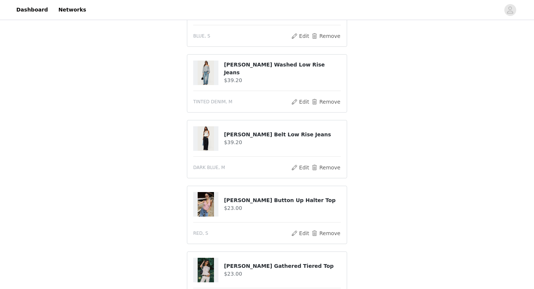
scroll to position [307, 0]
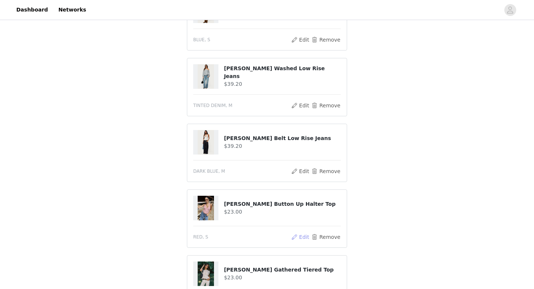
click at [304, 233] on button "Edit" at bounding box center [300, 236] width 19 height 9
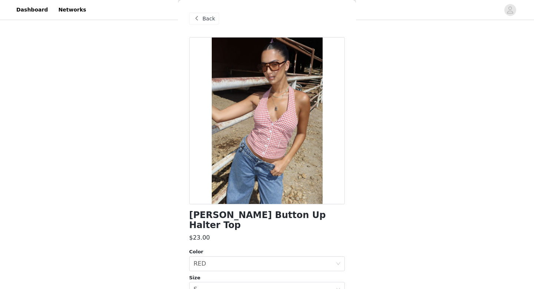
click at [196, 16] on span at bounding box center [196, 18] width 9 height 9
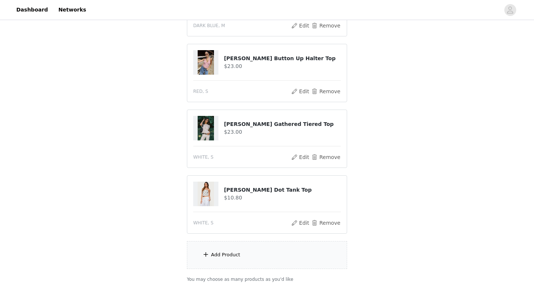
scroll to position [452, 0]
click at [301, 154] on button "Edit" at bounding box center [300, 157] width 19 height 9
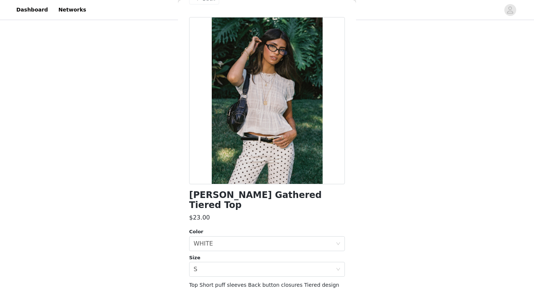
scroll to position [0, 0]
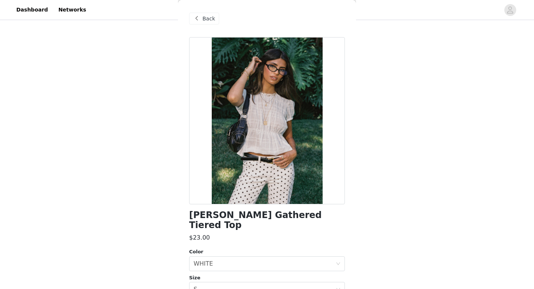
click at [195, 17] on span at bounding box center [196, 18] width 9 height 9
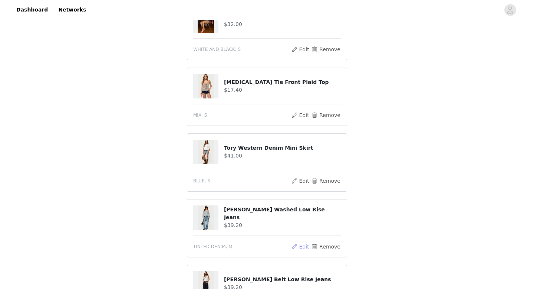
scroll to position [220, 0]
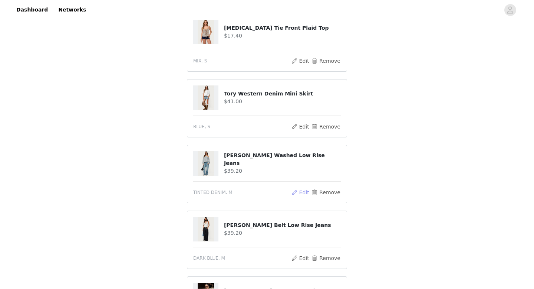
click at [300, 192] on button "Edit" at bounding box center [300, 192] width 19 height 9
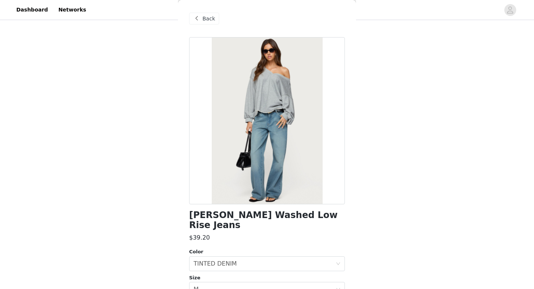
click at [195, 15] on span at bounding box center [196, 18] width 9 height 9
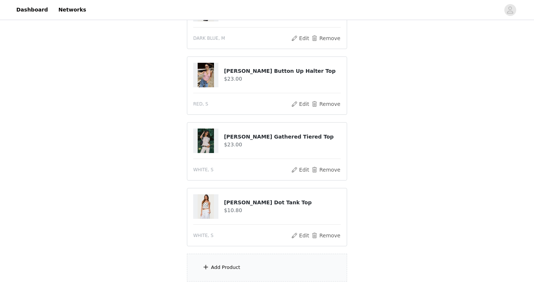
scroll to position [441, 0]
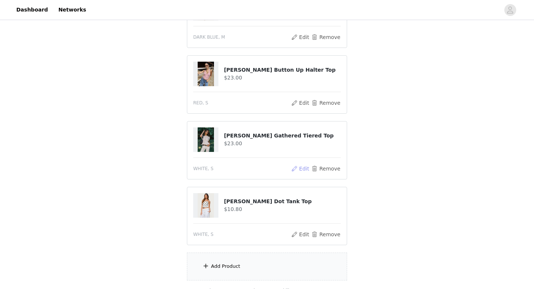
click at [297, 170] on button "Edit" at bounding box center [300, 168] width 19 height 9
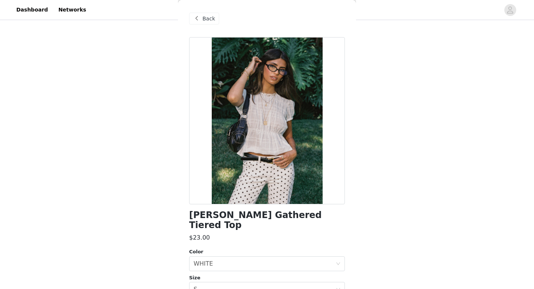
click at [201, 23] on div "Back" at bounding box center [204, 19] width 30 height 12
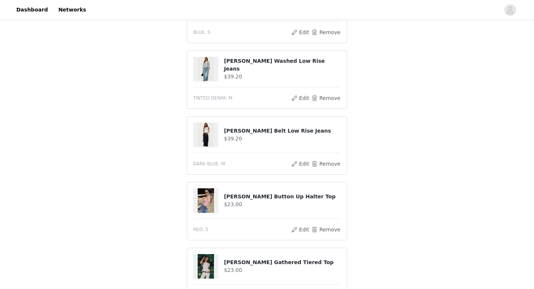
scroll to position [344, 0]
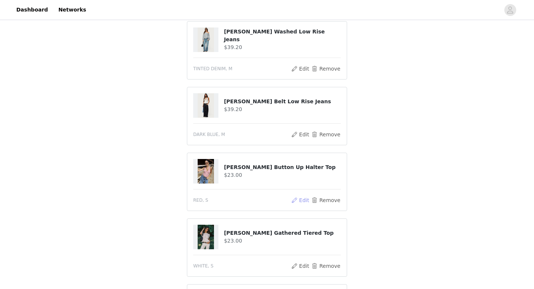
click at [303, 198] on button "Edit" at bounding box center [300, 200] width 19 height 9
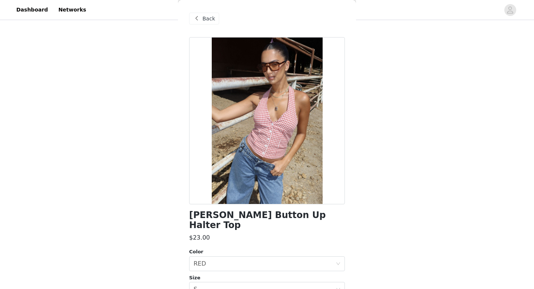
click at [205, 16] on span "Back" at bounding box center [209, 19] width 13 height 8
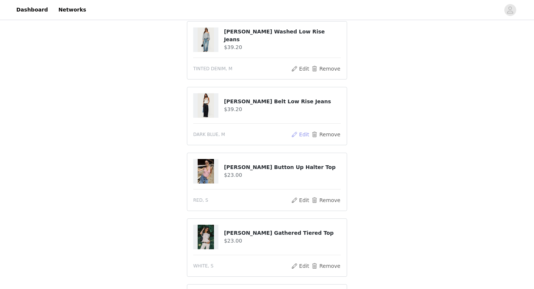
click at [302, 136] on button "Edit" at bounding box center [300, 134] width 19 height 9
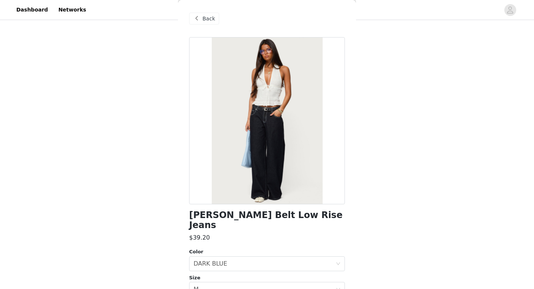
click at [197, 19] on span at bounding box center [196, 18] width 9 height 9
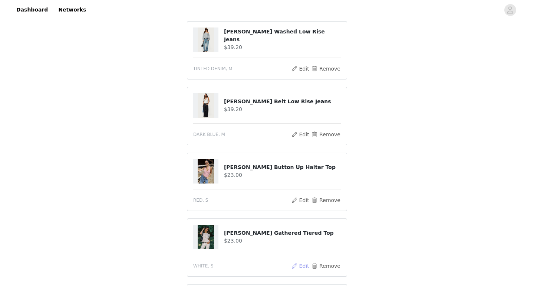
click at [300, 263] on button "Edit" at bounding box center [300, 265] width 19 height 9
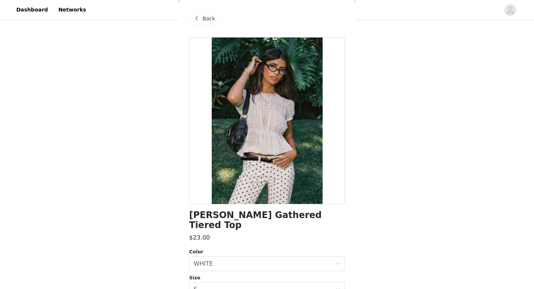
click at [200, 19] on span at bounding box center [196, 18] width 9 height 9
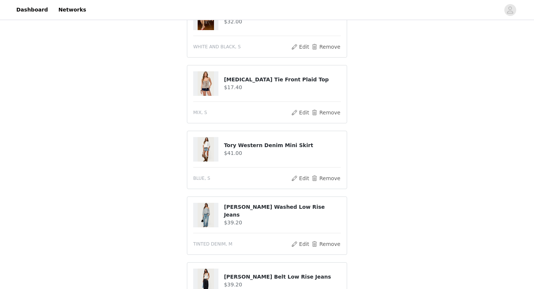
scroll to position [152, 0]
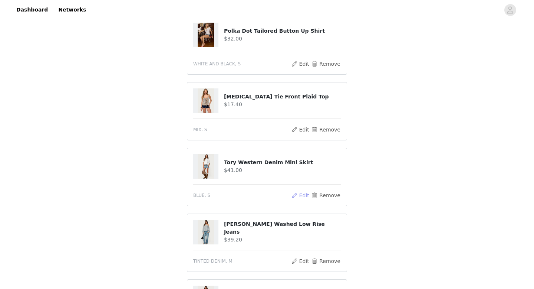
click at [300, 196] on button "Edit" at bounding box center [300, 195] width 19 height 9
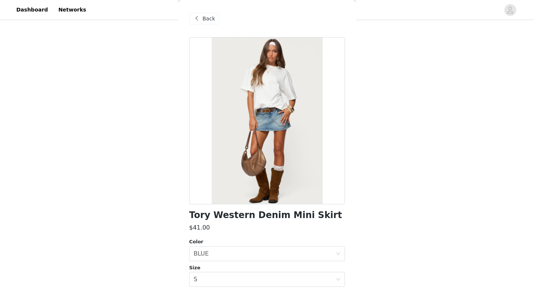
click at [194, 12] on div "Back" at bounding box center [267, 18] width 156 height 37
click at [194, 13] on div "Back" at bounding box center [204, 19] width 30 height 12
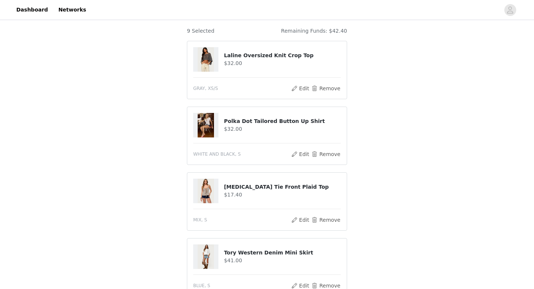
scroll to position [59, 0]
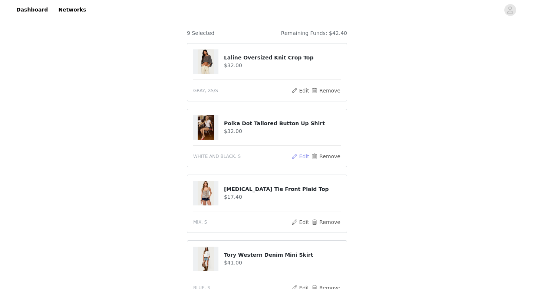
click at [301, 160] on button "Edit" at bounding box center [300, 156] width 19 height 9
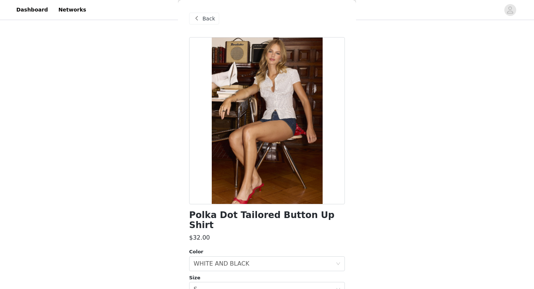
click at [196, 19] on span at bounding box center [196, 18] width 9 height 9
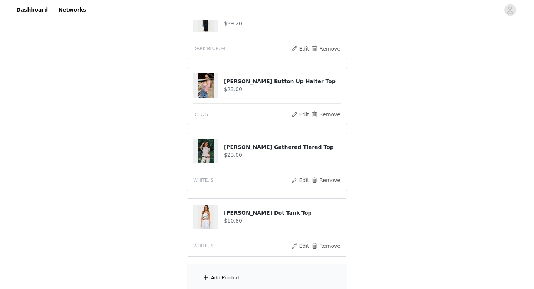
scroll to position [424, 0]
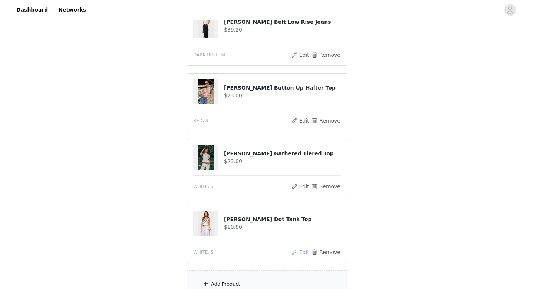
click at [304, 254] on button "Edit" at bounding box center [300, 252] width 19 height 9
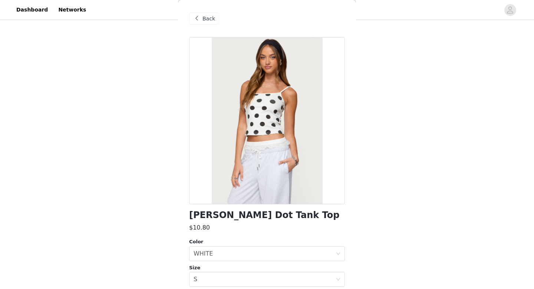
click at [209, 21] on span "Back" at bounding box center [209, 19] width 13 height 8
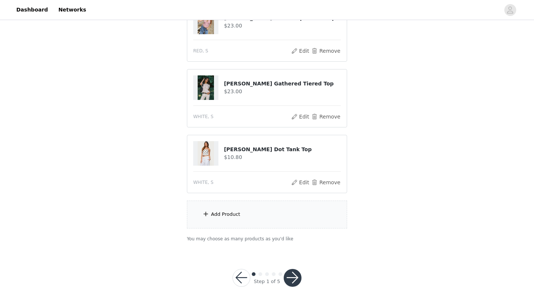
scroll to position [509, 0]
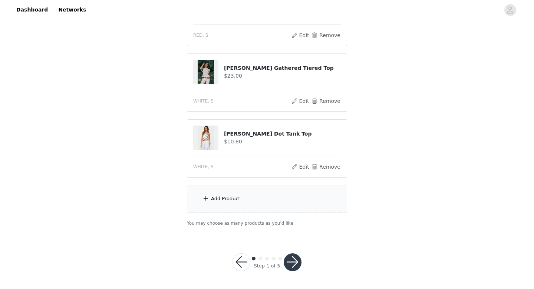
click at [262, 201] on div "Add Product" at bounding box center [267, 199] width 160 height 28
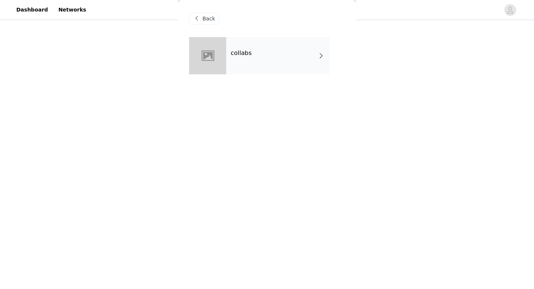
click at [265, 75] on div "collabs" at bounding box center [267, 61] width 156 height 48
click at [265, 70] on div "collabs" at bounding box center [277, 55] width 103 height 37
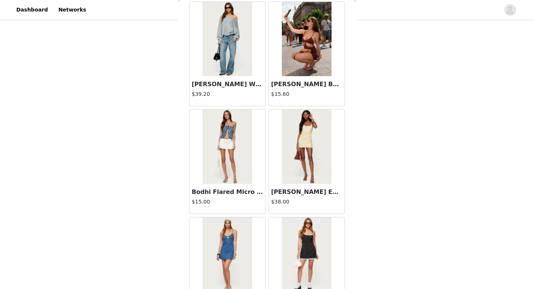
scroll to position [847, 0]
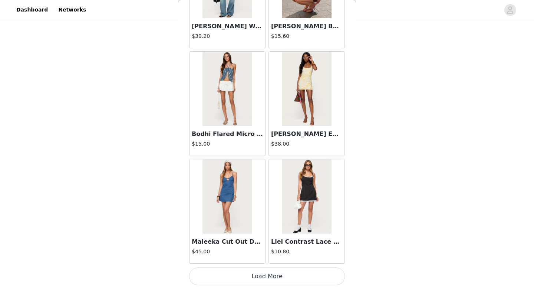
click at [270, 279] on button "Load More" at bounding box center [267, 276] width 156 height 18
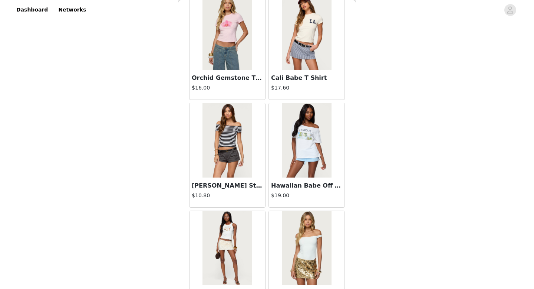
scroll to position [1923, 0]
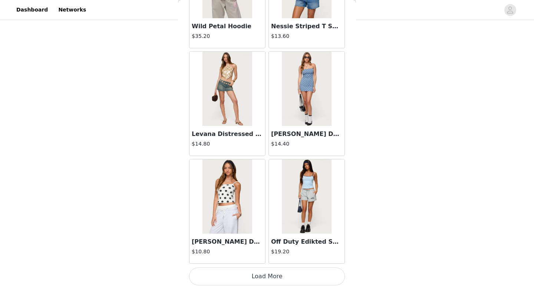
click at [228, 278] on button "Load More" at bounding box center [267, 276] width 156 height 18
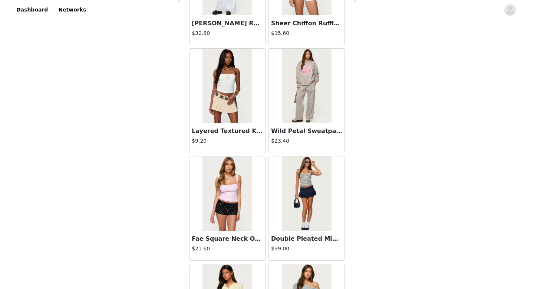
scroll to position [3000, 0]
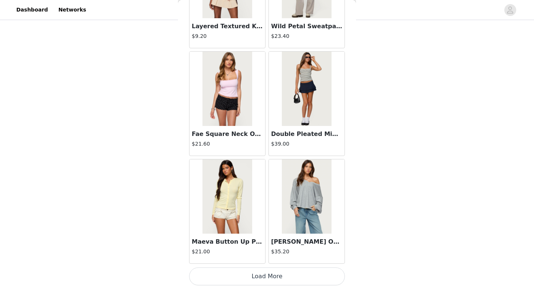
click at [244, 283] on button "Load More" at bounding box center [267, 276] width 156 height 18
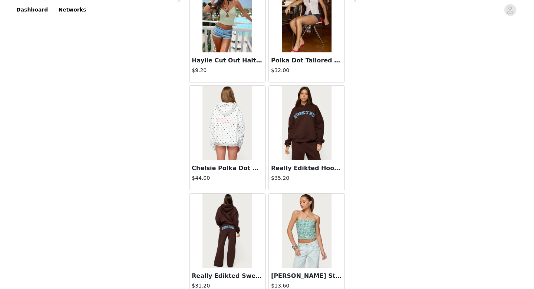
scroll to position [3722, 0]
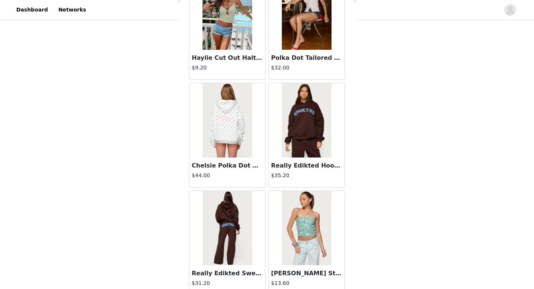
click at [290, 143] on img at bounding box center [306, 120] width 49 height 74
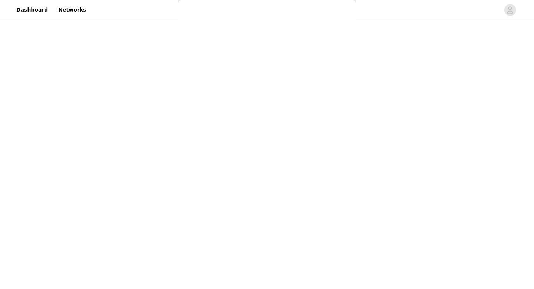
scroll to position [72, 0]
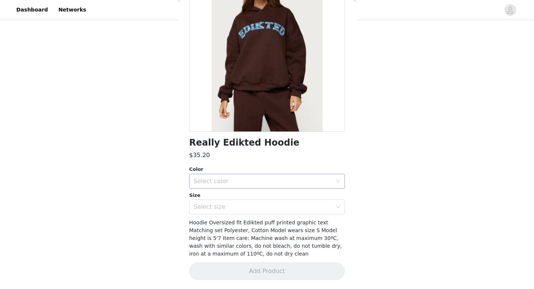
click at [230, 178] on div "Select color" at bounding box center [263, 180] width 139 height 7
click at [227, 197] on li "BROWN" at bounding box center [267, 198] width 156 height 12
click at [227, 204] on div "Select size" at bounding box center [263, 206] width 139 height 7
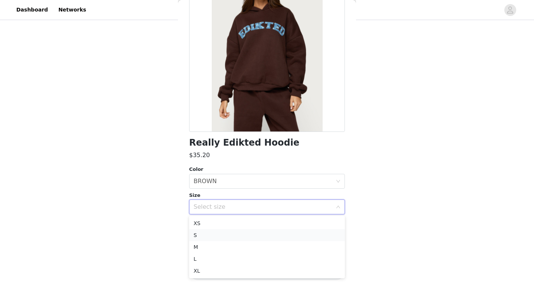
click at [220, 233] on li "S" at bounding box center [267, 235] width 156 height 12
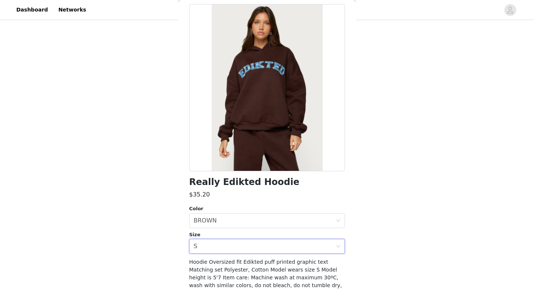
scroll to position [0, 0]
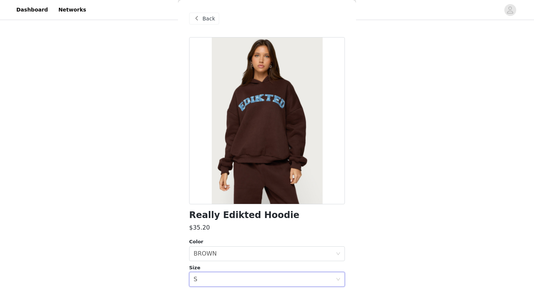
click at [196, 16] on span at bounding box center [196, 18] width 9 height 9
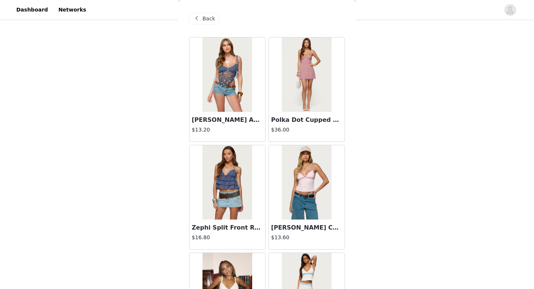
scroll to position [509, 0]
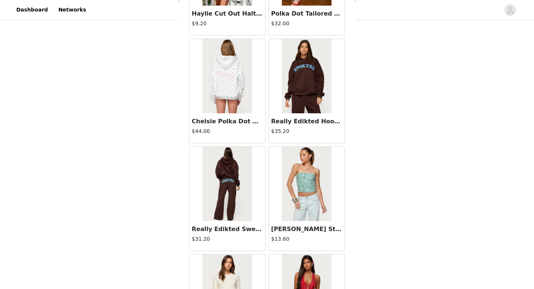
click at [313, 87] on img at bounding box center [306, 76] width 49 height 74
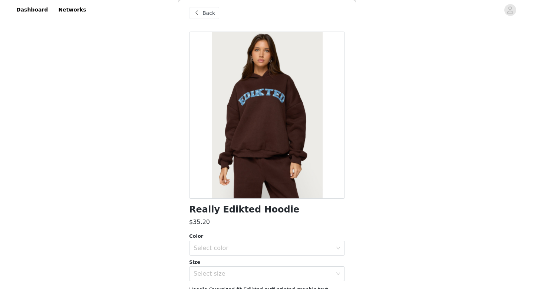
scroll to position [0, 0]
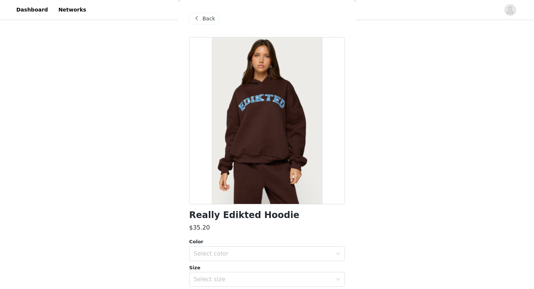
click at [205, 21] on span "Back" at bounding box center [209, 19] width 13 height 8
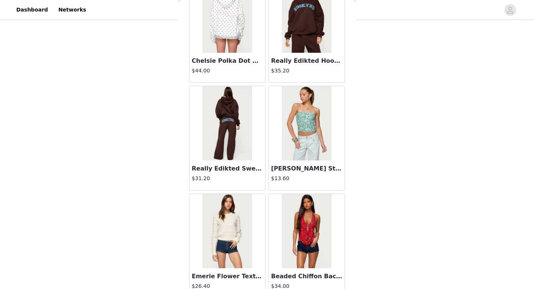
scroll to position [3796, 0]
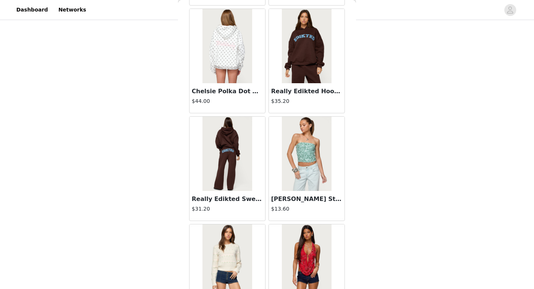
click at [233, 164] on img at bounding box center [227, 154] width 49 height 74
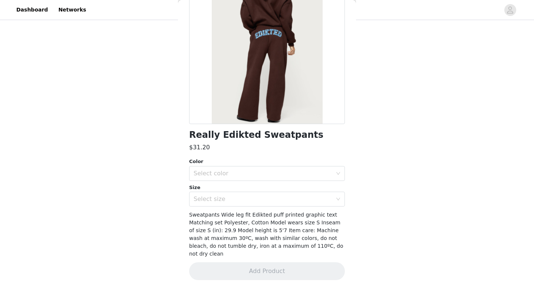
scroll to position [72, 0]
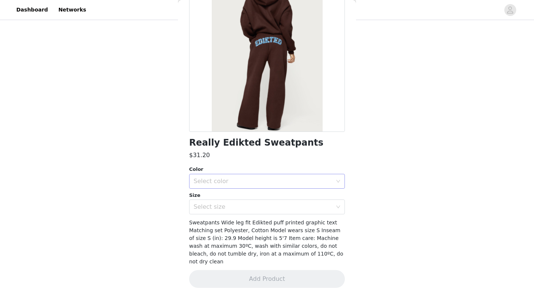
click at [235, 181] on div "Select color" at bounding box center [263, 180] width 139 height 7
click at [223, 205] on div "Select size" at bounding box center [263, 206] width 139 height 7
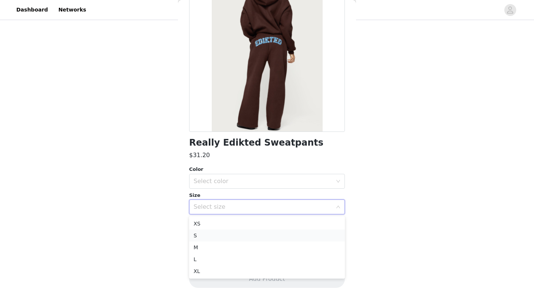
click at [205, 233] on li "S" at bounding box center [267, 235] width 156 height 12
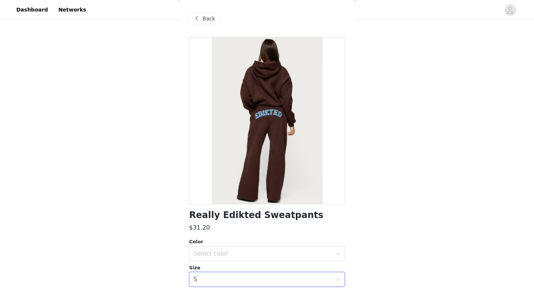
scroll to position [406, 0]
click at [194, 15] on span at bounding box center [196, 18] width 9 height 9
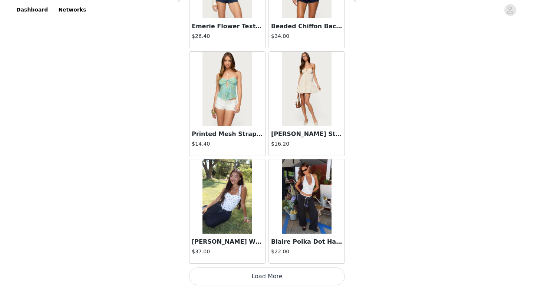
scroll to position [509, 0]
click at [274, 277] on button "Load More" at bounding box center [267, 276] width 156 height 18
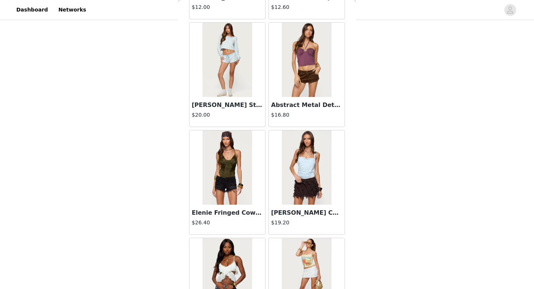
scroll to position [0, 0]
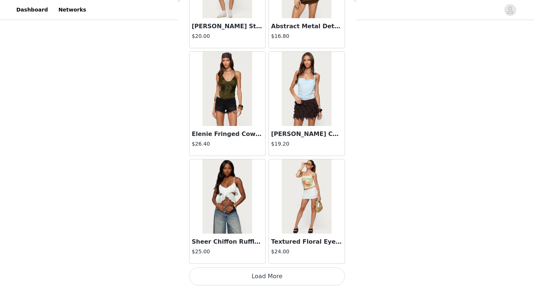
click at [254, 272] on button "Load More" at bounding box center [267, 276] width 156 height 18
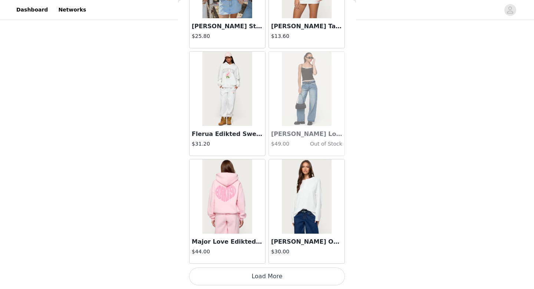
click at [254, 272] on button "Load More" at bounding box center [267, 276] width 156 height 18
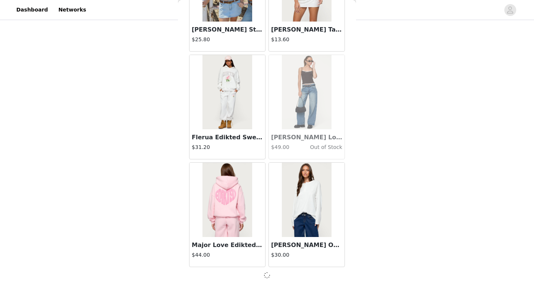
scroll to position [6226, 0]
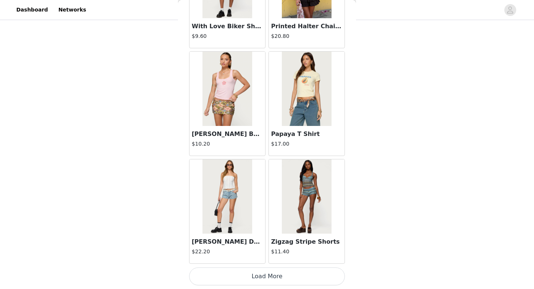
click at [254, 272] on button "Load More" at bounding box center [267, 276] width 156 height 18
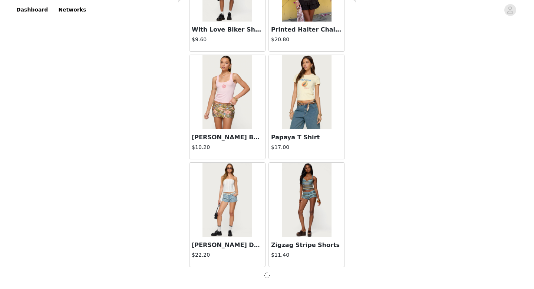
scroll to position [7302, 0]
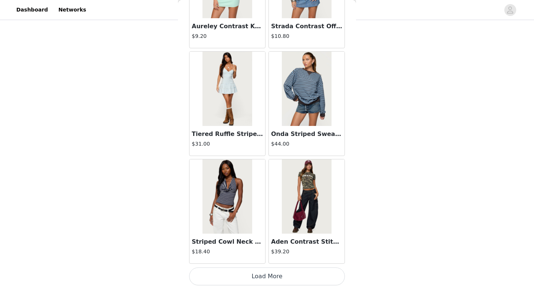
click at [254, 272] on button "Load More" at bounding box center [267, 276] width 156 height 18
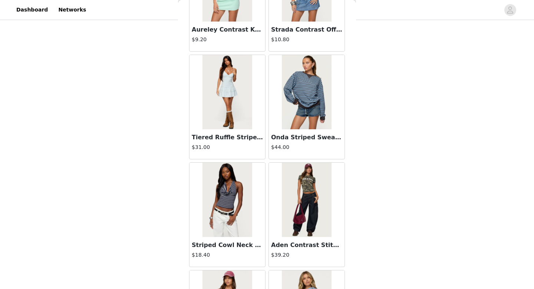
scroll to position [8382, 0]
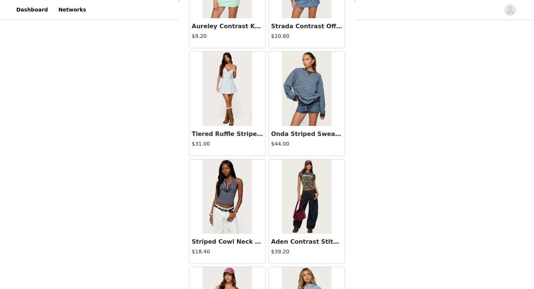
click at [292, 124] on img at bounding box center [306, 89] width 49 height 74
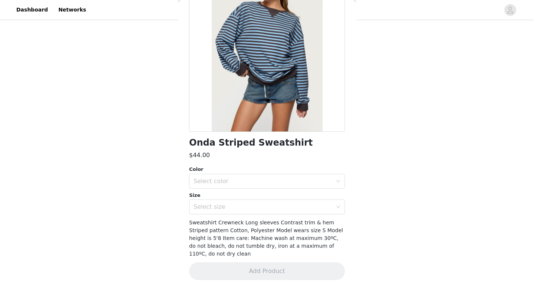
scroll to position [65, 0]
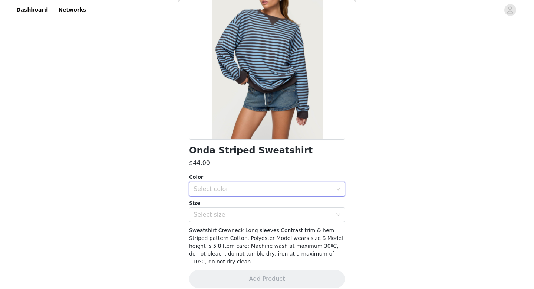
click at [229, 183] on div "Select color" at bounding box center [265, 189] width 142 height 14
click at [225, 202] on li "BLUE" at bounding box center [267, 205] width 156 height 12
click at [223, 219] on div "Select size" at bounding box center [265, 214] width 142 height 14
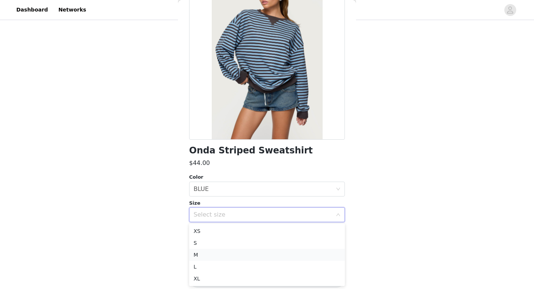
click at [213, 250] on li "M" at bounding box center [267, 255] width 156 height 12
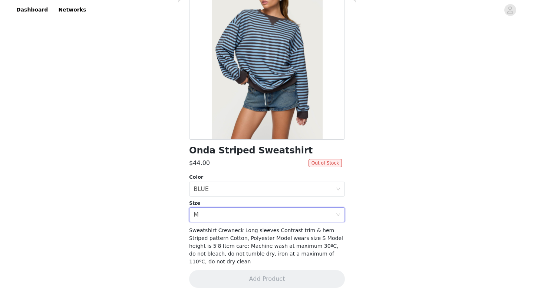
scroll to position [26, 0]
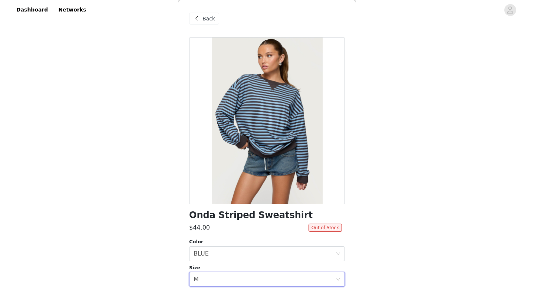
click at [203, 15] on span "Back" at bounding box center [209, 19] width 13 height 8
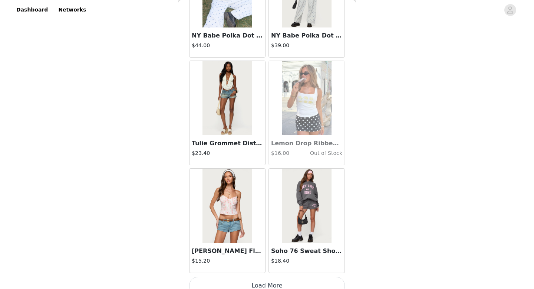
scroll to position [9458, 0]
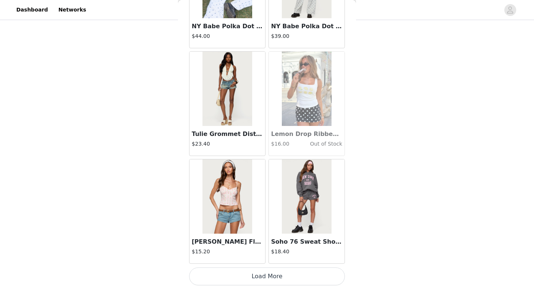
click at [279, 274] on button "Load More" at bounding box center [267, 276] width 156 height 18
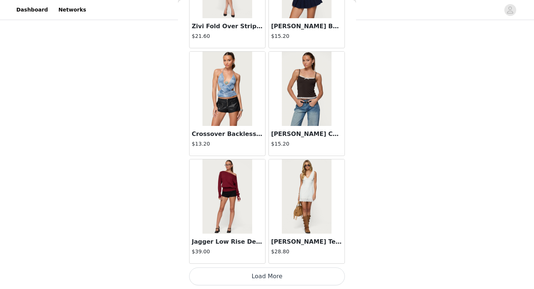
scroll to position [377, 0]
click at [279, 274] on button "Load More" at bounding box center [267, 276] width 156 height 18
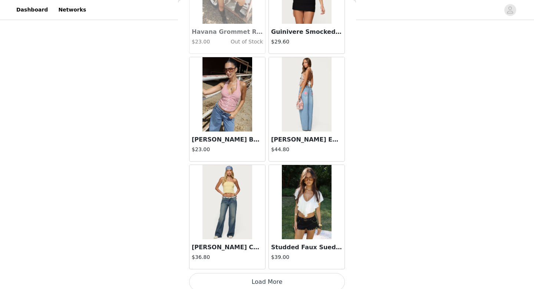
scroll to position [11611, 0]
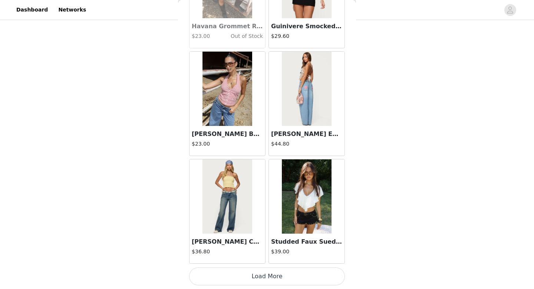
click at [279, 279] on button "Load More" at bounding box center [267, 276] width 156 height 18
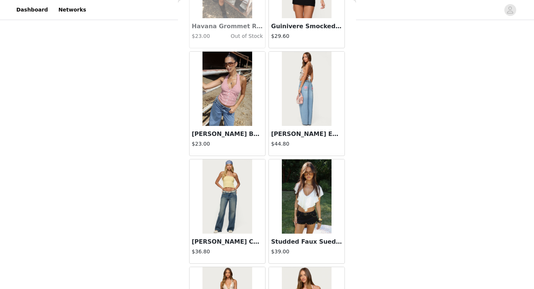
scroll to position [509, 0]
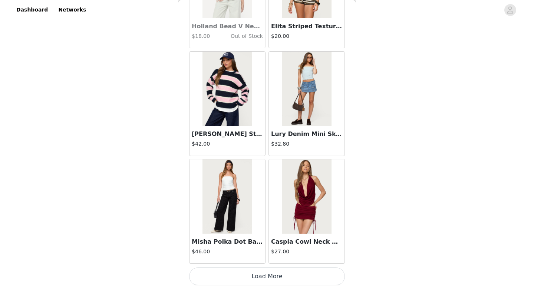
click at [279, 279] on button "Load More" at bounding box center [267, 276] width 156 height 18
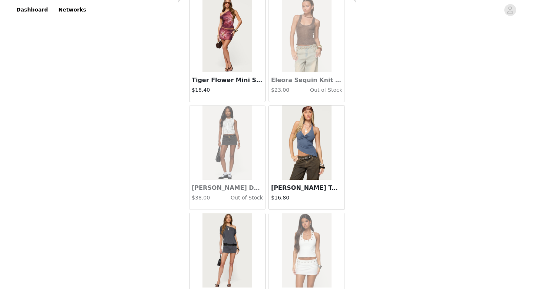
scroll to position [13764, 0]
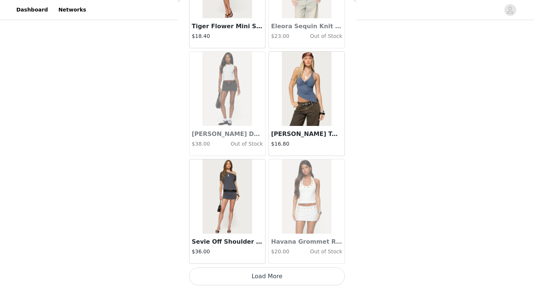
click at [278, 264] on div "Havana Grommet Ribbed Halter Top $20.00 Out of Stock" at bounding box center [306, 211] width 79 height 108
click at [277, 272] on button "Load More" at bounding box center [267, 276] width 156 height 18
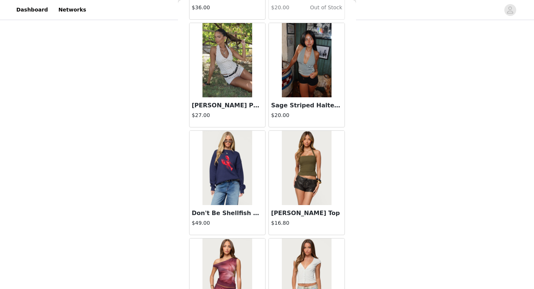
click at [238, 182] on img at bounding box center [227, 168] width 49 height 74
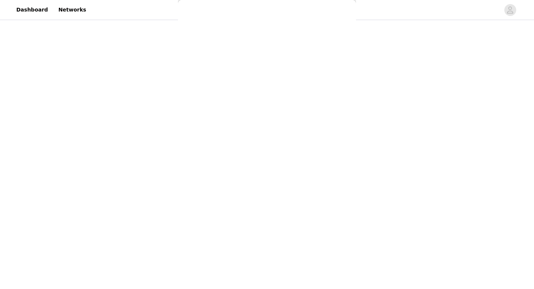
scroll to position [65, 0]
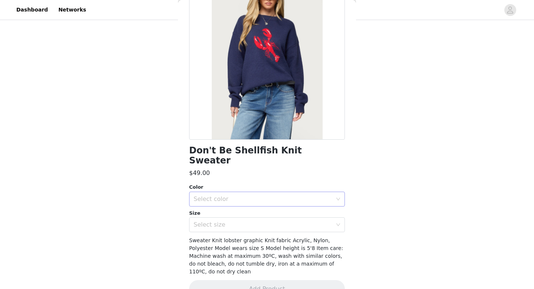
click at [232, 195] on div "Select color" at bounding box center [263, 198] width 139 height 7
click at [222, 205] on li "NAVY" at bounding box center [267, 205] width 156 height 12
click at [222, 221] on div "Select size" at bounding box center [263, 224] width 139 height 7
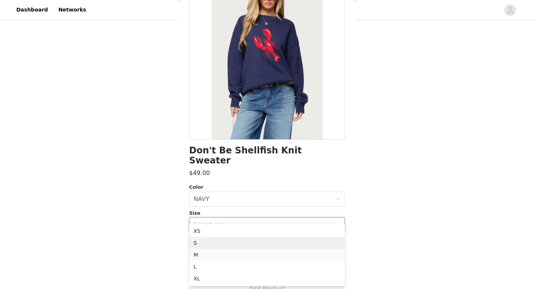
click at [205, 252] on li "M" at bounding box center [267, 255] width 156 height 12
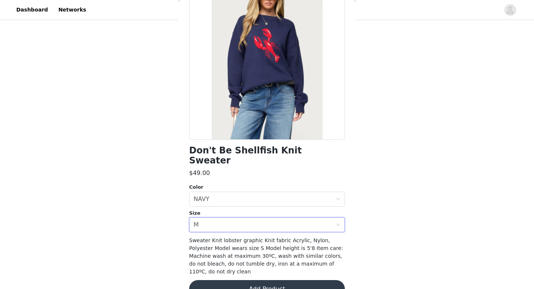
click at [225, 280] on button "Add Product" at bounding box center [267, 289] width 156 height 18
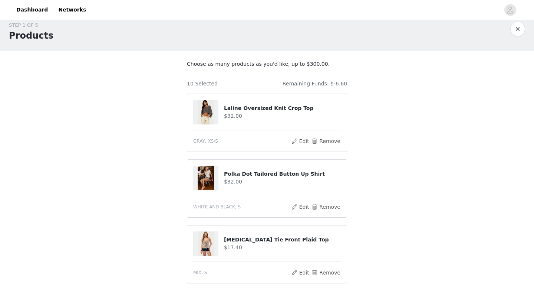
scroll to position [7, 0]
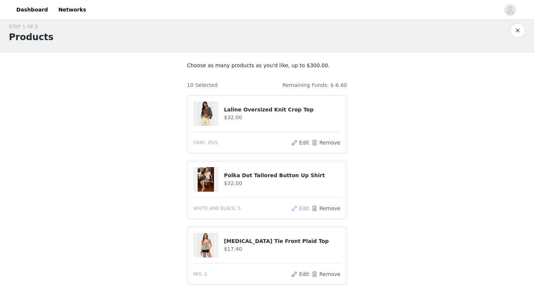
click at [304, 205] on button "Edit" at bounding box center [300, 208] width 19 height 9
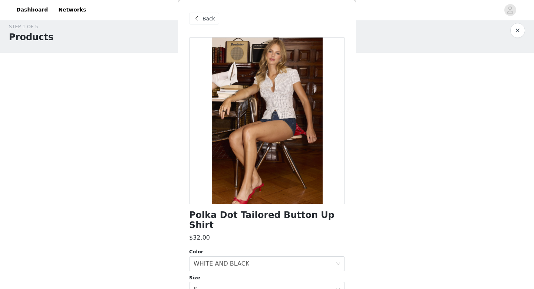
click at [194, 15] on span at bounding box center [196, 18] width 9 height 9
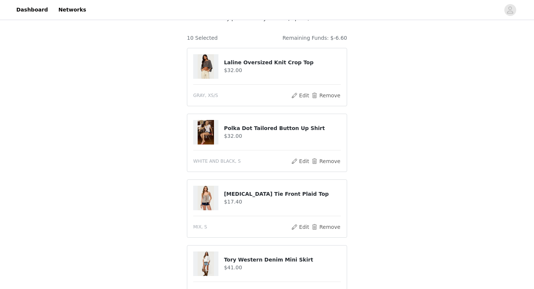
scroll to position [0, 0]
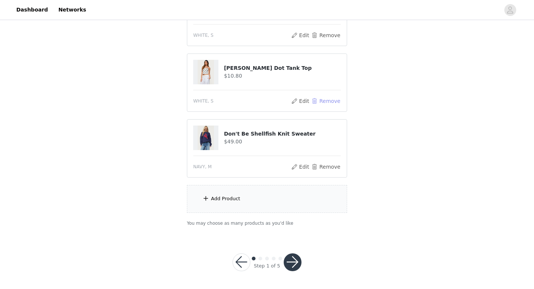
click at [321, 101] on button "Remove" at bounding box center [326, 101] width 30 height 9
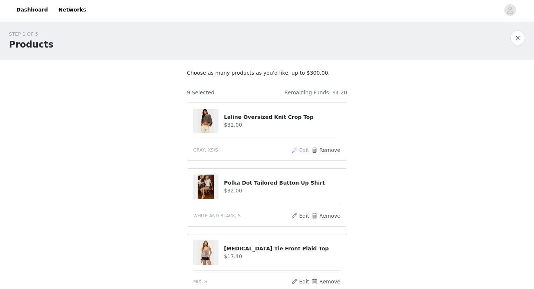
click at [305, 150] on button "Edit" at bounding box center [300, 149] width 19 height 9
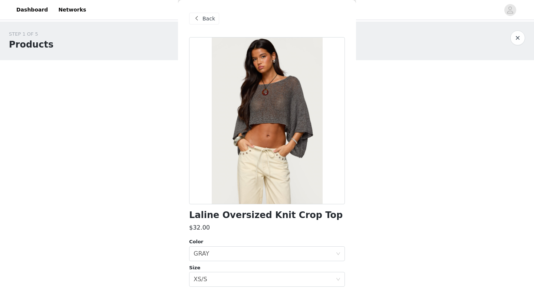
click at [202, 21] on div "Back" at bounding box center [204, 19] width 30 height 12
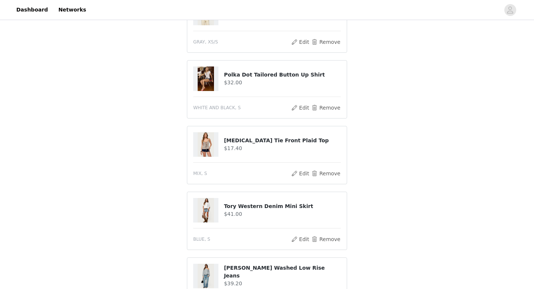
scroll to position [114, 0]
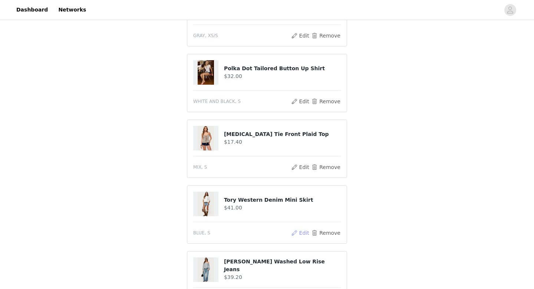
click at [298, 231] on button "Edit" at bounding box center [300, 232] width 19 height 9
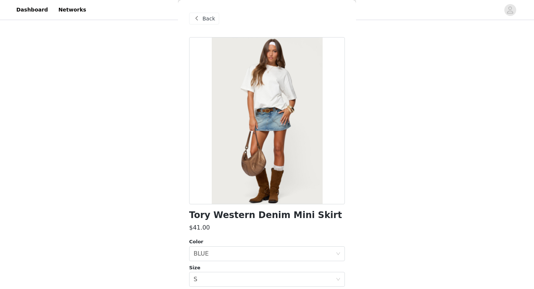
click at [200, 18] on span at bounding box center [196, 18] width 9 height 9
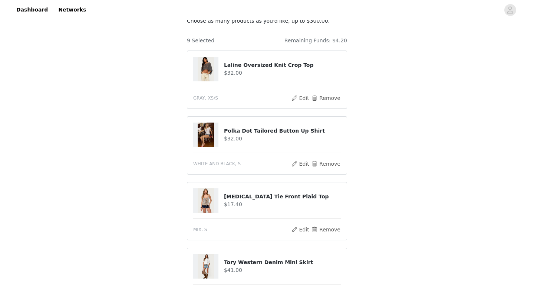
scroll to position [51, 0]
click at [296, 156] on article "Polka Dot Tailored Button Up Shirt $32.00 WHITE AND BLACK, S Edit Remove" at bounding box center [267, 146] width 160 height 58
click at [306, 183] on article "[MEDICAL_DATA] Tie Front Plaid Top $17.40 MIX, S Edit Remove" at bounding box center [267, 212] width 160 height 58
click at [299, 166] on button "Edit" at bounding box center [300, 164] width 19 height 9
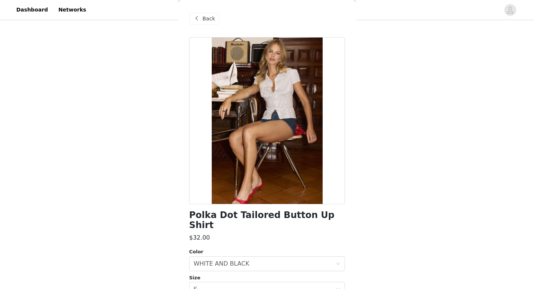
click at [196, 17] on span at bounding box center [196, 18] width 9 height 9
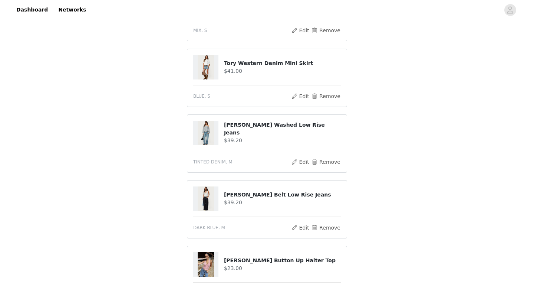
scroll to position [251, 0]
click at [297, 228] on button "Edit" at bounding box center [300, 227] width 19 height 9
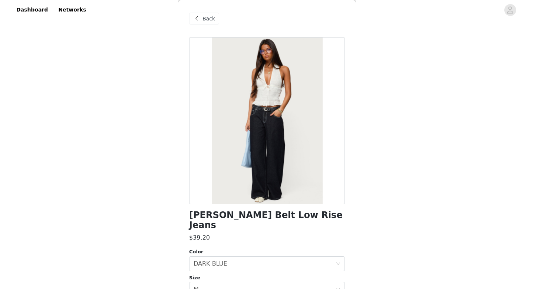
click at [200, 22] on span at bounding box center [196, 18] width 9 height 9
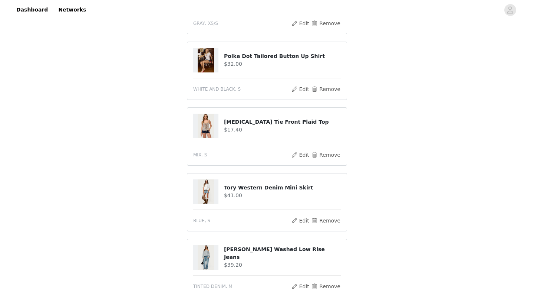
scroll to position [108, 0]
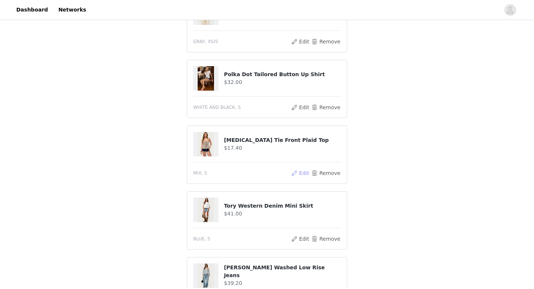
click at [296, 171] on button "Edit" at bounding box center [300, 173] width 19 height 9
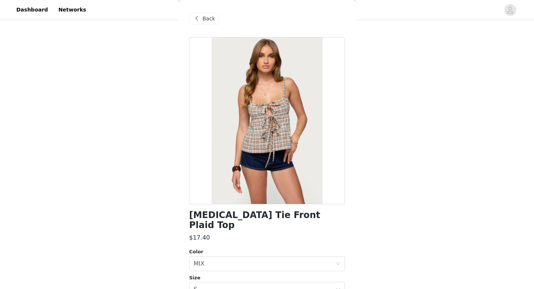
click at [197, 21] on span at bounding box center [196, 18] width 9 height 9
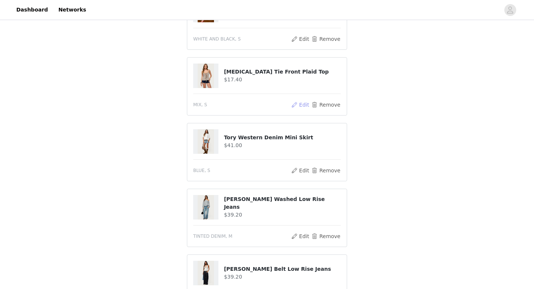
scroll to position [183, 0]
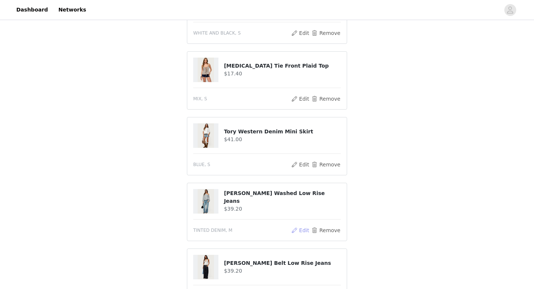
click at [300, 228] on button "Edit" at bounding box center [300, 230] width 19 height 9
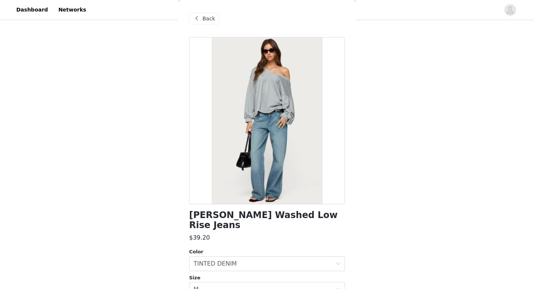
click at [197, 23] on div "Back" at bounding box center [204, 19] width 30 height 12
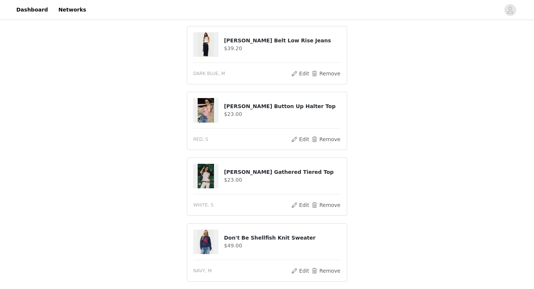
scroll to position [417, 0]
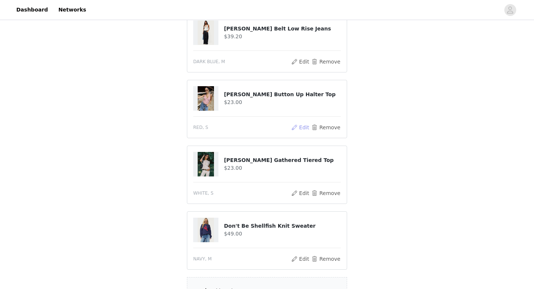
click at [297, 125] on button "Edit" at bounding box center [300, 127] width 19 height 9
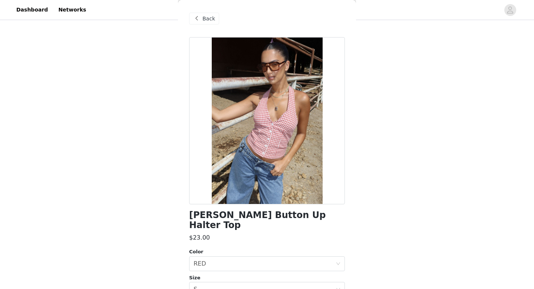
click at [195, 18] on span at bounding box center [196, 18] width 9 height 9
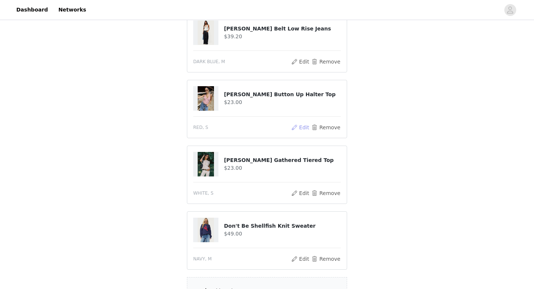
click at [298, 128] on button "Edit" at bounding box center [300, 127] width 19 height 9
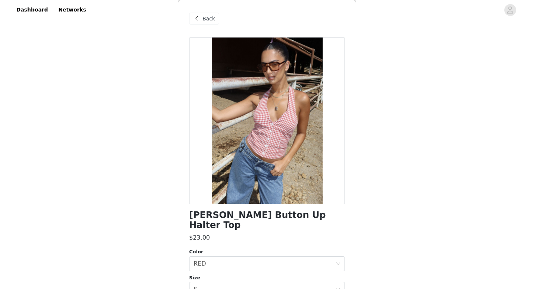
click at [205, 18] on span "Back" at bounding box center [209, 19] width 13 height 8
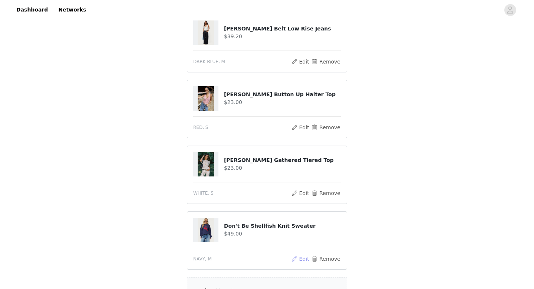
click at [300, 260] on button "Edit" at bounding box center [300, 258] width 19 height 9
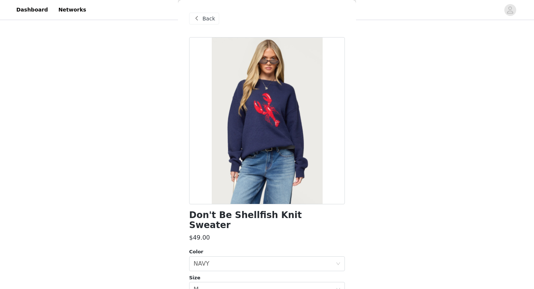
click at [211, 21] on span "Back" at bounding box center [209, 19] width 13 height 8
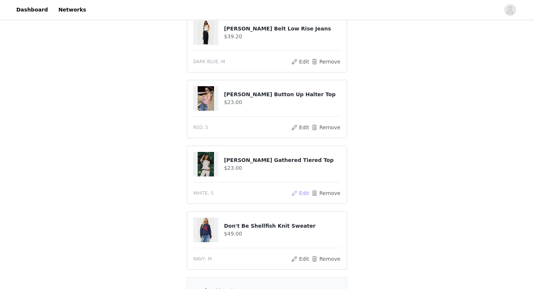
click at [296, 192] on button "Edit" at bounding box center [300, 193] width 19 height 9
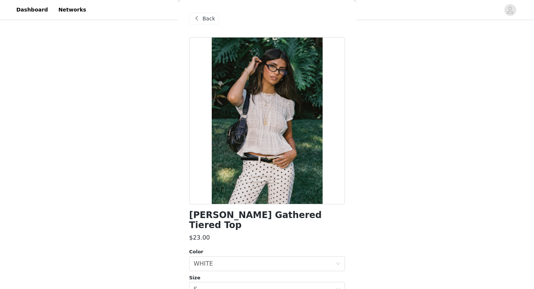
click at [198, 17] on span at bounding box center [196, 18] width 9 height 9
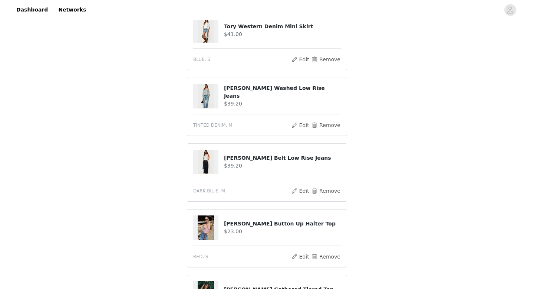
scroll to position [509, 0]
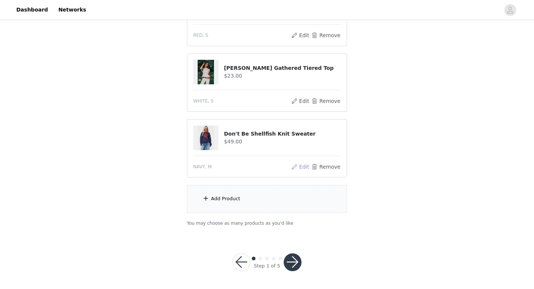
click at [297, 167] on button "Edit" at bounding box center [300, 166] width 19 height 9
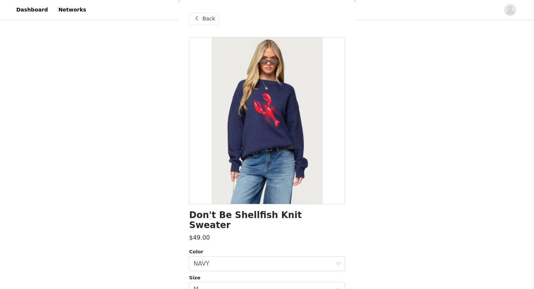
click at [200, 20] on span at bounding box center [196, 18] width 9 height 9
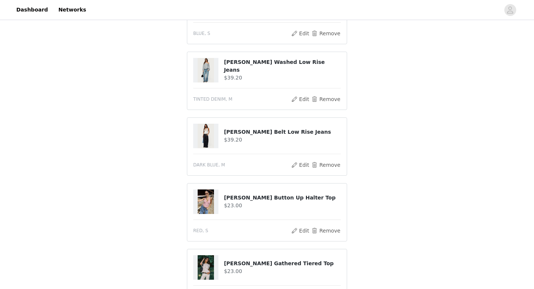
scroll to position [319, 0]
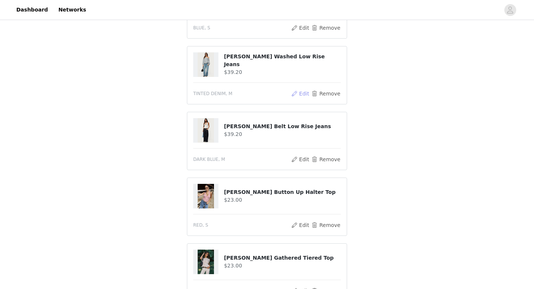
click at [300, 92] on button "Edit" at bounding box center [300, 93] width 19 height 9
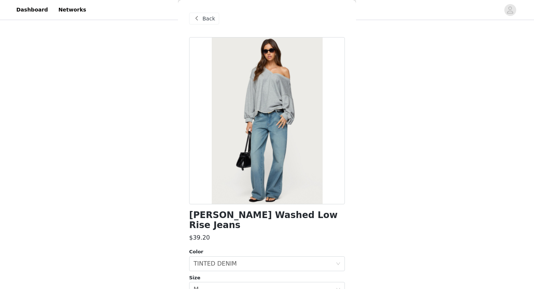
click at [203, 23] on div "Back" at bounding box center [204, 19] width 30 height 12
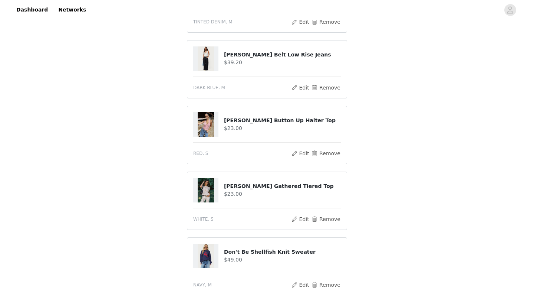
scroll to position [393, 0]
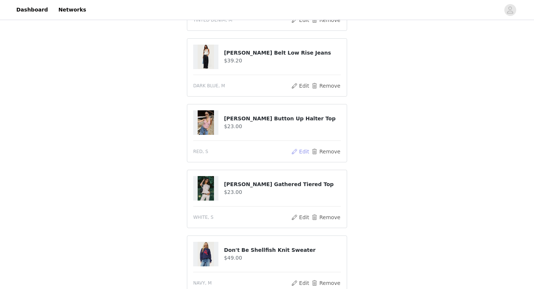
click at [304, 151] on button "Edit" at bounding box center [300, 151] width 19 height 9
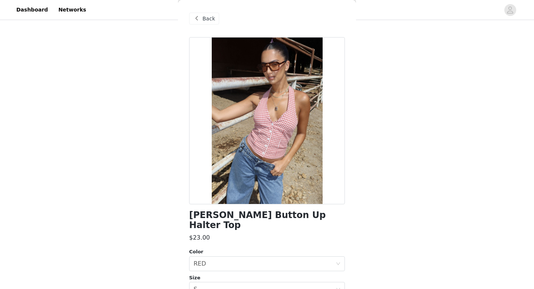
click at [205, 20] on span "Back" at bounding box center [209, 19] width 13 height 8
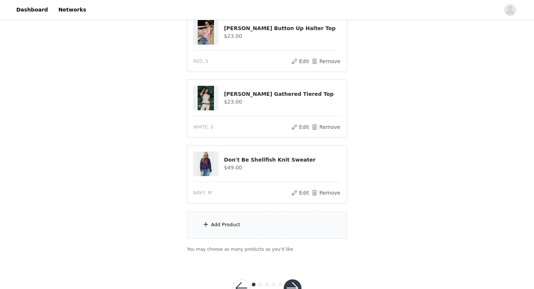
scroll to position [509, 0]
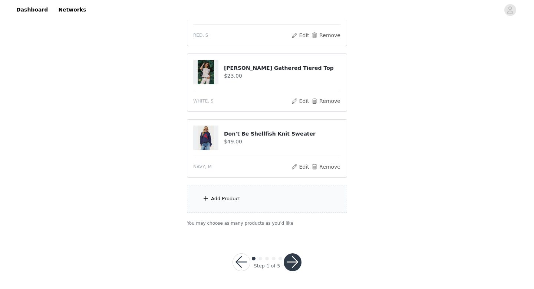
click at [287, 255] on button "button" at bounding box center [293, 262] width 18 height 18
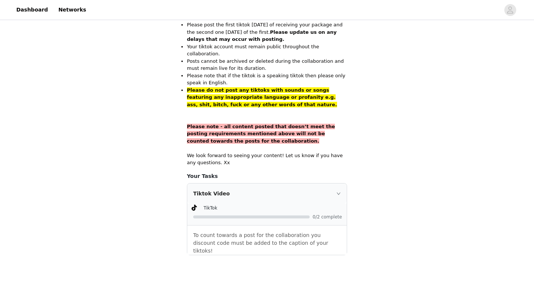
scroll to position [514, 0]
click at [337, 191] on icon "icon: right" at bounding box center [339, 193] width 4 height 4
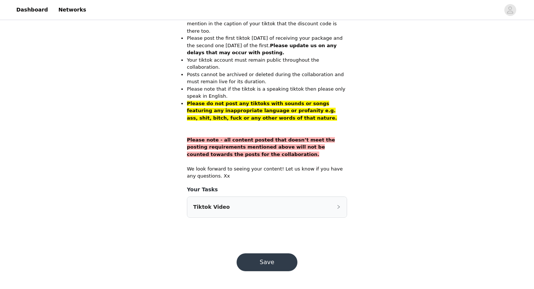
scroll to position [470, 0]
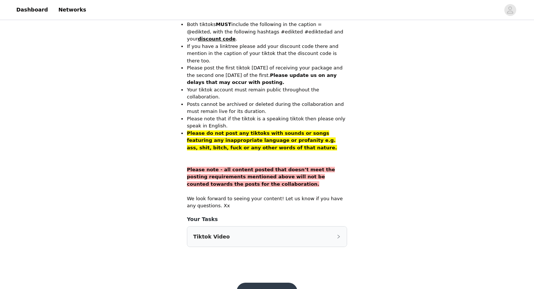
click at [340, 234] on icon "icon: right" at bounding box center [339, 236] width 4 height 4
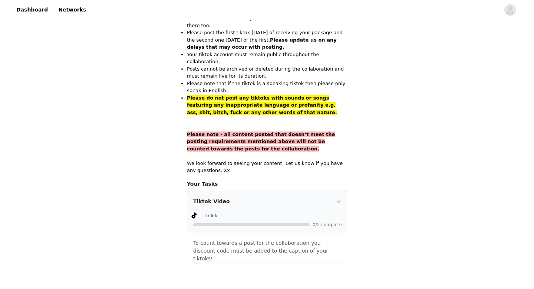
scroll to position [514, 0]
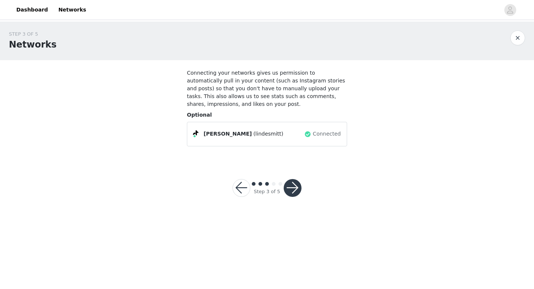
click at [291, 189] on button "button" at bounding box center [293, 188] width 18 height 18
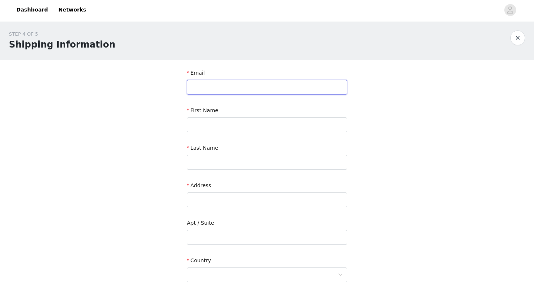
click at [230, 87] on input "text" at bounding box center [267, 87] width 160 height 15
type input "[EMAIL_ADDRESS][DOMAIN_NAME]"
type input "linde"
type input "smit"
type input "[STREET_ADDRESS]"
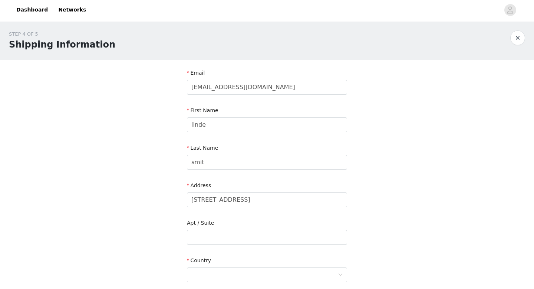
type input "'s-Gravenhage"
type input "2596 VL"
type input "0641394048"
click at [193, 125] on input "linde" at bounding box center [267, 124] width 160 height 15
type input "Linde"
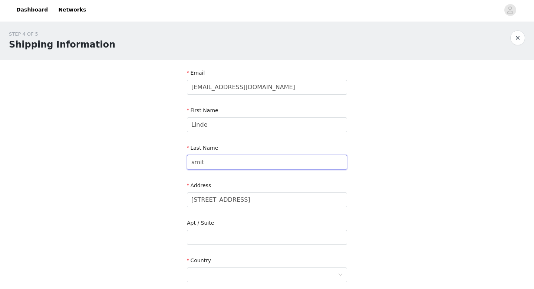
click at [193, 164] on input "smit" at bounding box center [267, 162] width 160 height 15
type input "[PERSON_NAME]"
click at [199, 202] on input "[STREET_ADDRESS]" at bounding box center [267, 199] width 160 height 15
click at [197, 239] on input "text" at bounding box center [267, 237] width 160 height 15
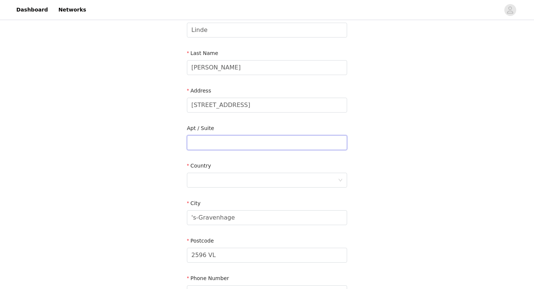
scroll to position [95, 0]
click at [205, 175] on div at bounding box center [265, 180] width 147 height 14
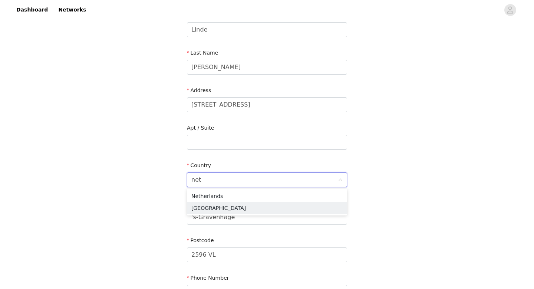
type input "neth"
click at [211, 197] on li "Netherlands" at bounding box center [267, 196] width 160 height 12
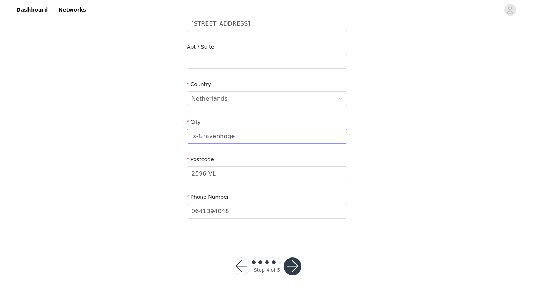
scroll to position [180, 0]
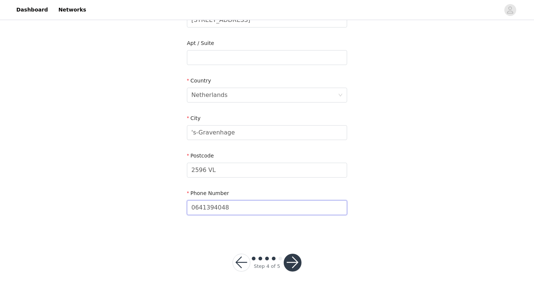
click at [193, 208] on input "0641394048" at bounding box center [267, 207] width 160 height 15
click at [290, 257] on button "button" at bounding box center [293, 263] width 18 height 18
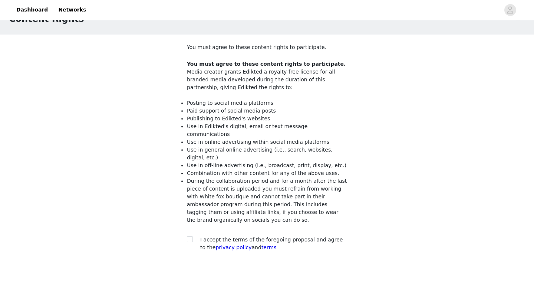
scroll to position [26, 0]
click at [192, 236] on input "checkbox" at bounding box center [189, 238] width 5 height 5
checkbox input "true"
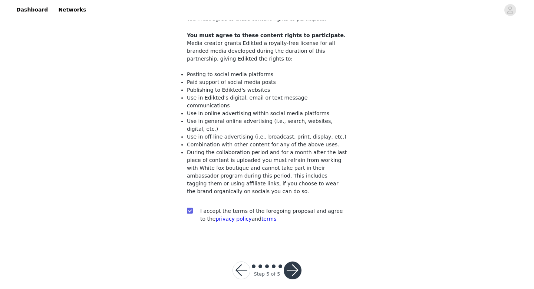
click at [295, 264] on button "button" at bounding box center [293, 270] width 18 height 18
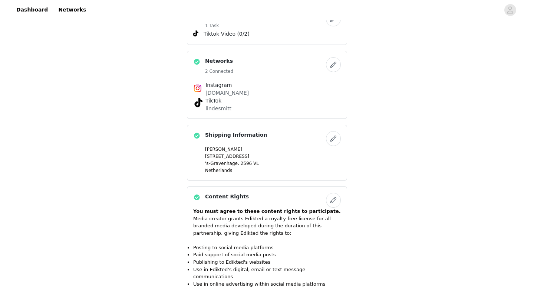
scroll to position [773, 0]
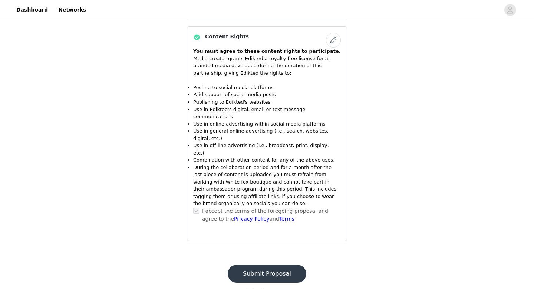
click at [271, 265] on button "Submit Proposal" at bounding box center [267, 274] width 79 height 18
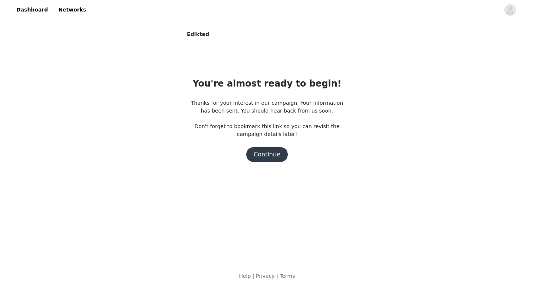
click at [271, 158] on button "Continue" at bounding box center [267, 154] width 42 height 15
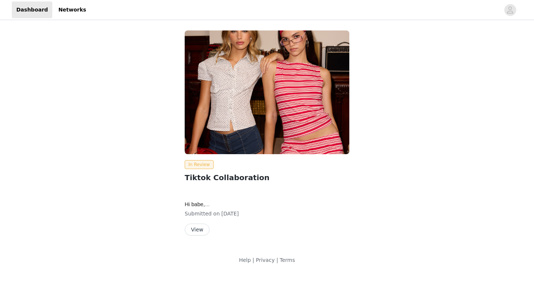
click at [200, 230] on button "View" at bounding box center [197, 229] width 25 height 12
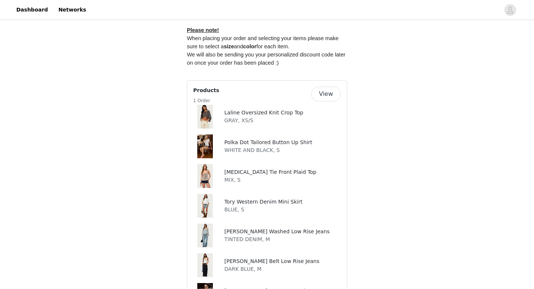
scroll to position [419, 0]
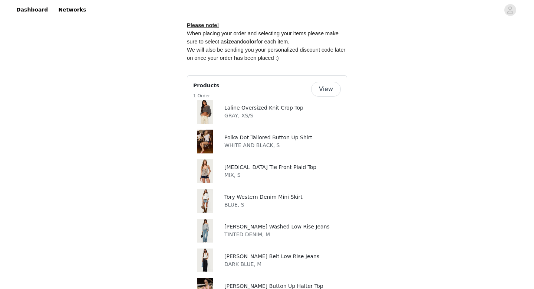
click at [324, 88] on button "View" at bounding box center [326, 89] width 30 height 15
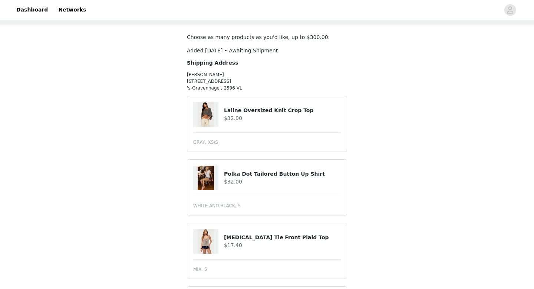
scroll to position [36, 0]
click at [224, 99] on article "Laline Oversized Knit Crop Top $32.00 GRAY, XS/S" at bounding box center [267, 123] width 160 height 56
click at [230, 109] on h4 "Laline Oversized Knit Crop Top" at bounding box center [282, 110] width 117 height 8
click at [255, 109] on h4 "Laline Oversized Knit Crop Top" at bounding box center [282, 110] width 117 height 8
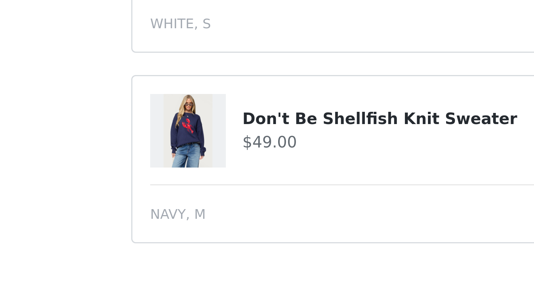
scroll to position [422, 0]
